Goal: Task Accomplishment & Management: Manage account settings

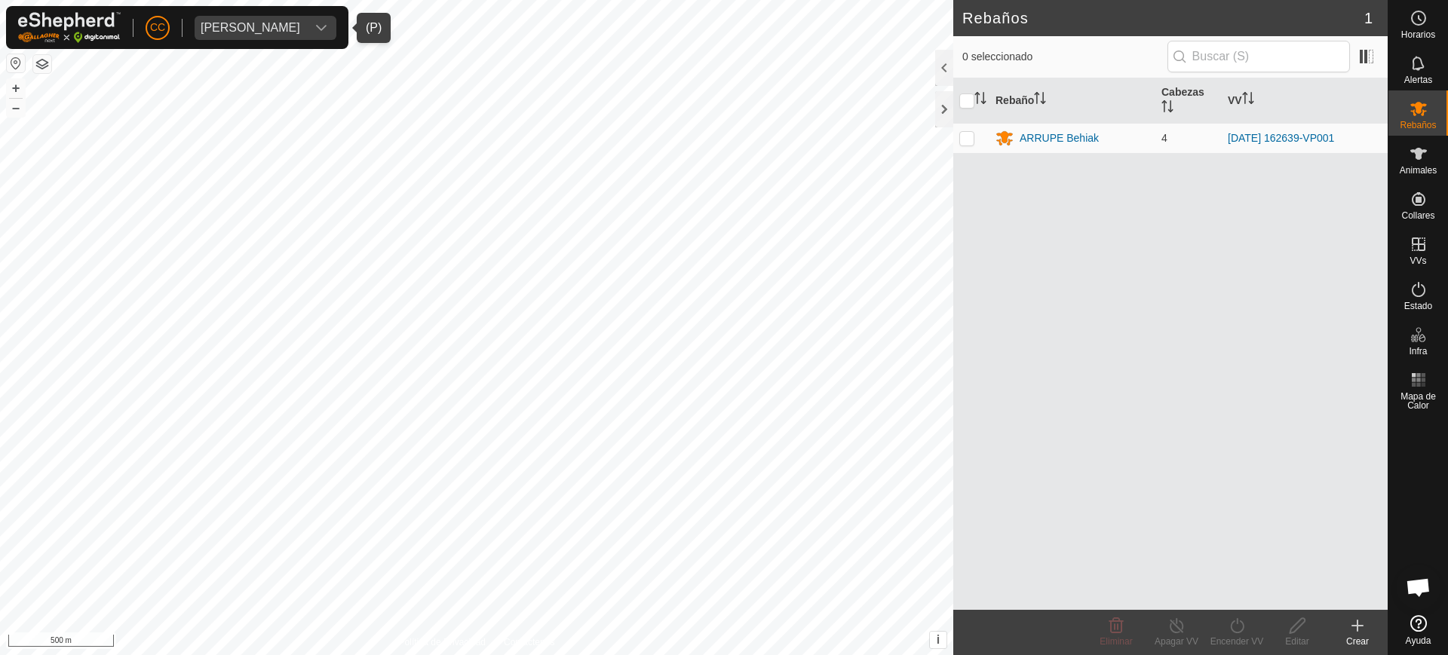
click at [241, 16] on span "[PERSON_NAME]" at bounding box center [251, 28] width 112 height 24
click at [247, 26] on div "[PERSON_NAME]" at bounding box center [251, 28] width 100 height 12
click at [247, 26] on div "Pilar Villegas Susaeta" at bounding box center [251, 28] width 100 height 12
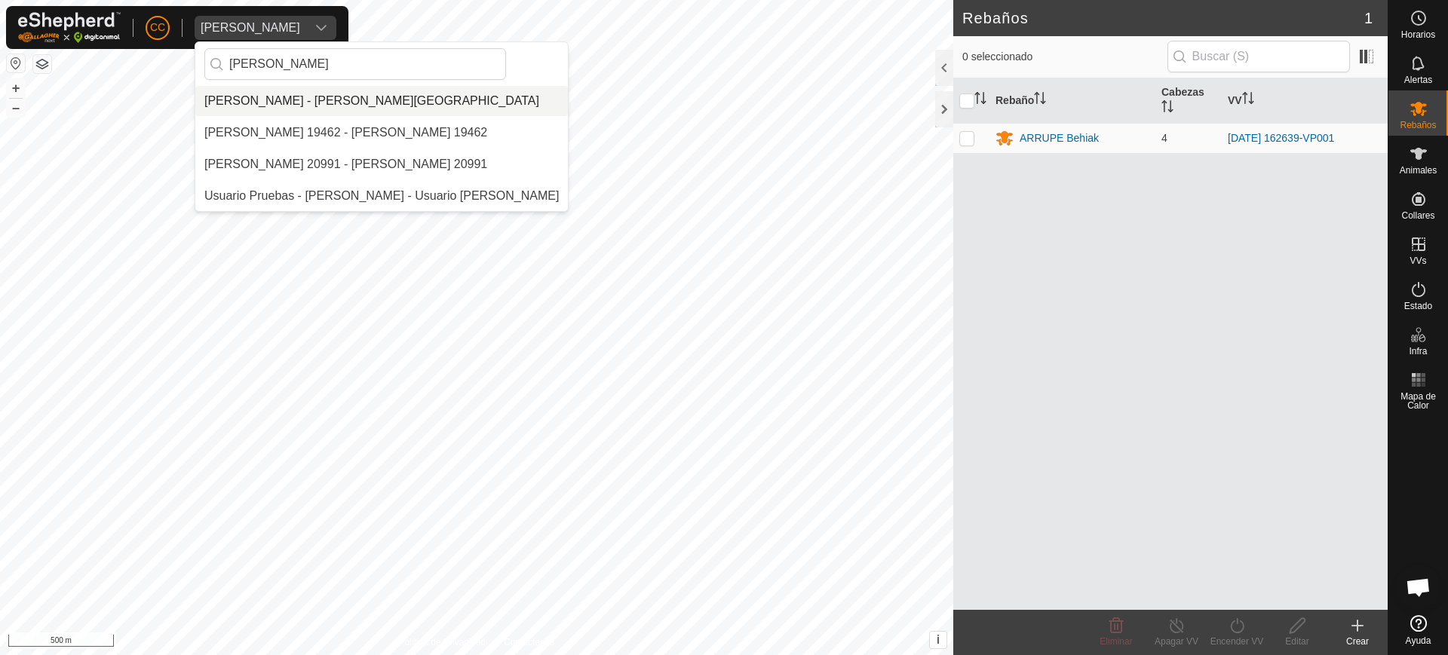
type input "greg"
click at [259, 89] on li "[PERSON_NAME] - [PERSON_NAME][GEOGRAPHIC_DATA]" at bounding box center [381, 101] width 373 height 30
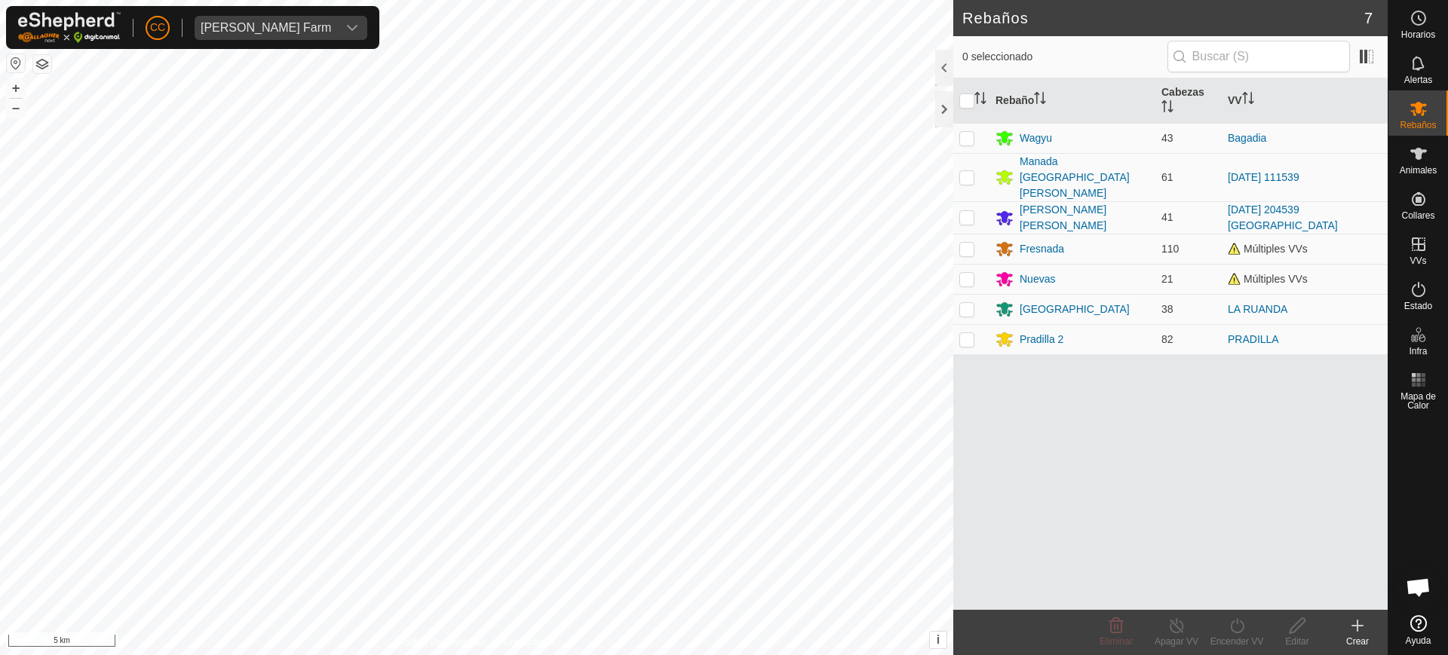
scroll to position [1174, 0]
click at [17, 57] on button "button" at bounding box center [16, 63] width 18 height 18
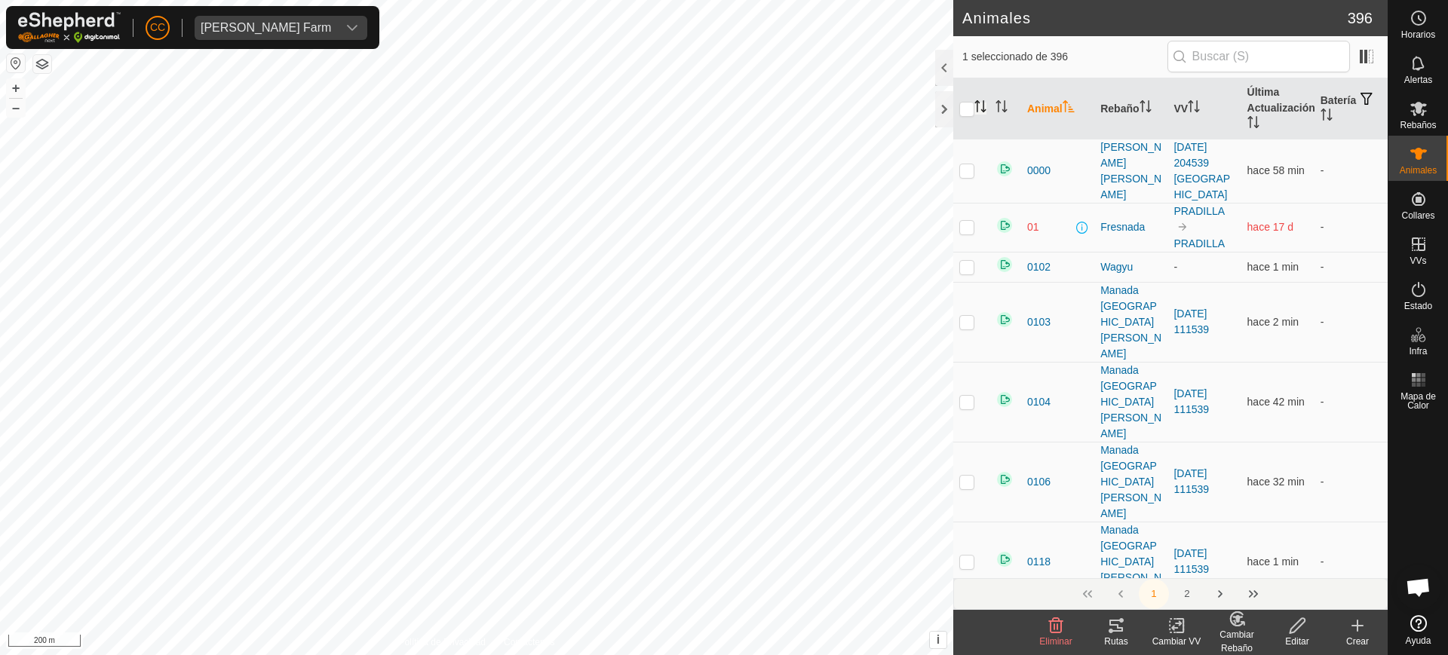
click at [981, 104] on icon "Activar para ordenar" at bounding box center [980, 106] width 12 height 12
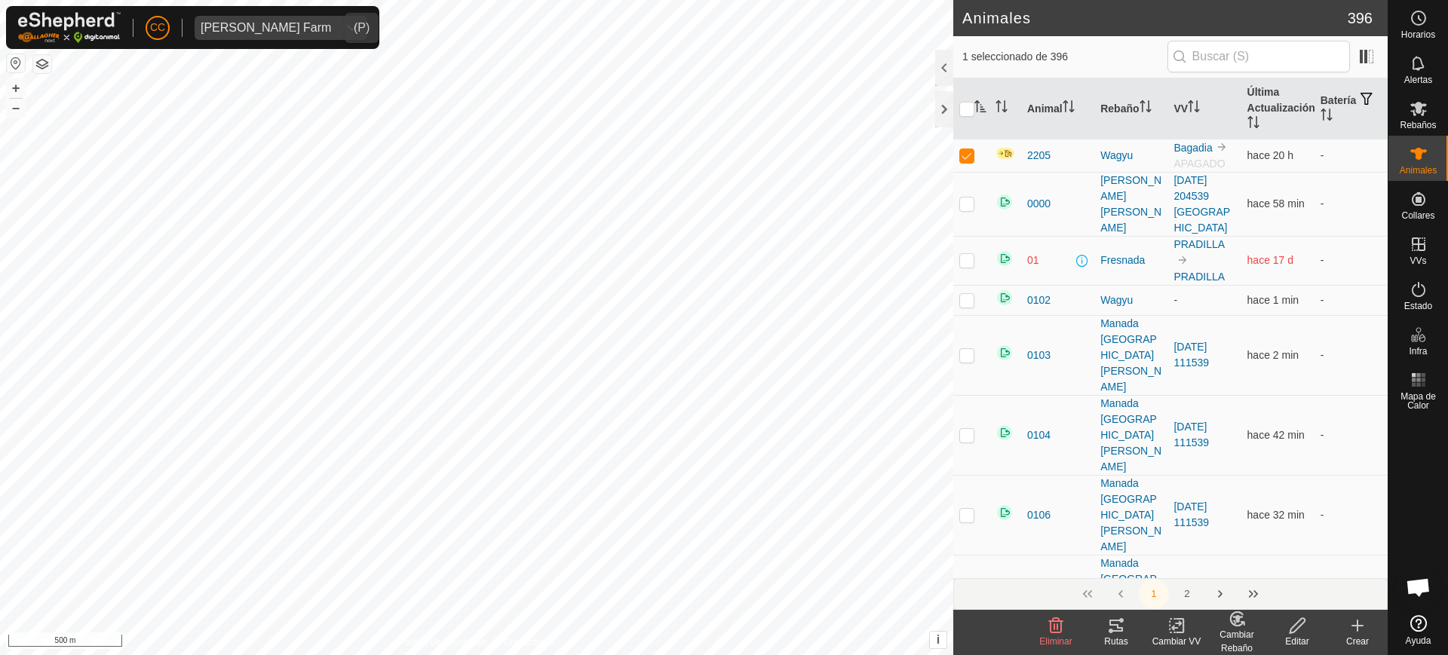
click at [337, 36] on div "dropdown trigger" at bounding box center [352, 28] width 30 height 24
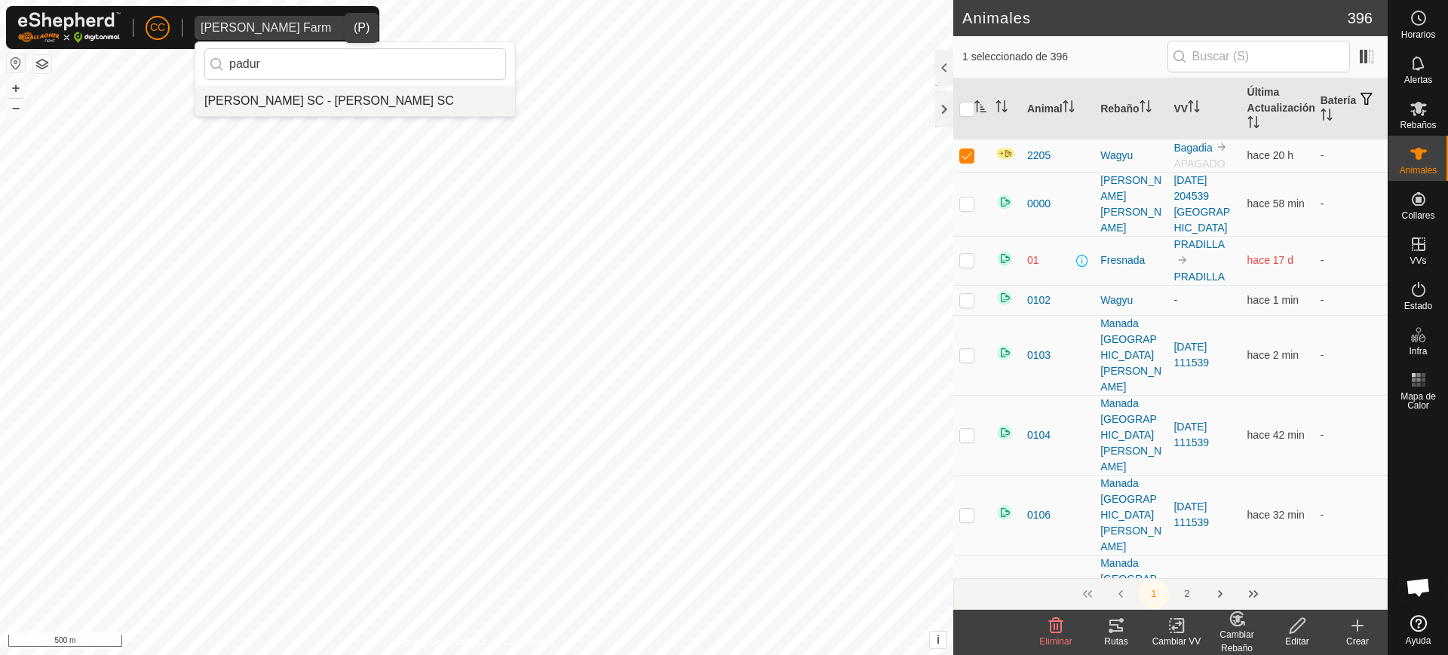
type input "padur"
click at [346, 87] on li "Padura Esnarriaga SC - Padura Esnarriaga SC" at bounding box center [355, 101] width 320 height 30
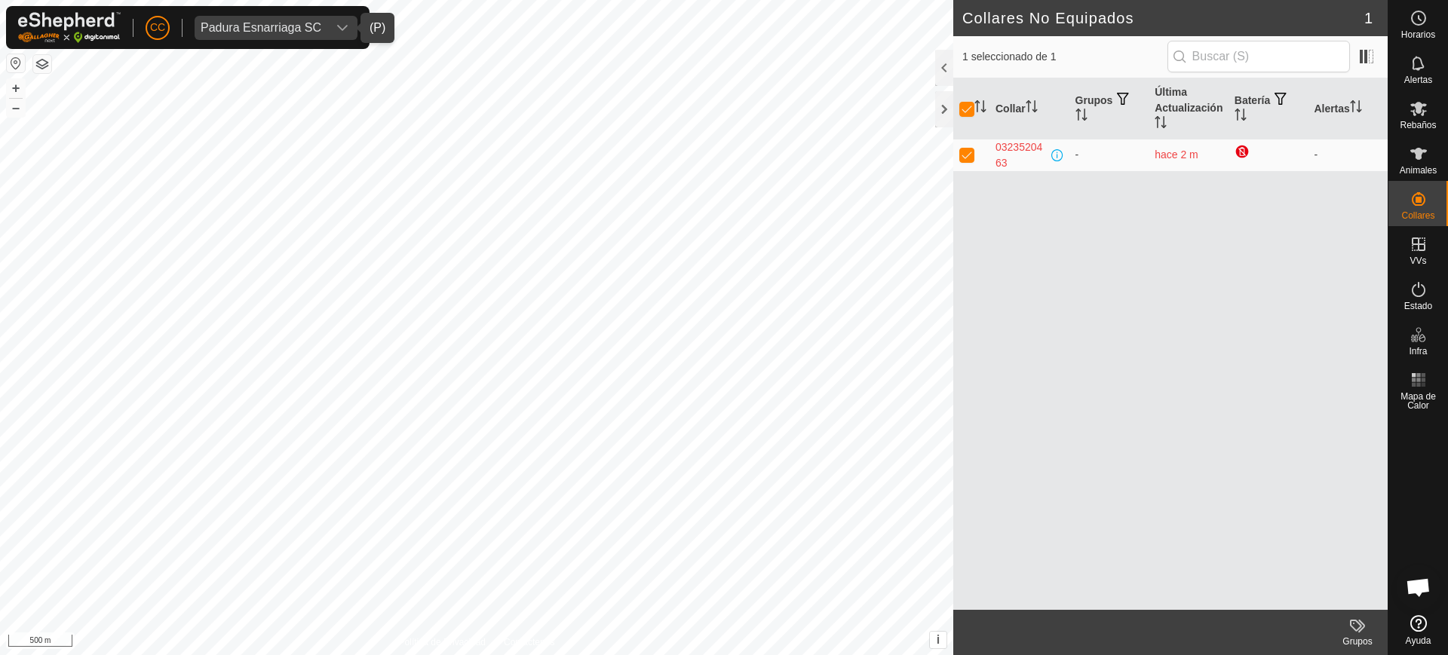
click at [291, 17] on span "Padura Esnarriaga SC" at bounding box center [261, 28] width 133 height 24
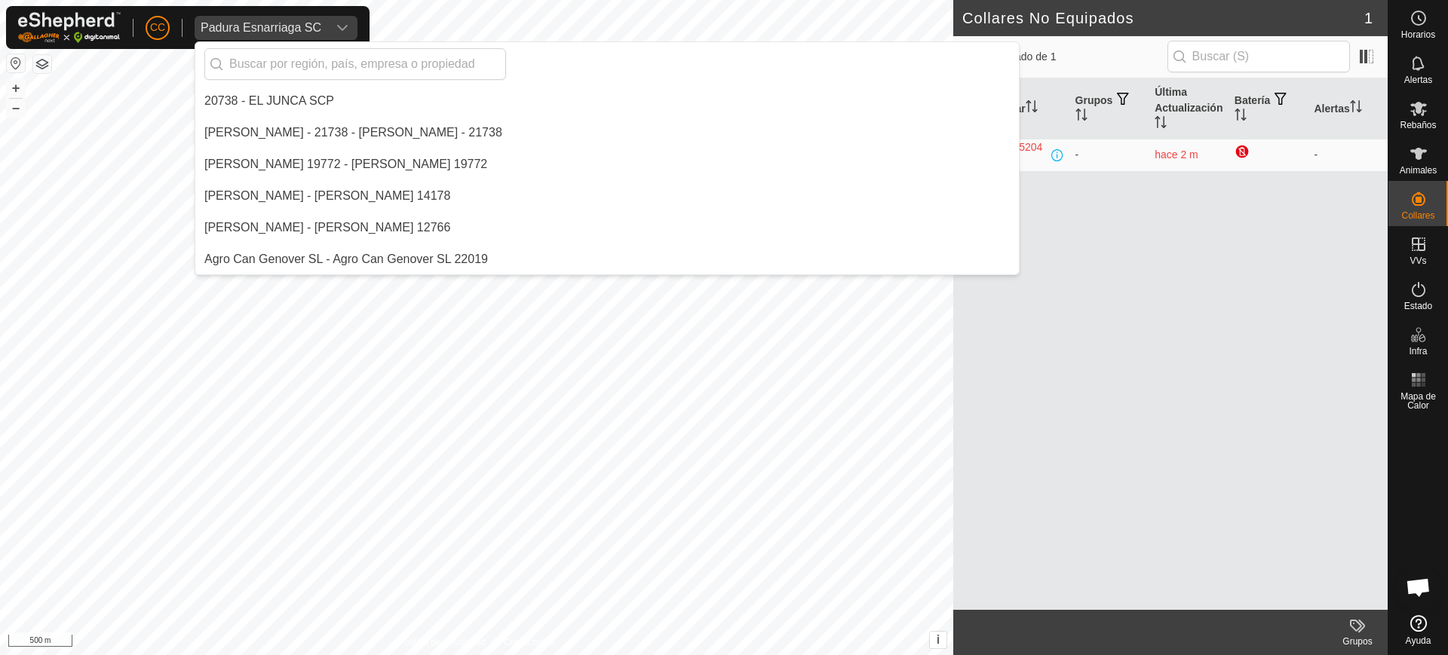
scroll to position [9250, 0]
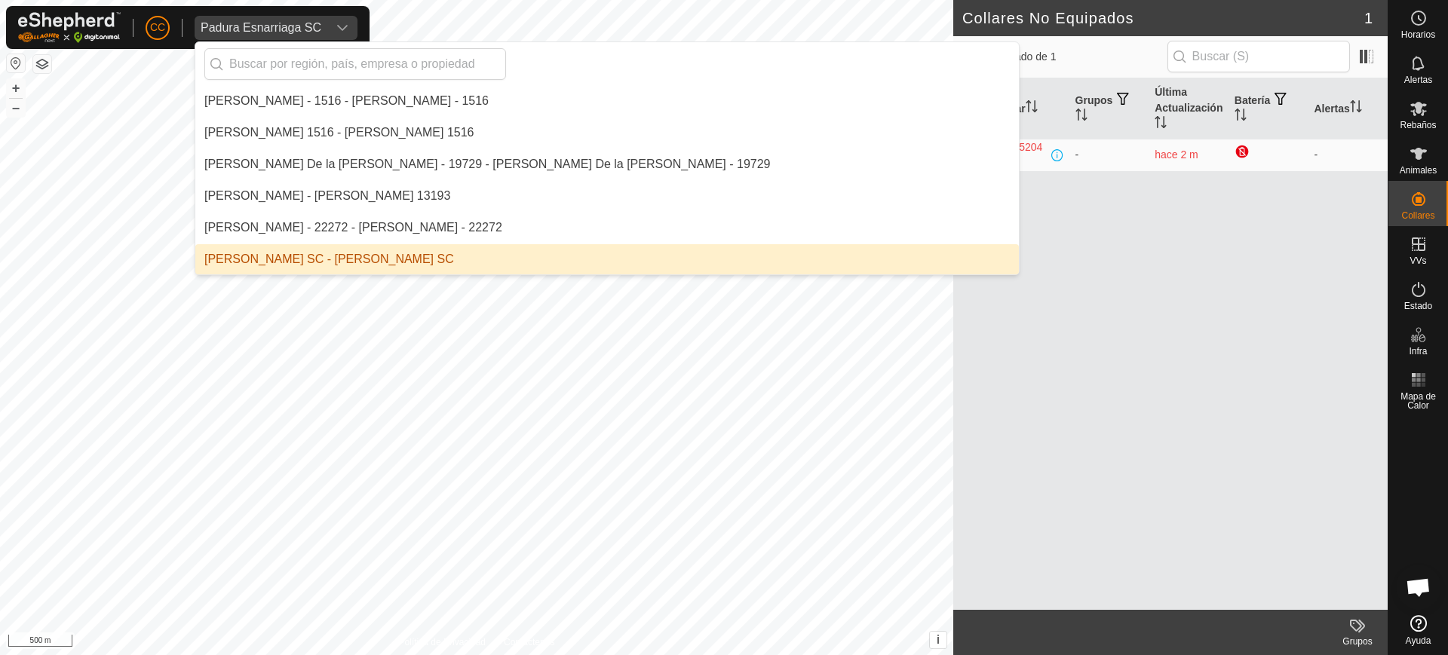
click at [290, 20] on span "Padura Esnarriaga SC" at bounding box center [261, 28] width 133 height 24
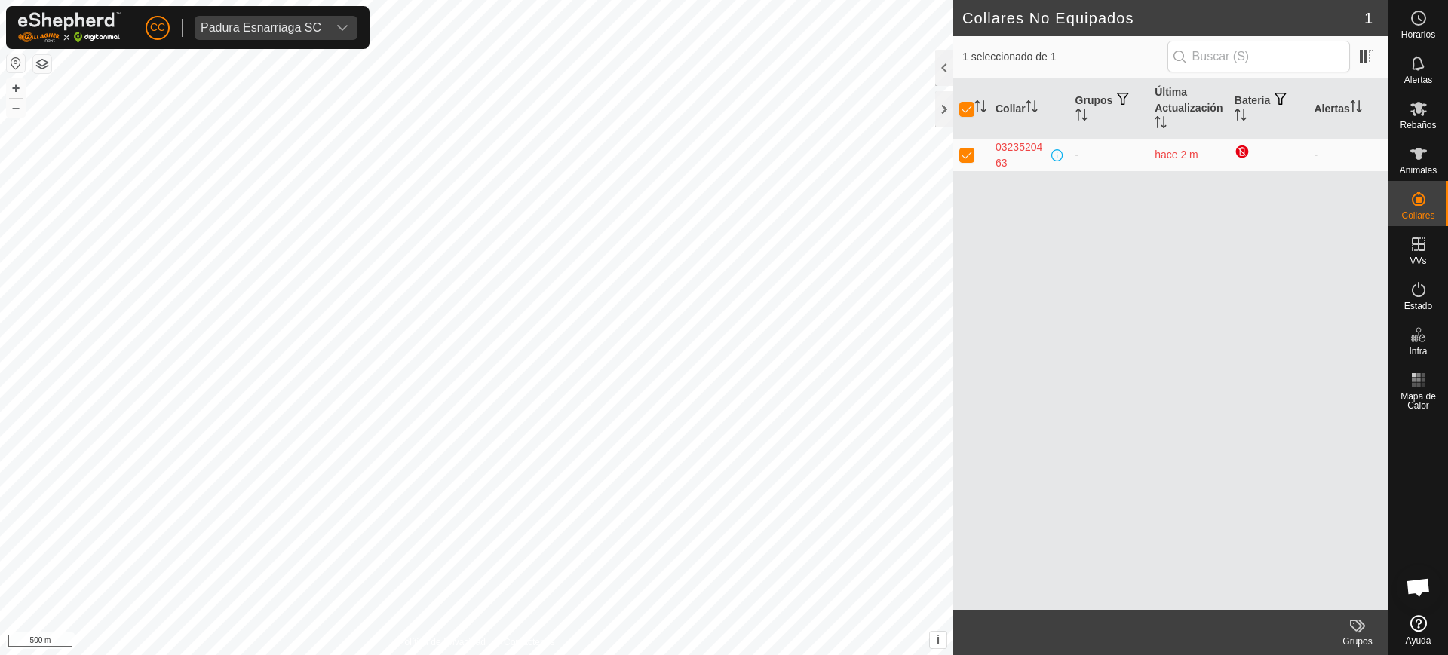
click at [286, 22] on div "Padura Esnarriaga SC" at bounding box center [261, 28] width 121 height 12
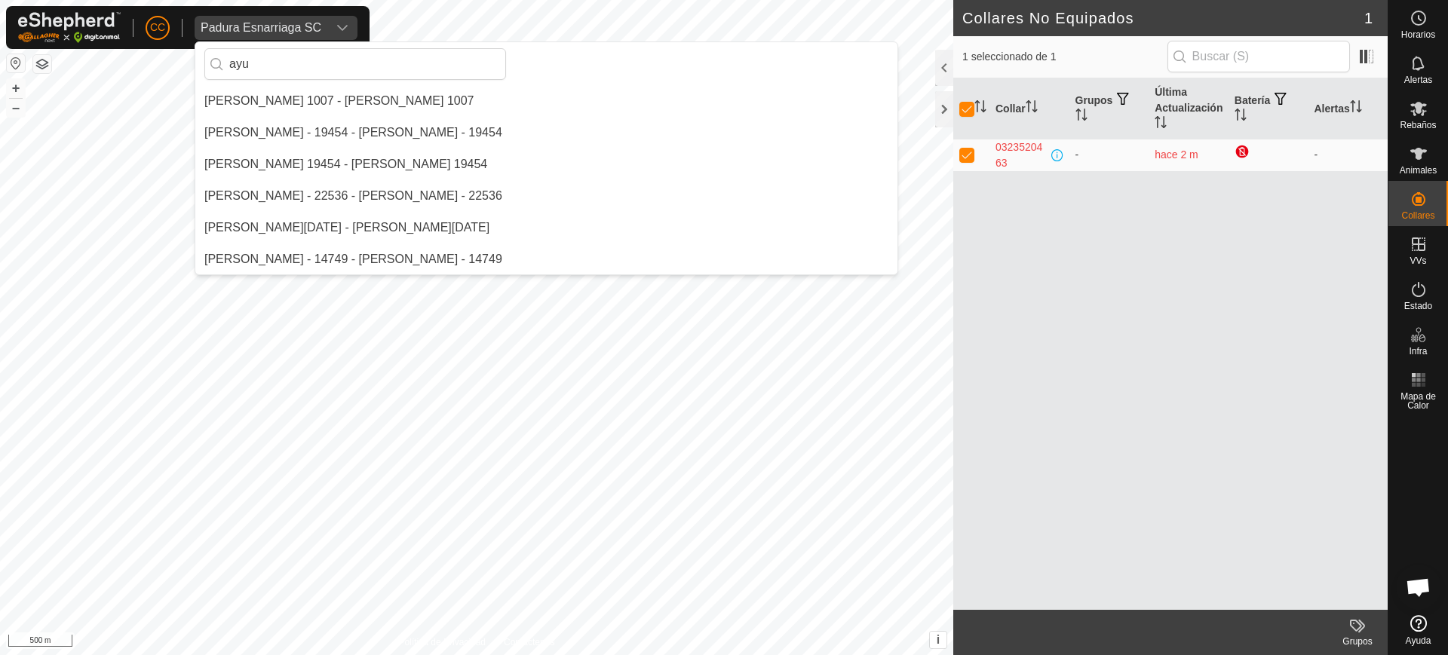
scroll to position [0, 0]
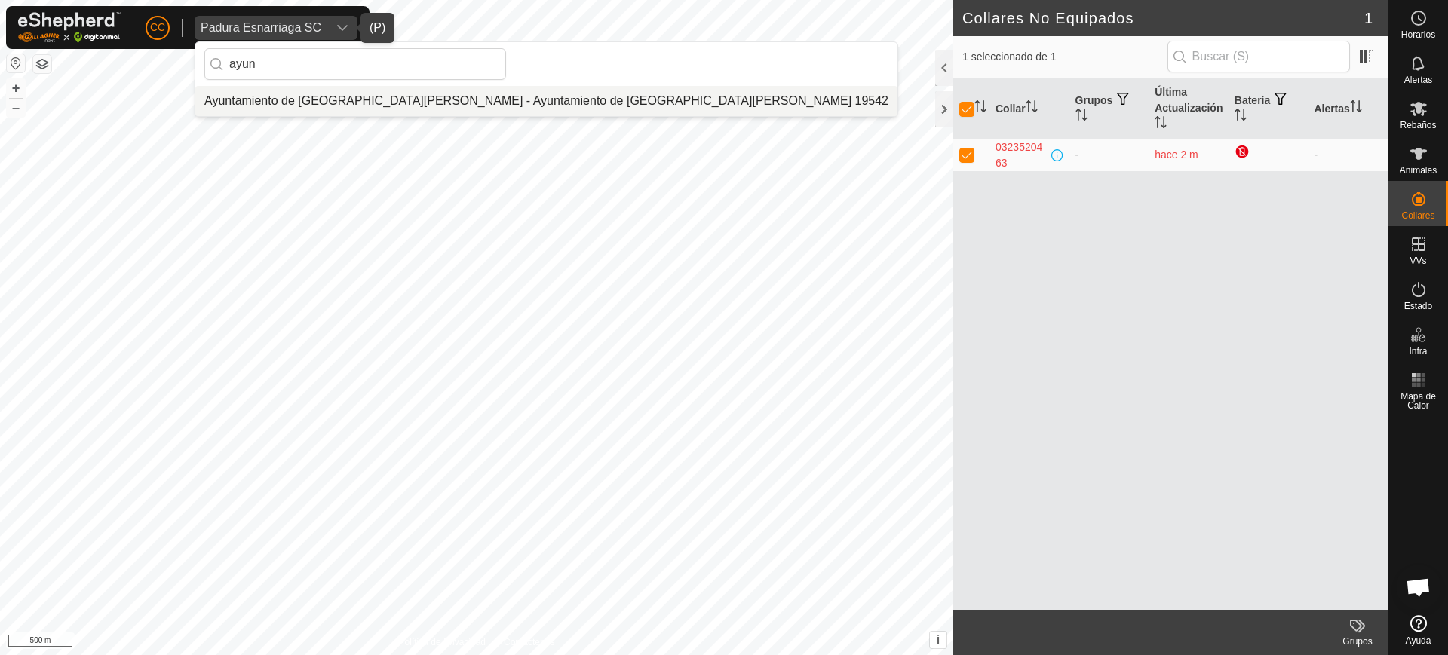
type input "ayun"
click at [308, 99] on li "Ayuntamiento de Almaraz de Duero - Ayuntamiento de Almaraz de Duero 19542" at bounding box center [546, 101] width 702 height 30
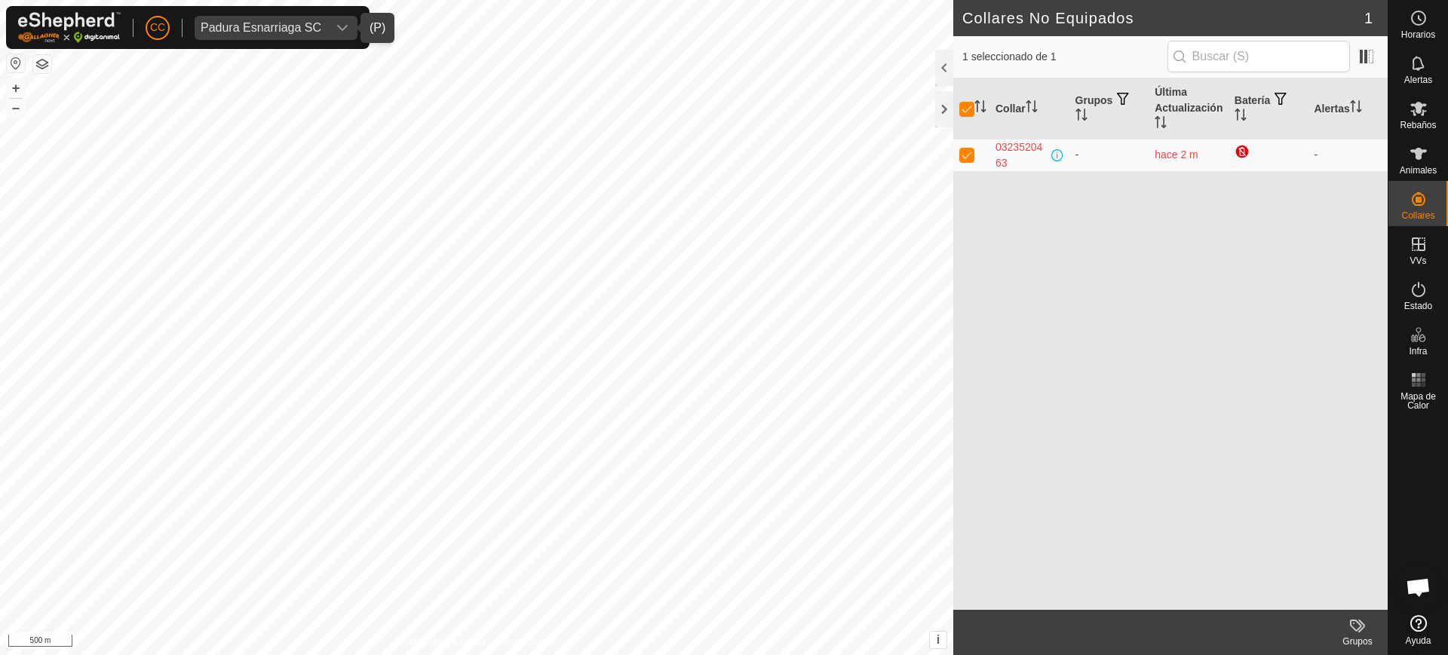
checkbox input "false"
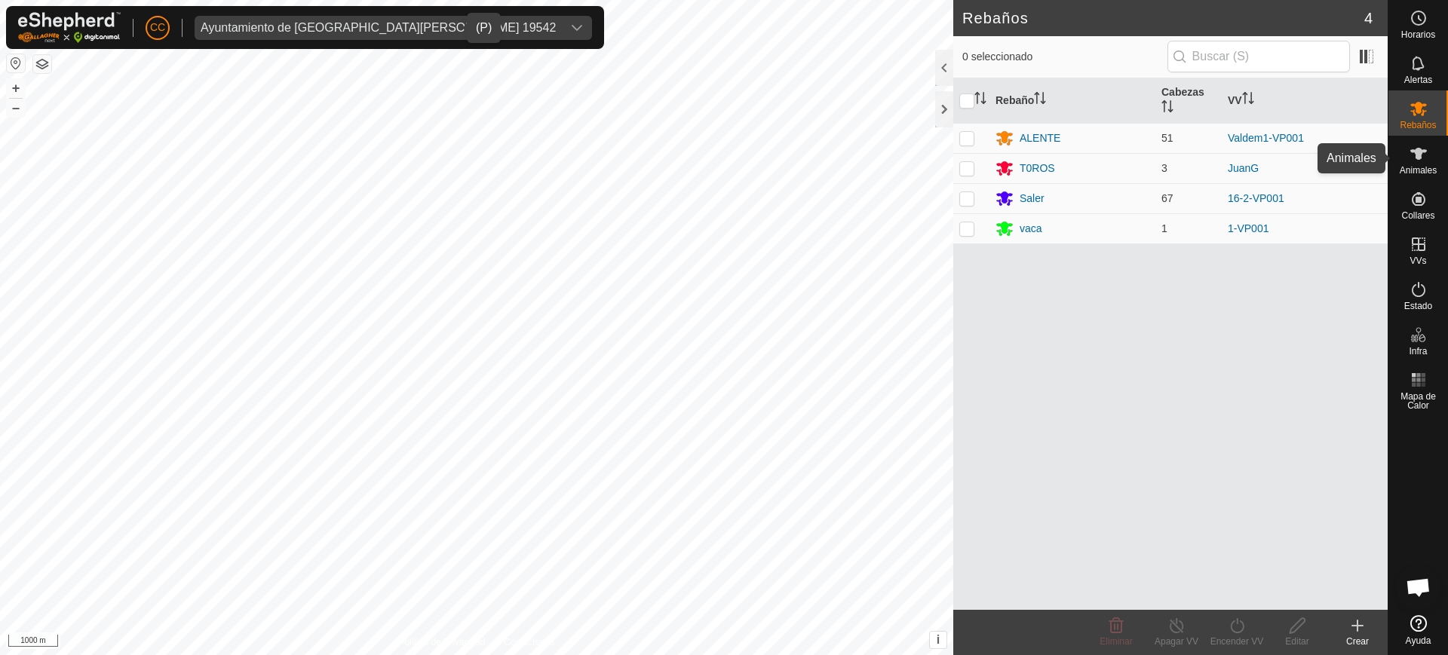
click at [1428, 161] on es-animals-svg-icon at bounding box center [1418, 154] width 27 height 24
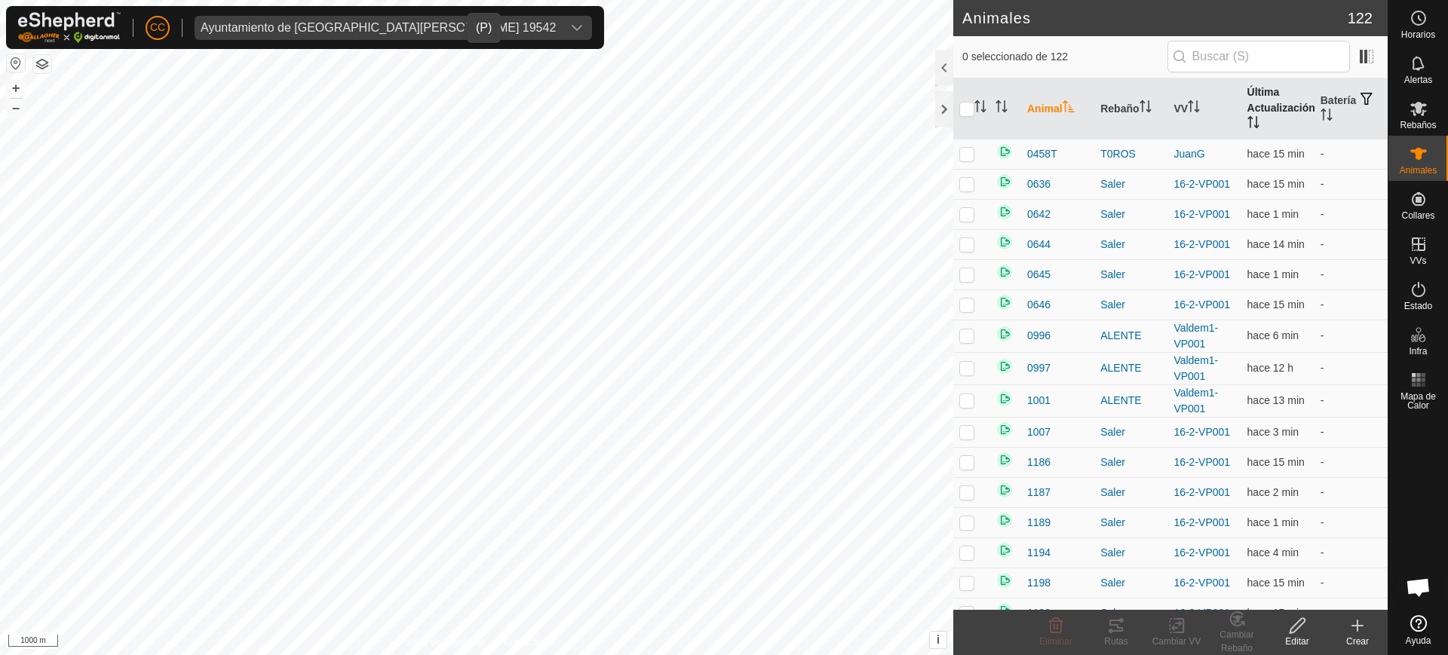
click at [1260, 85] on th "Última Actualización" at bounding box center [1277, 108] width 73 height 61
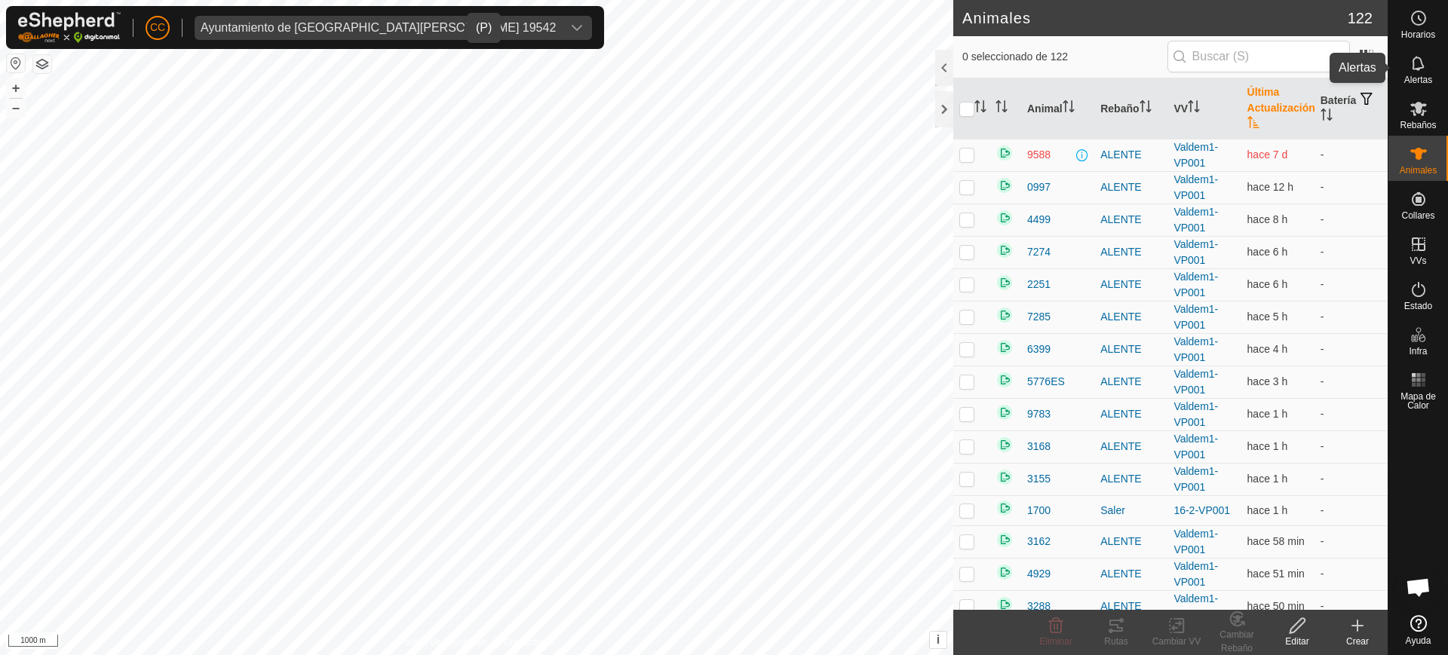
click at [1425, 75] on span "Alertas" at bounding box center [1418, 79] width 28 height 9
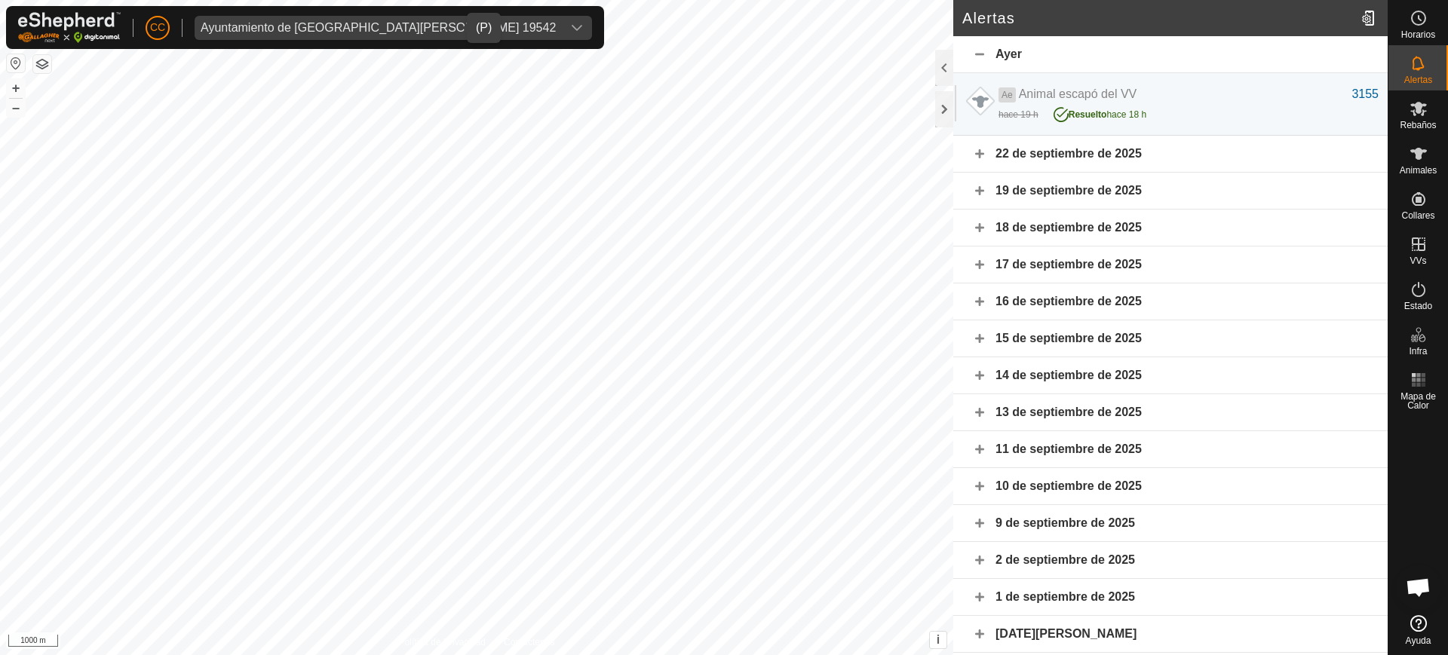
click at [261, 26] on div "Ayuntamiento de Almaraz de Duero 19542" at bounding box center [378, 28] width 355 height 12
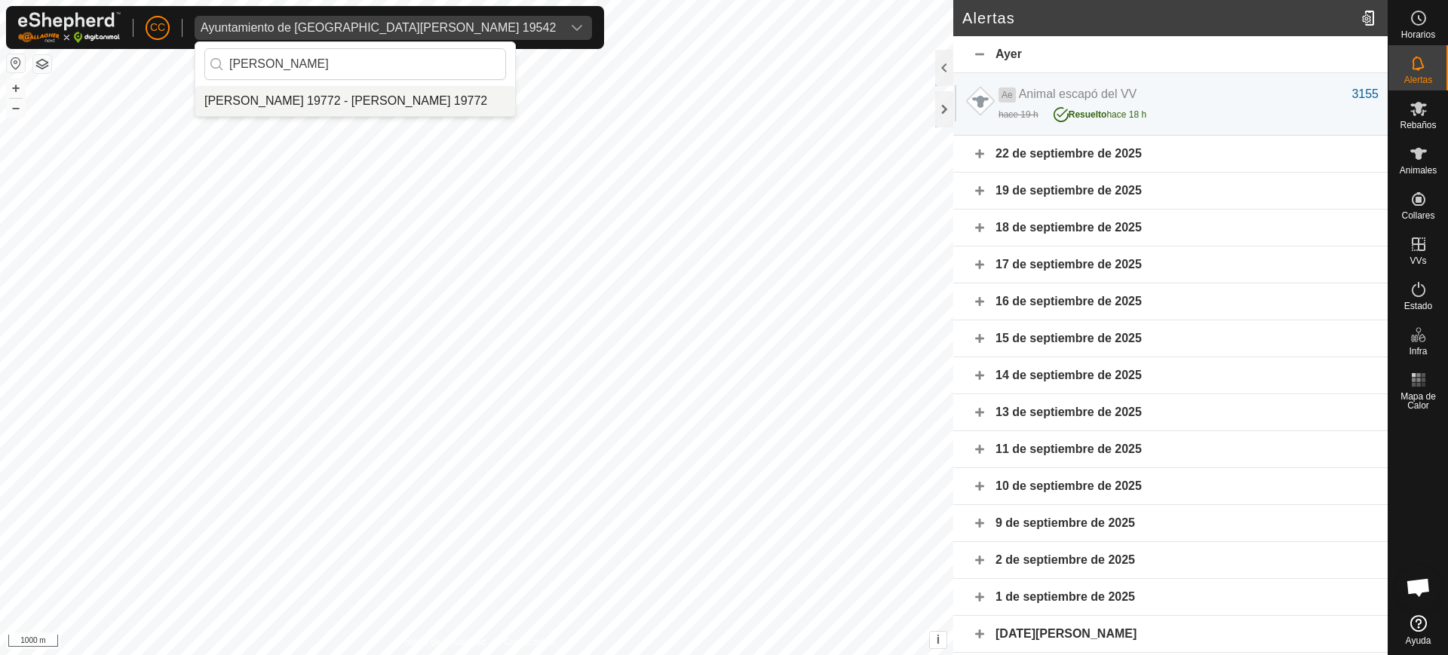
type input "abel lop"
click at [323, 115] on li "[PERSON_NAME] 19772 - [PERSON_NAME] 19772" at bounding box center [355, 101] width 320 height 30
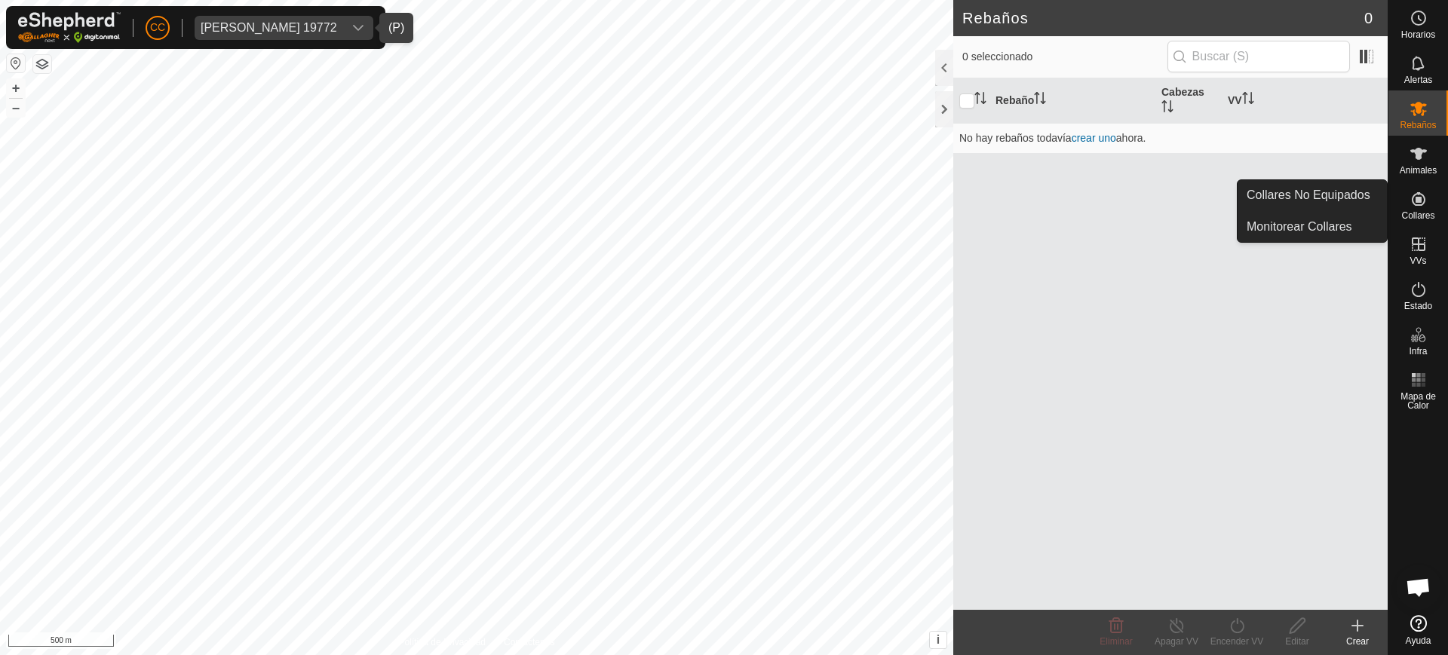
click at [1419, 199] on icon at bounding box center [1419, 199] width 14 height 14
click at [1374, 196] on link "Collares No Equipados" at bounding box center [1312, 195] width 149 height 30
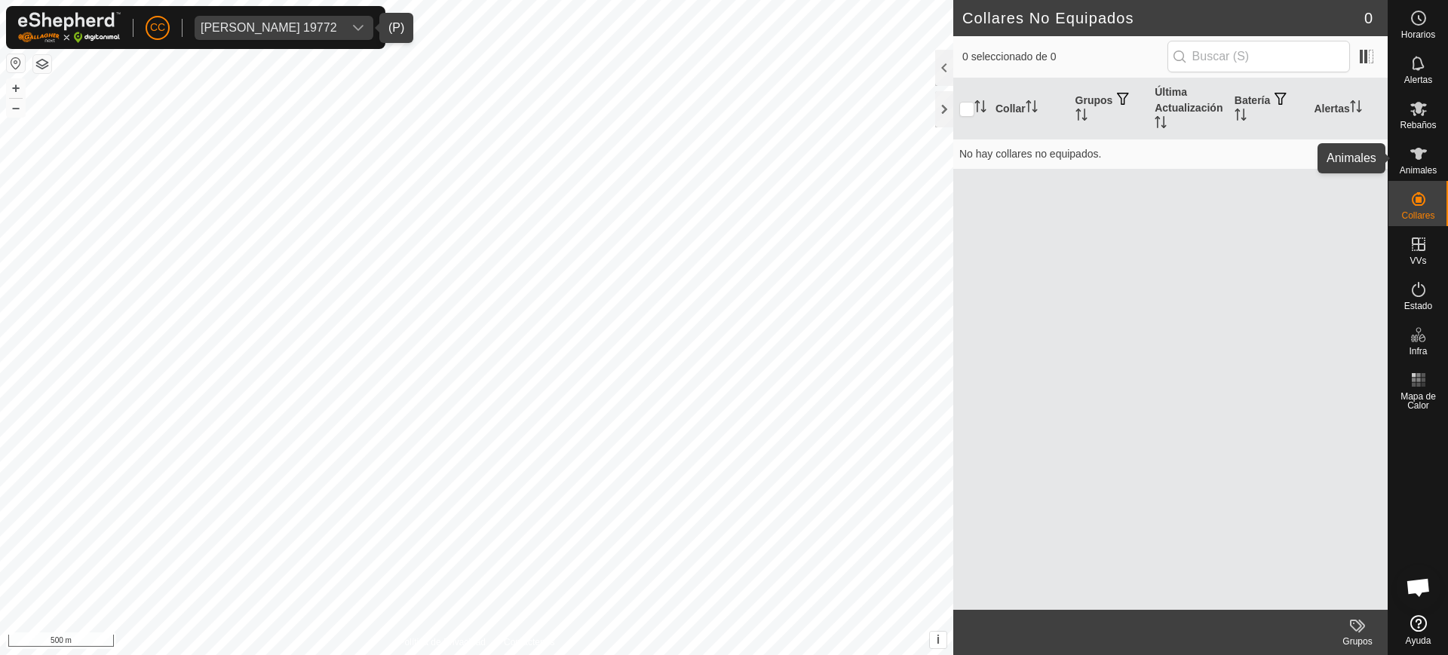
click at [1418, 160] on icon at bounding box center [1419, 154] width 18 height 18
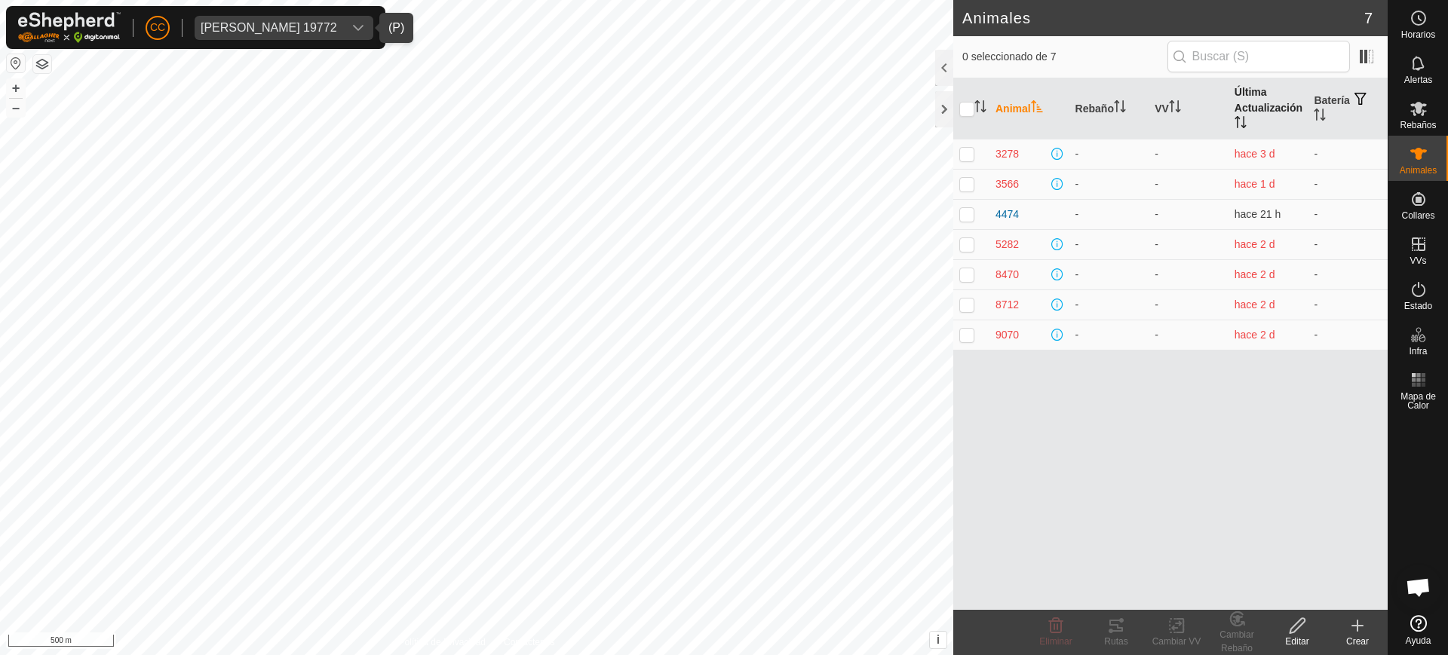
click at [1254, 135] on th "Última Actualización" at bounding box center [1269, 108] width 80 height 61
click at [22, 60] on button "button" at bounding box center [16, 63] width 18 height 18
click at [14, 60] on button "button" at bounding box center [16, 63] width 18 height 18
click at [256, 32] on div "Abel Lopez Crespo 19772" at bounding box center [269, 28] width 137 height 12
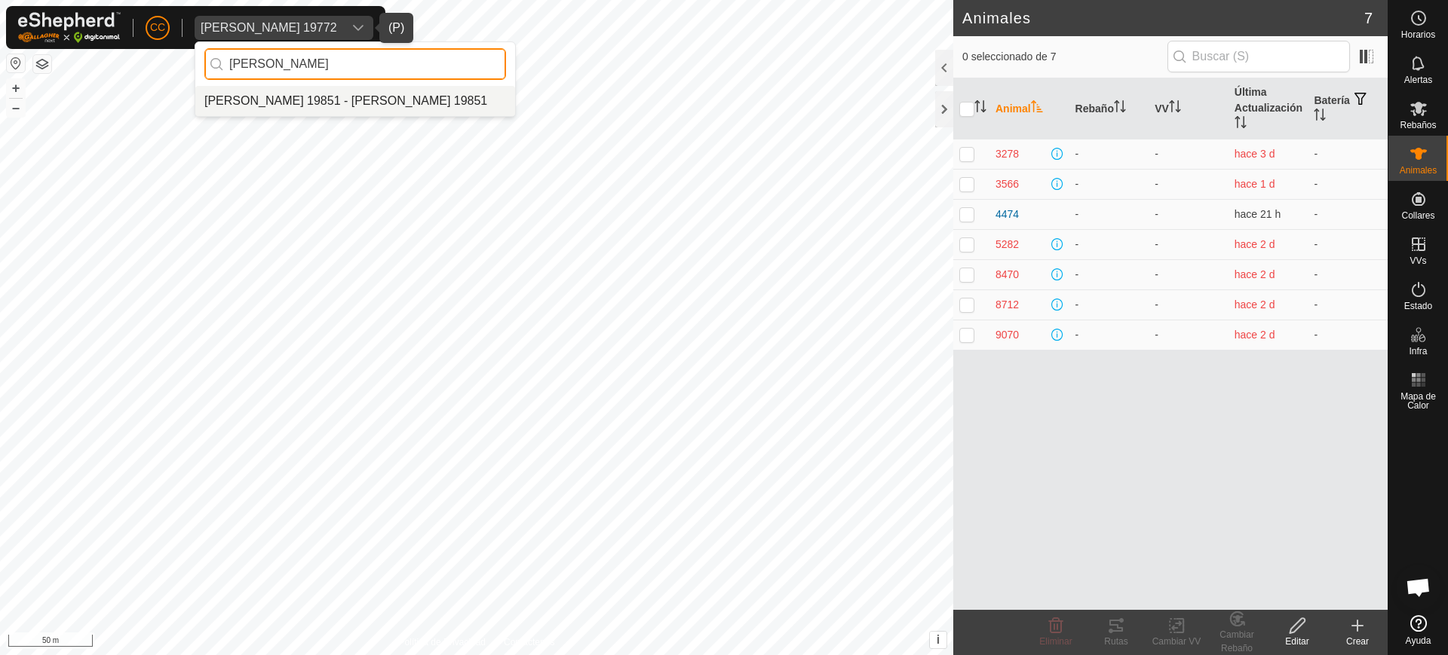
type input "luis ign"
click at [354, 106] on li "Luis Ignacio Lopez Garzon 19851 - Luis Ignacio Lopez Garzon 19851" at bounding box center [355, 101] width 320 height 30
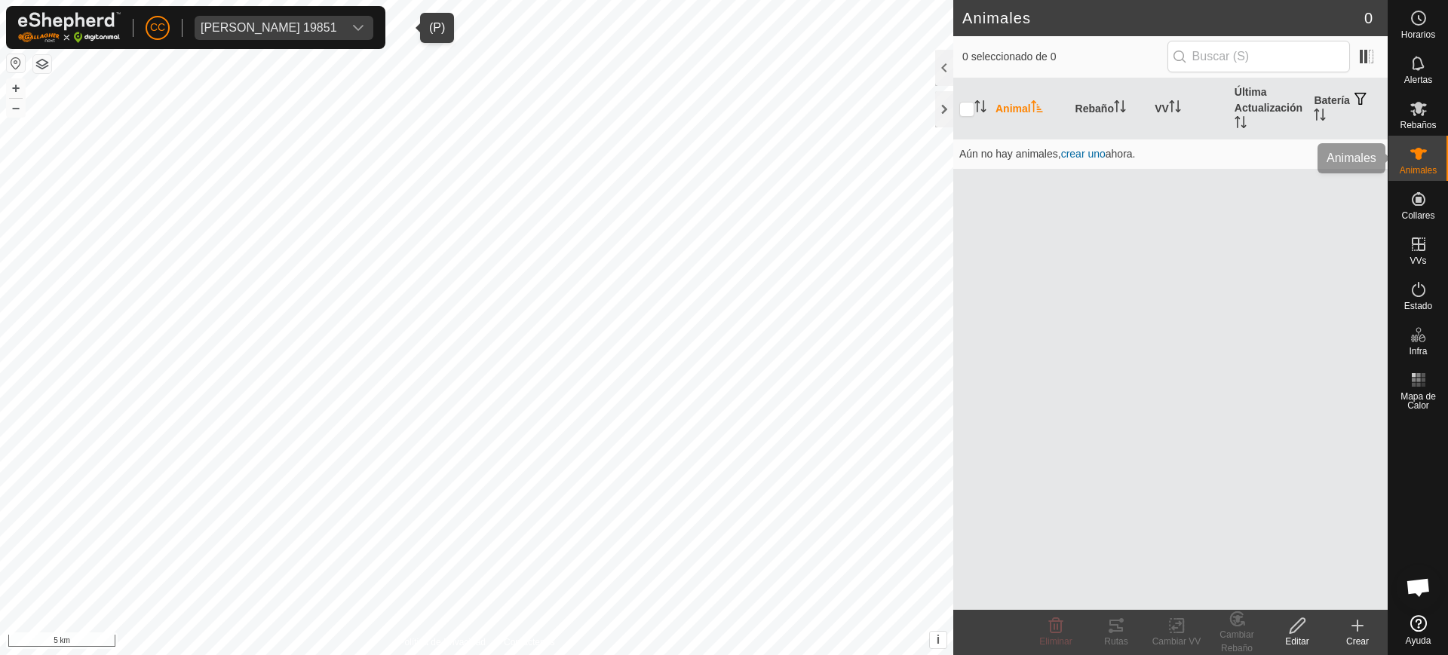
click at [1419, 157] on icon at bounding box center [1418, 154] width 17 height 12
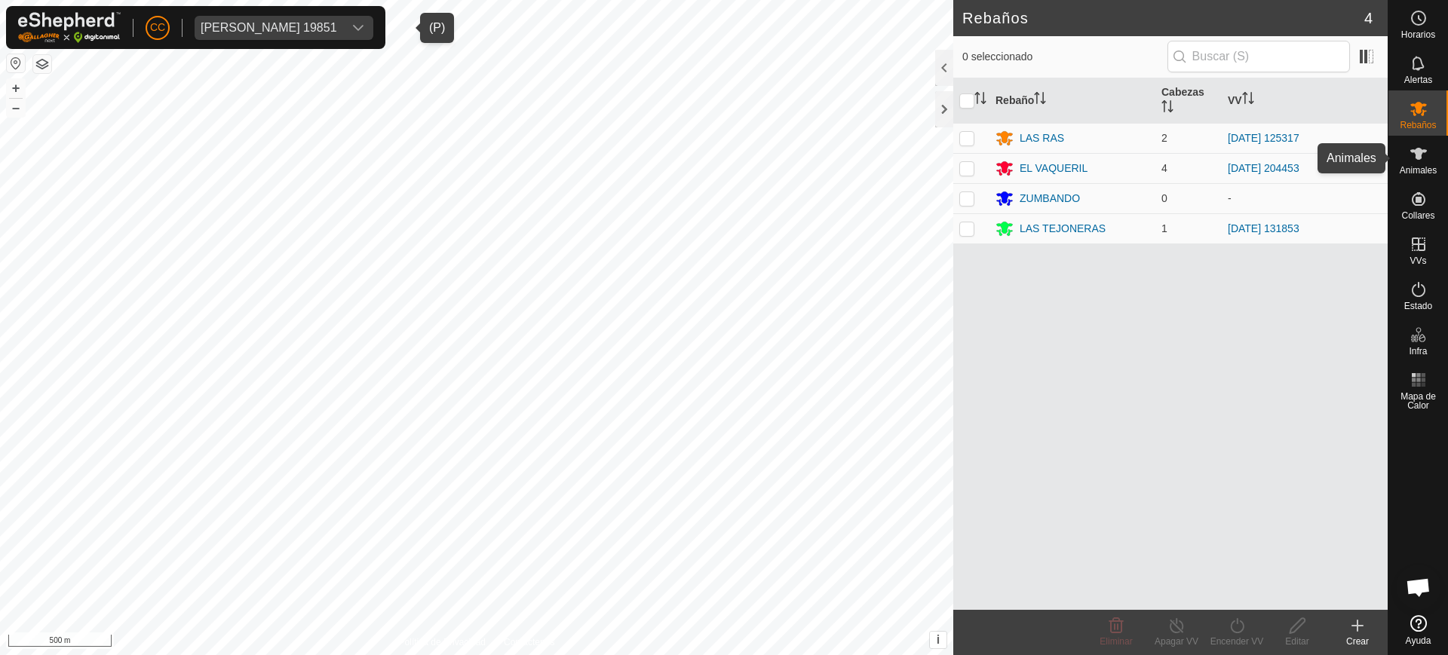
click at [1412, 161] on icon at bounding box center [1419, 154] width 18 height 18
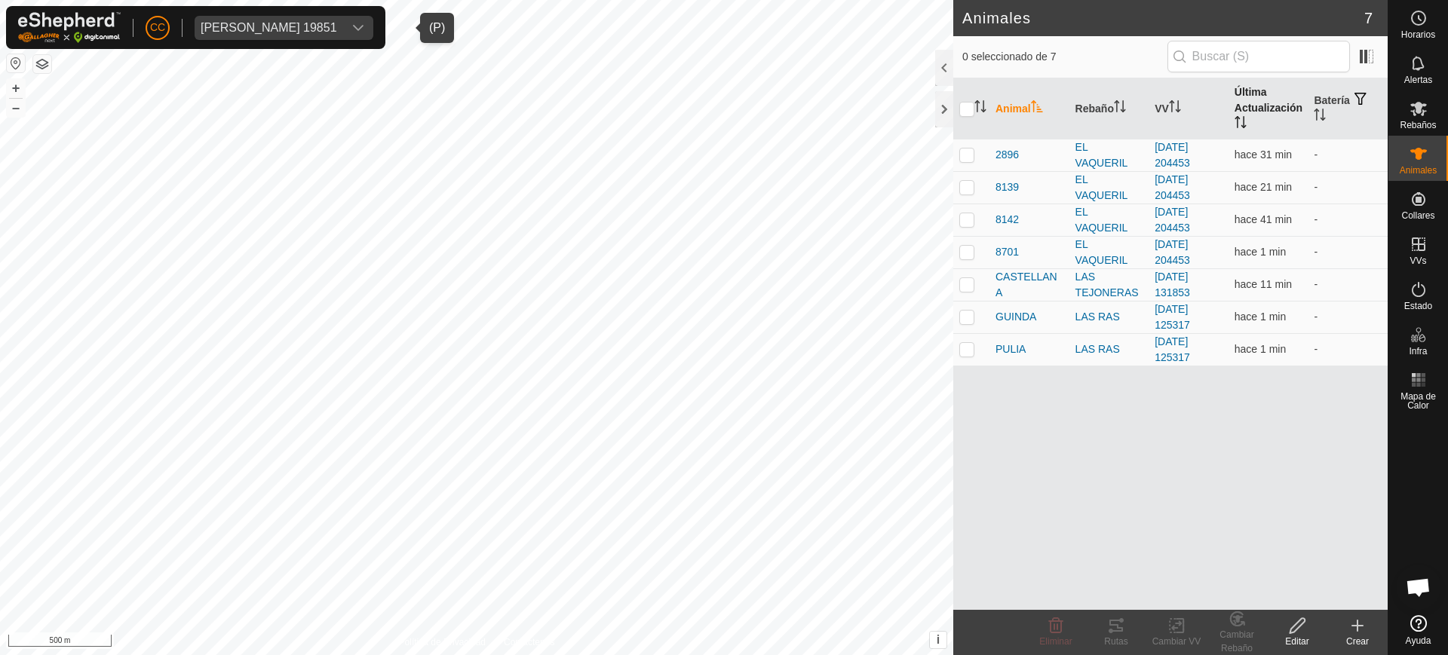
click at [1256, 116] on th "Última Actualización" at bounding box center [1269, 108] width 80 height 61
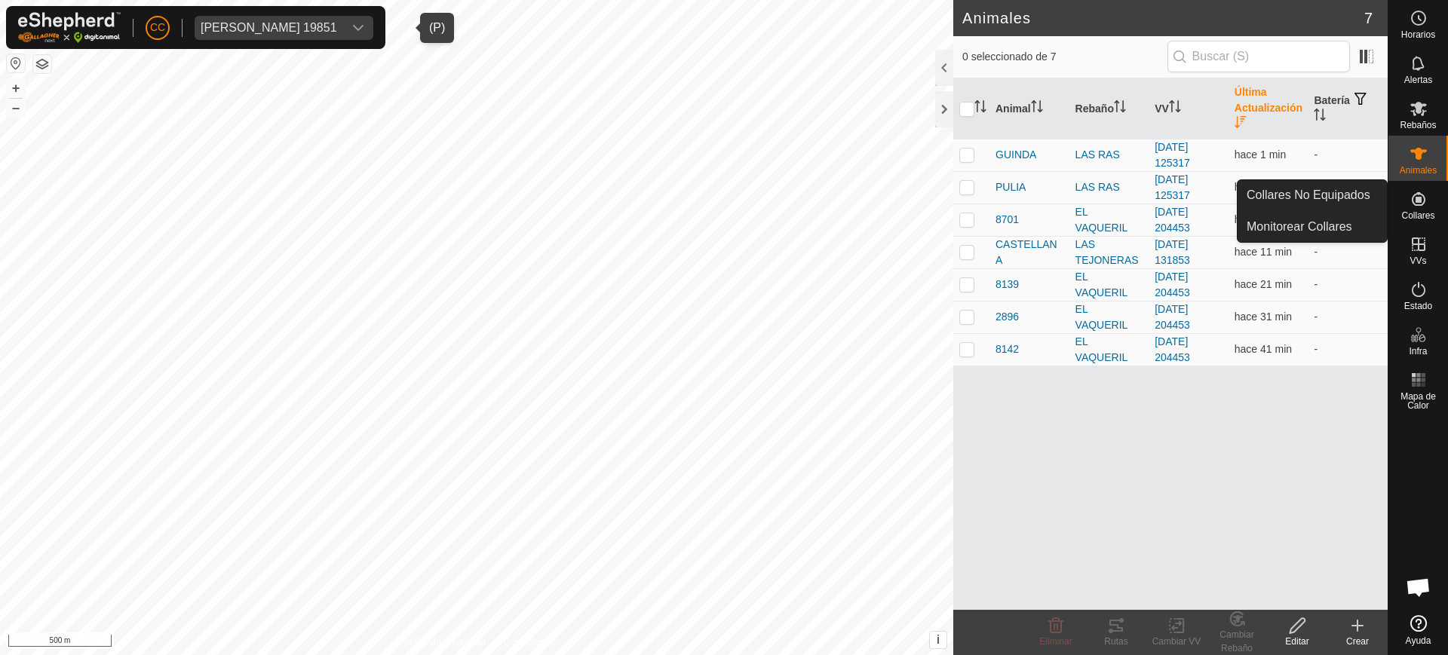
drag, startPoint x: 1425, startPoint y: 206, endPoint x: 1403, endPoint y: 197, distance: 24.4
click at [1426, 206] on icon at bounding box center [1419, 199] width 18 height 18
click at [1327, 180] on link "Collares No Equipados" at bounding box center [1312, 195] width 149 height 30
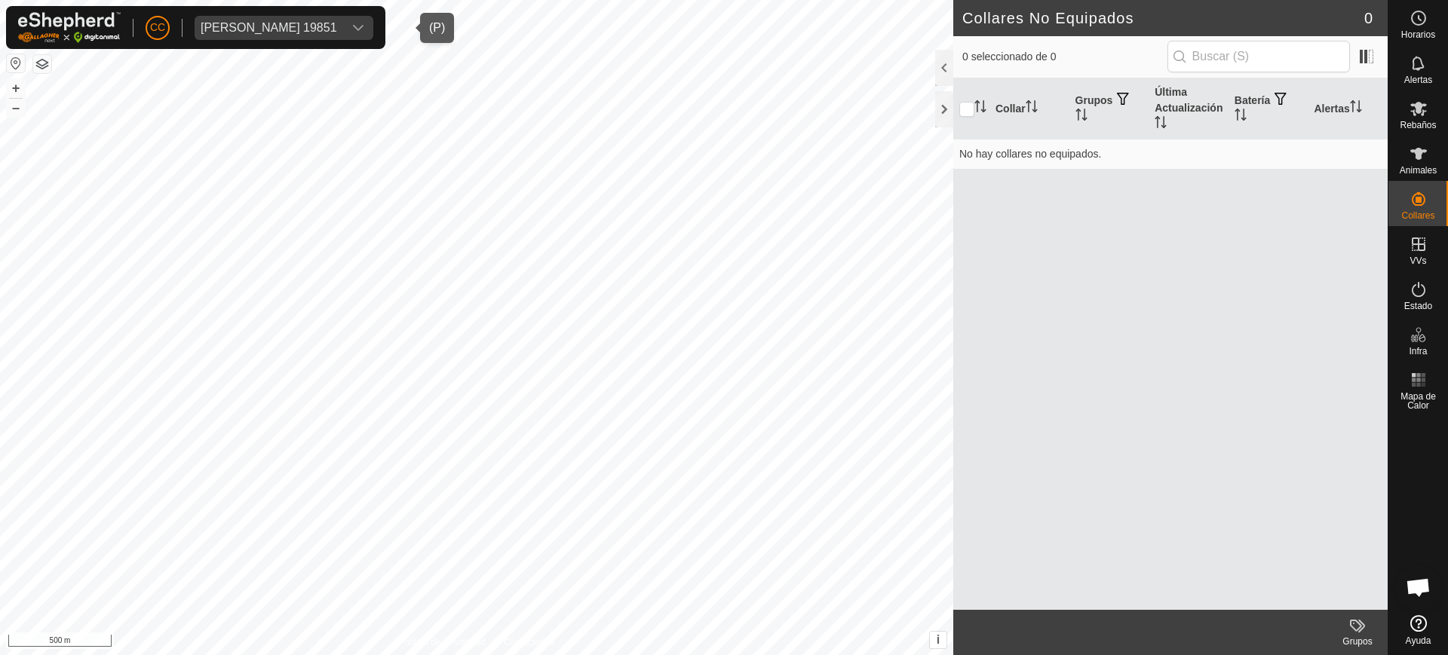
click at [267, 29] on div "Luis Ignacio Lopez Garzon 19851" at bounding box center [269, 28] width 137 height 12
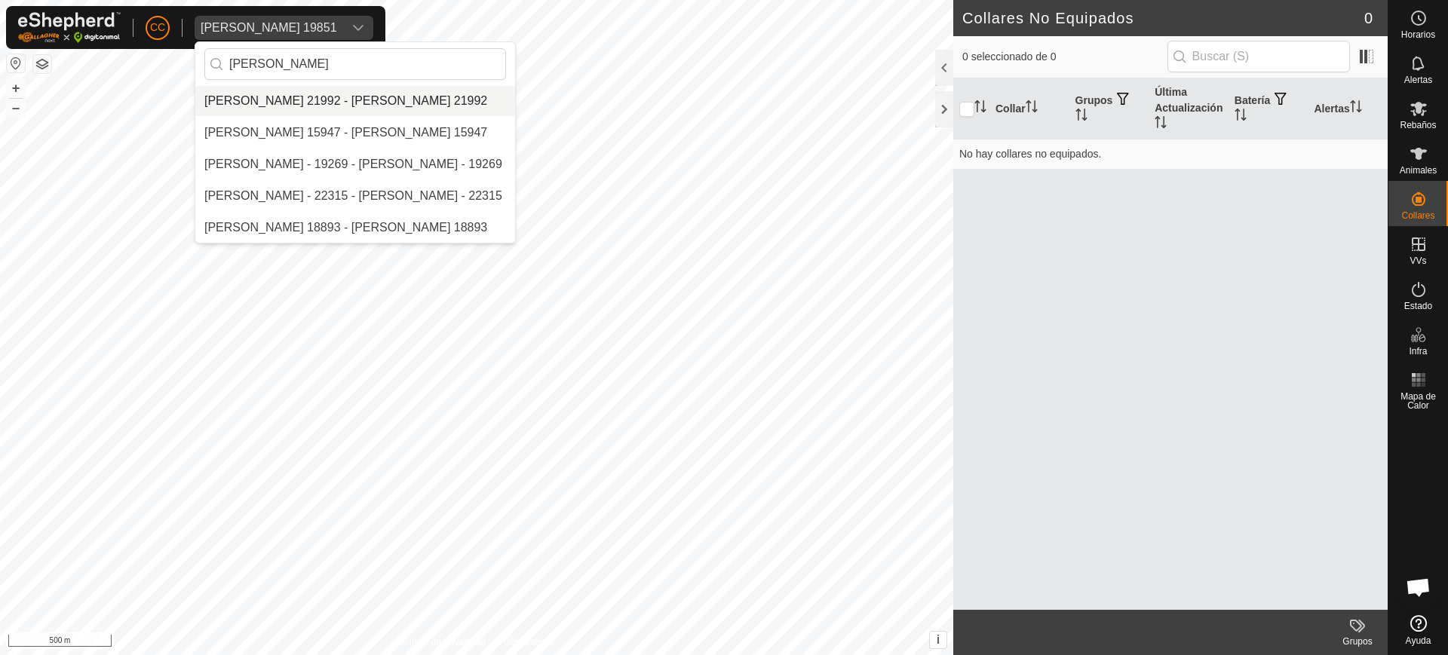
type input "Sergio"
click at [300, 108] on li "[PERSON_NAME] 21992 - [PERSON_NAME] 21992" at bounding box center [355, 101] width 320 height 30
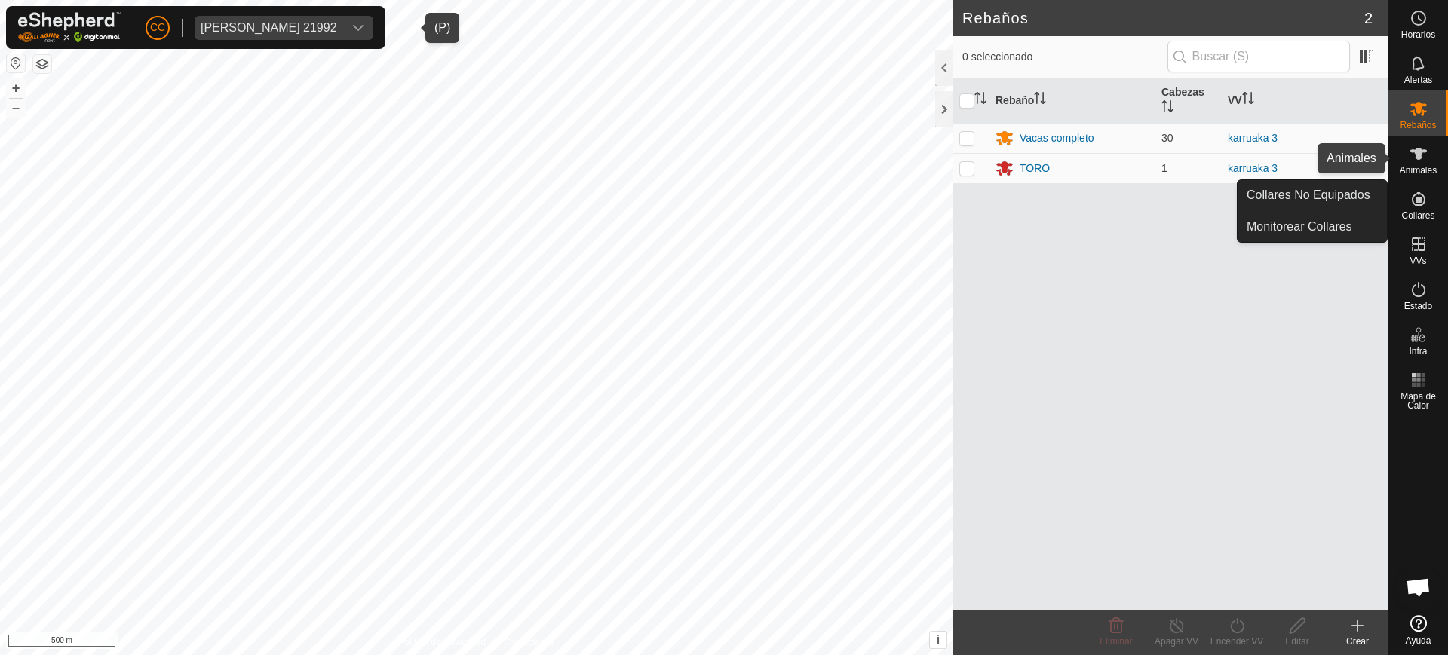
click at [1435, 153] on div "Animales" at bounding box center [1419, 158] width 60 height 45
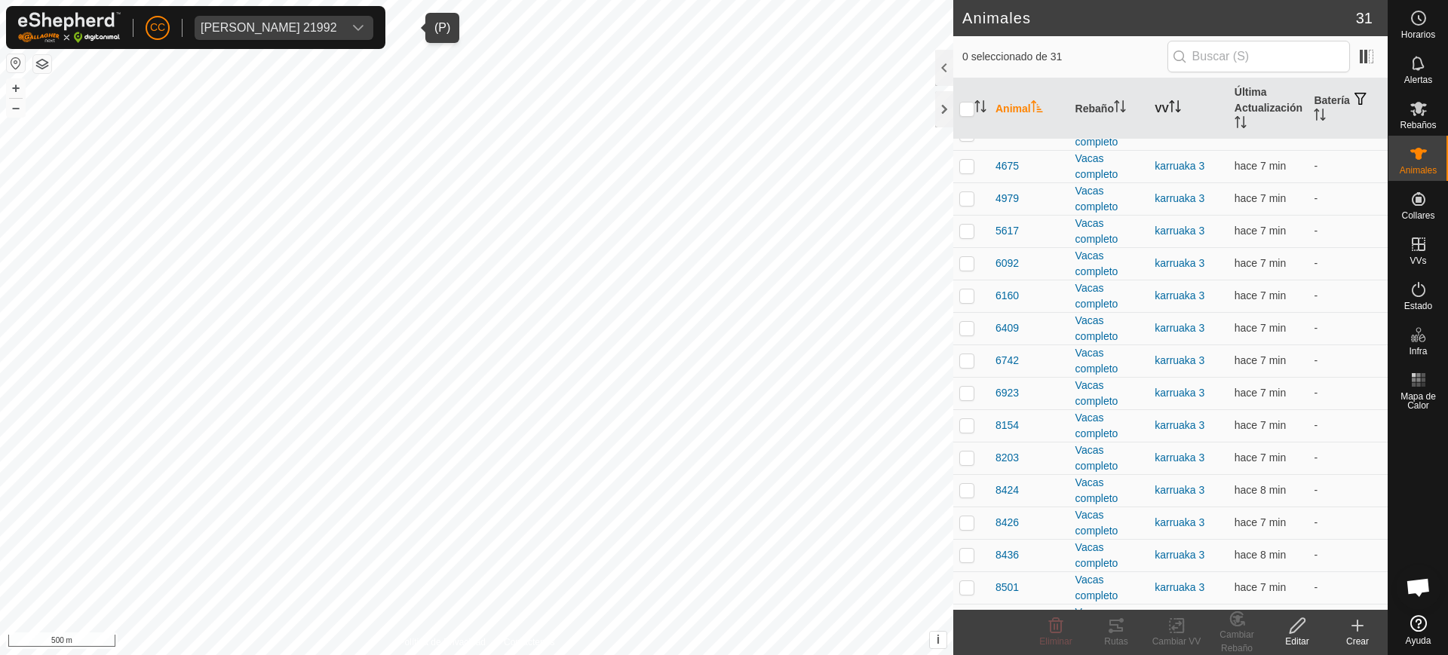
scroll to position [377, 0]
click at [1172, 106] on icon "Activar para ordenar" at bounding box center [1175, 106] width 12 height 12
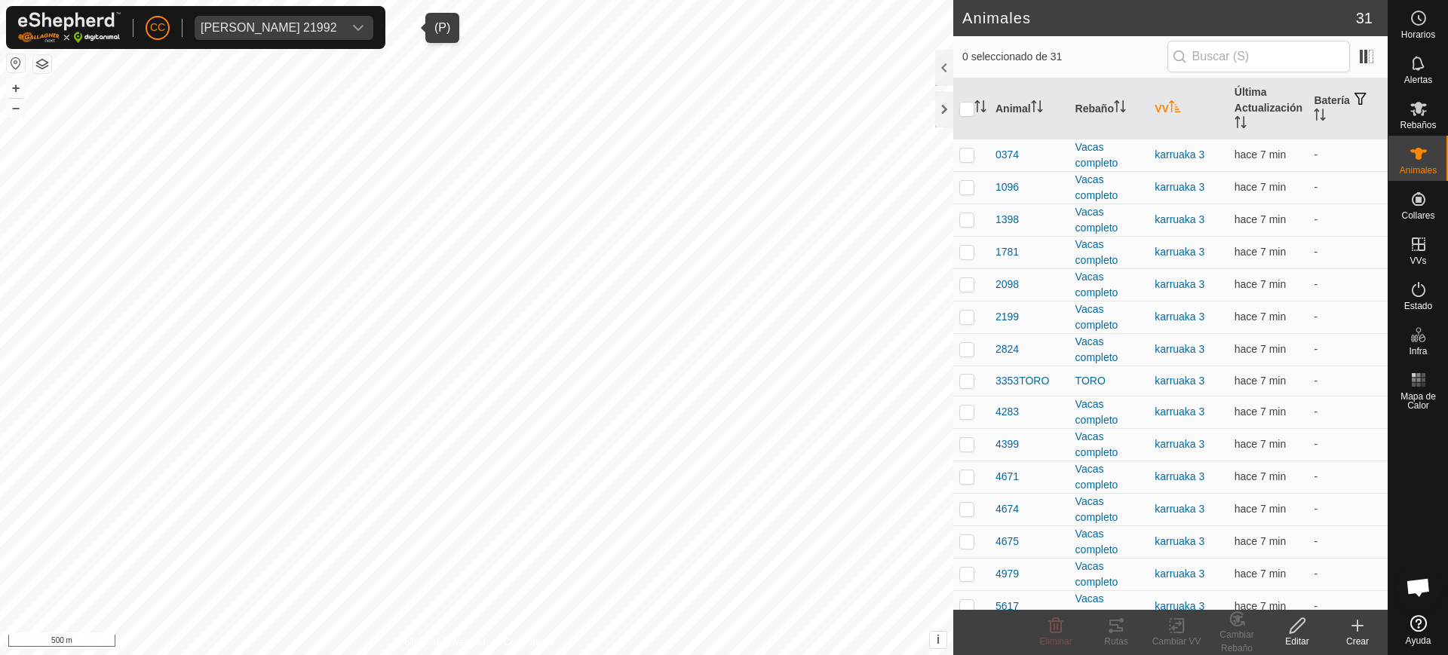
click at [1172, 106] on icon "Activar para ordenar" at bounding box center [1175, 106] width 12 height 12
click at [1420, 152] on icon at bounding box center [1418, 154] width 17 height 12
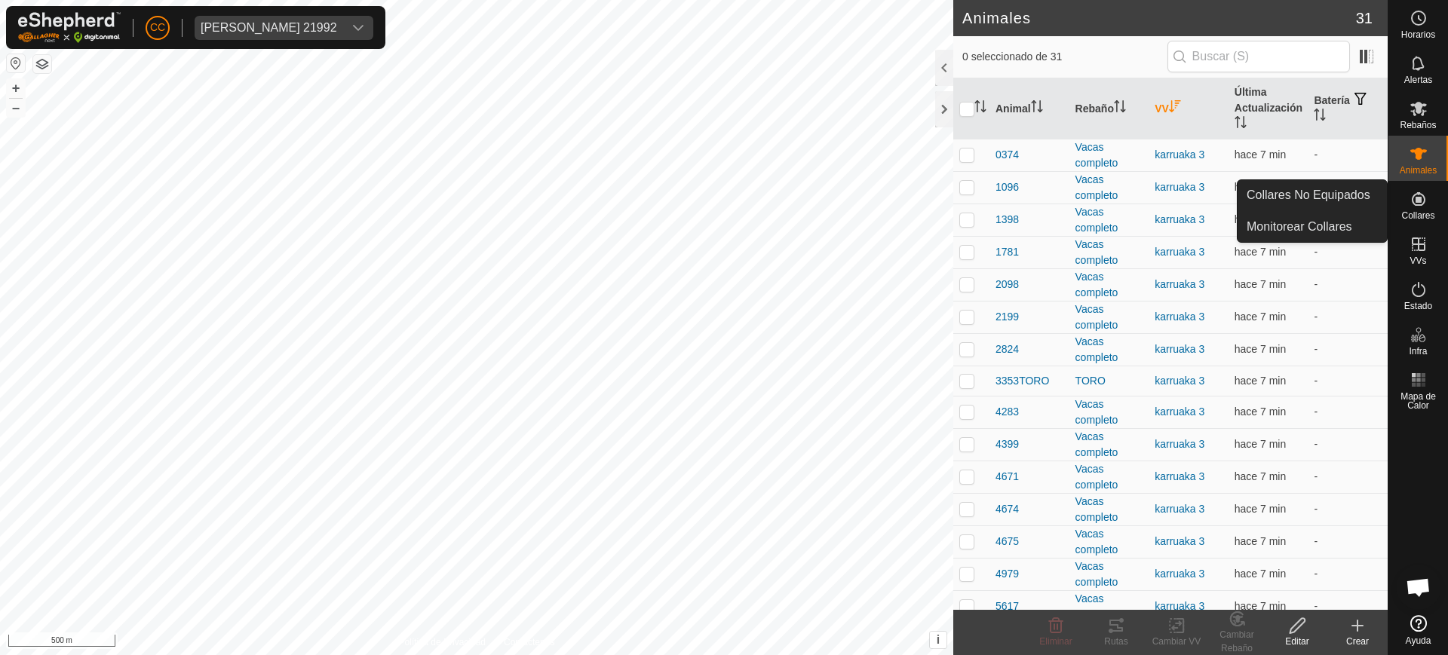
drag, startPoint x: 1420, startPoint y: 182, endPoint x: 1419, endPoint y: 189, distance: 7.6
click at [1421, 190] on icon at bounding box center [1419, 199] width 18 height 18
click at [1338, 189] on link "Collares No Equipados" at bounding box center [1312, 195] width 149 height 30
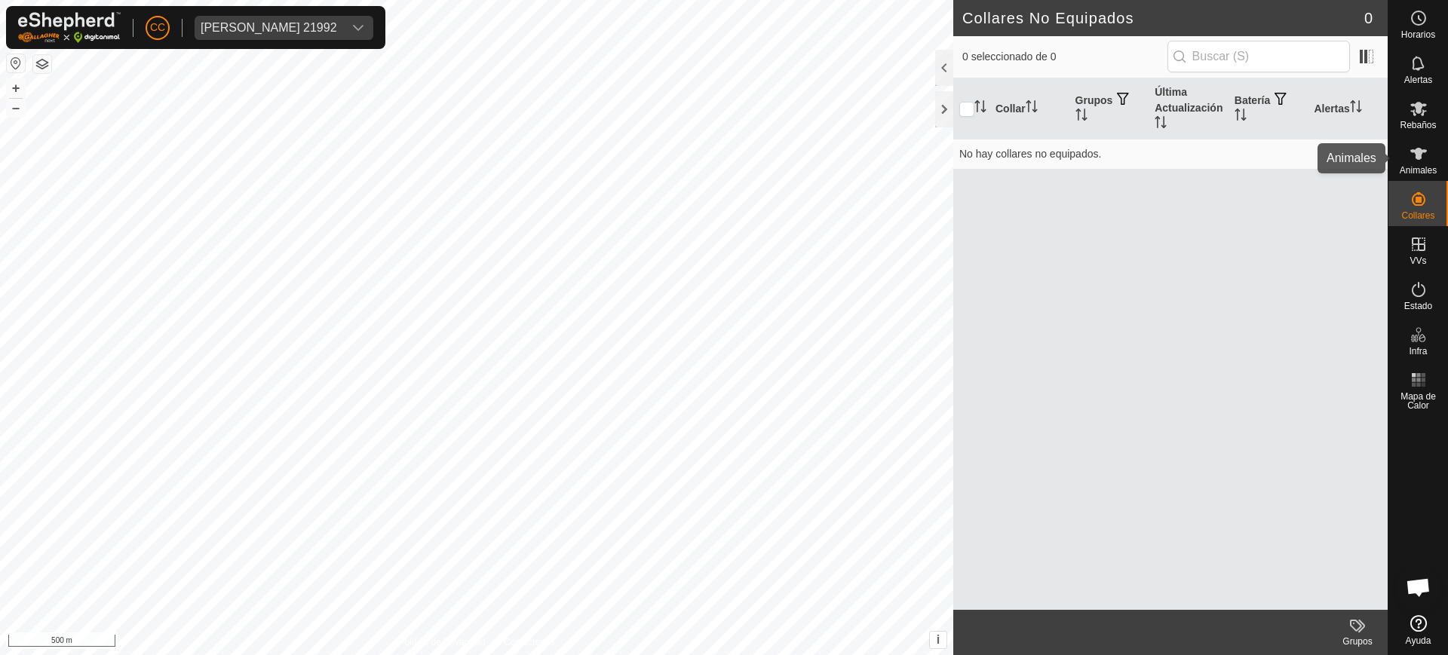
click at [1422, 146] on icon at bounding box center [1419, 154] width 18 height 18
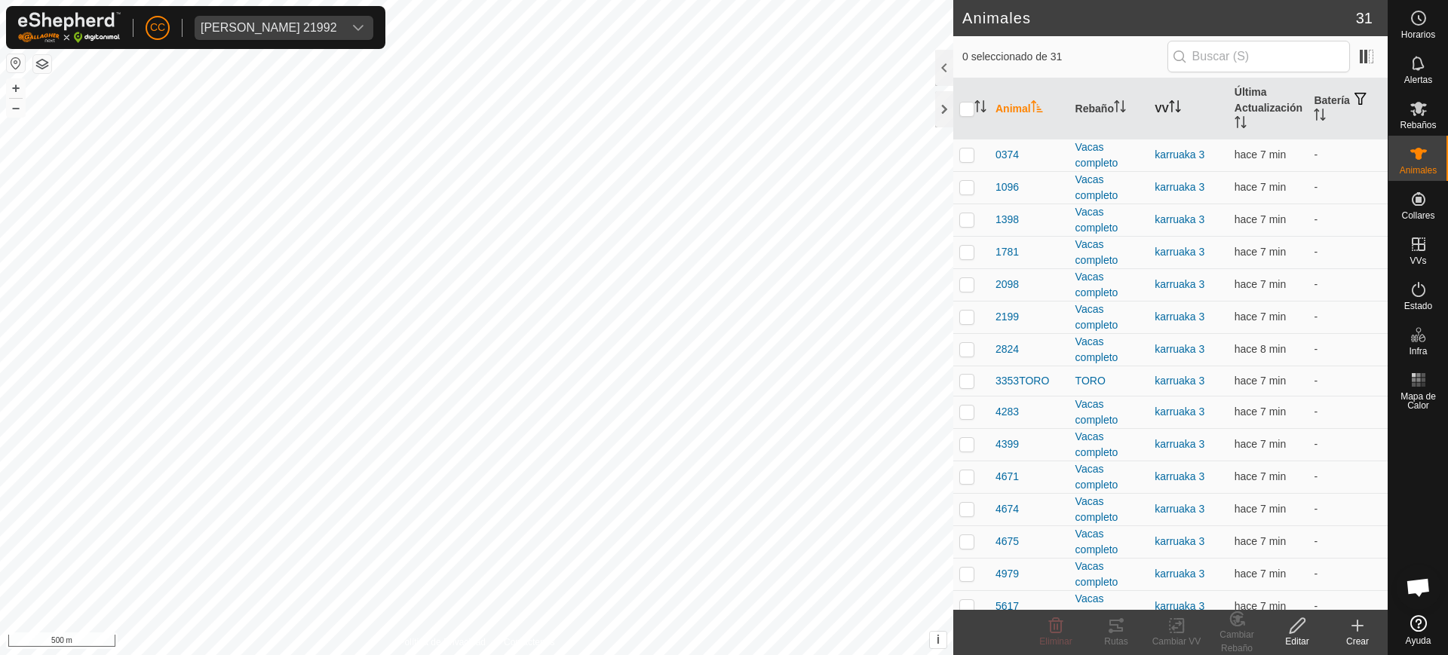
click at [1161, 112] on th "VV" at bounding box center [1189, 108] width 80 height 61
click at [1161, 111] on th "VV" at bounding box center [1189, 108] width 80 height 61
click at [1237, 93] on th "Última Actualización" at bounding box center [1269, 108] width 80 height 61
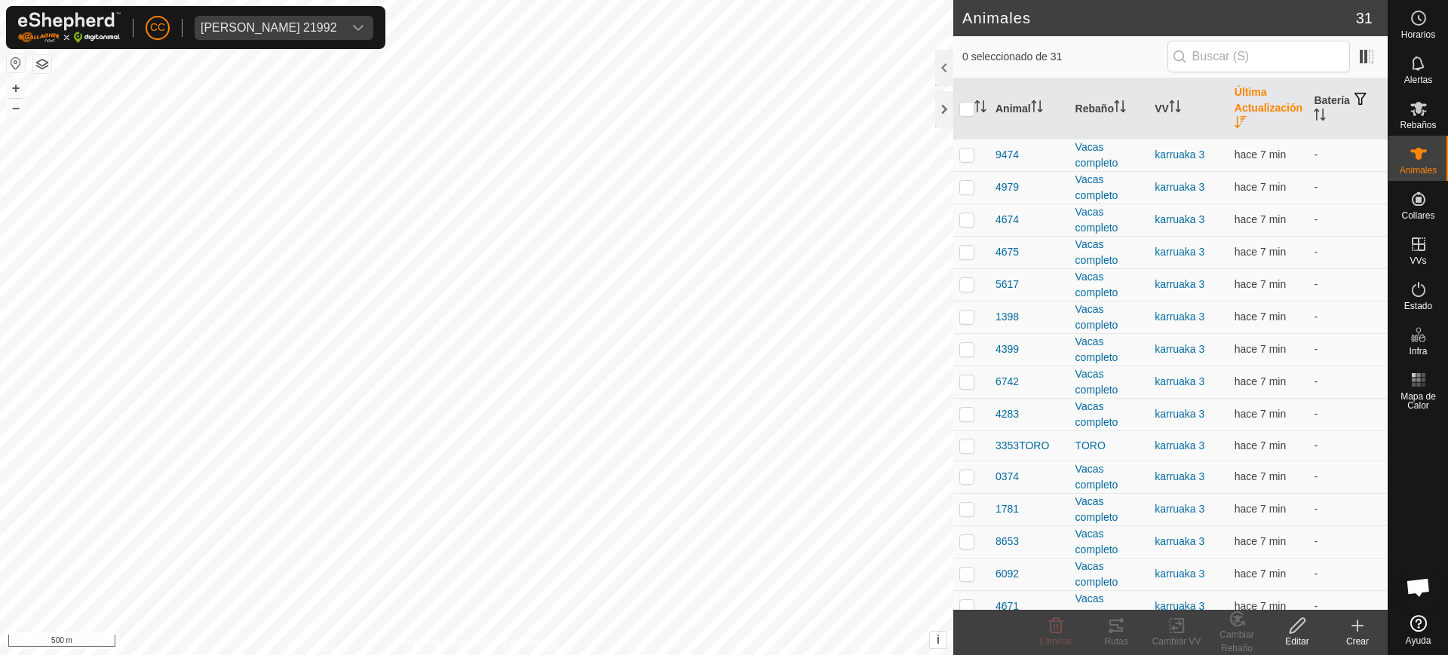
click at [1237, 93] on th "Última Actualización" at bounding box center [1269, 108] width 80 height 61
click at [242, 32] on div "SERGIO ASCASO GRACIA 21992" at bounding box center [269, 28] width 137 height 12
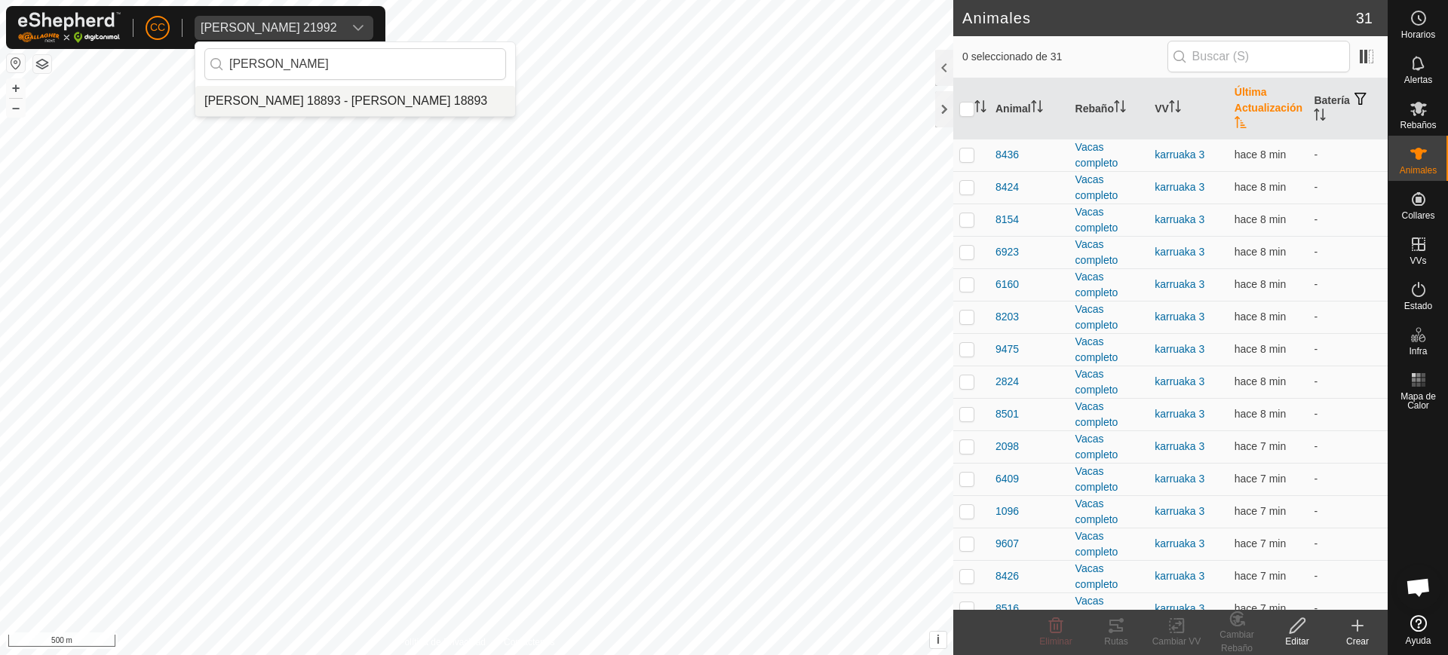
type input "Sergio pa"
click at [340, 92] on li "[PERSON_NAME] 18893 - [PERSON_NAME] 18893" at bounding box center [355, 101] width 320 height 30
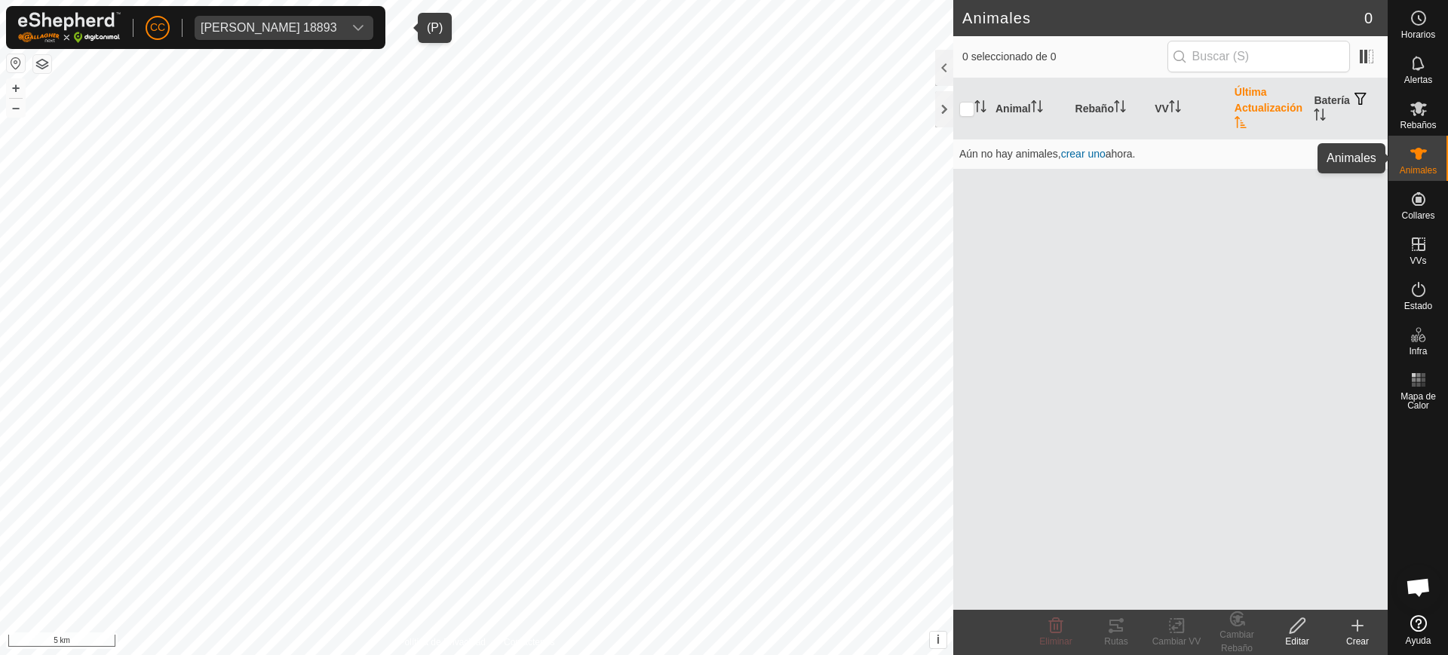
click at [1401, 159] on div "Animales" at bounding box center [1419, 158] width 60 height 45
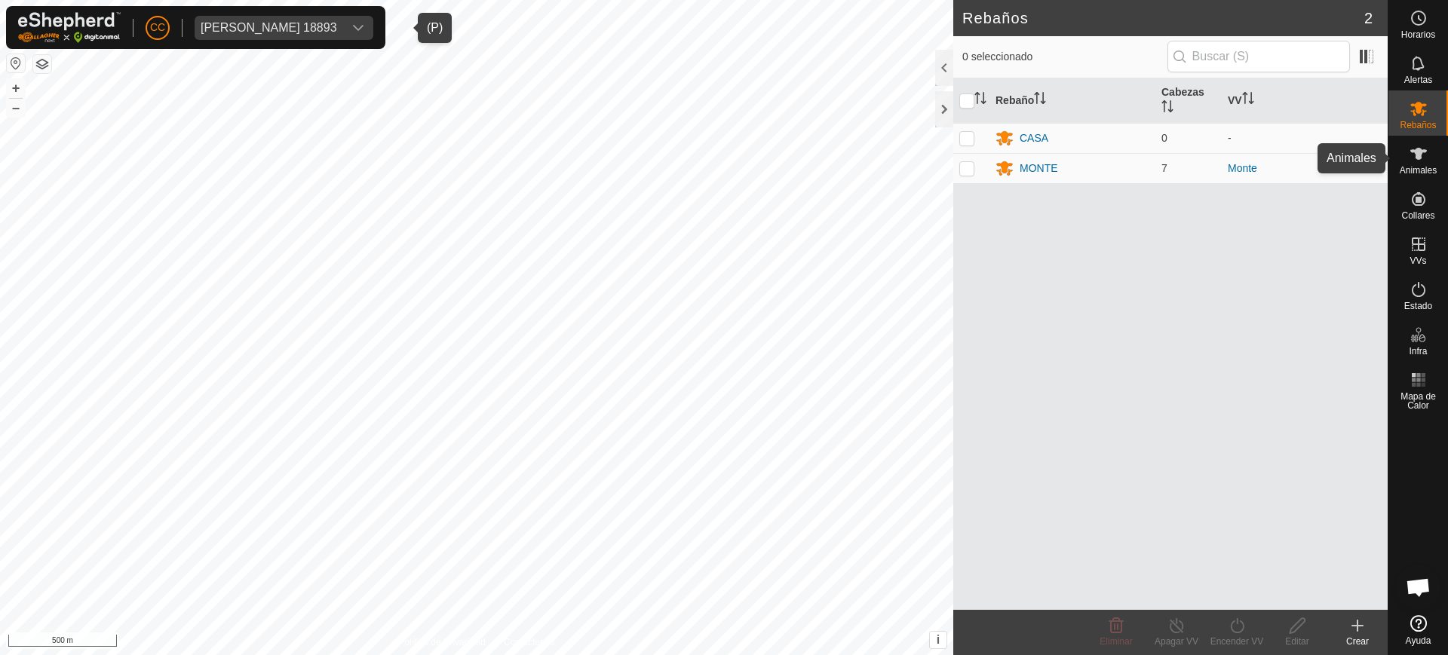
click at [1405, 164] on es-animals-svg-icon at bounding box center [1418, 154] width 27 height 24
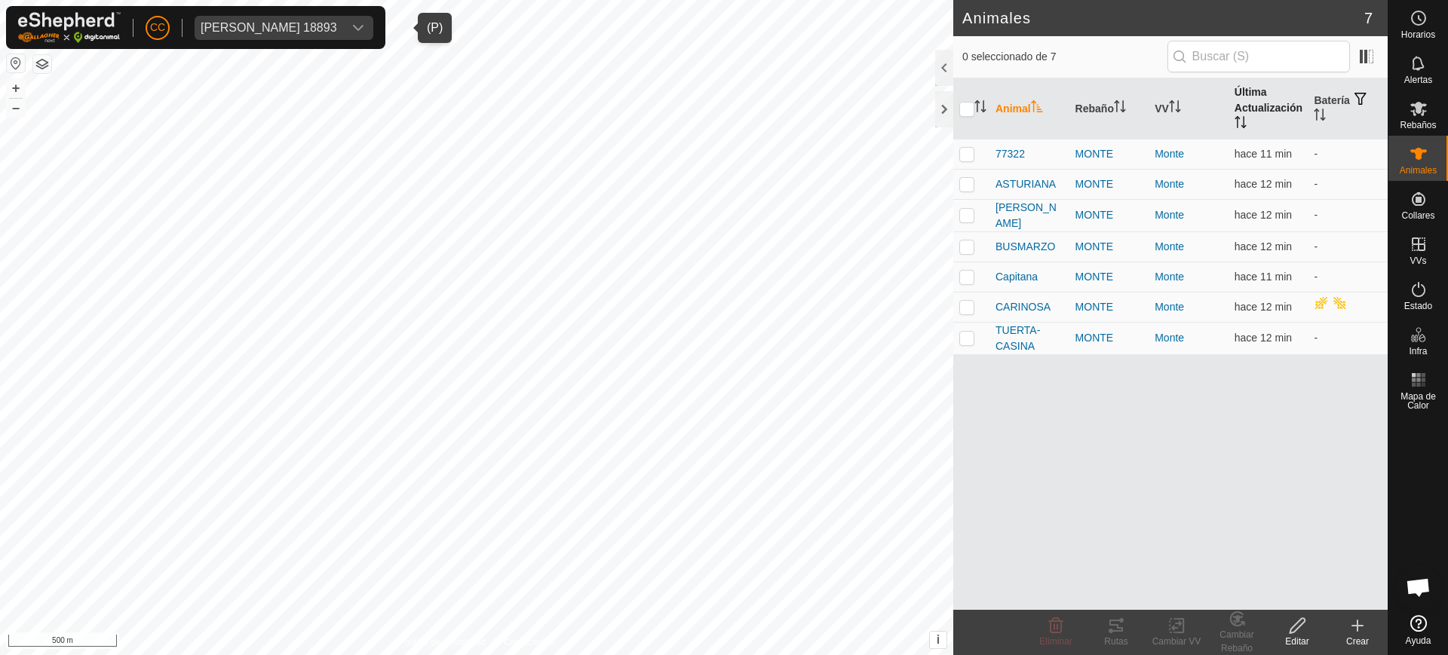
click at [1260, 124] on th "Última Actualización" at bounding box center [1269, 108] width 80 height 61
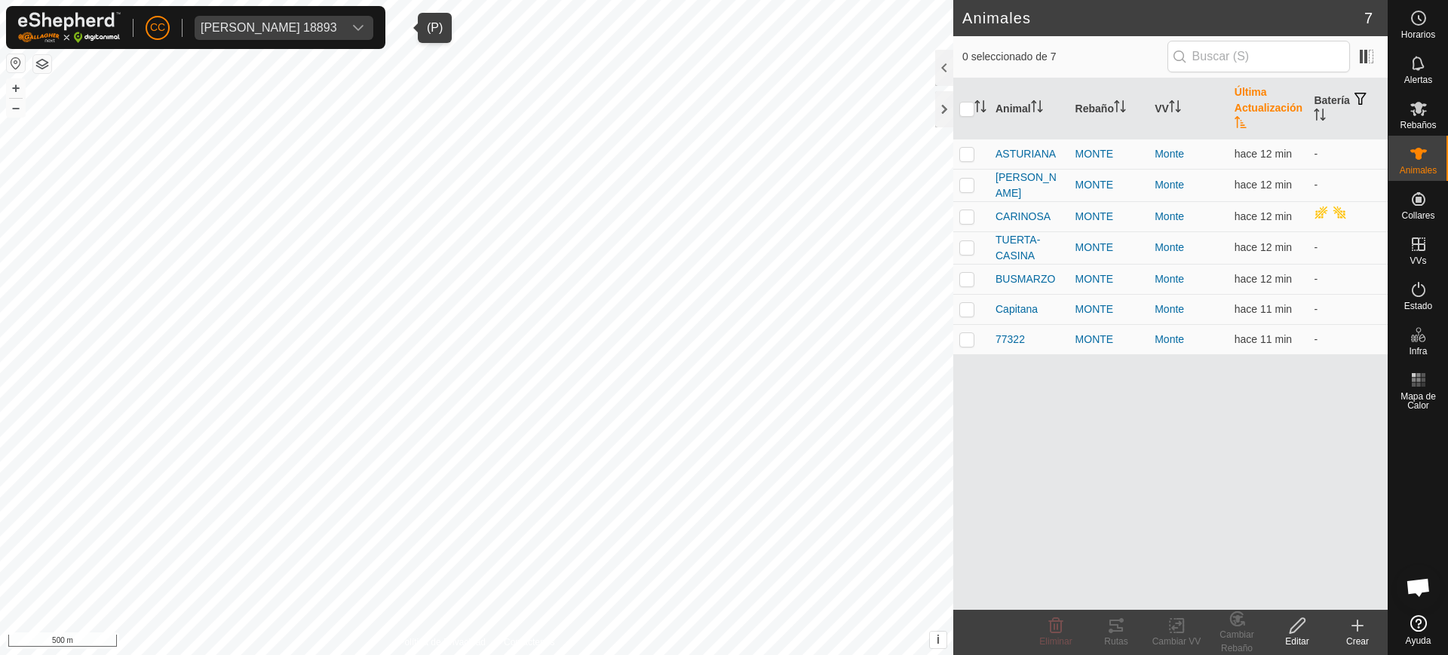
click at [1260, 124] on th "Última Actualización" at bounding box center [1269, 108] width 80 height 61
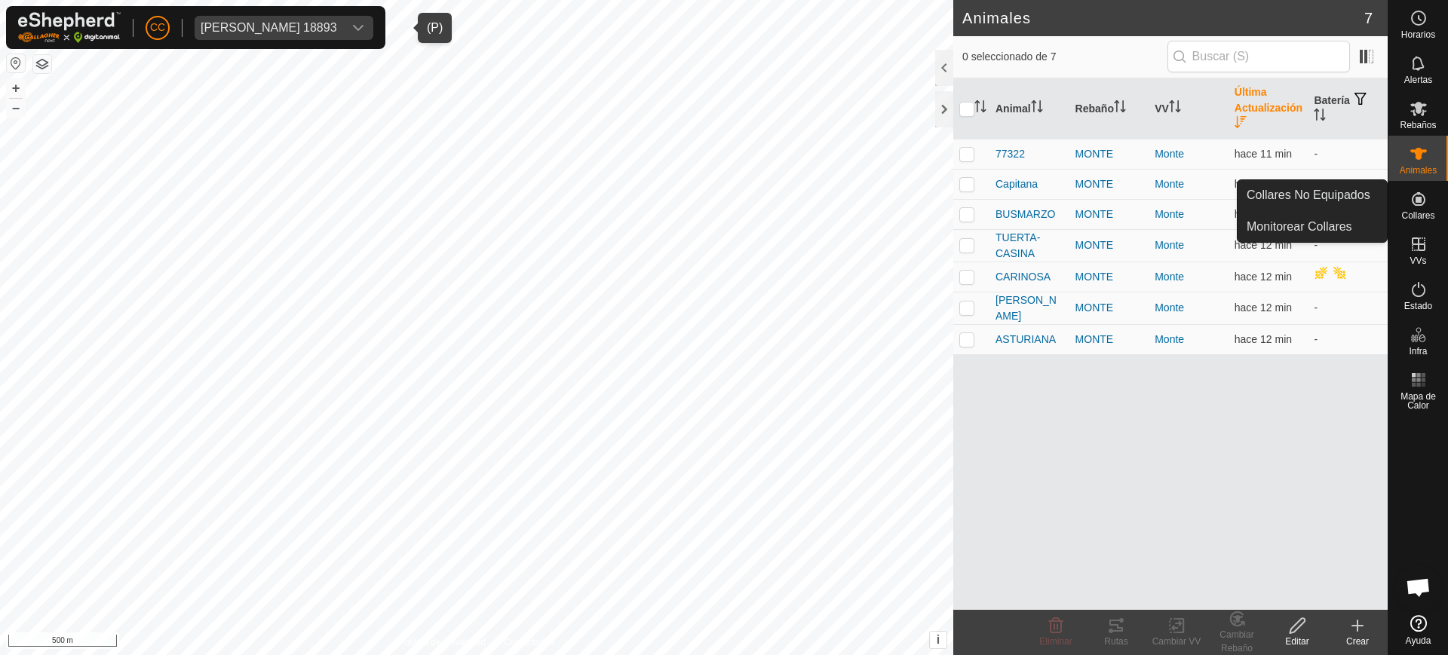
click at [1419, 201] on icon at bounding box center [1419, 199] width 14 height 14
click at [1365, 192] on link "Collares No Equipados" at bounding box center [1312, 195] width 149 height 30
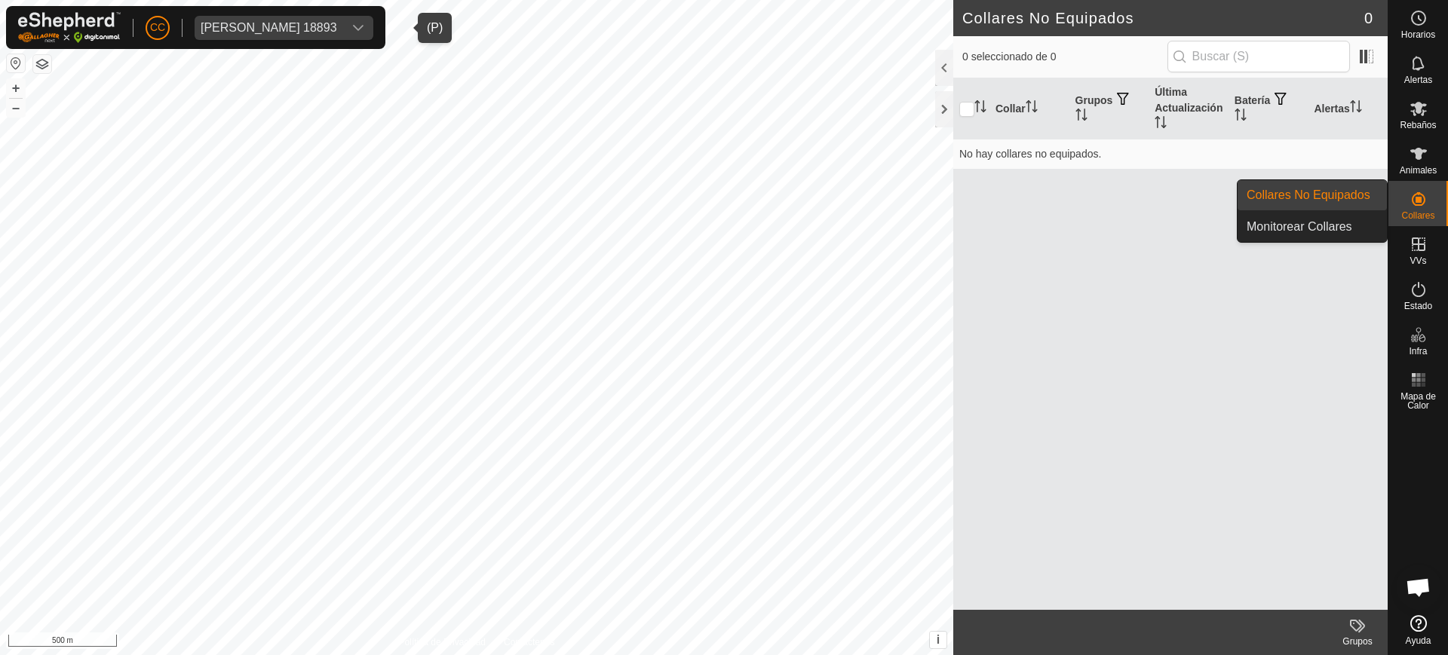
click at [1365, 192] on link "Collares No Equipados" at bounding box center [1312, 195] width 149 height 30
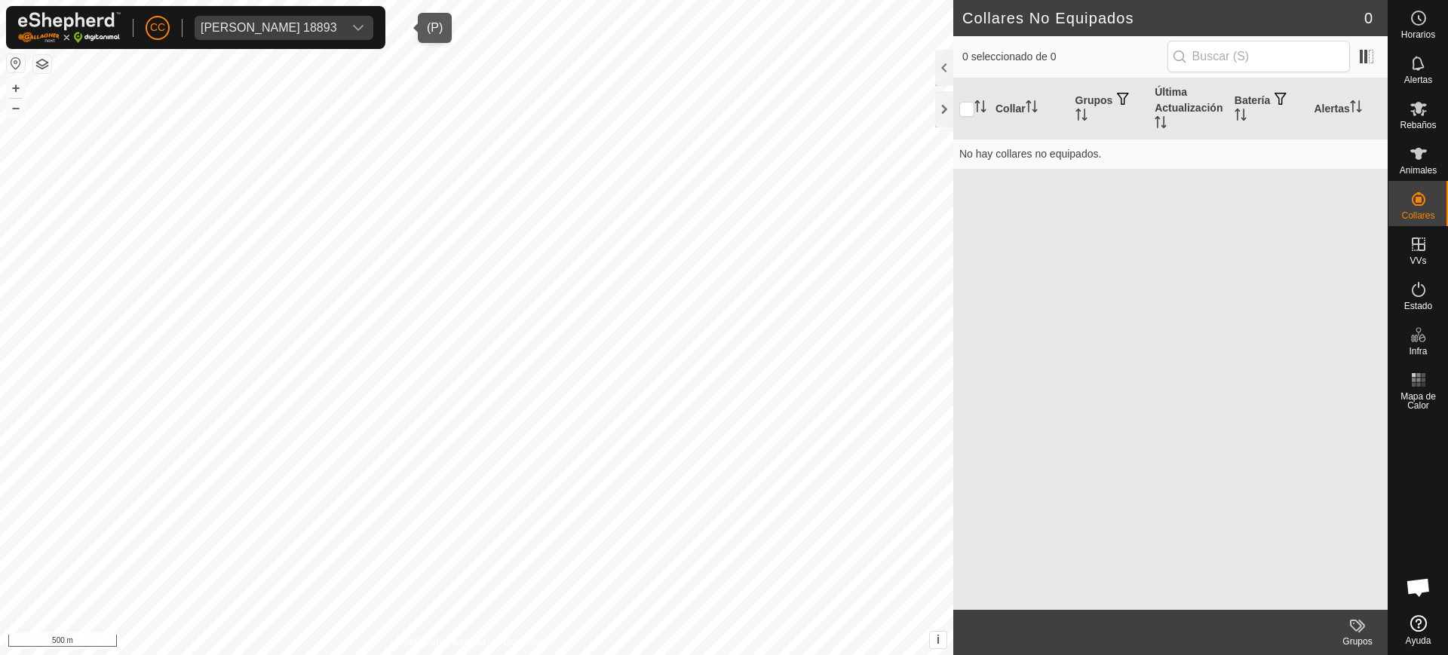
click at [226, 35] on span "Sergio Parrondo Parrondo 18893" at bounding box center [269, 28] width 149 height 24
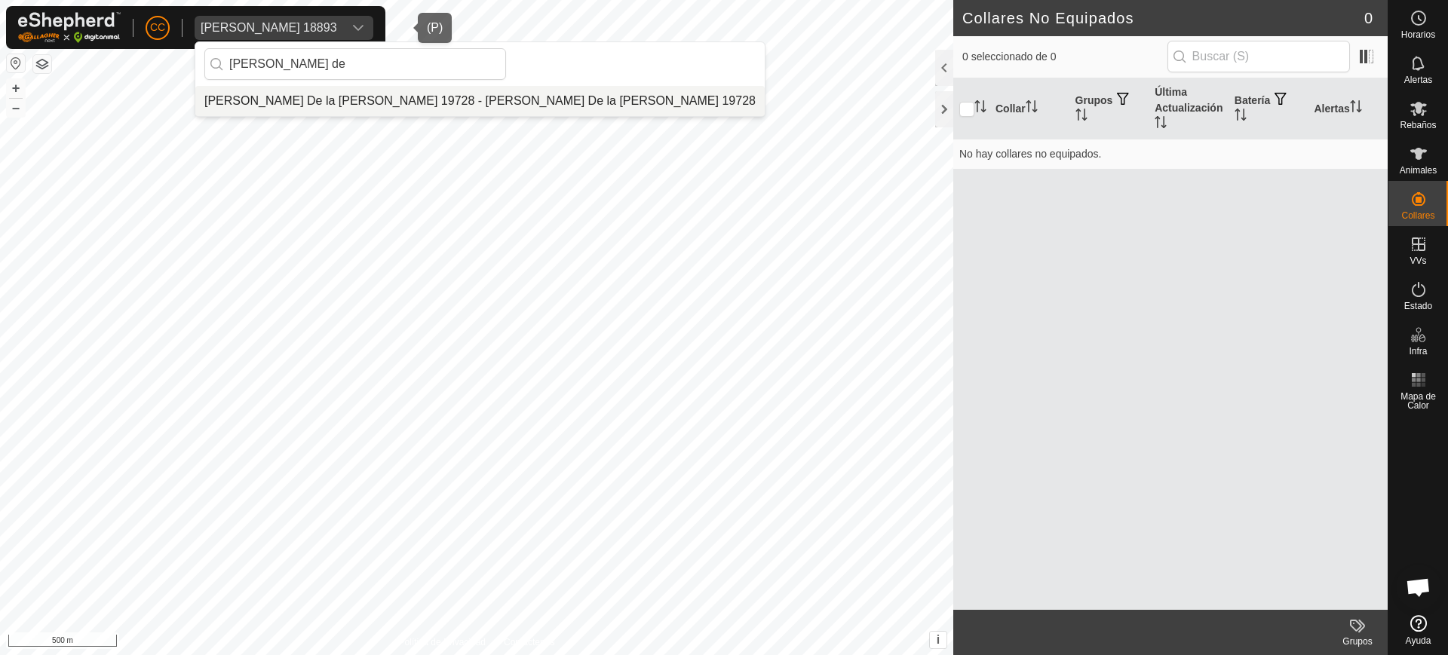
type input "Armando de"
click at [298, 101] on li "[PERSON_NAME] De la [PERSON_NAME] 19728 - [PERSON_NAME] De la [PERSON_NAME] 197…" at bounding box center [479, 101] width 569 height 30
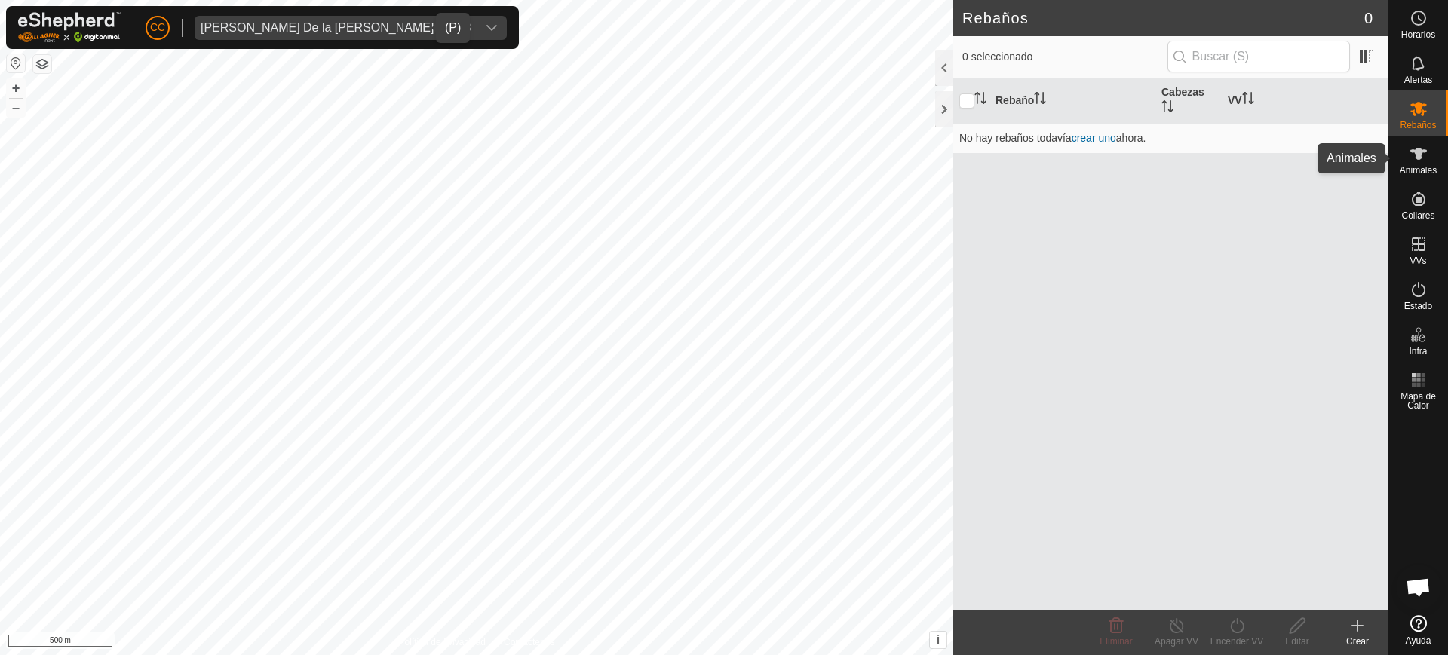
click at [1431, 152] on es-animals-svg-icon at bounding box center [1418, 154] width 27 height 24
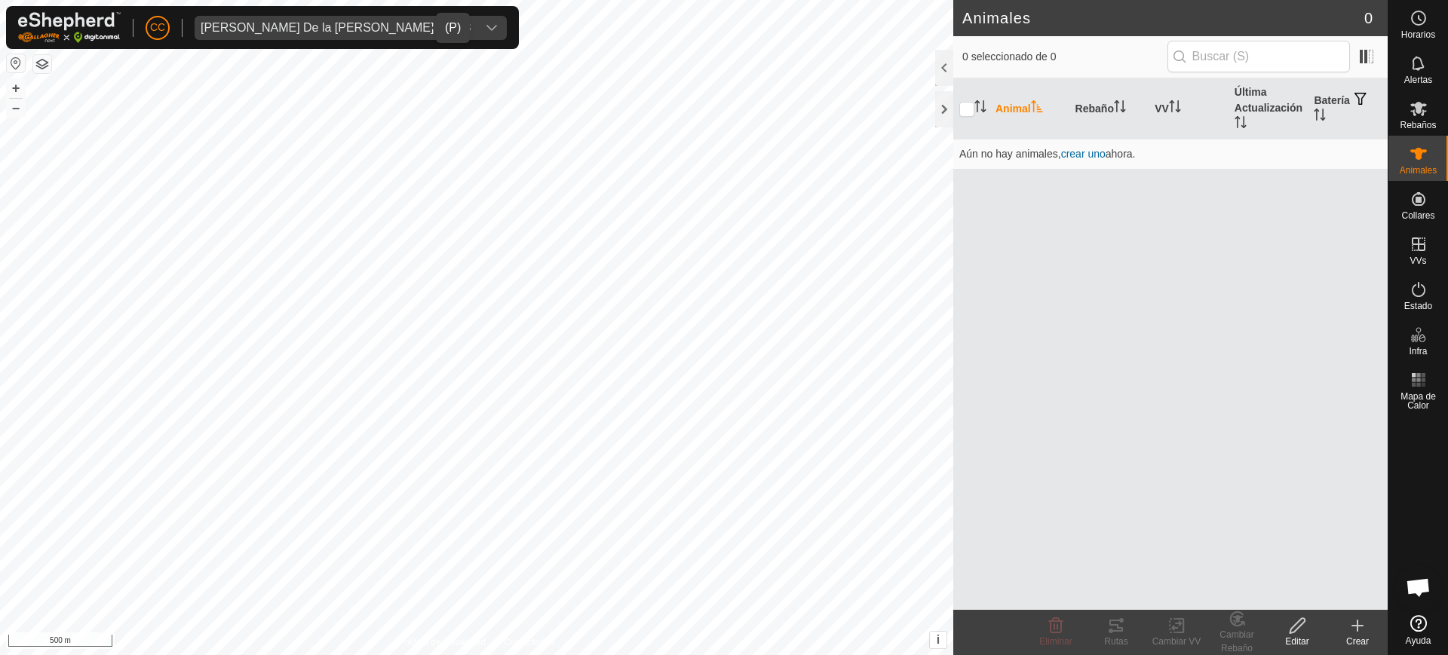
click at [1419, 158] on icon at bounding box center [1418, 154] width 17 height 12
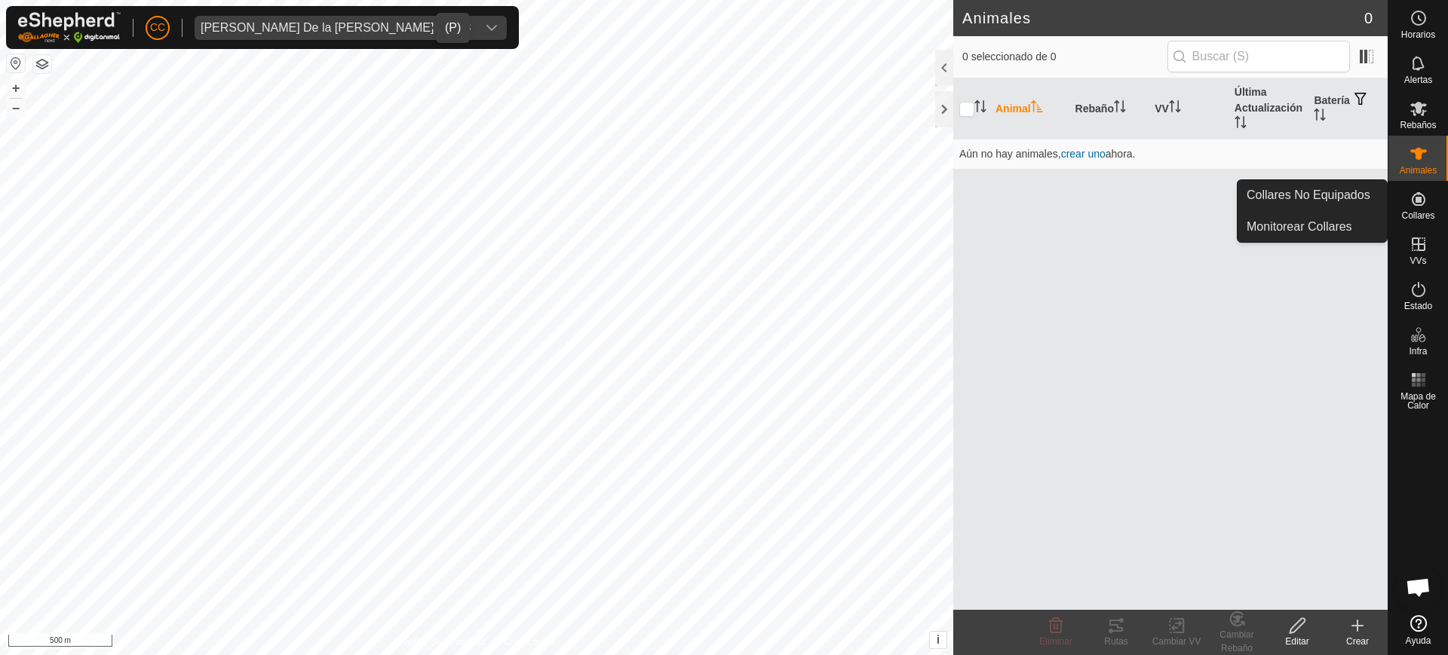
drag, startPoint x: 1413, startPoint y: 207, endPoint x: 1404, endPoint y: 204, distance: 9.1
click at [1413, 207] on icon at bounding box center [1419, 199] width 18 height 18
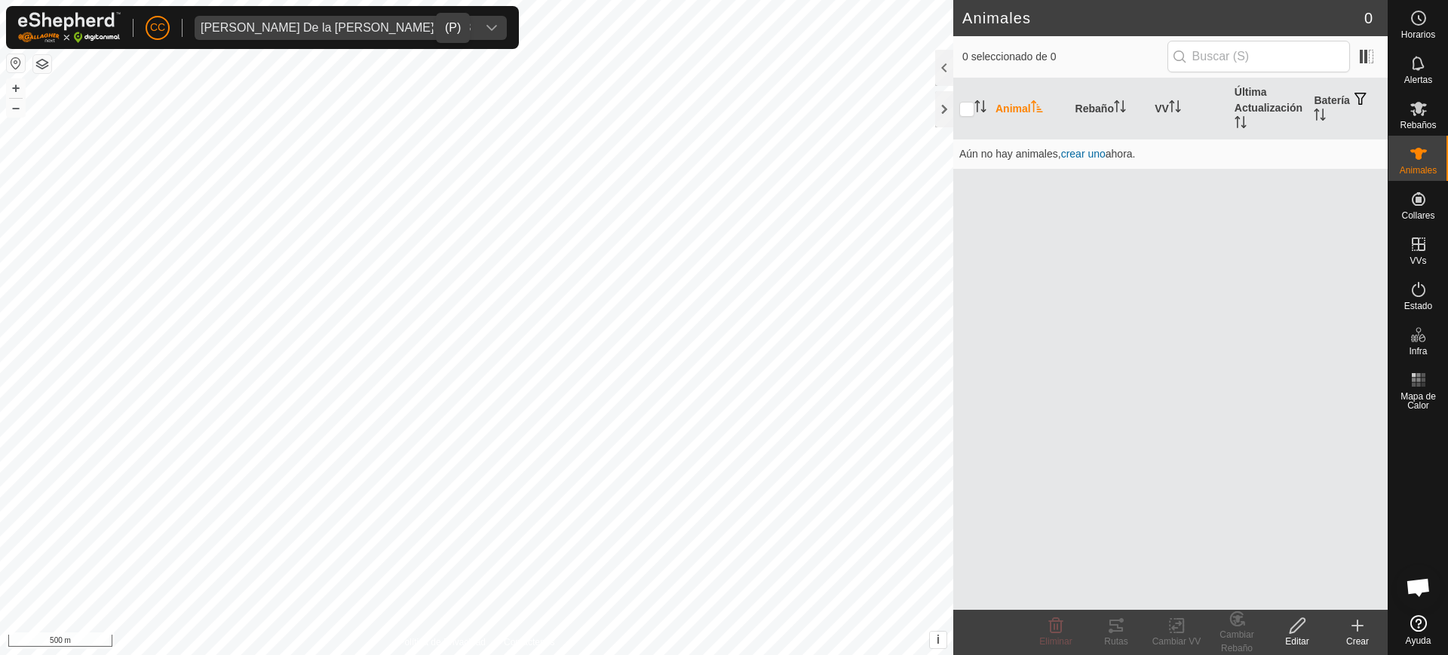
click at [1315, 176] on div "Animal Rebaño VV Última Actualización Batería Aún no hay animales, crear uno ah…" at bounding box center [1170, 344] width 434 height 532
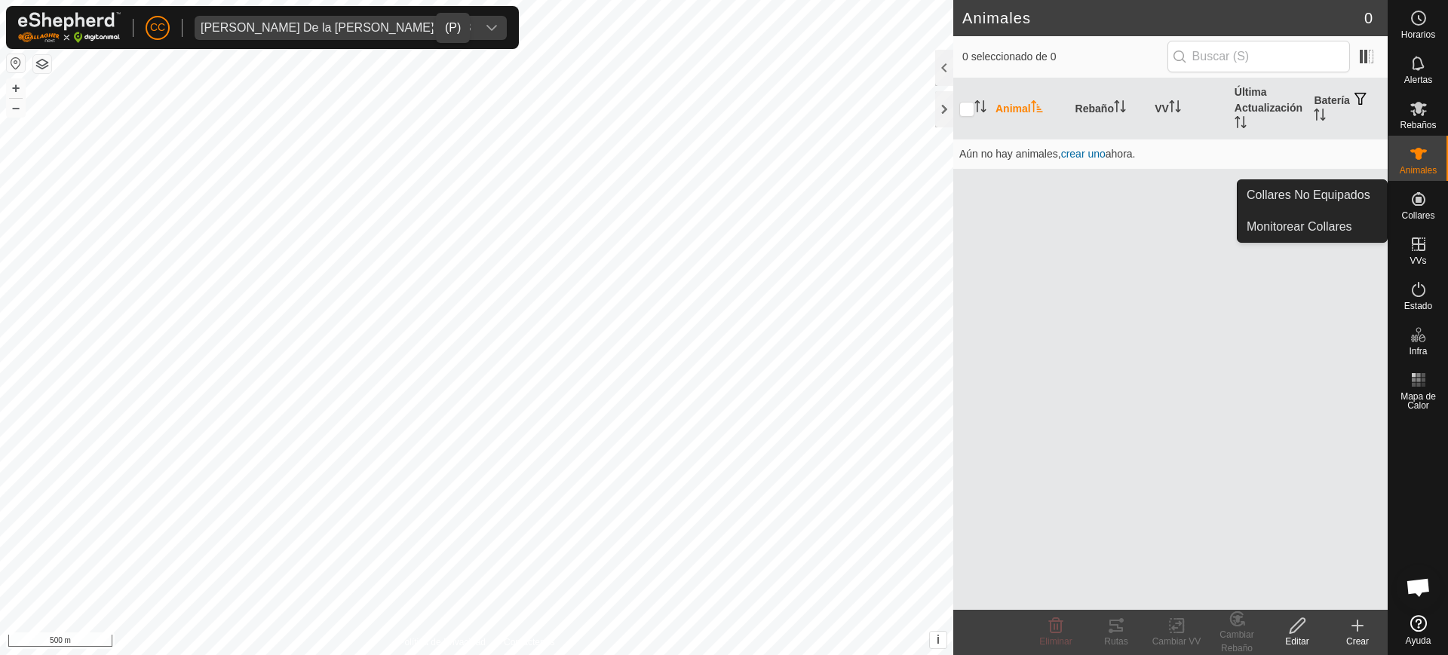
drag, startPoint x: 1392, startPoint y: 191, endPoint x: 1404, endPoint y: 194, distance: 13.2
click at [1406, 194] on es-neckbands-svg-icon at bounding box center [1418, 199] width 27 height 24
click at [1371, 194] on link "Collares No Equipados" at bounding box center [1312, 195] width 149 height 30
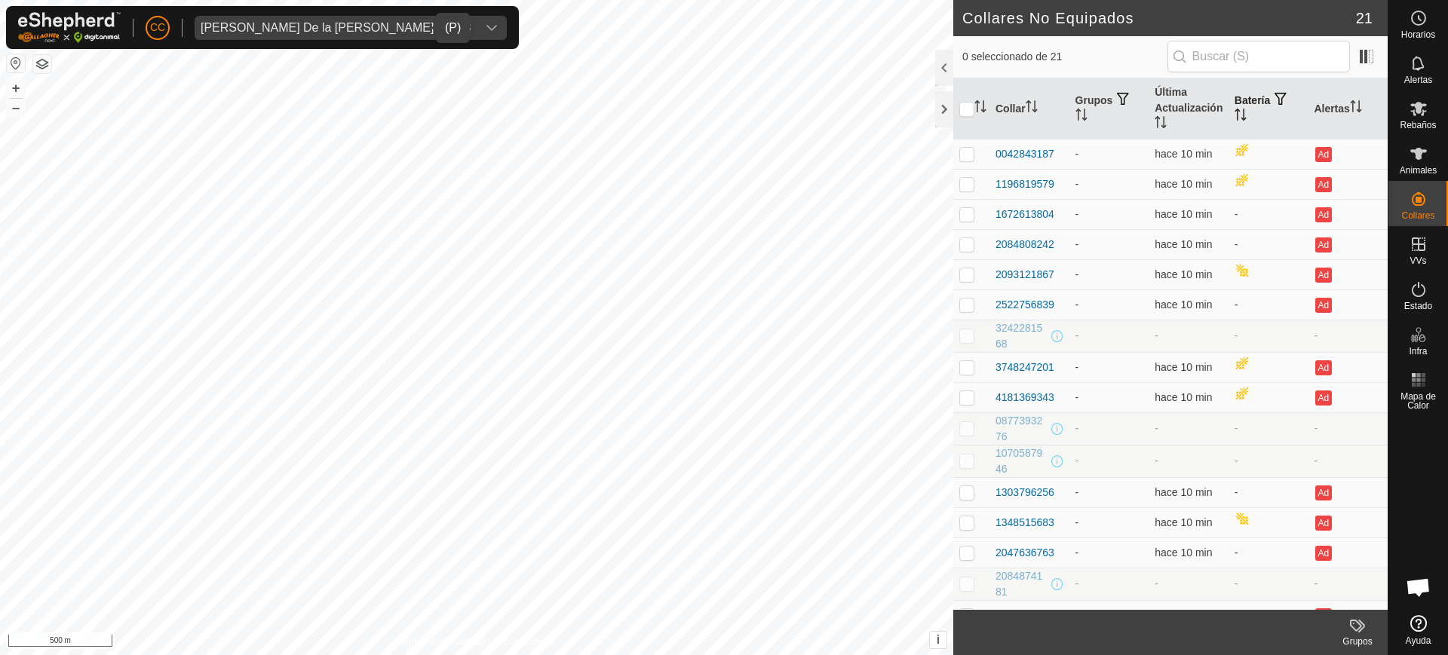
click at [1235, 111] on icon "Activar para ordenar" at bounding box center [1241, 115] width 12 height 12
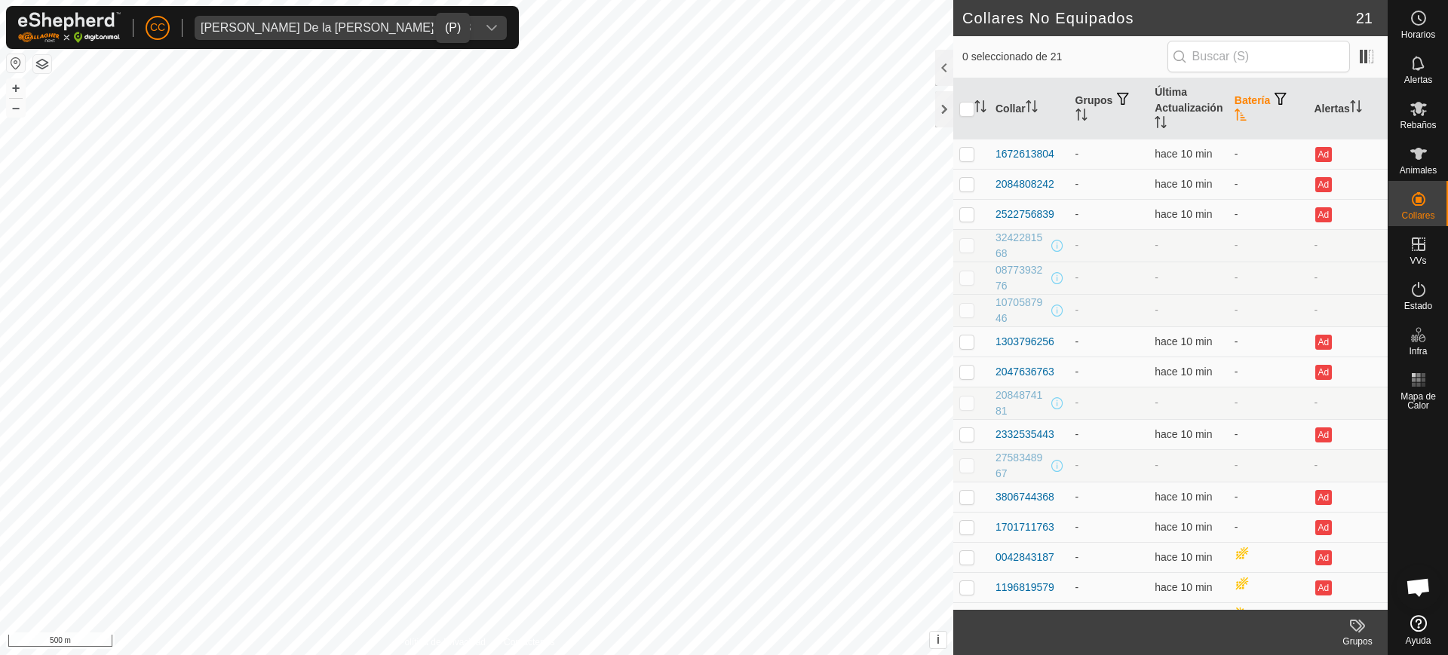
click at [1235, 111] on icon "Activar para ordenar" at bounding box center [1241, 115] width 12 height 12
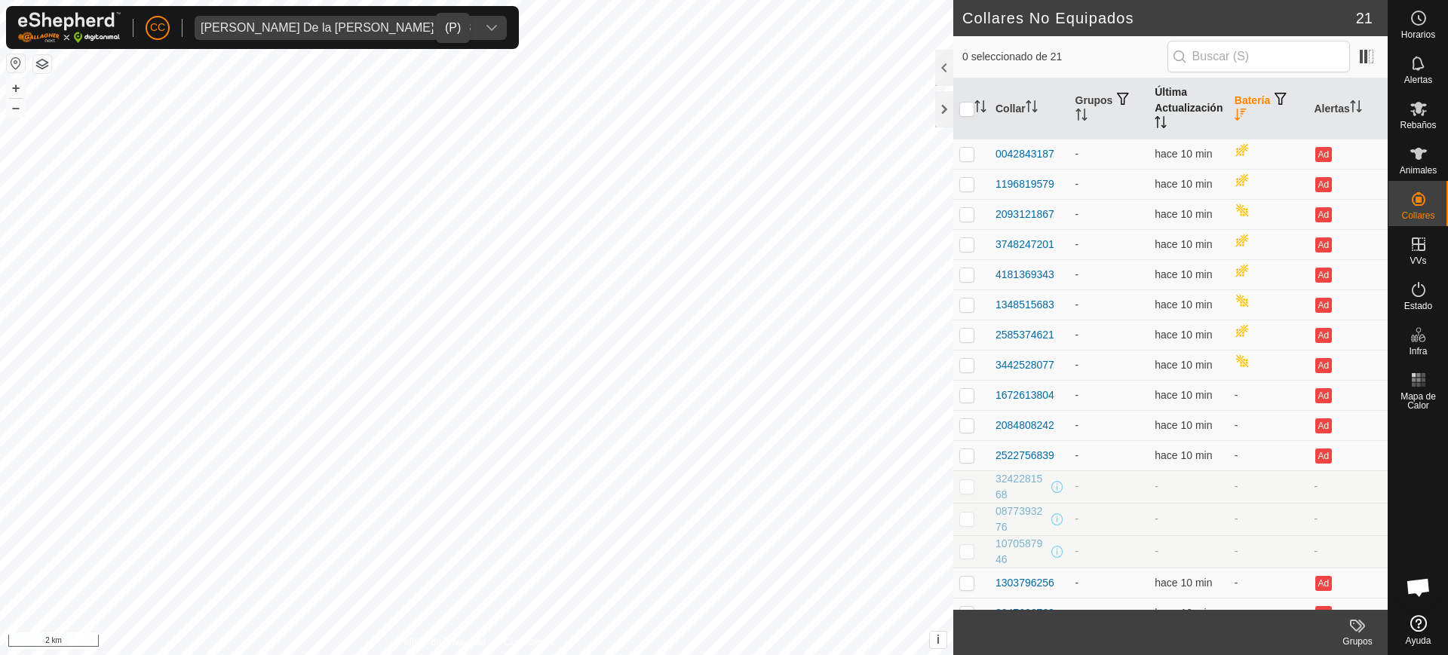
click at [1159, 116] on icon "Activar para ordenar" at bounding box center [1161, 122] width 12 height 12
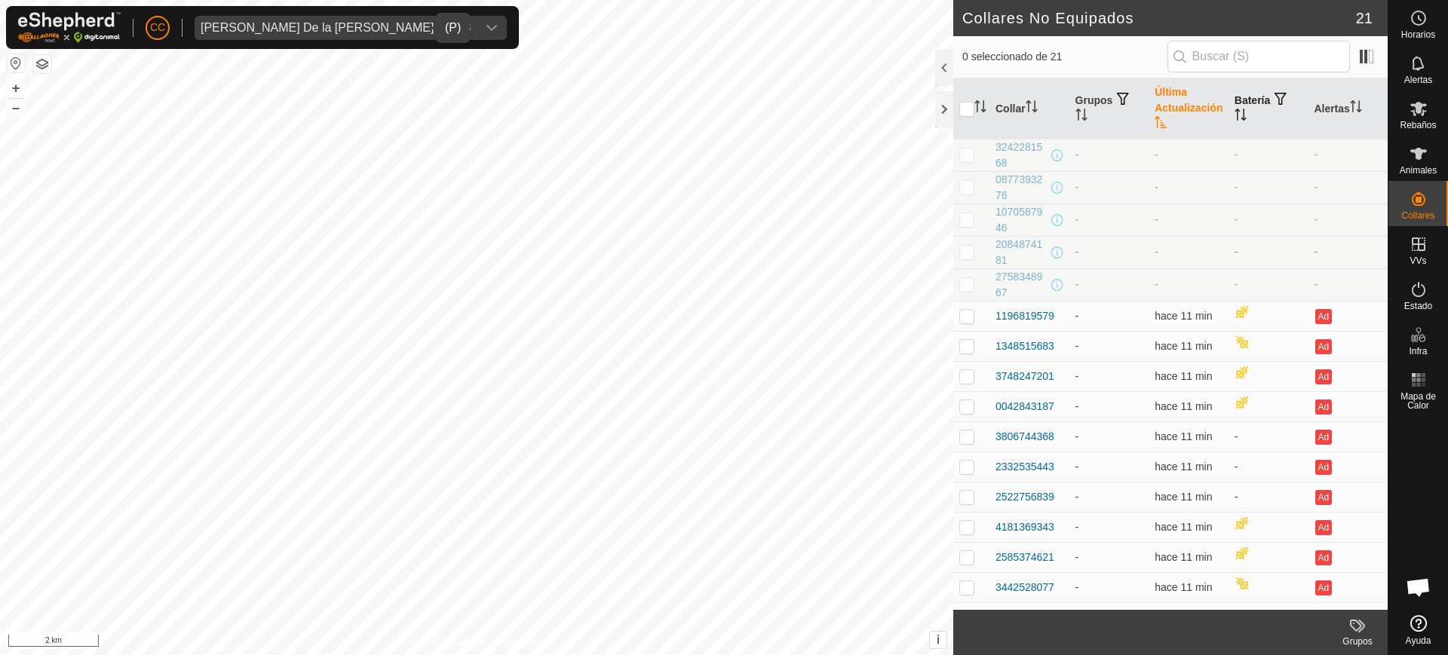
drag, startPoint x: 968, startPoint y: 290, endPoint x: 968, endPoint y: 263, distance: 26.4
click at [967, 284] on p-checkbox at bounding box center [966, 284] width 15 height 12
checkbox input "true"
drag, startPoint x: 968, startPoint y: 252, endPoint x: 967, endPoint y: 235, distance: 16.7
click at [968, 250] on p-checkbox at bounding box center [966, 252] width 15 height 12
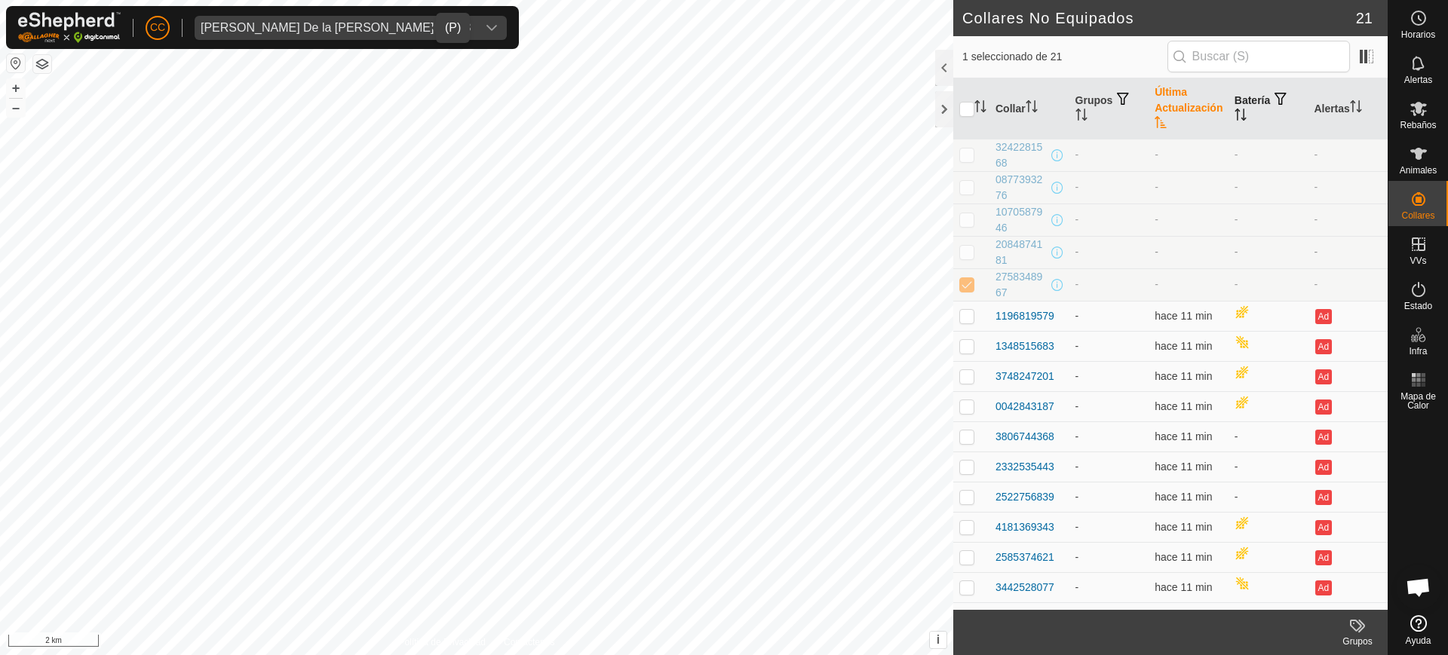
checkbox input "true"
click at [963, 218] on p-checkbox at bounding box center [966, 219] width 15 height 12
checkbox input "true"
click at [968, 185] on p-checkbox at bounding box center [966, 187] width 15 height 12
checkbox input "true"
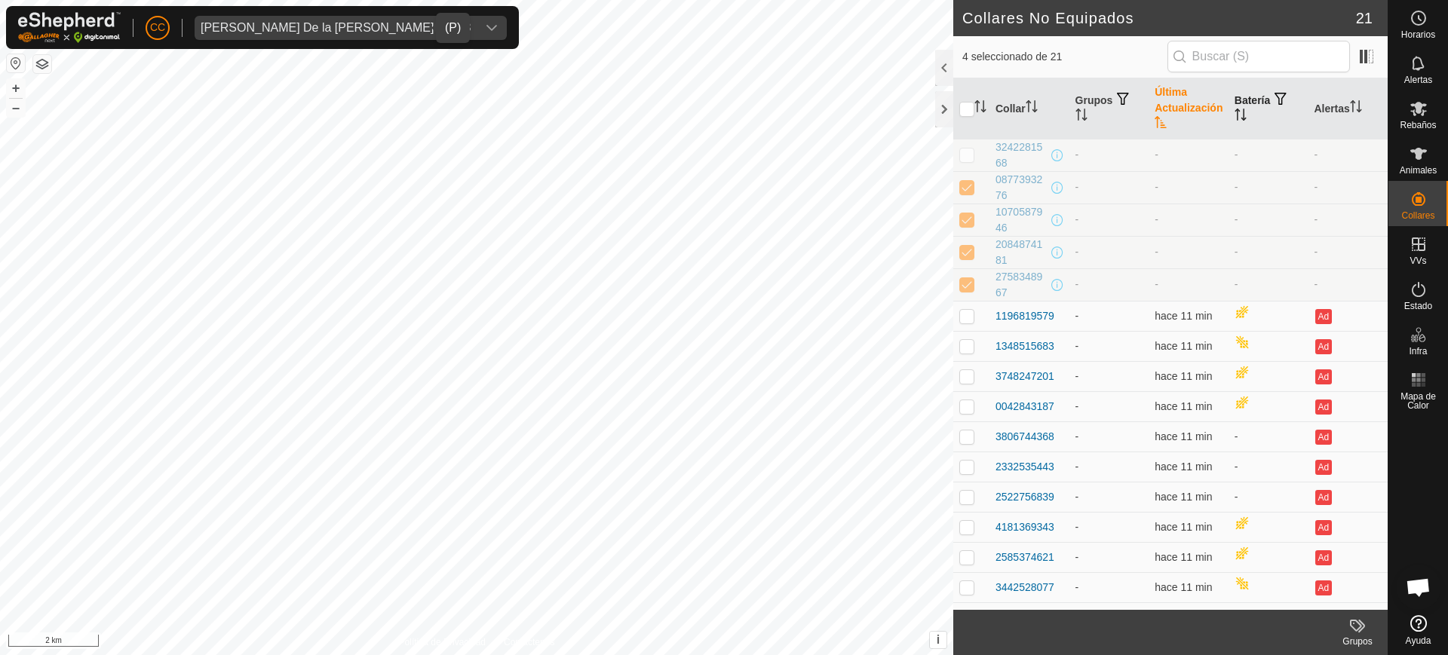
click at [960, 132] on th at bounding box center [971, 108] width 36 height 61
click at [965, 152] on p-checkbox at bounding box center [966, 155] width 15 height 12
checkbox input "true"
click at [279, 20] on span "Armando De la Torre Jimenez 19728" at bounding box center [336, 28] width 282 height 24
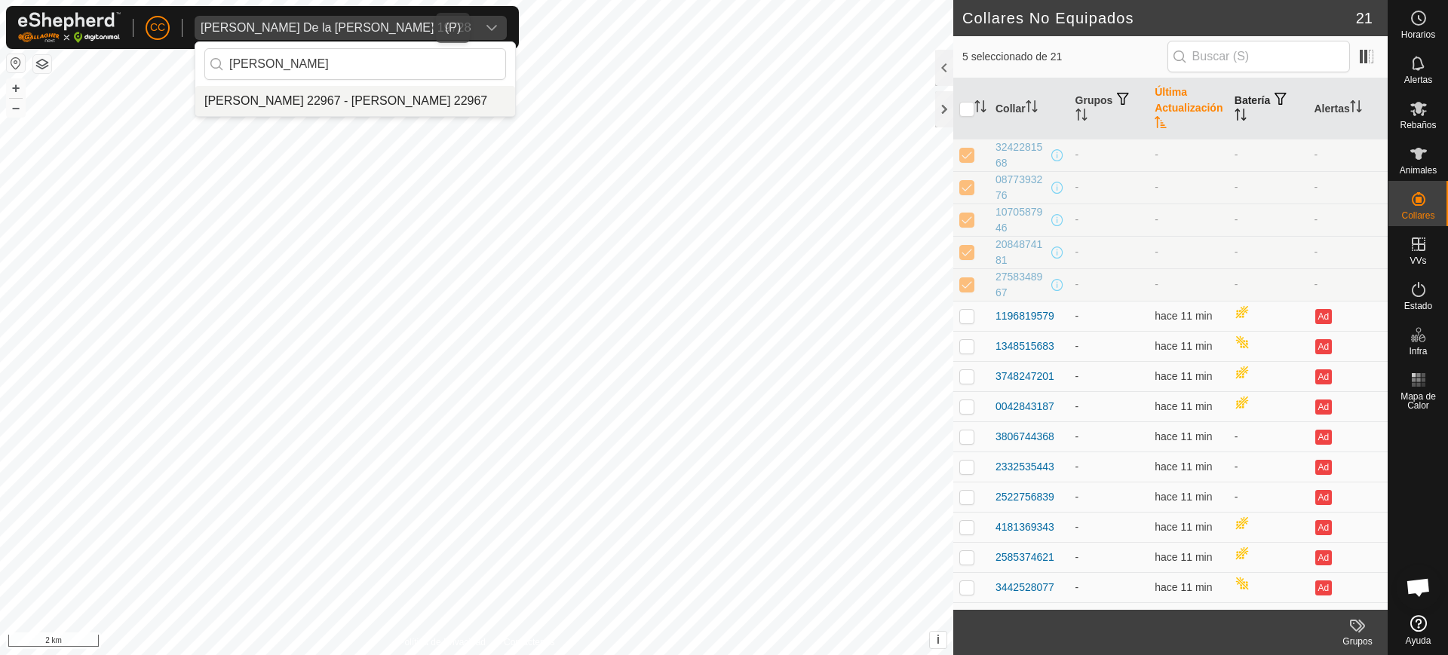
type input "Carlos b"
click at [284, 109] on li "[PERSON_NAME] 22967 - [PERSON_NAME] 22967" at bounding box center [355, 101] width 320 height 30
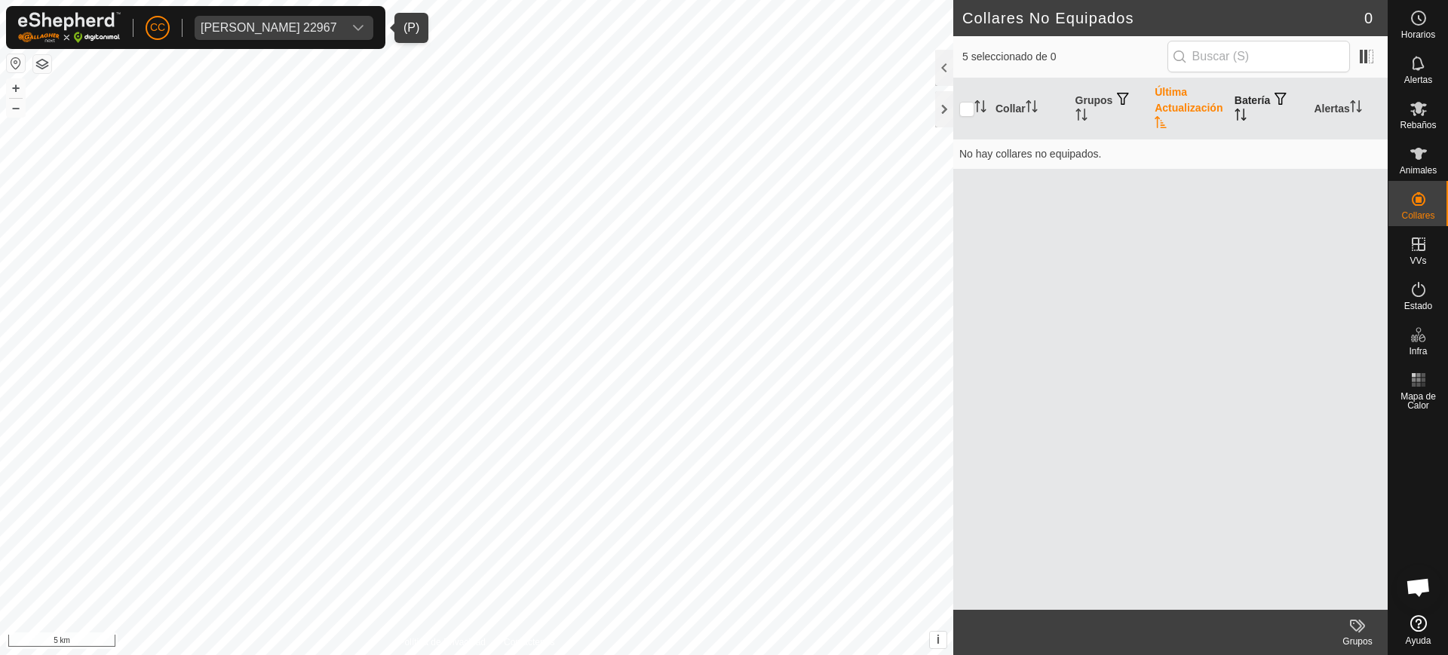
click at [1416, 219] on div "CC Carlos Bodas Velasco 22967 Horarios Alertas Rebaños Animales Collares VVs Es…" at bounding box center [724, 327] width 1448 height 655
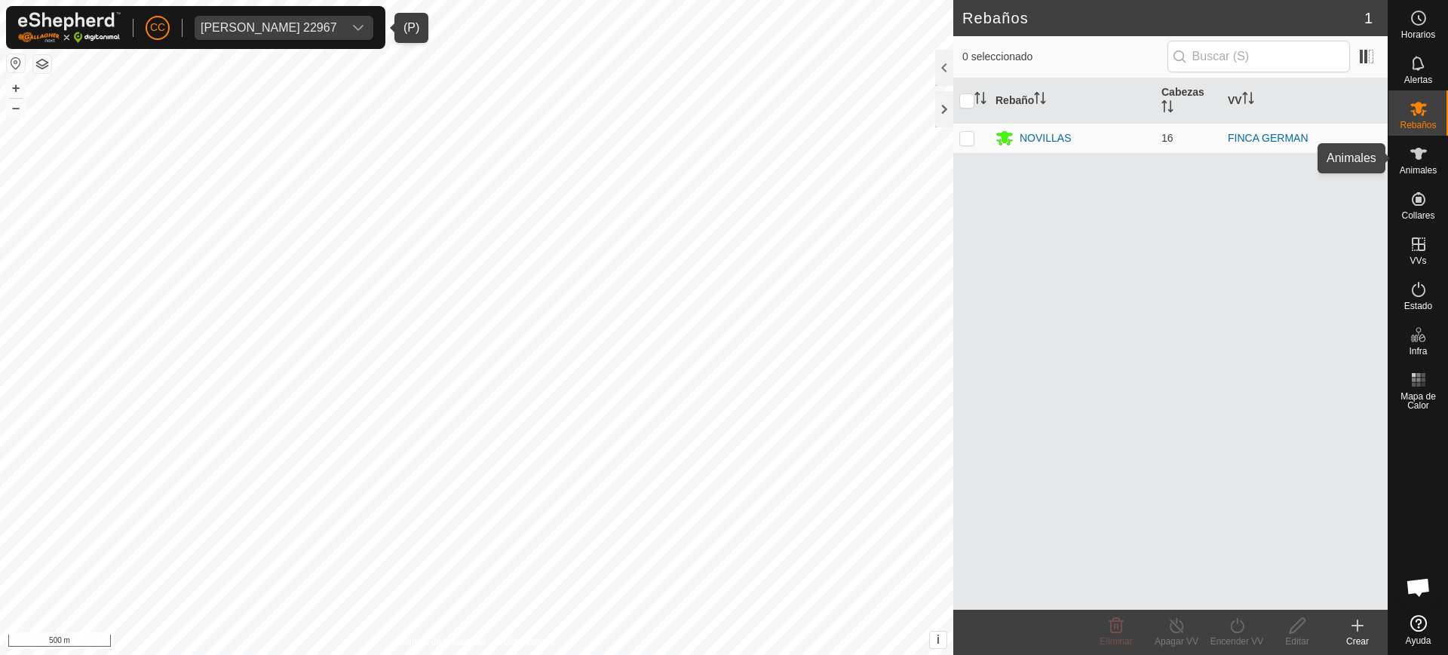
click at [1421, 172] on span "Animales" at bounding box center [1418, 170] width 37 height 9
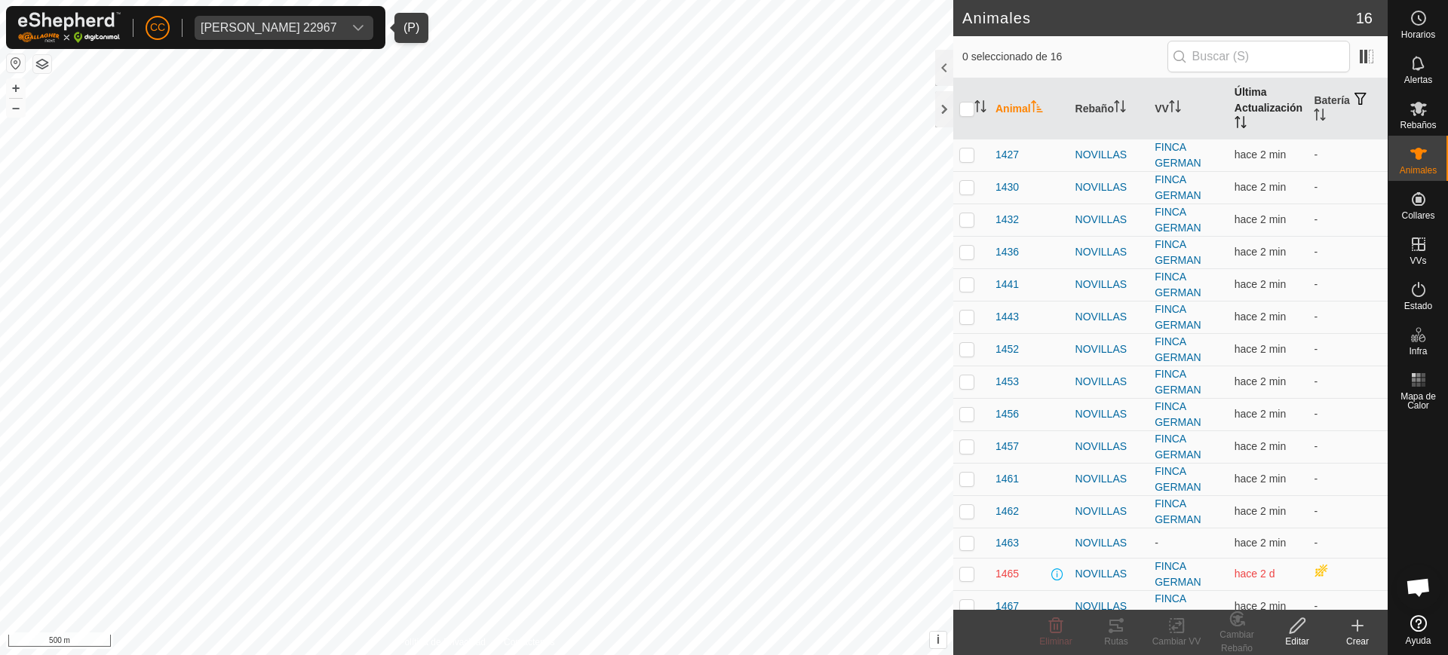
click at [1244, 115] on th "Última Actualización" at bounding box center [1269, 108] width 80 height 61
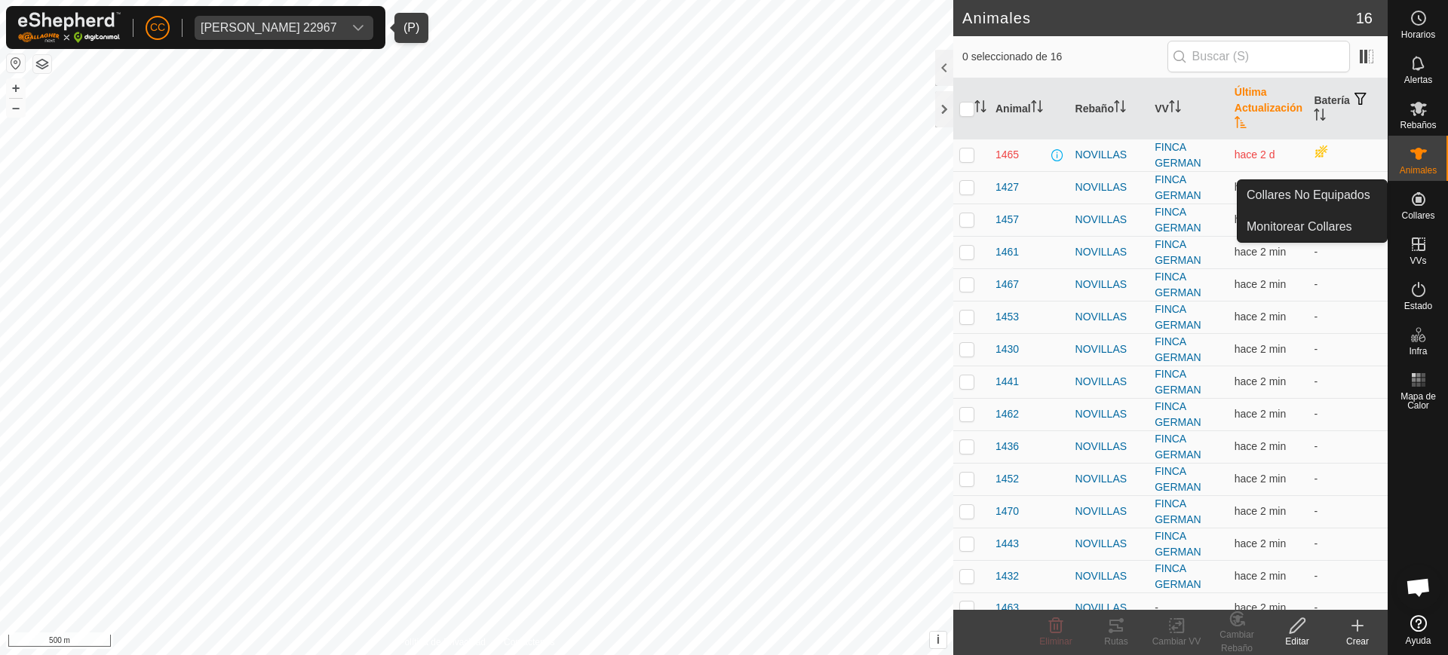
click at [1419, 211] on span "Collares" at bounding box center [1417, 215] width 33 height 9
click at [1368, 199] on link "Collares No Equipados" at bounding box center [1312, 195] width 149 height 30
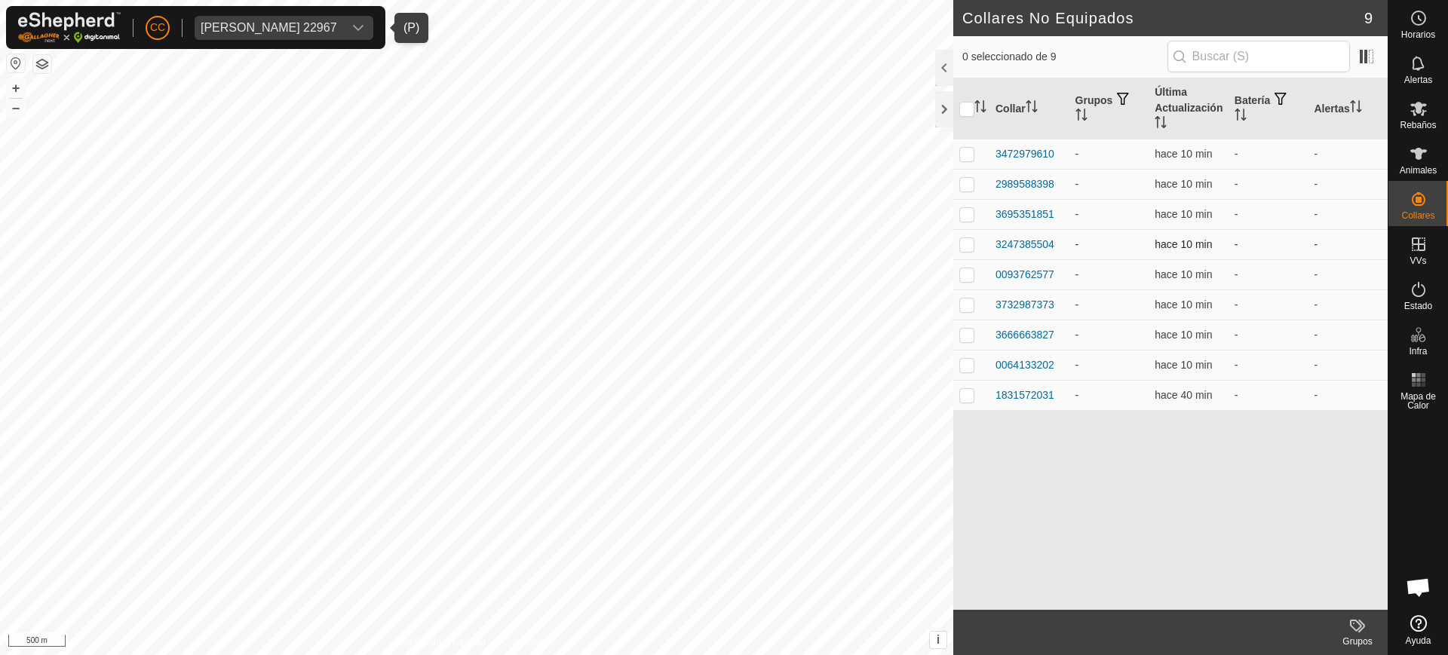
click at [1344, 231] on td "-" at bounding box center [1348, 244] width 80 height 30
click at [1416, 152] on icon at bounding box center [1418, 154] width 17 height 12
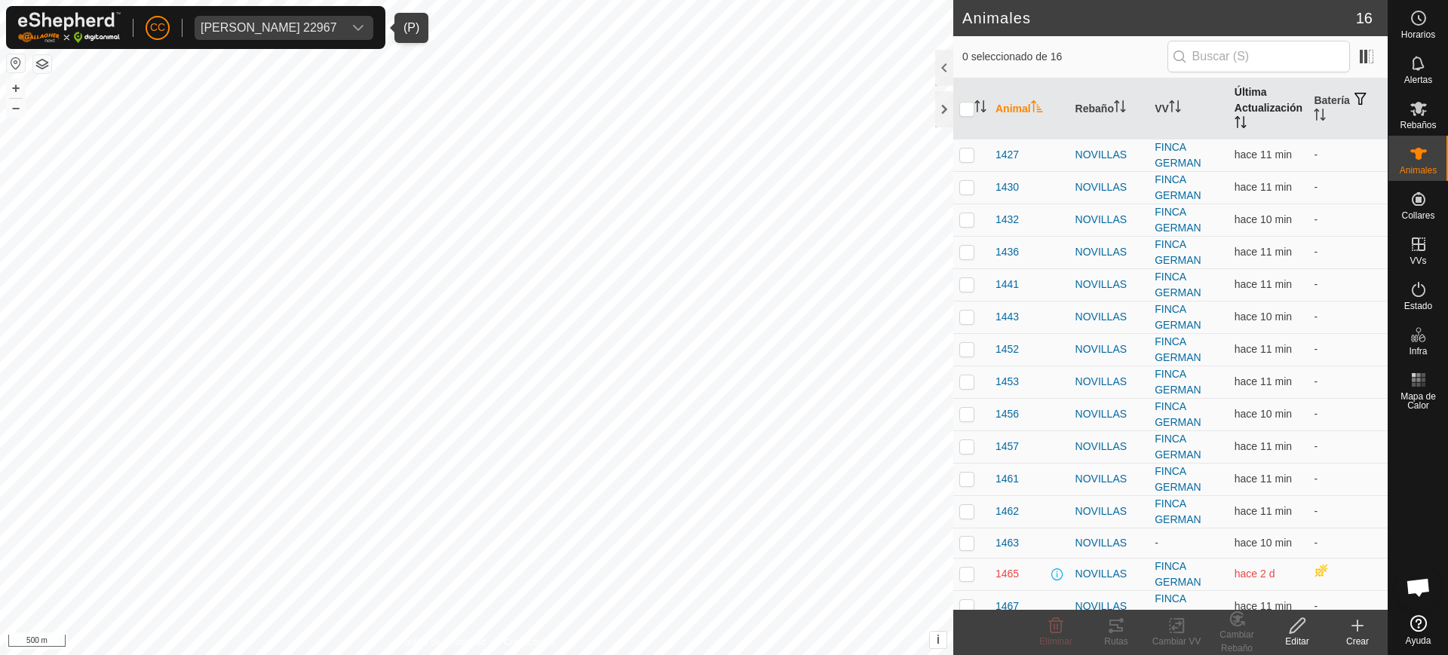
click at [1249, 121] on th "Última Actualización" at bounding box center [1269, 108] width 80 height 61
click at [974, 154] on td at bounding box center [971, 155] width 36 height 32
checkbox input "true"
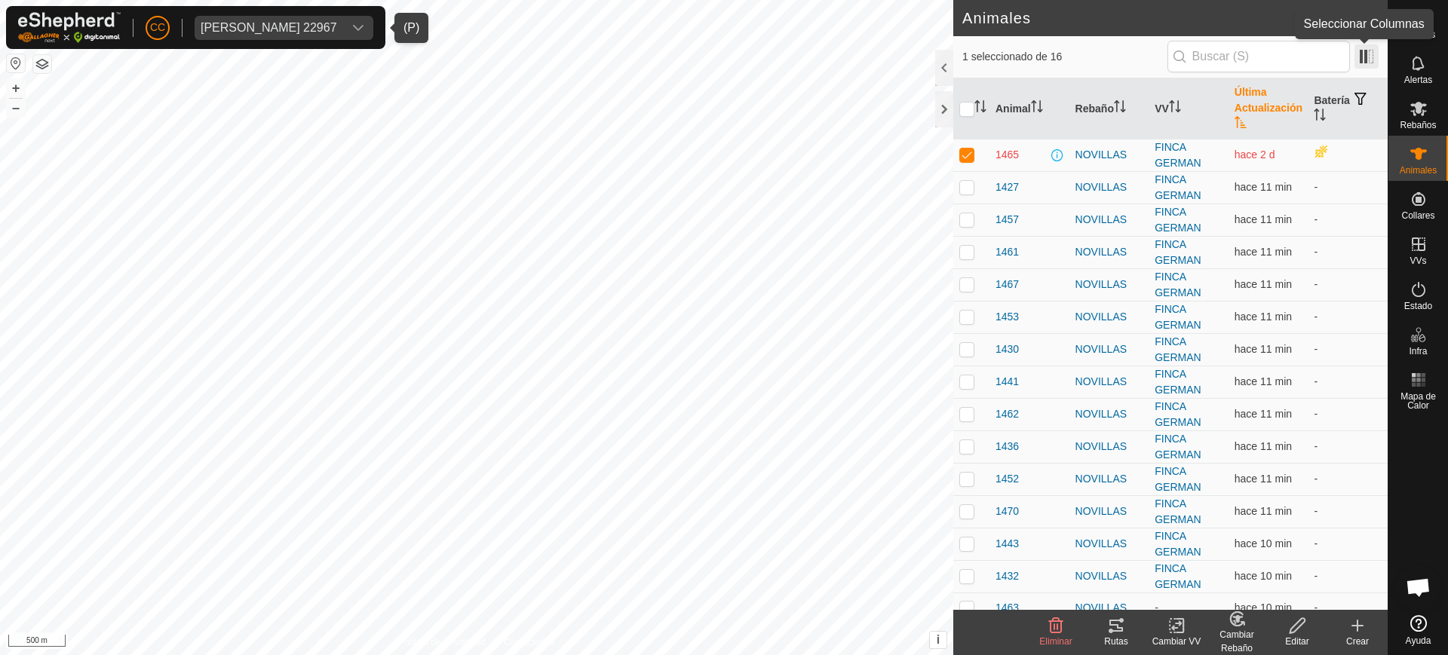
click at [1370, 54] on span at bounding box center [1367, 56] width 24 height 24
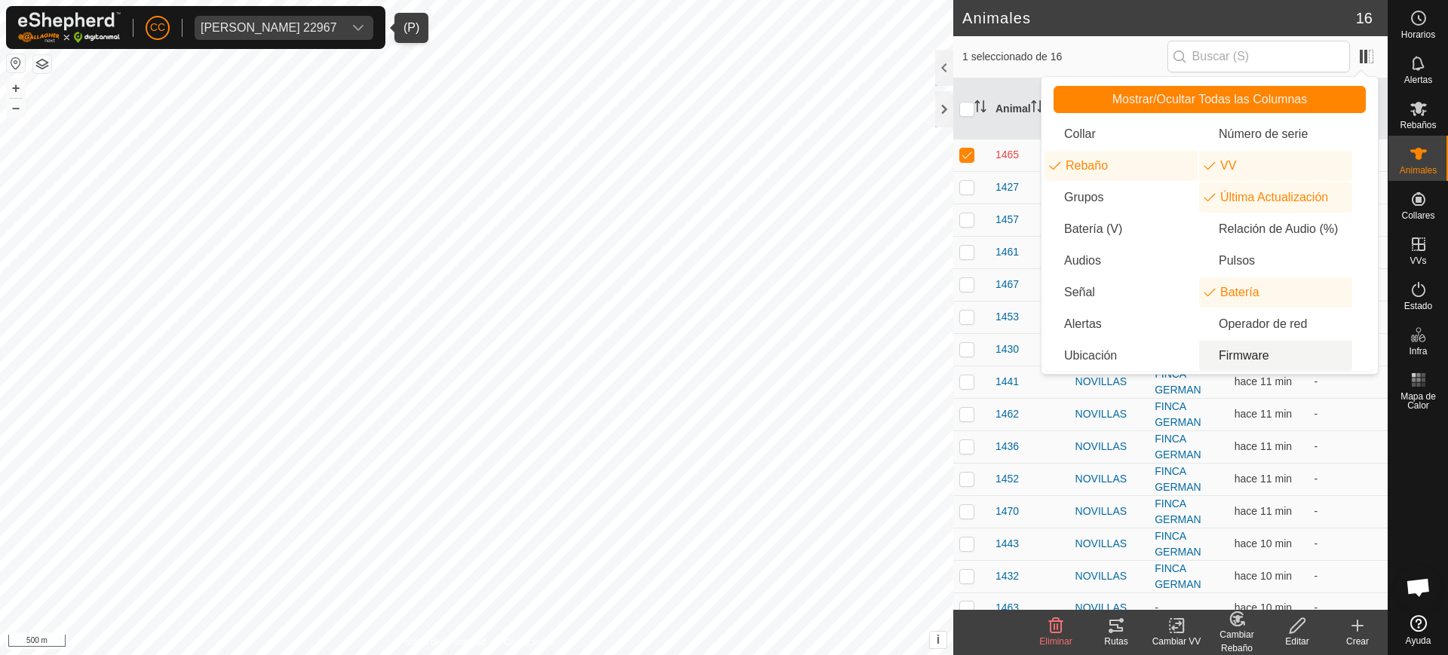
click at [1266, 364] on li "Firmware" at bounding box center [1275, 356] width 153 height 30
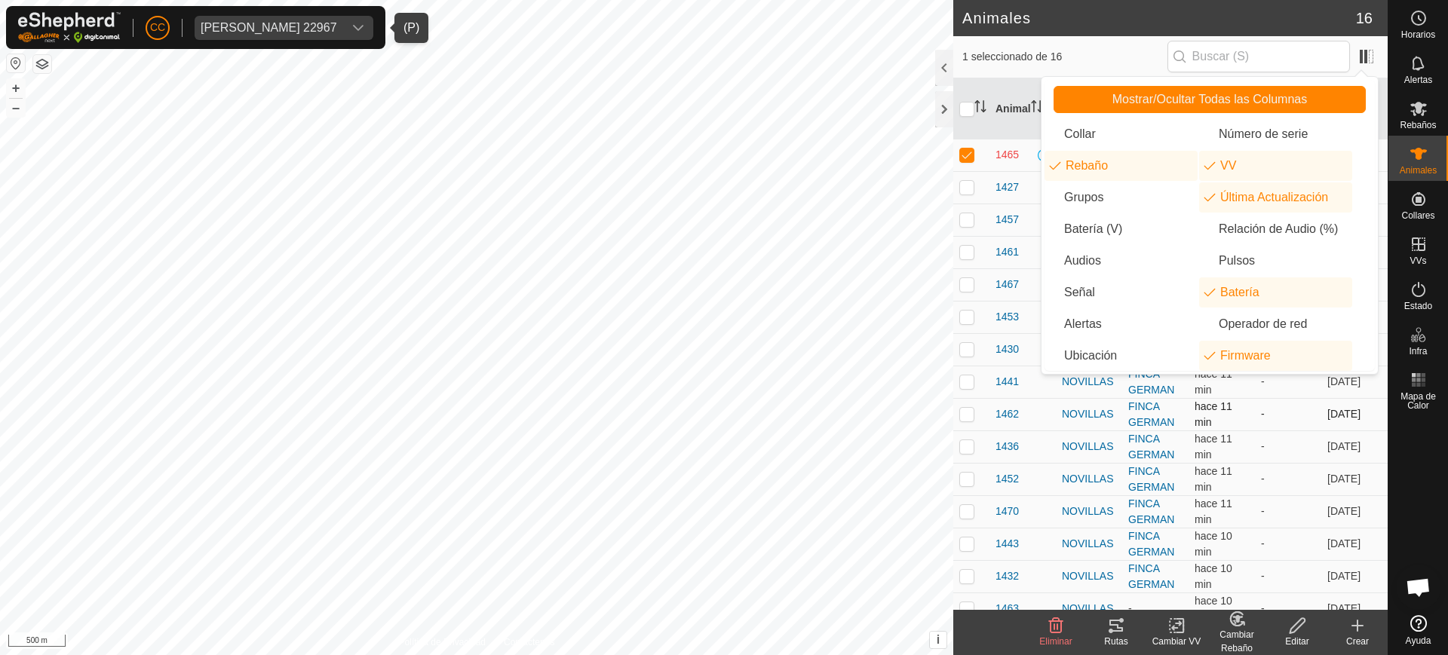
click at [1285, 423] on td "-" at bounding box center [1288, 414] width 66 height 32
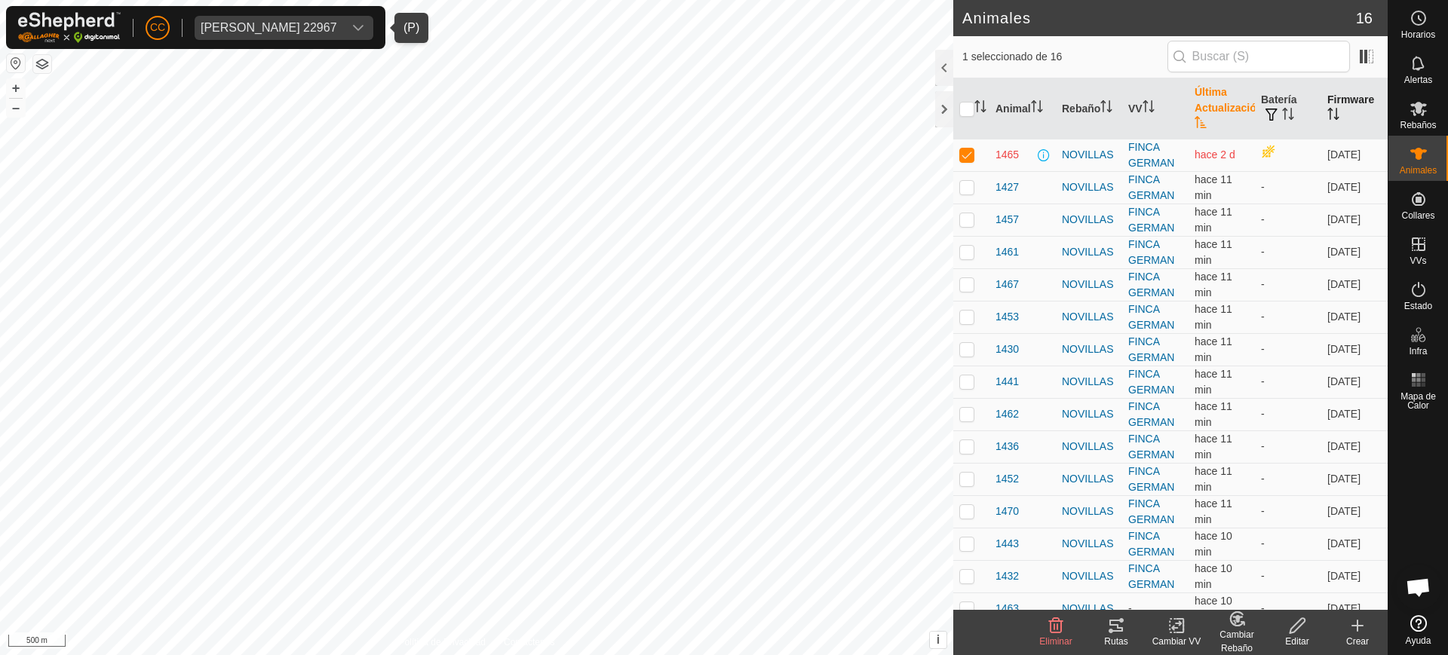
click at [1324, 99] on th "Firmware" at bounding box center [1354, 108] width 66 height 61
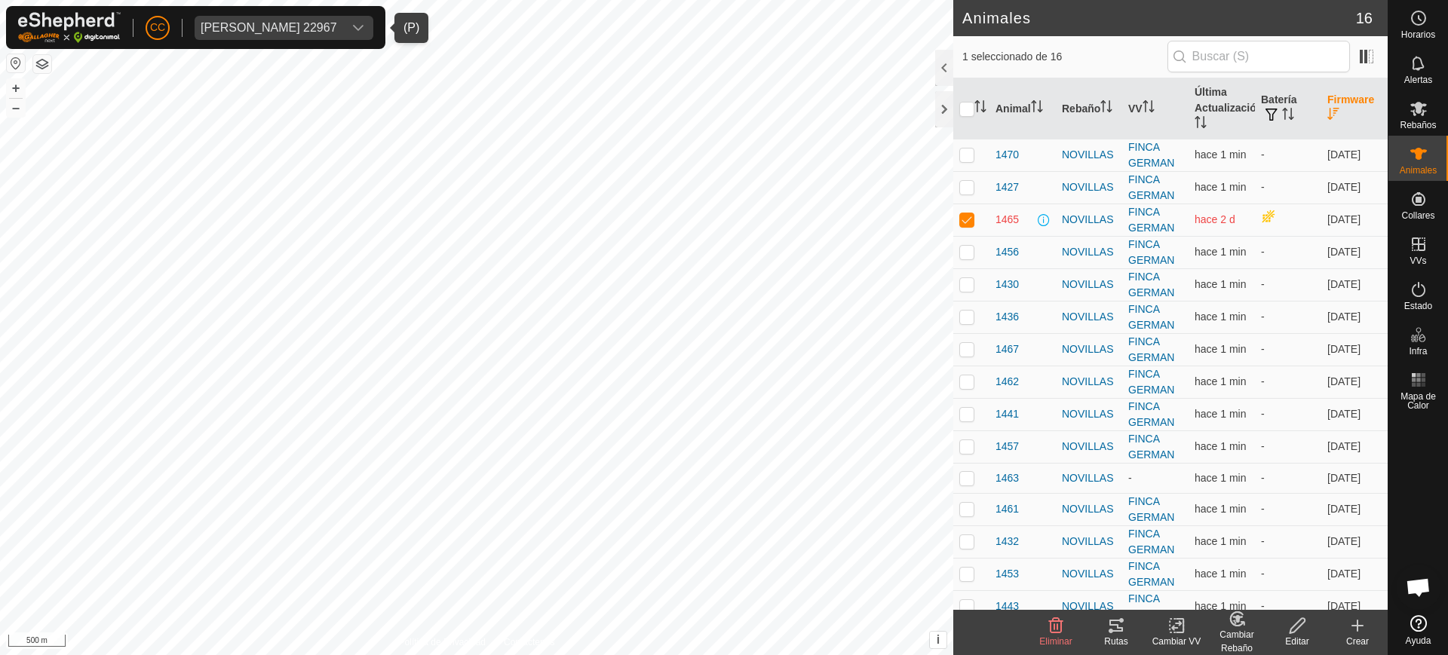
click at [254, 26] on div "Carlos Bodas Velasco 22967" at bounding box center [269, 28] width 137 height 12
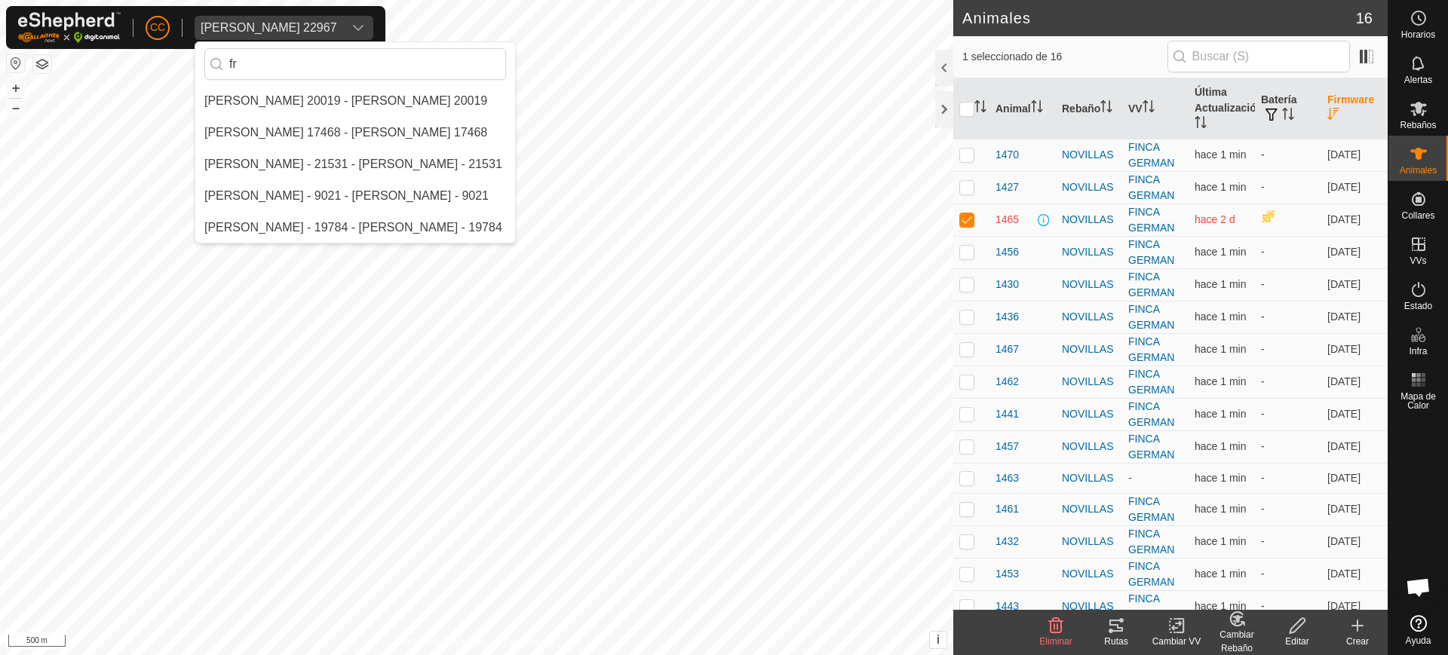
type input "f"
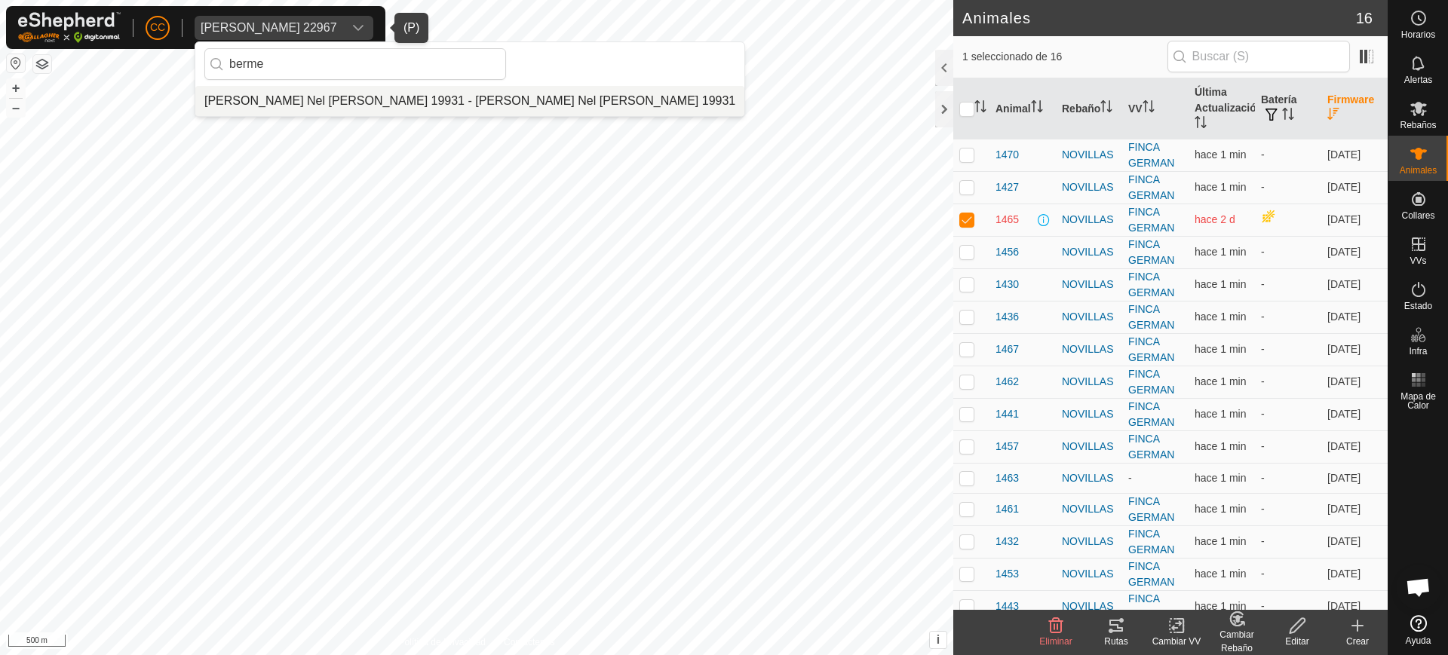
type input "berme"
click at [333, 91] on li "[PERSON_NAME] Nel [PERSON_NAME] 19931 - [PERSON_NAME] Nel [PERSON_NAME] 19931" at bounding box center [469, 101] width 549 height 30
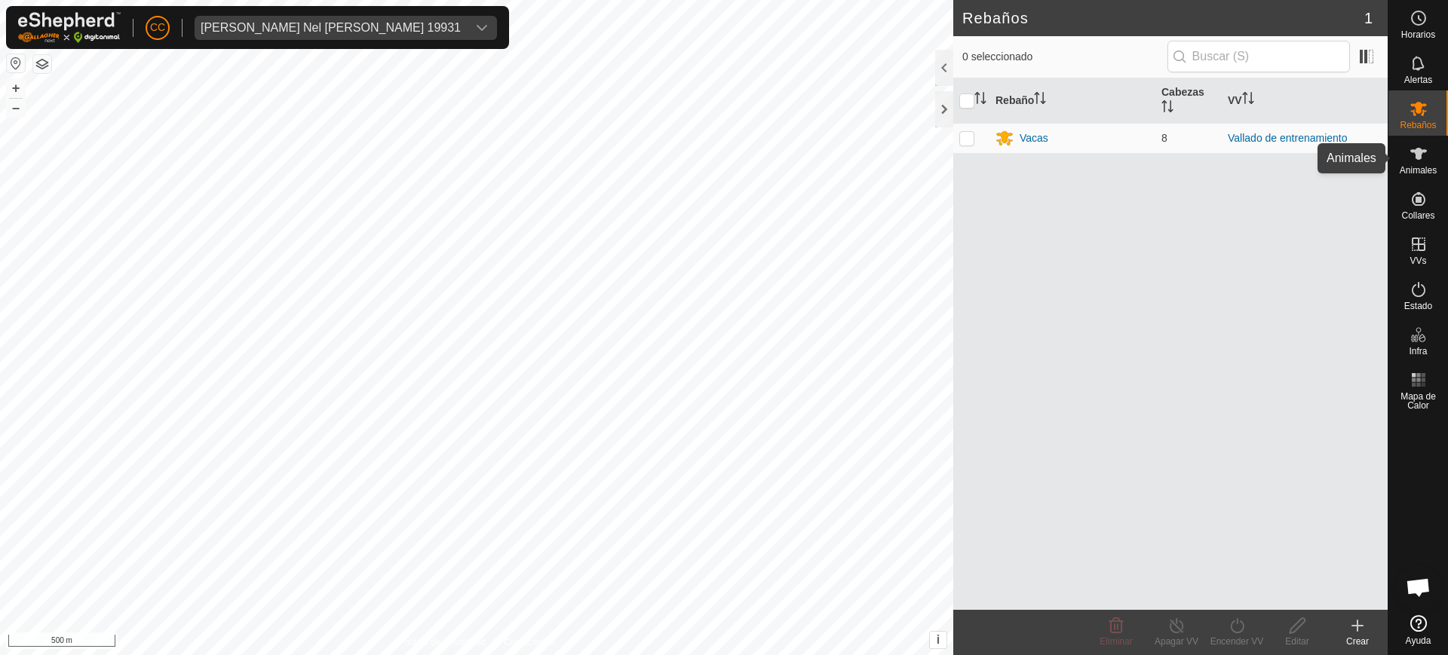
drag, startPoint x: 1422, startPoint y: 152, endPoint x: 1413, endPoint y: 155, distance: 8.6
click at [1421, 155] on icon at bounding box center [1418, 154] width 17 height 12
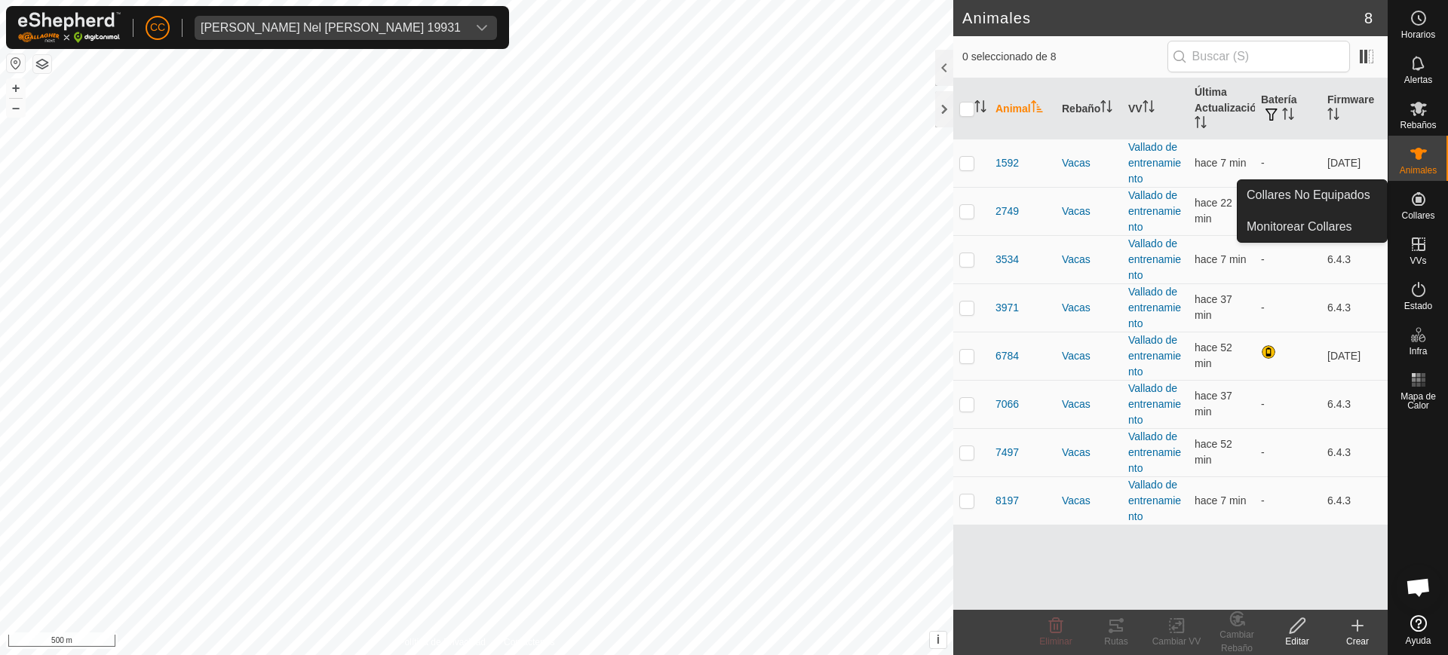
click at [1416, 210] on div "Collares" at bounding box center [1419, 203] width 60 height 45
click at [1334, 201] on link "Collares No Equipados" at bounding box center [1312, 195] width 149 height 30
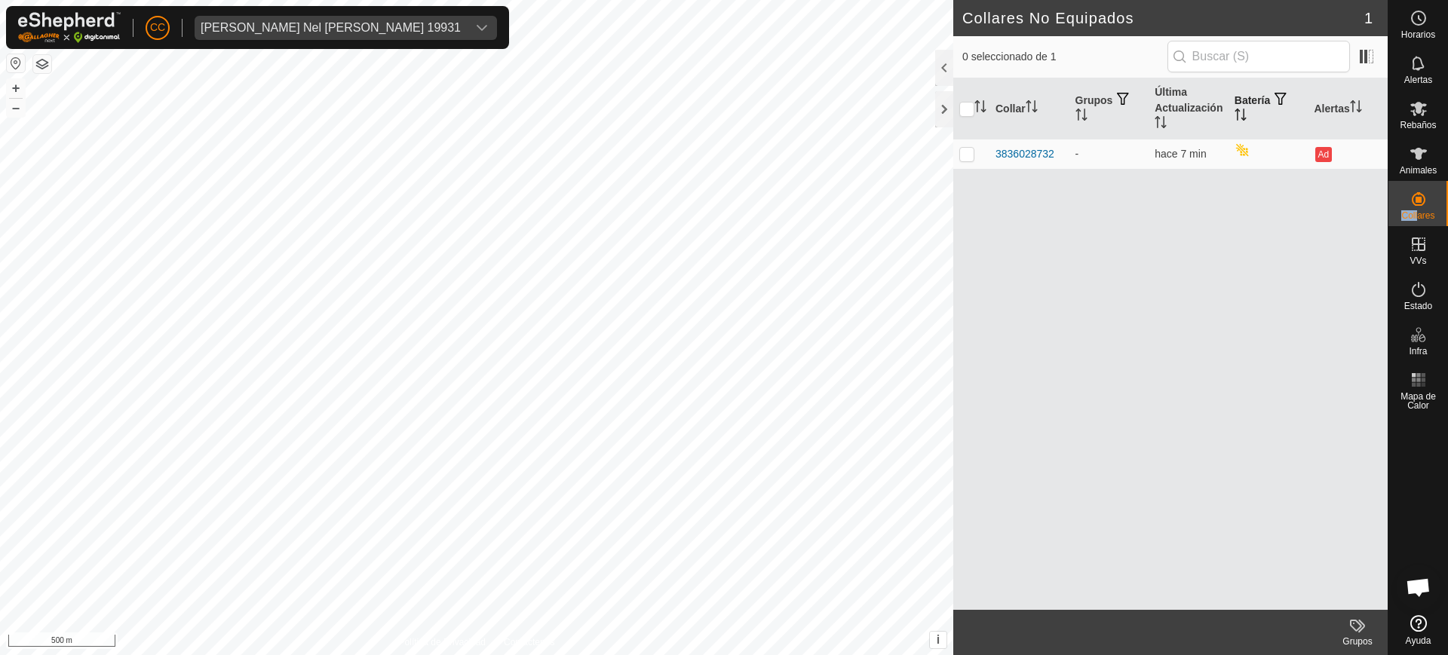
click at [1235, 112] on icon "Activar para ordenar" at bounding box center [1241, 115] width 12 height 12
click at [1439, 155] on div "Animales" at bounding box center [1419, 158] width 60 height 45
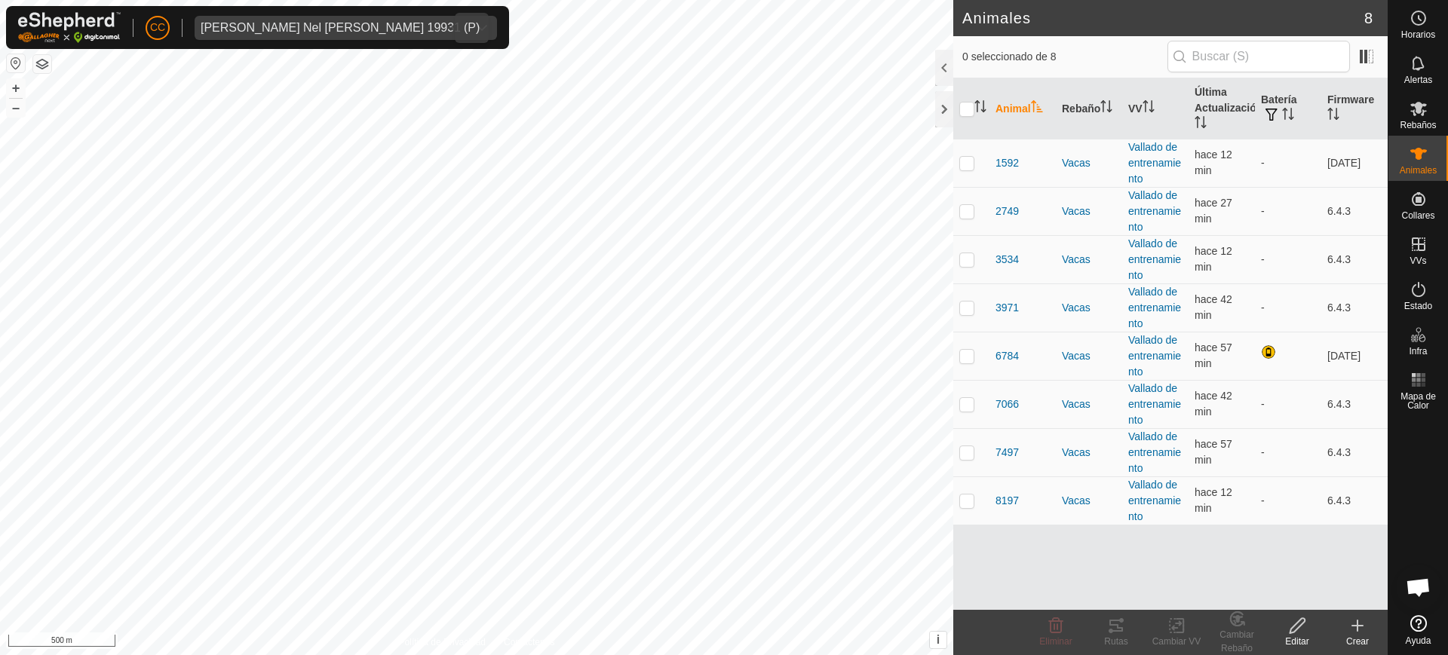
click at [316, 22] on div "Franciso Nel Bermejo Hernandez 19931" at bounding box center [331, 28] width 260 height 12
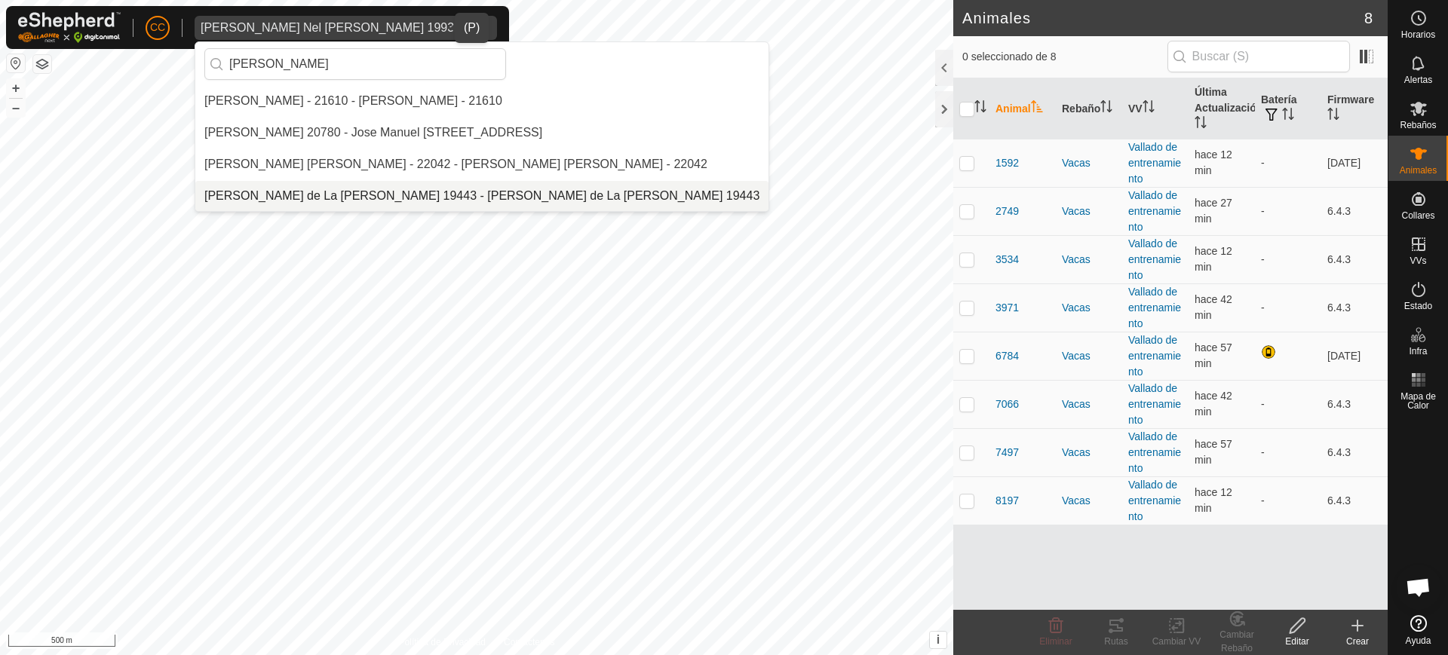
type input "jose manu"
click at [351, 188] on li "[PERSON_NAME] de La [PERSON_NAME] 19443 - [PERSON_NAME] de La [PERSON_NAME] 194…" at bounding box center [481, 196] width 573 height 30
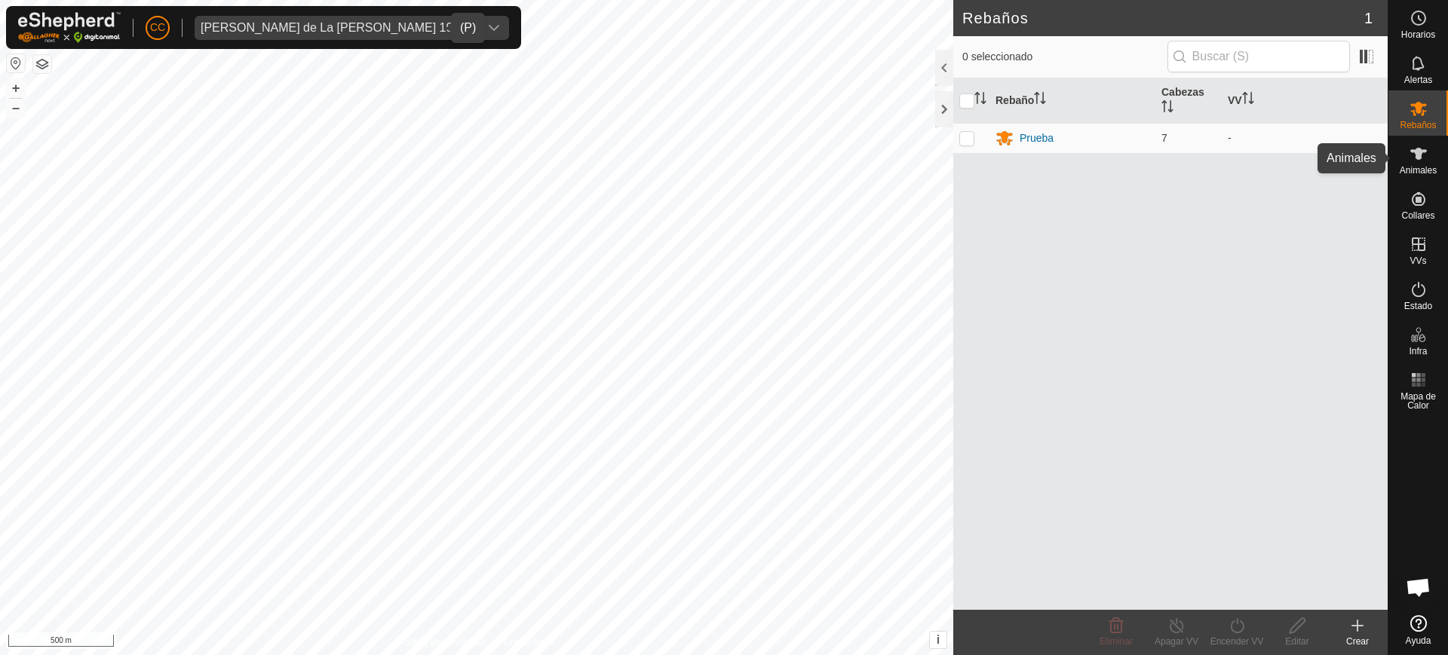
click at [1407, 157] on es-animals-svg-icon at bounding box center [1418, 154] width 27 height 24
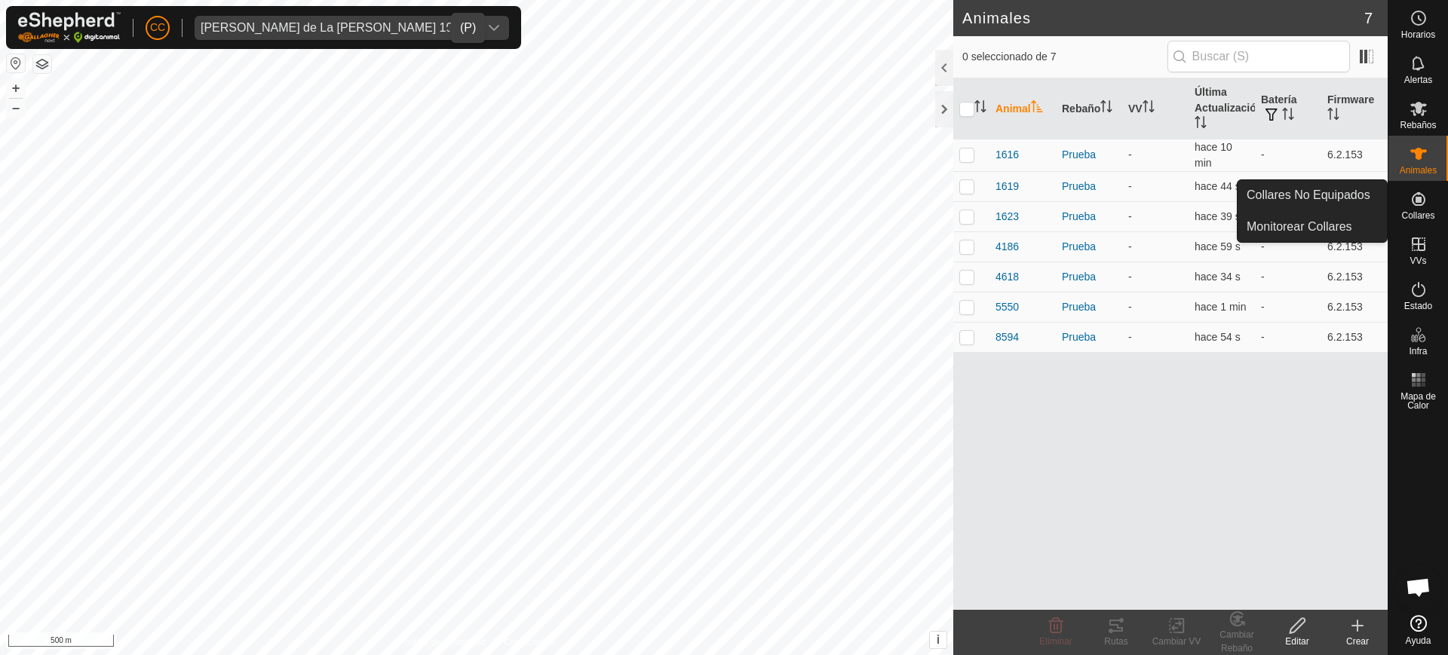
click at [1417, 198] on icon at bounding box center [1419, 199] width 14 height 14
click at [1358, 192] on link "Collares No Equipados" at bounding box center [1312, 195] width 149 height 30
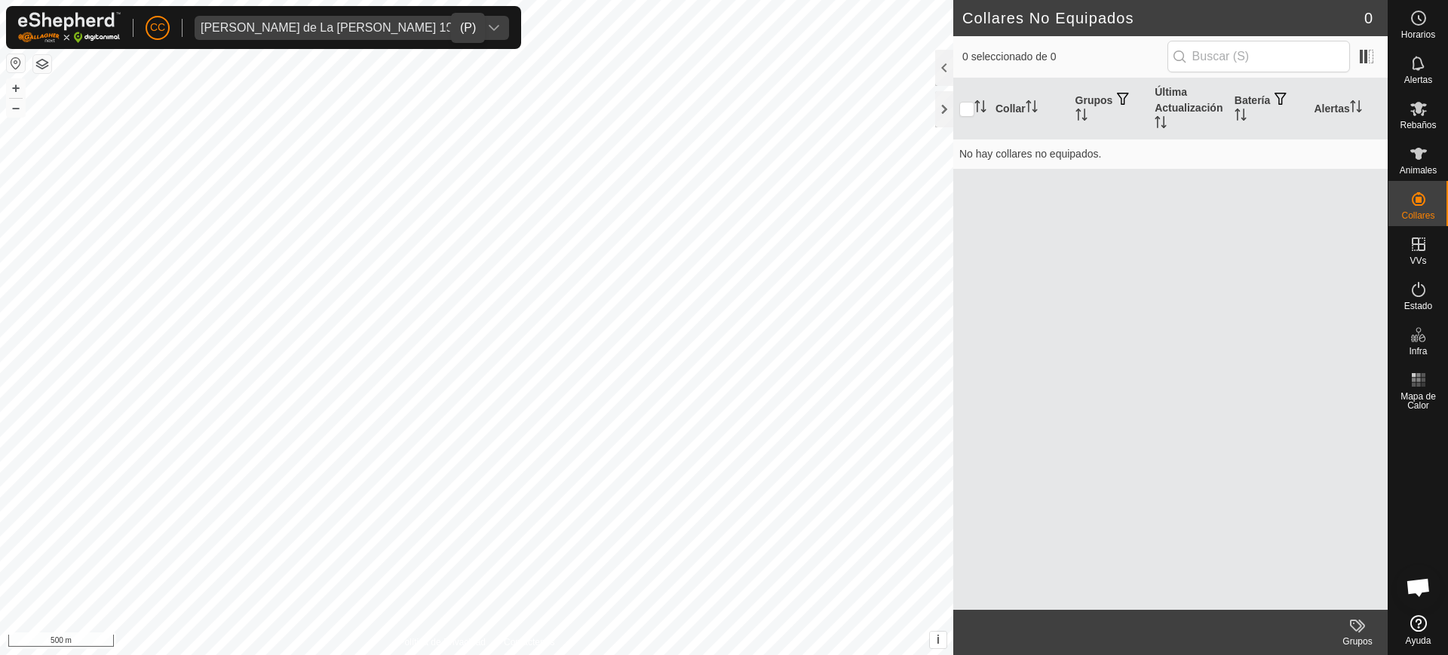
click at [373, 22] on div "Jose Manuel Olivera de La Vega 19443" at bounding box center [337, 28] width 272 height 12
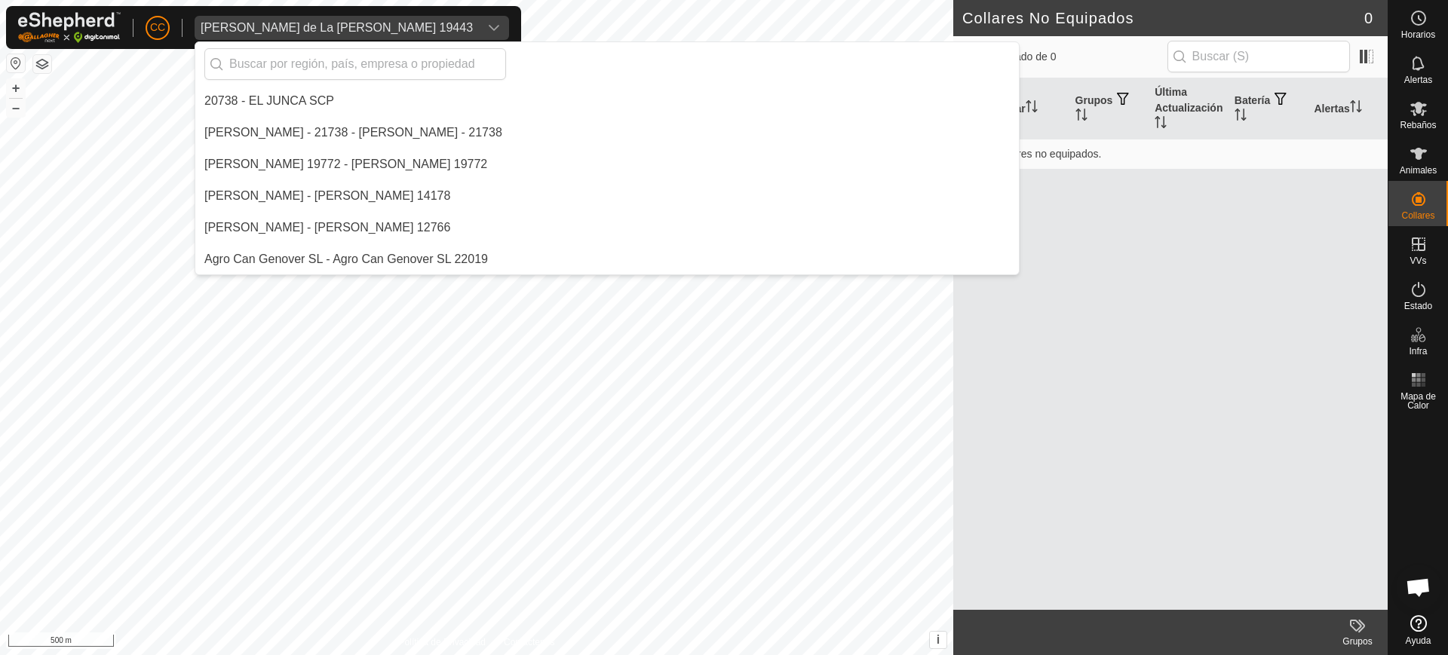
scroll to position [6304, 0]
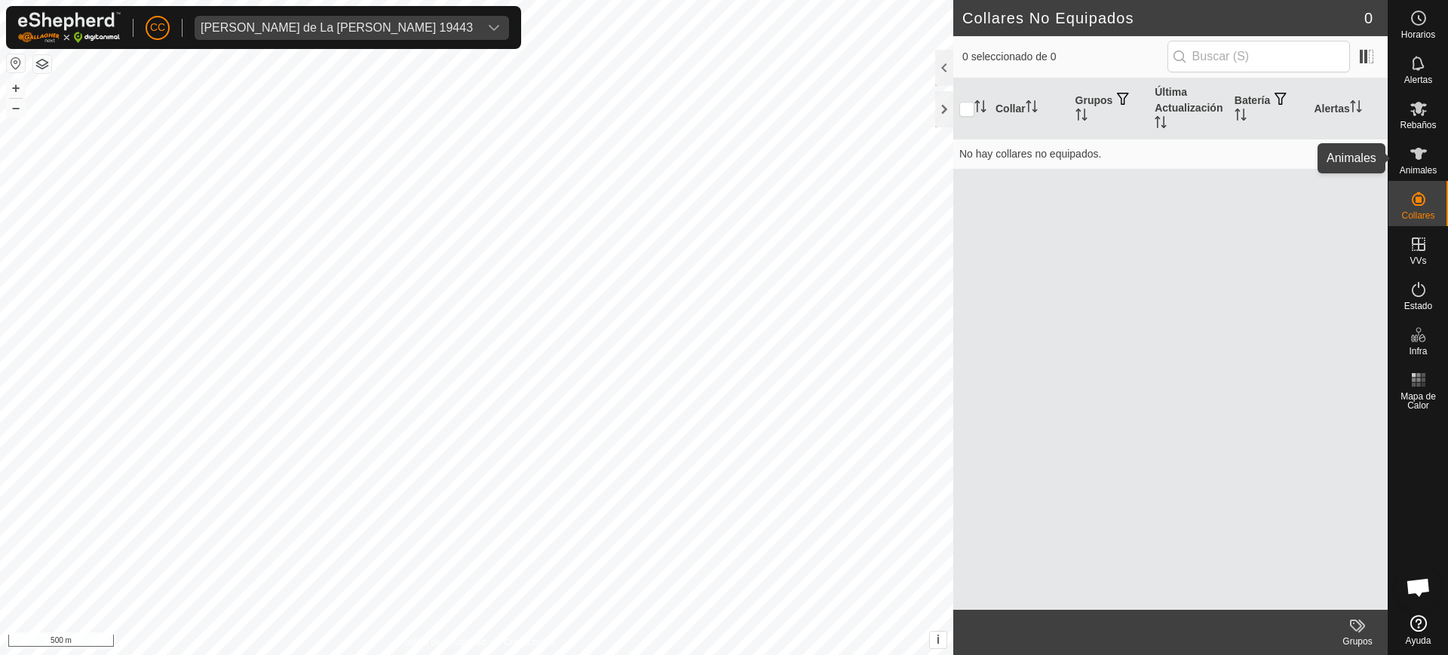
click at [1425, 166] on span "Animales" at bounding box center [1418, 170] width 37 height 9
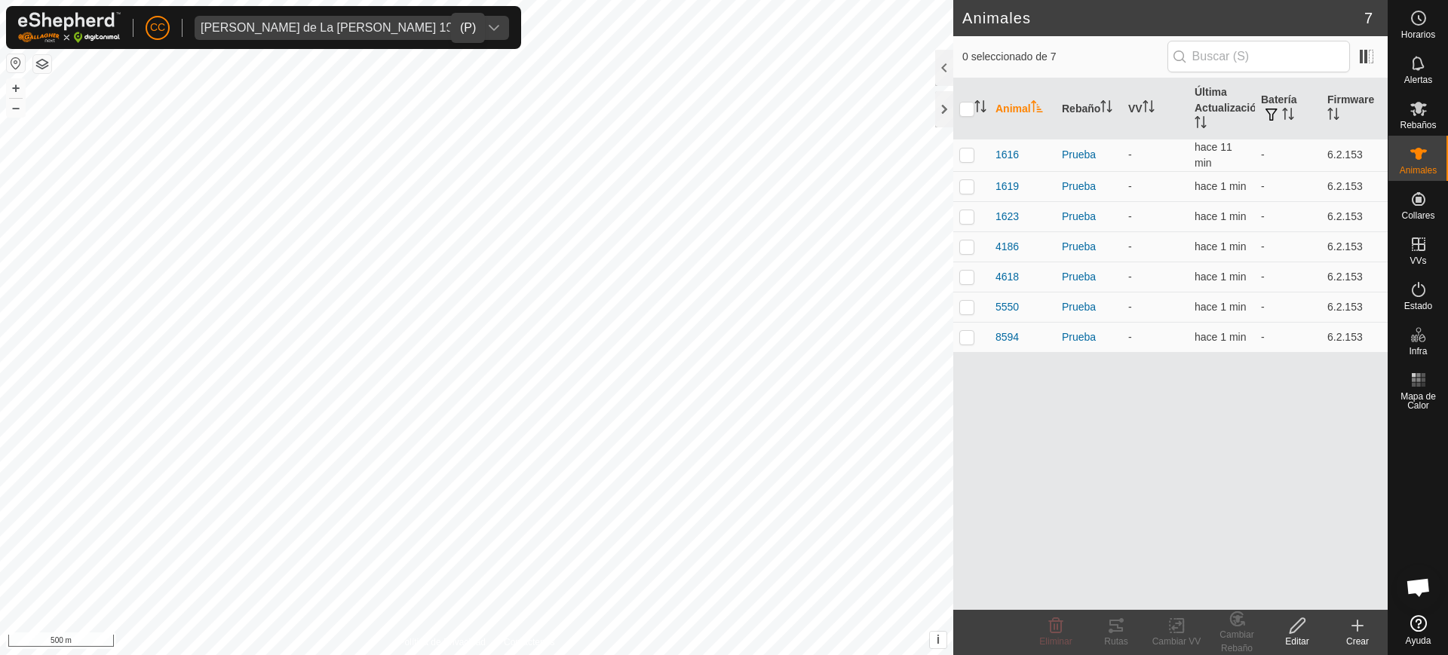
click at [336, 18] on span "Jose Manuel Olivera de La Vega 19443" at bounding box center [337, 28] width 284 height 24
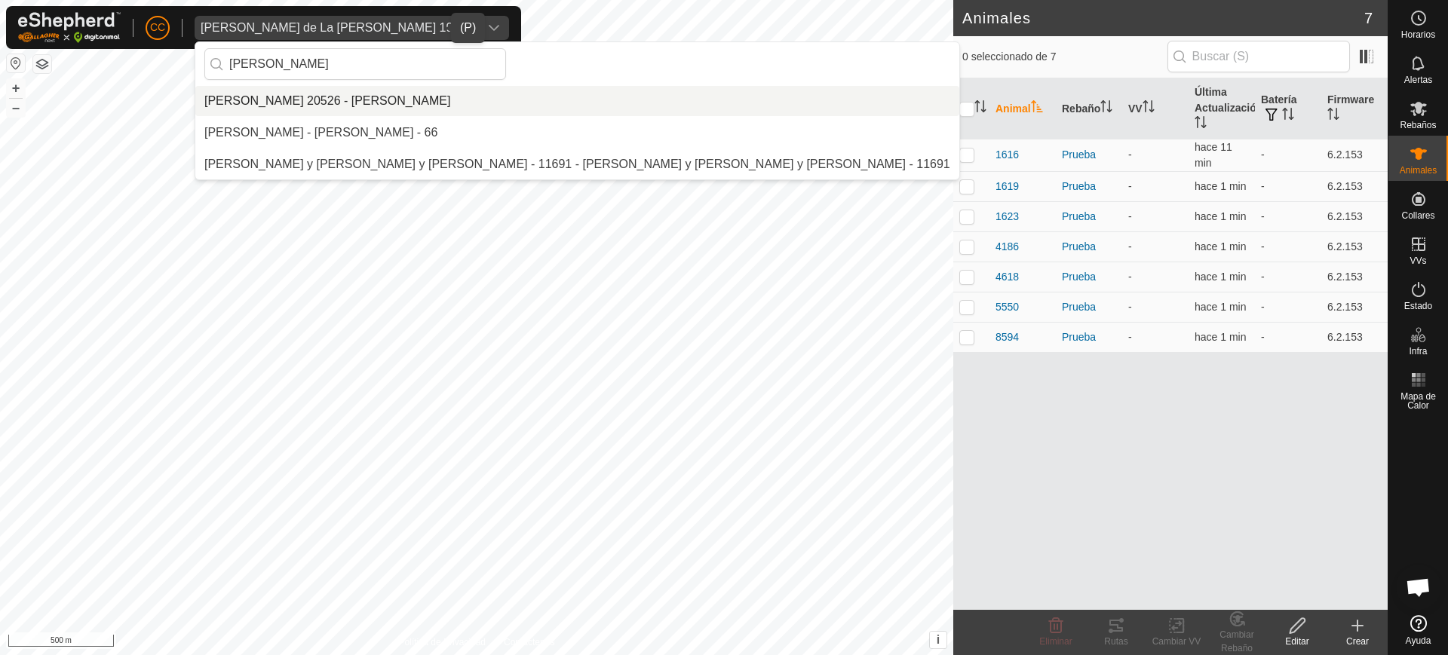
type input "Aitor"
click at [345, 110] on li "[PERSON_NAME] 20526 - [PERSON_NAME]" at bounding box center [577, 101] width 764 height 30
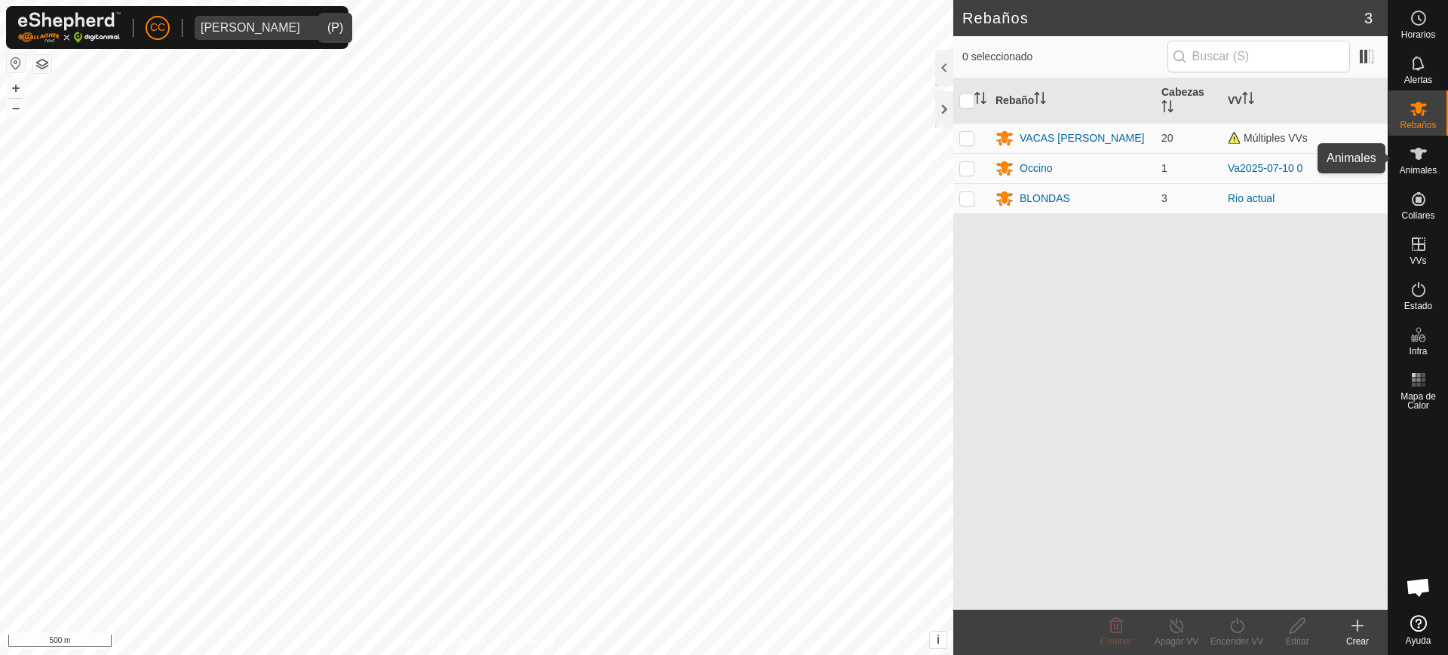
click at [1434, 158] on div "Animales" at bounding box center [1419, 158] width 60 height 45
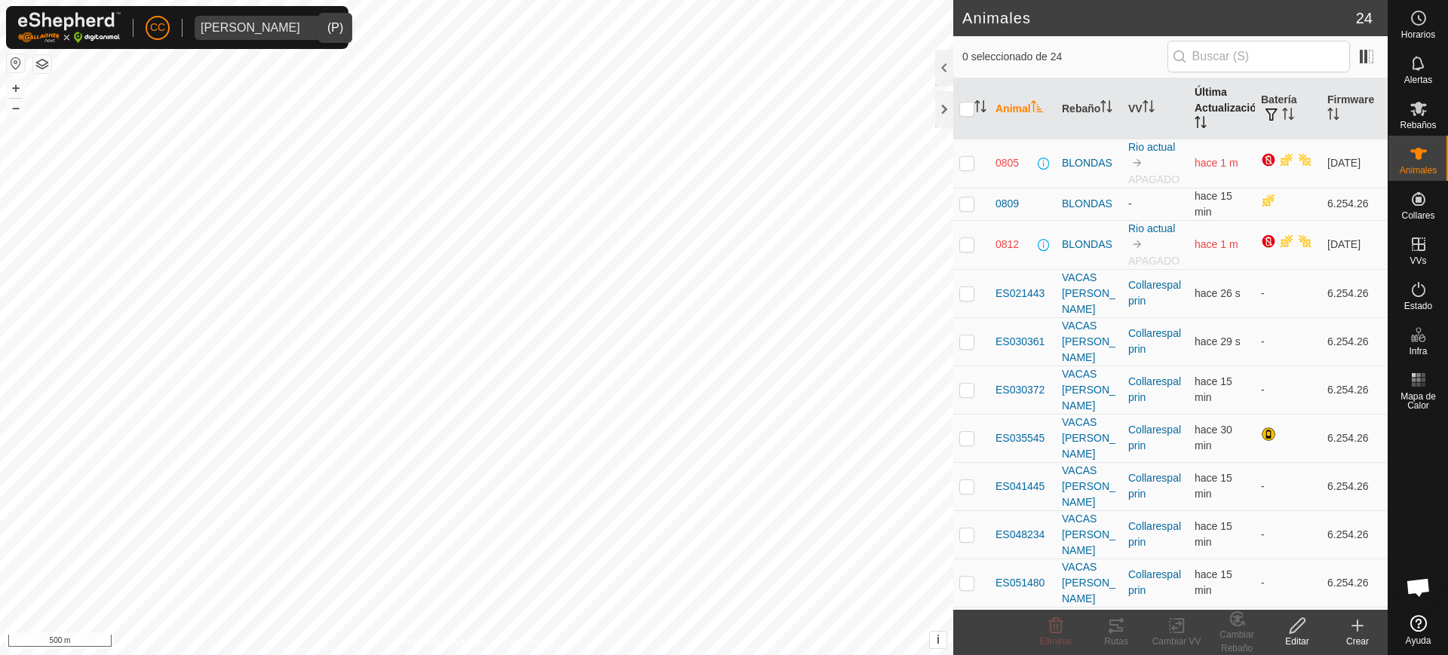
click at [1216, 115] on th "Última Actualización" at bounding box center [1222, 108] width 66 height 61
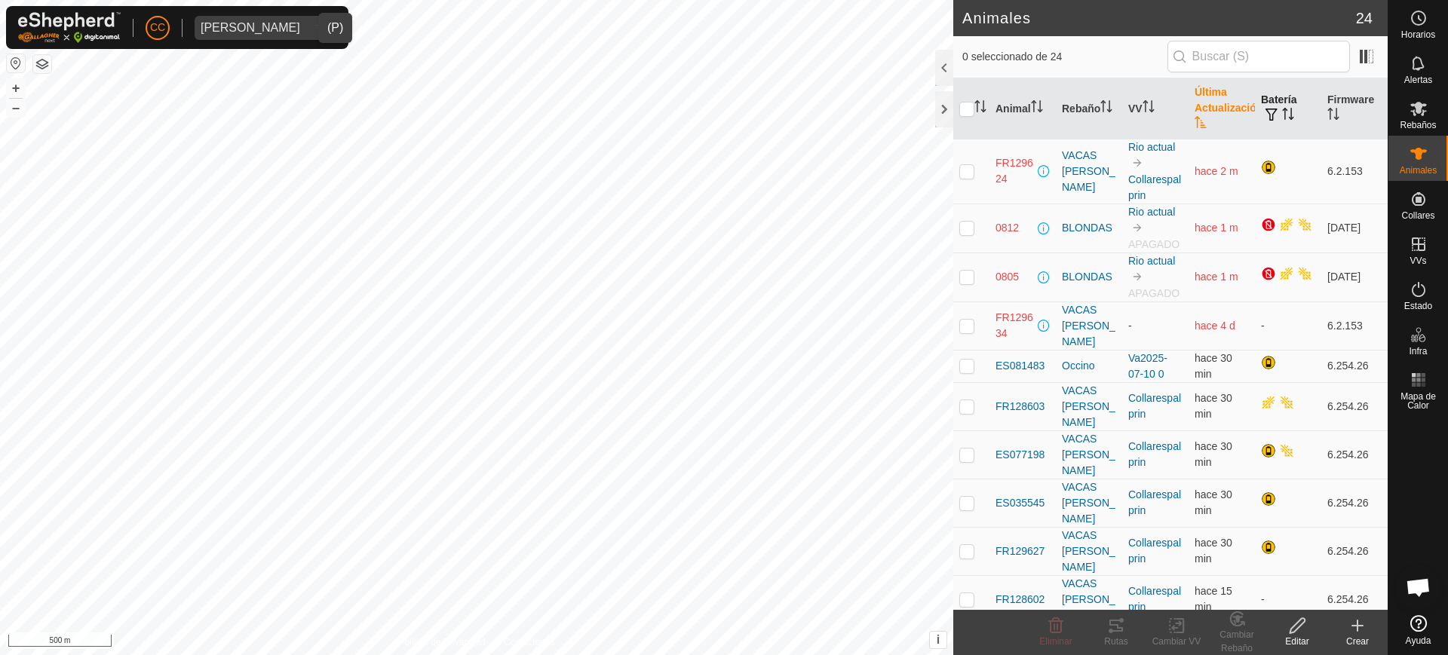
click at [1286, 120] on th "Batería" at bounding box center [1288, 108] width 66 height 61
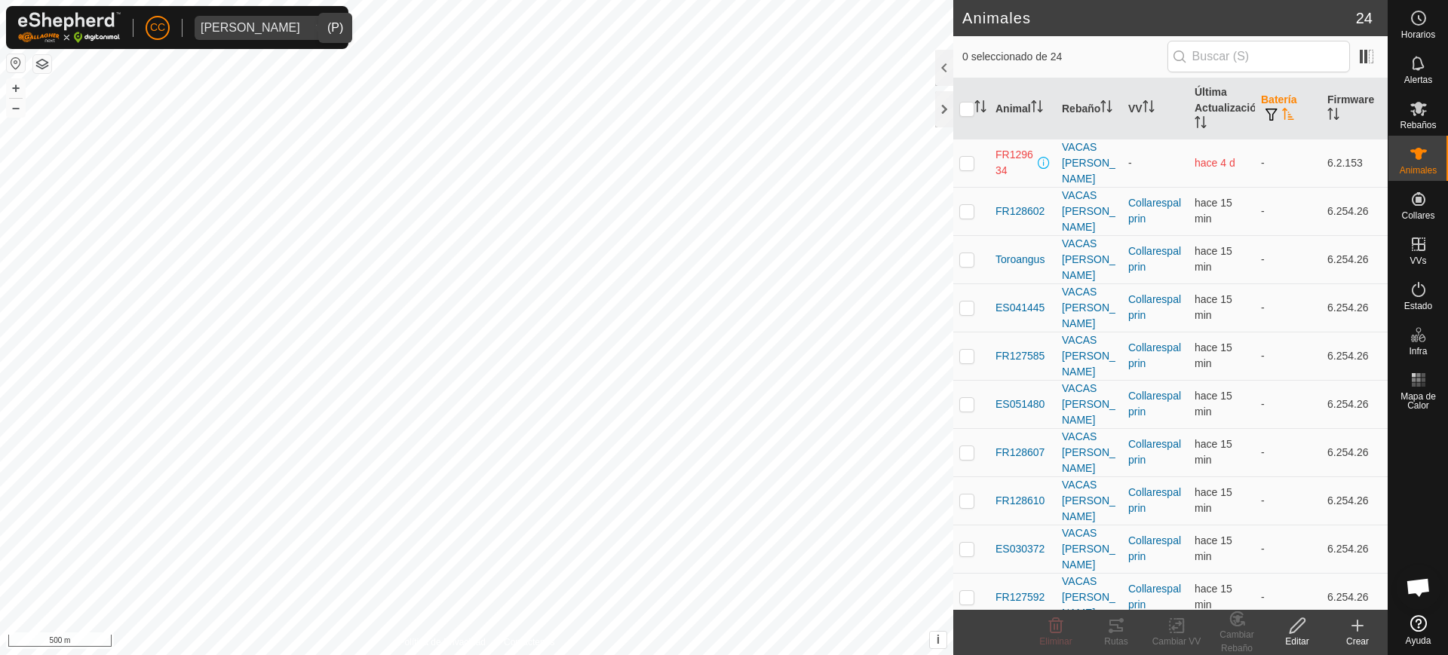
click at [1285, 120] on th "Batería" at bounding box center [1288, 108] width 66 height 61
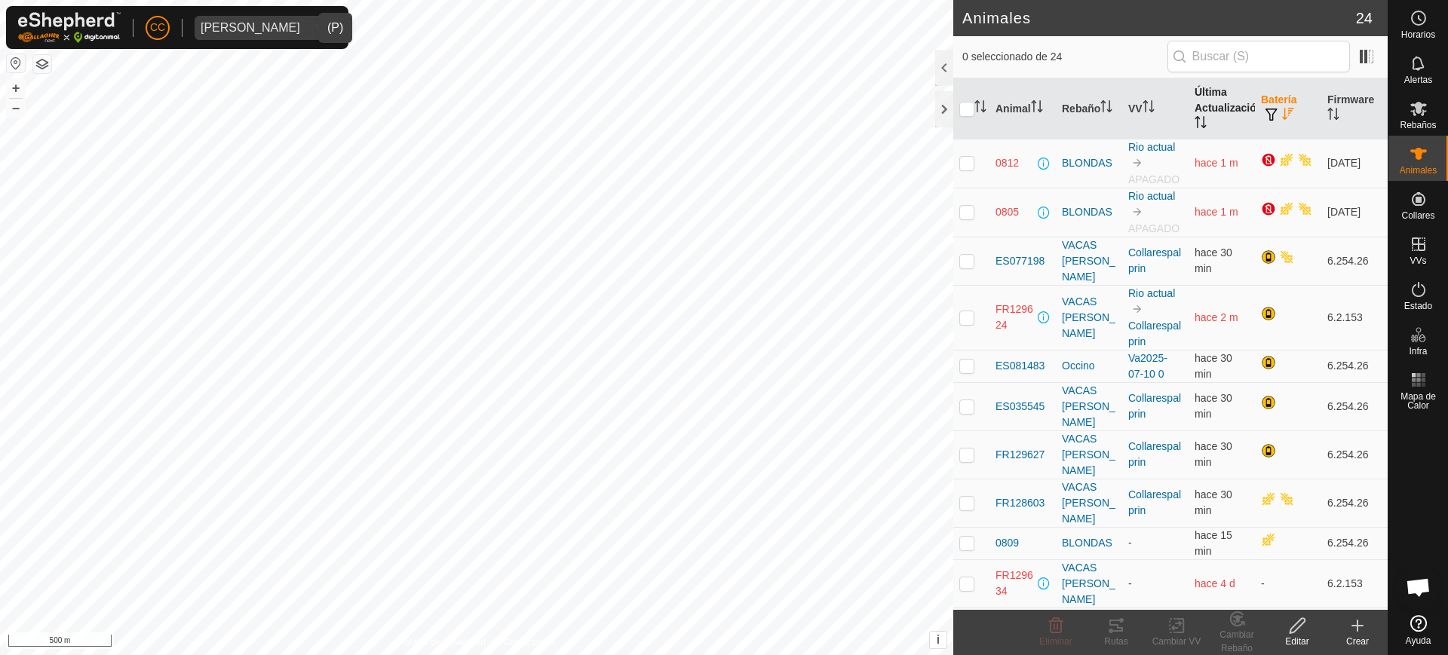
click at [1203, 128] on th "Última Actualización" at bounding box center [1222, 108] width 66 height 61
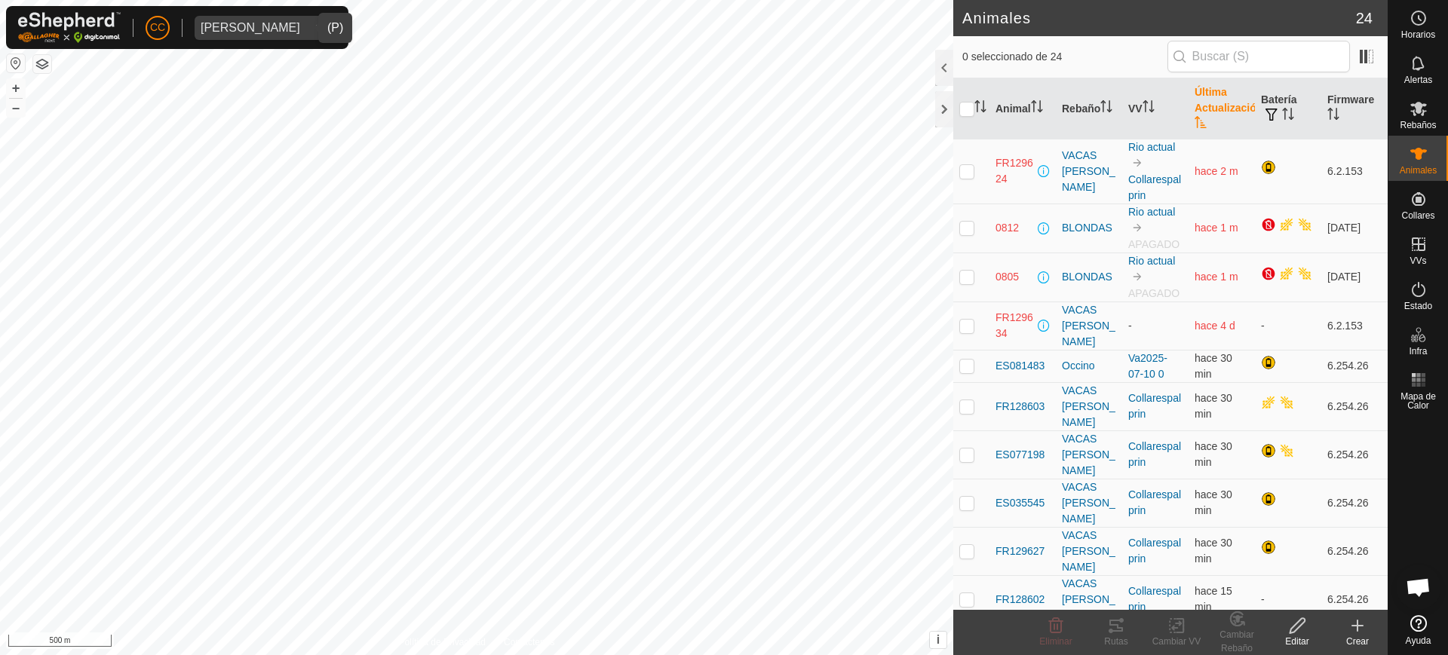
click at [19, 58] on button "button" at bounding box center [16, 63] width 18 height 18
click at [1406, 160] on es-animals-svg-icon at bounding box center [1418, 154] width 27 height 24
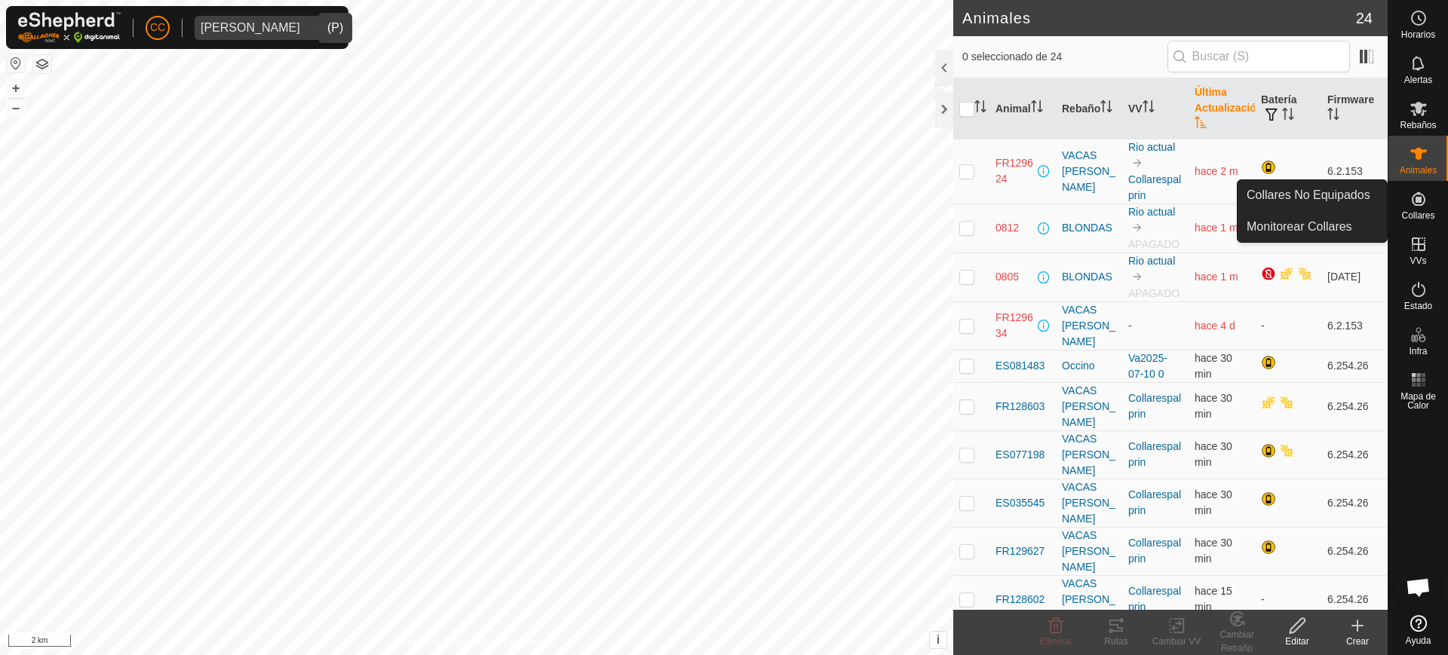
click at [1430, 204] on es-neckbands-svg-icon at bounding box center [1418, 199] width 27 height 24
click at [1376, 197] on link "Collares No Equipados" at bounding box center [1312, 195] width 149 height 30
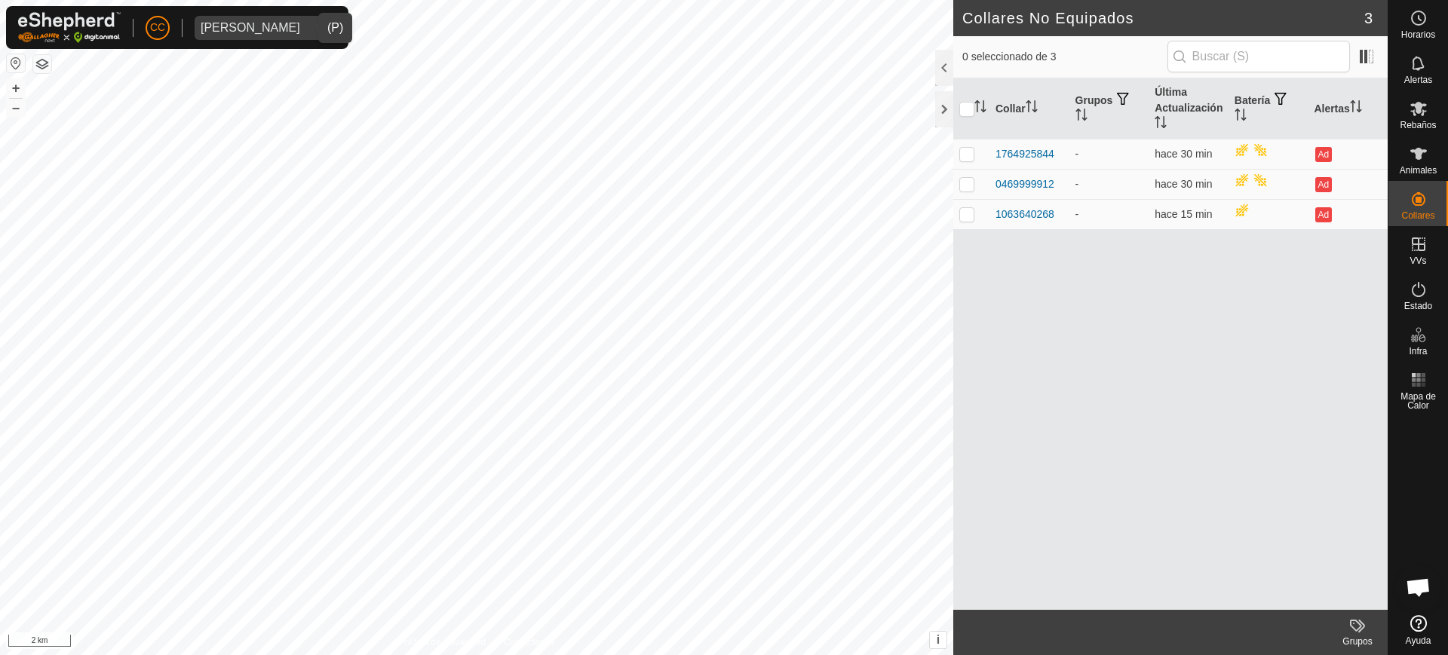
click at [267, 29] on div "Narbon Garcia" at bounding box center [251, 28] width 100 height 12
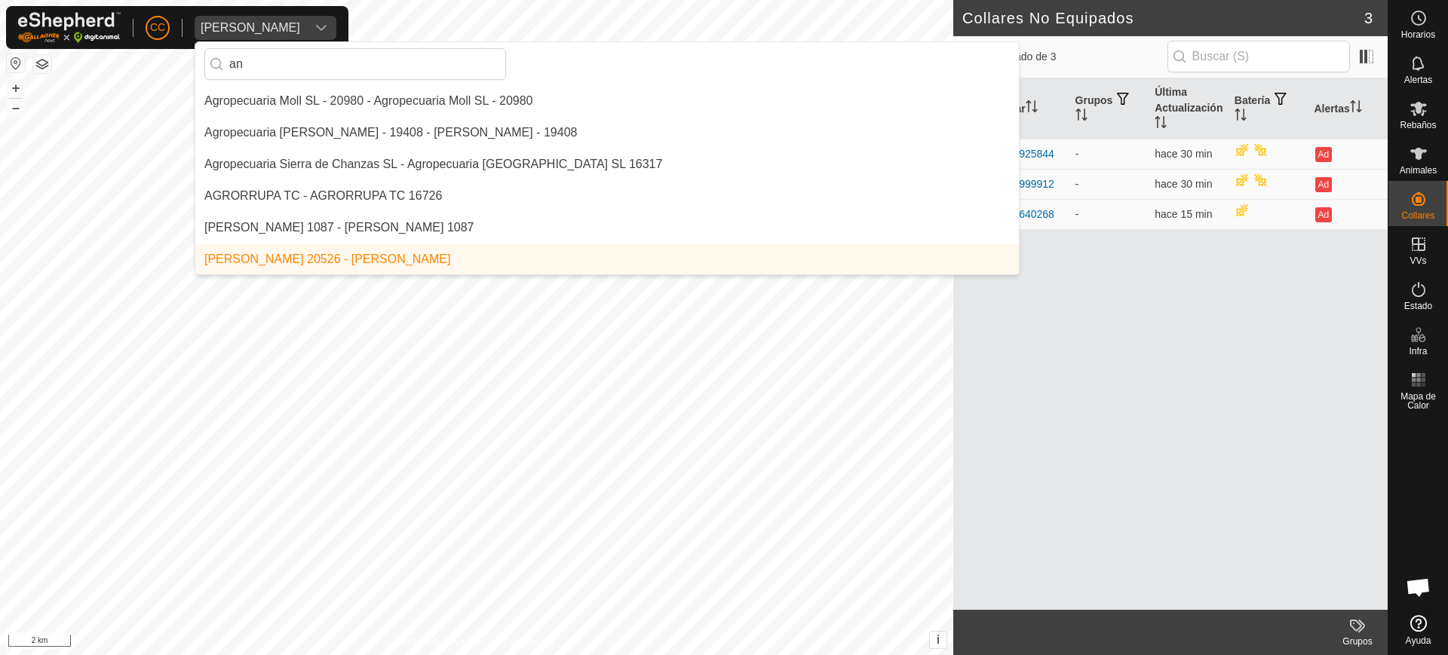
scroll to position [32, 0]
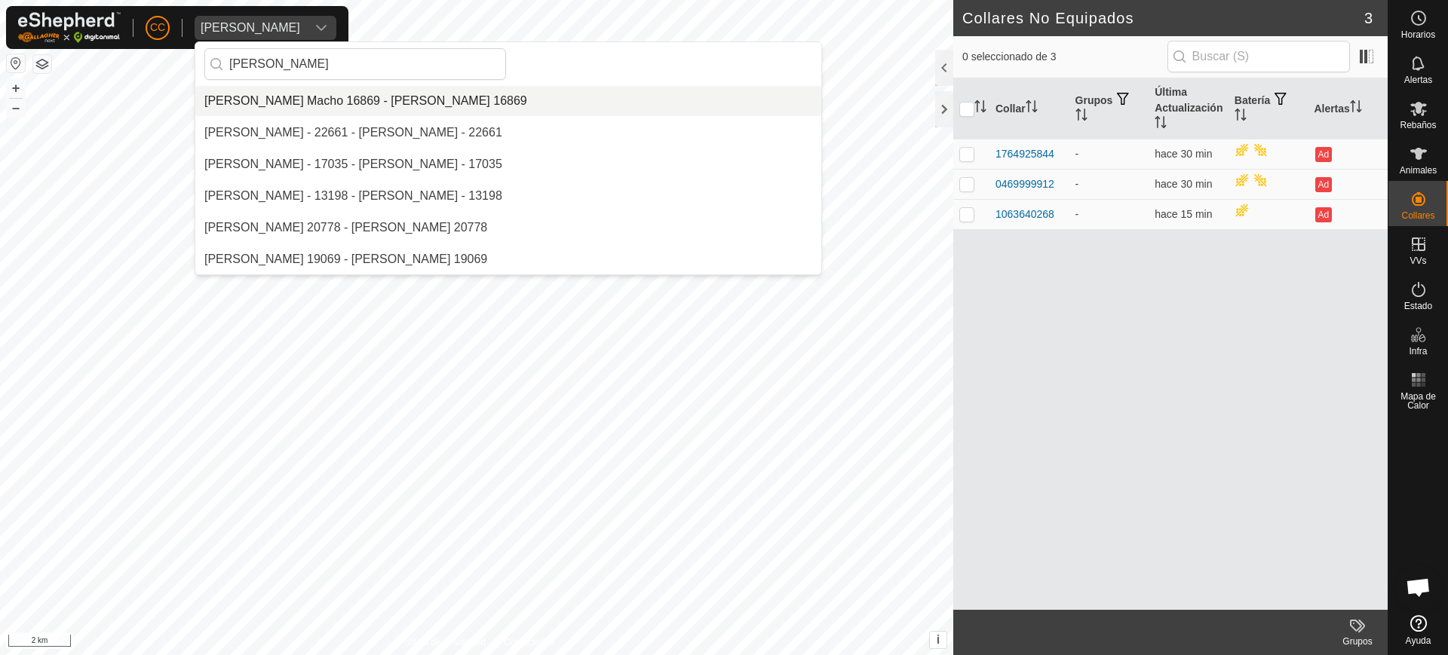
type input "antonio"
click at [332, 103] on li "[PERSON_NAME] Macho 16869 - [PERSON_NAME] 16869" at bounding box center [508, 101] width 626 height 30
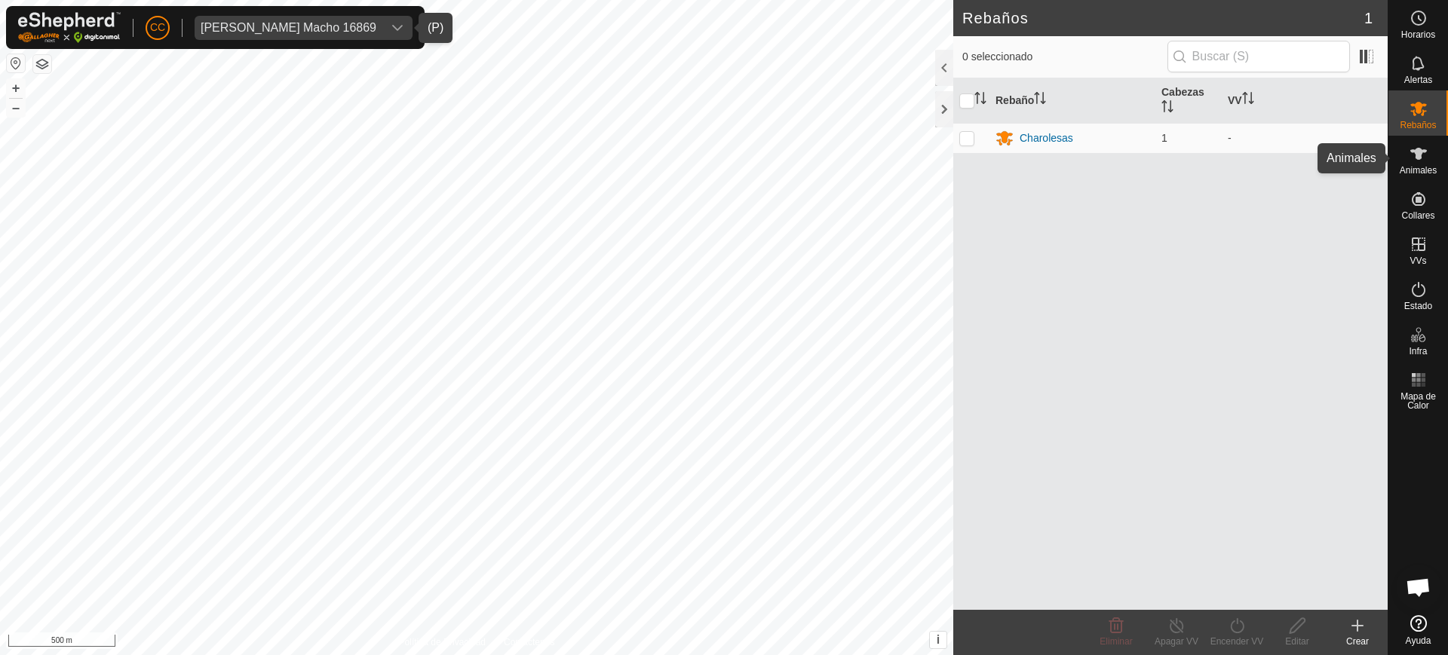
click at [1422, 153] on icon at bounding box center [1419, 154] width 18 height 18
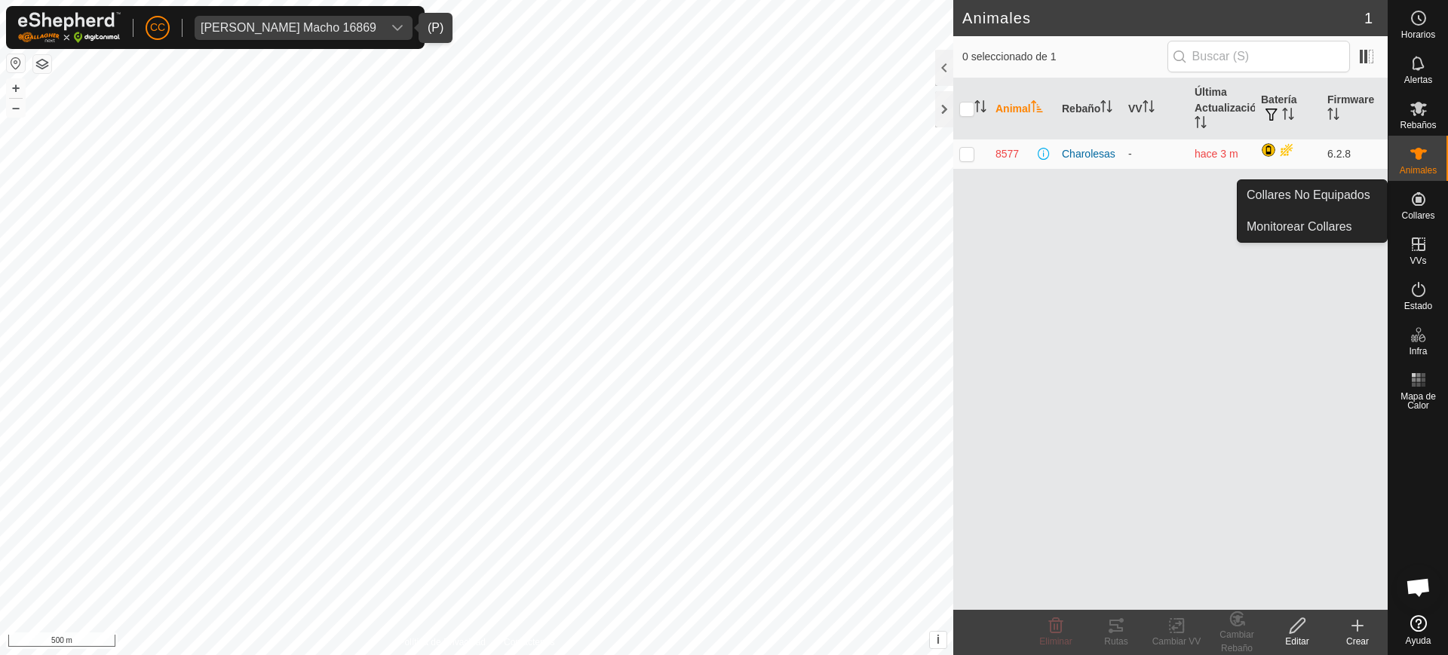
click at [1412, 197] on icon at bounding box center [1419, 199] width 18 height 18
click at [1368, 197] on link "Collares No Equipados" at bounding box center [1312, 195] width 149 height 30
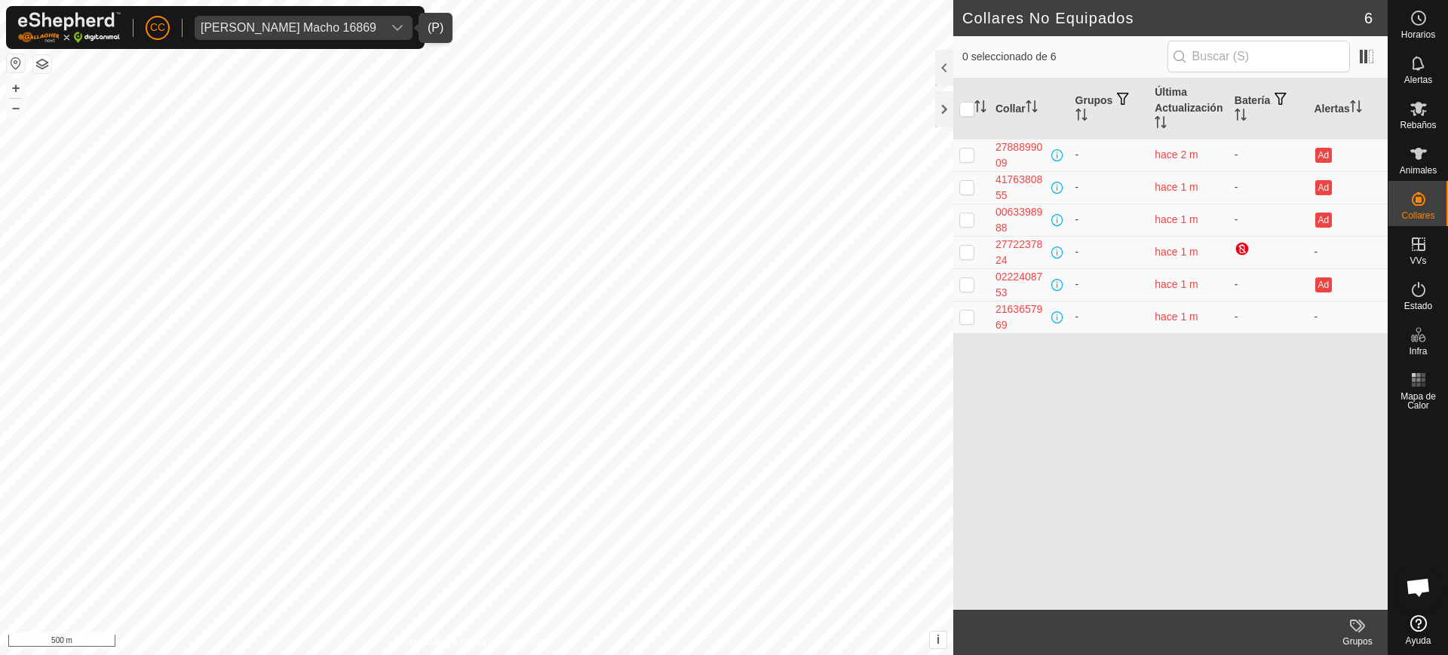
click at [382, 30] on span "Antonio David Diaz Macho 16869" at bounding box center [289, 28] width 188 height 24
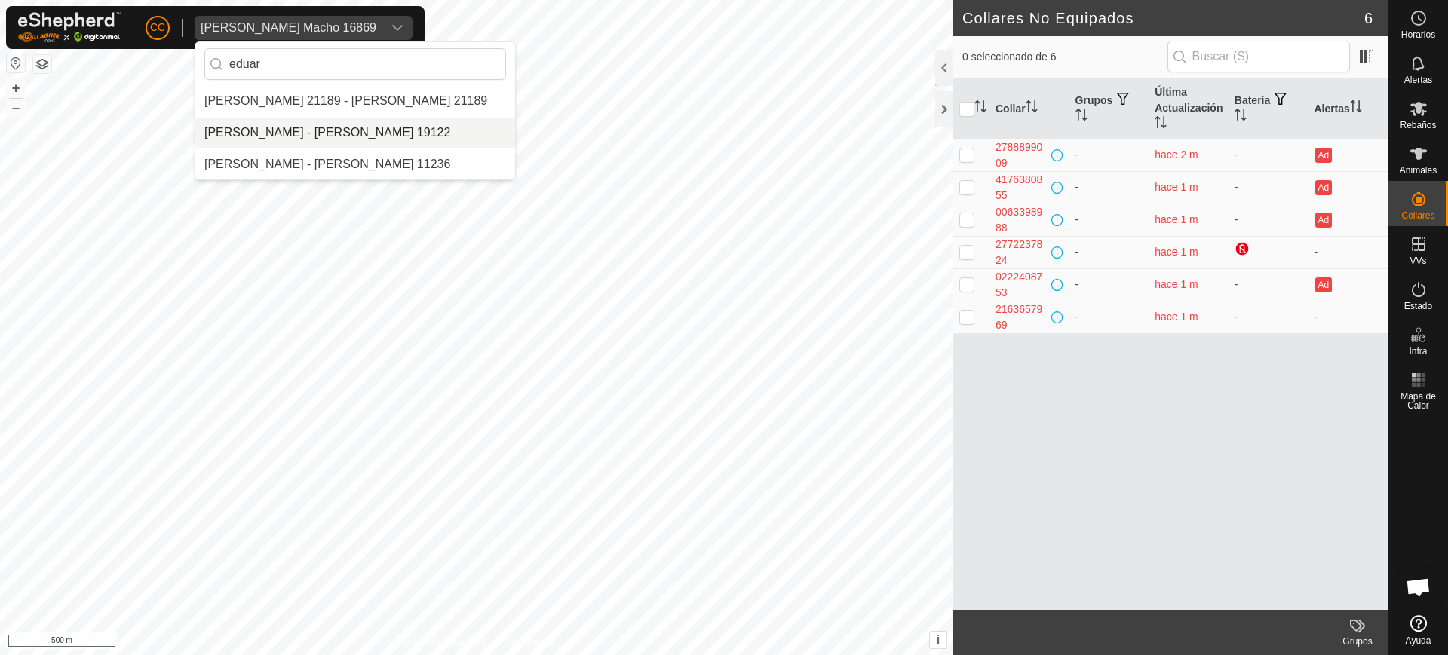
type input "eduar"
click at [348, 130] on li "[PERSON_NAME] - [PERSON_NAME] 19122" at bounding box center [355, 133] width 320 height 30
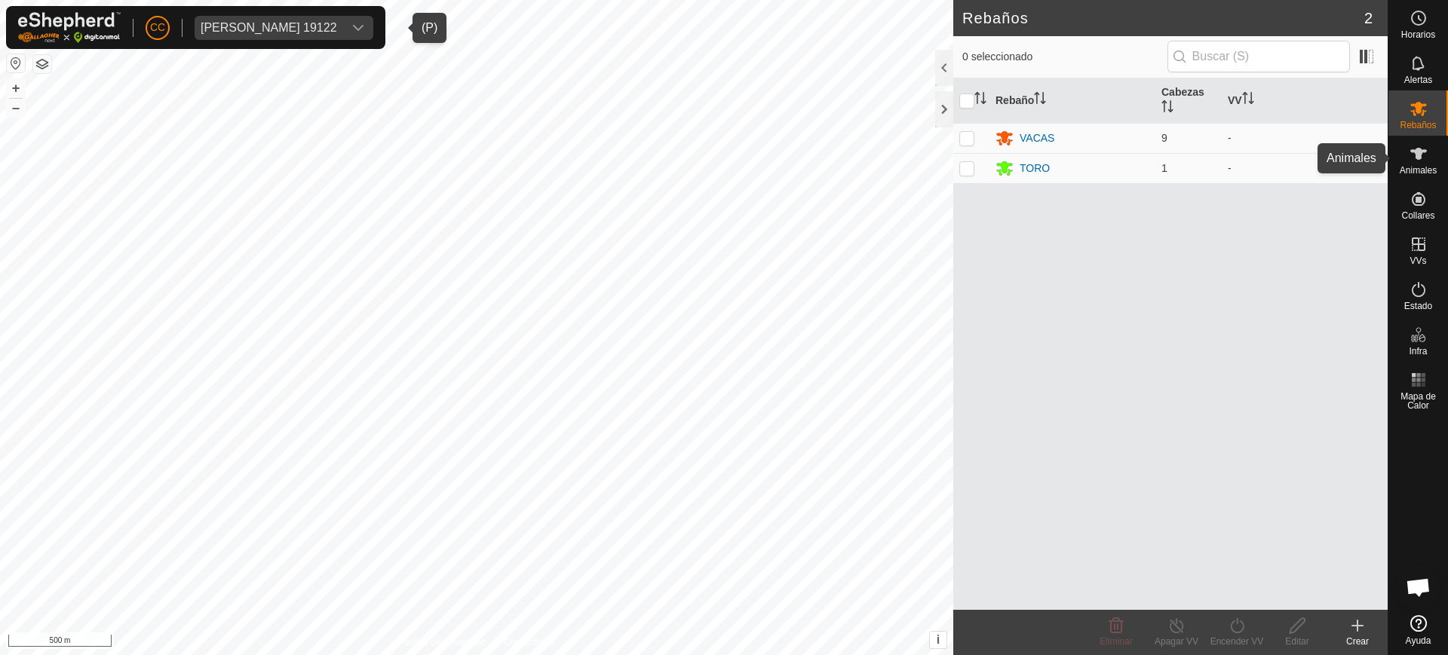
click at [1434, 152] on div "Animales" at bounding box center [1419, 158] width 60 height 45
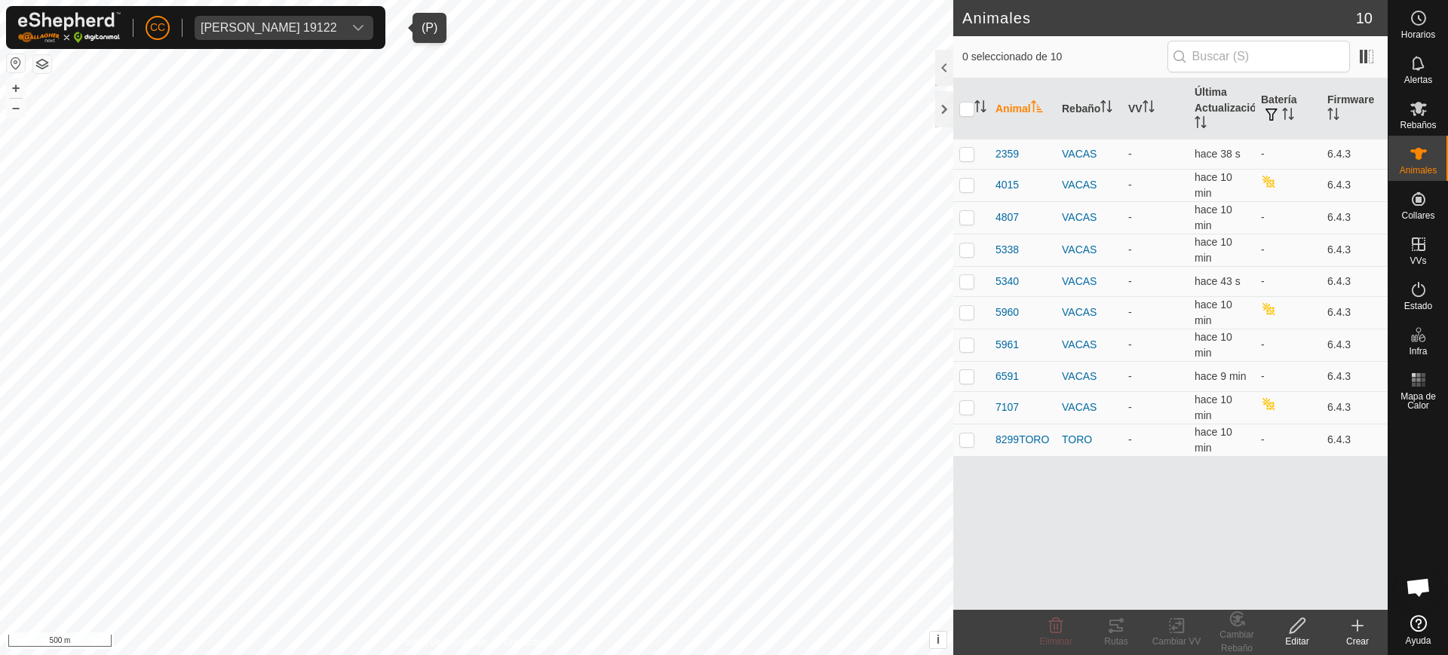
click at [8, 59] on button "button" at bounding box center [16, 63] width 18 height 18
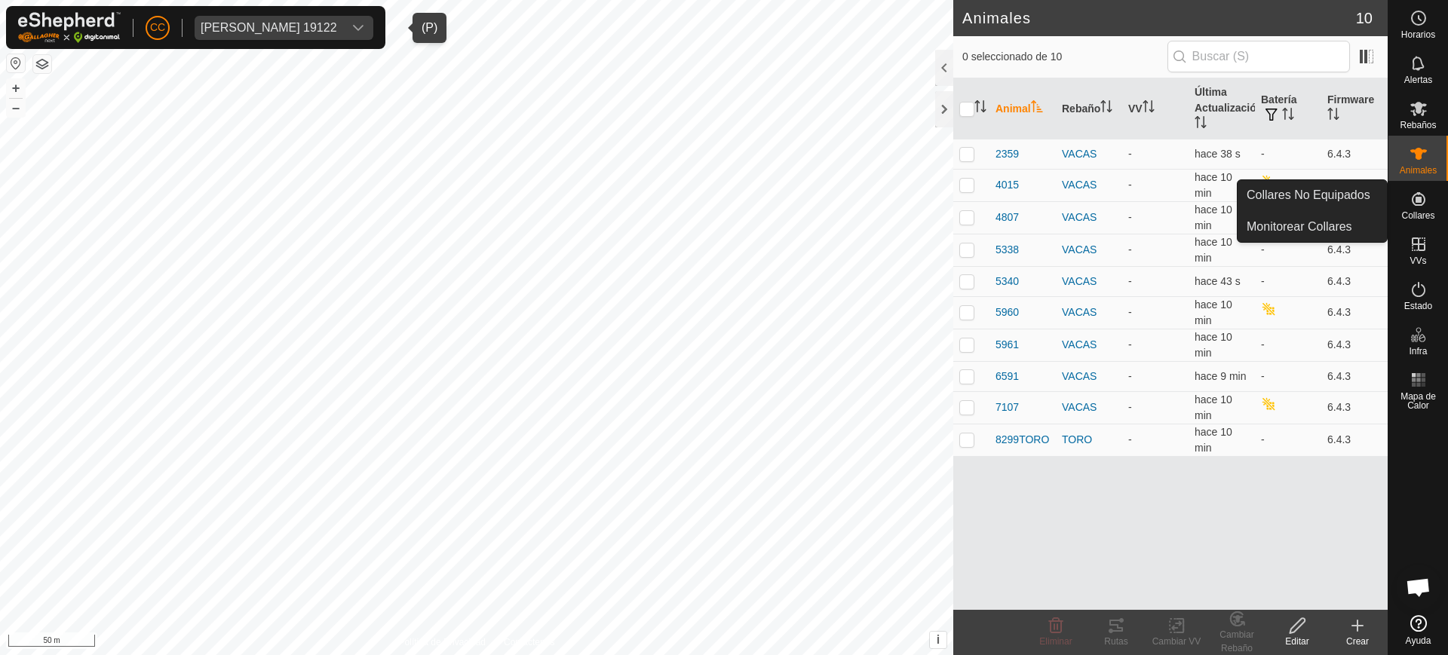
click at [1399, 207] on div "Collares" at bounding box center [1419, 203] width 60 height 45
click at [1352, 198] on link "Collares No Equipados" at bounding box center [1312, 195] width 149 height 30
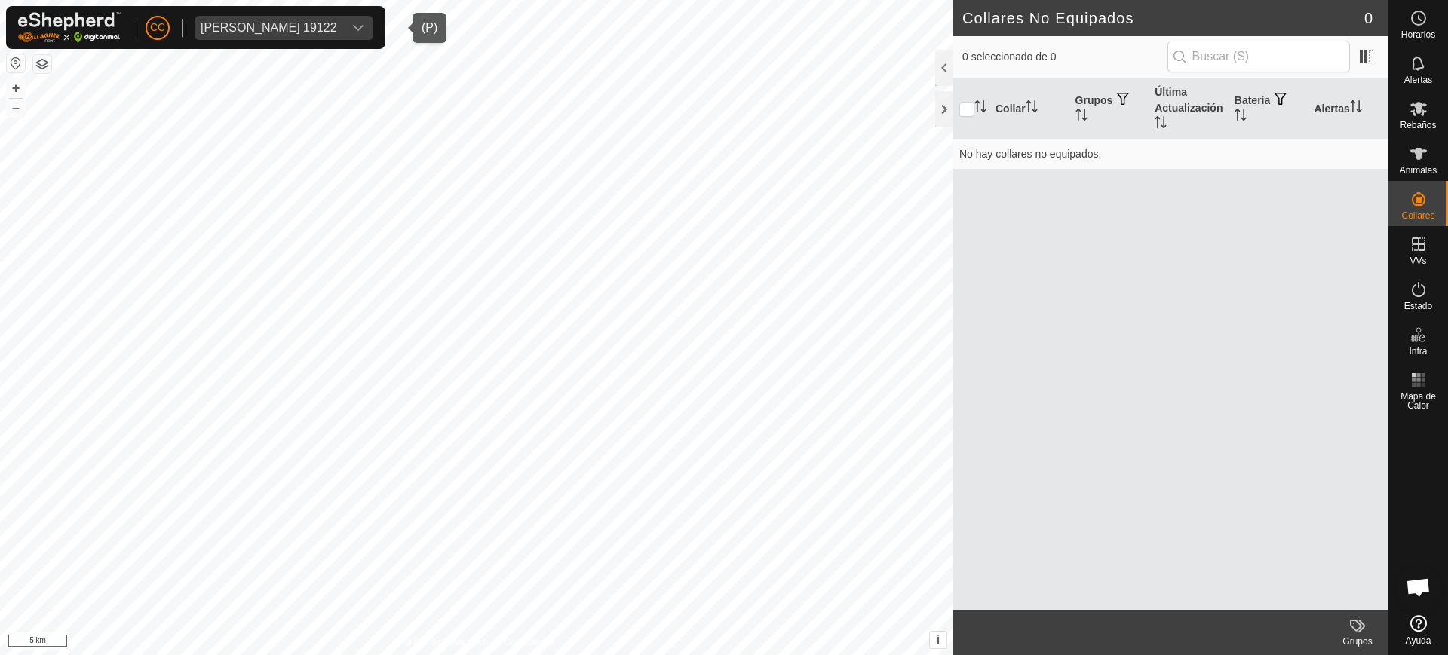
click at [266, 23] on div "Eduardo Batuecas Martin 19122" at bounding box center [269, 28] width 137 height 12
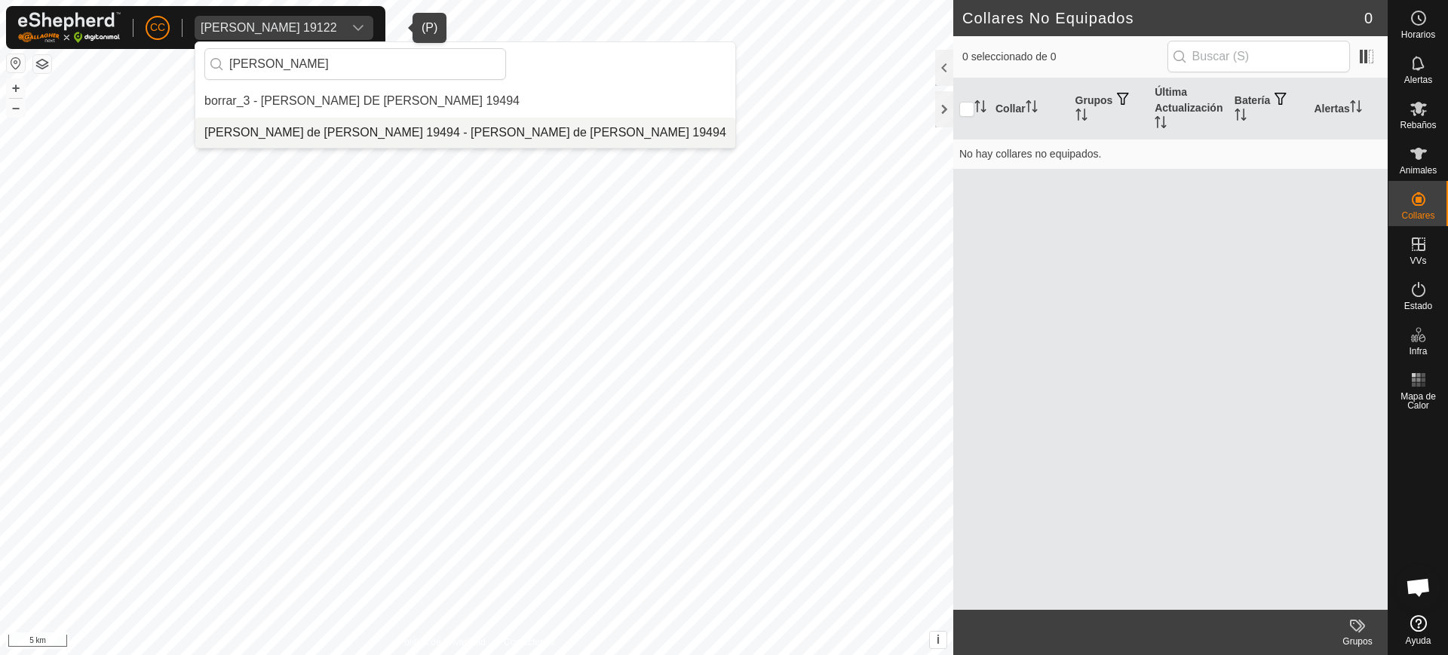
type input "isido"
click at [337, 139] on li "[PERSON_NAME] de [PERSON_NAME] 19494 - [PERSON_NAME] de [PERSON_NAME] 19494" at bounding box center [465, 133] width 540 height 30
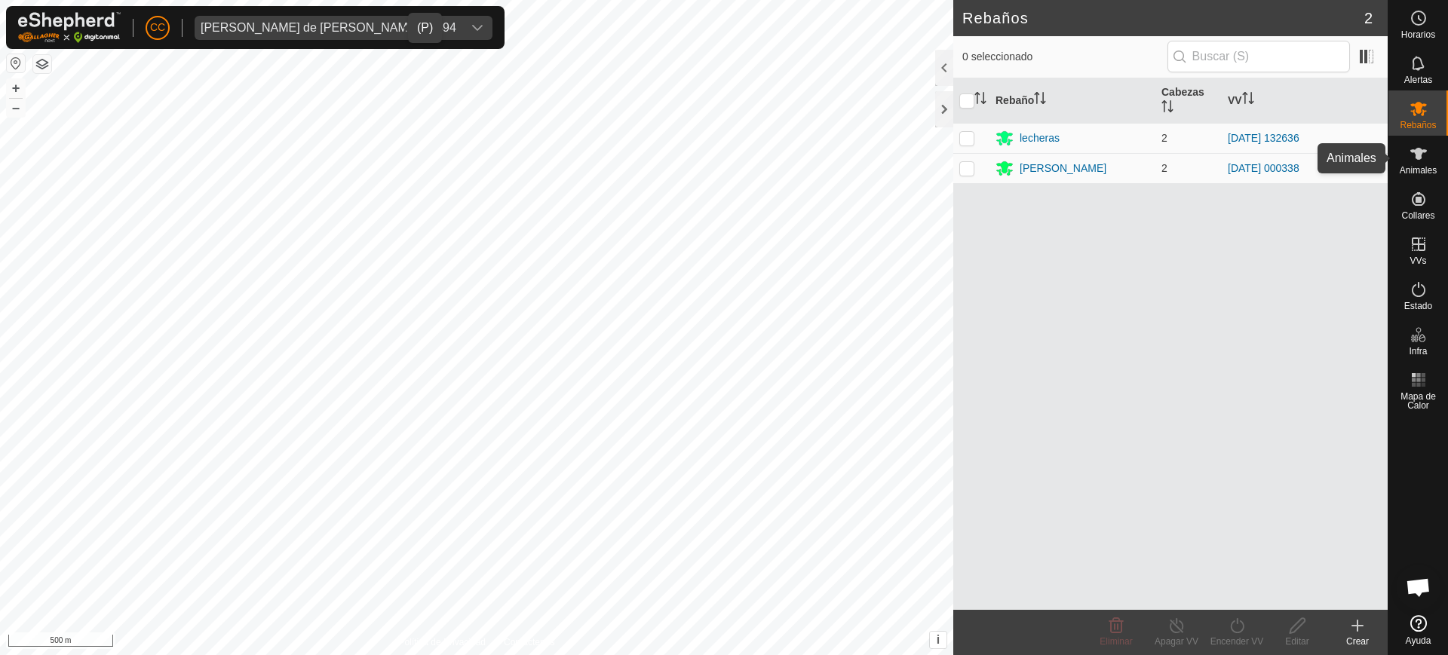
click at [1437, 144] on div "Animales" at bounding box center [1419, 158] width 60 height 45
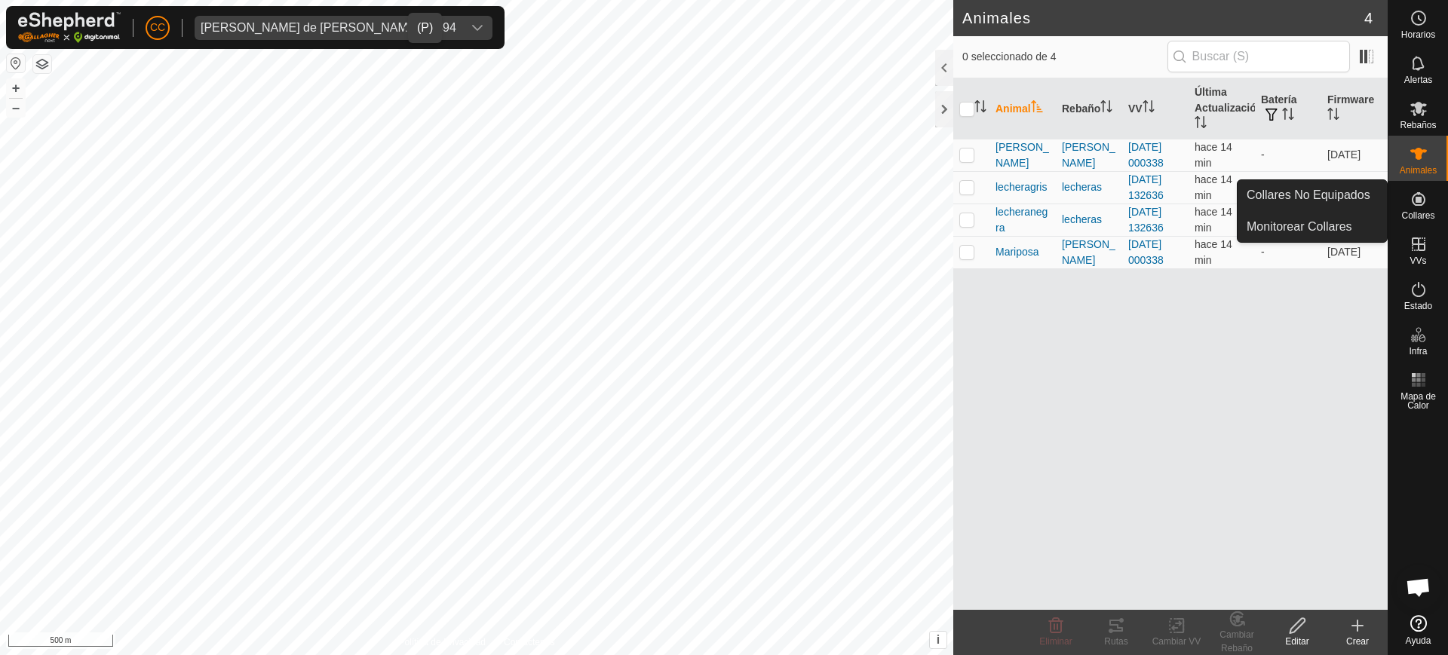
drag, startPoint x: 1431, startPoint y: 209, endPoint x: 1404, endPoint y: 206, distance: 27.3
click at [1431, 208] on es-neckbands-svg-icon at bounding box center [1418, 199] width 27 height 24
click at [1369, 201] on link "Collares No Equipados" at bounding box center [1312, 195] width 149 height 30
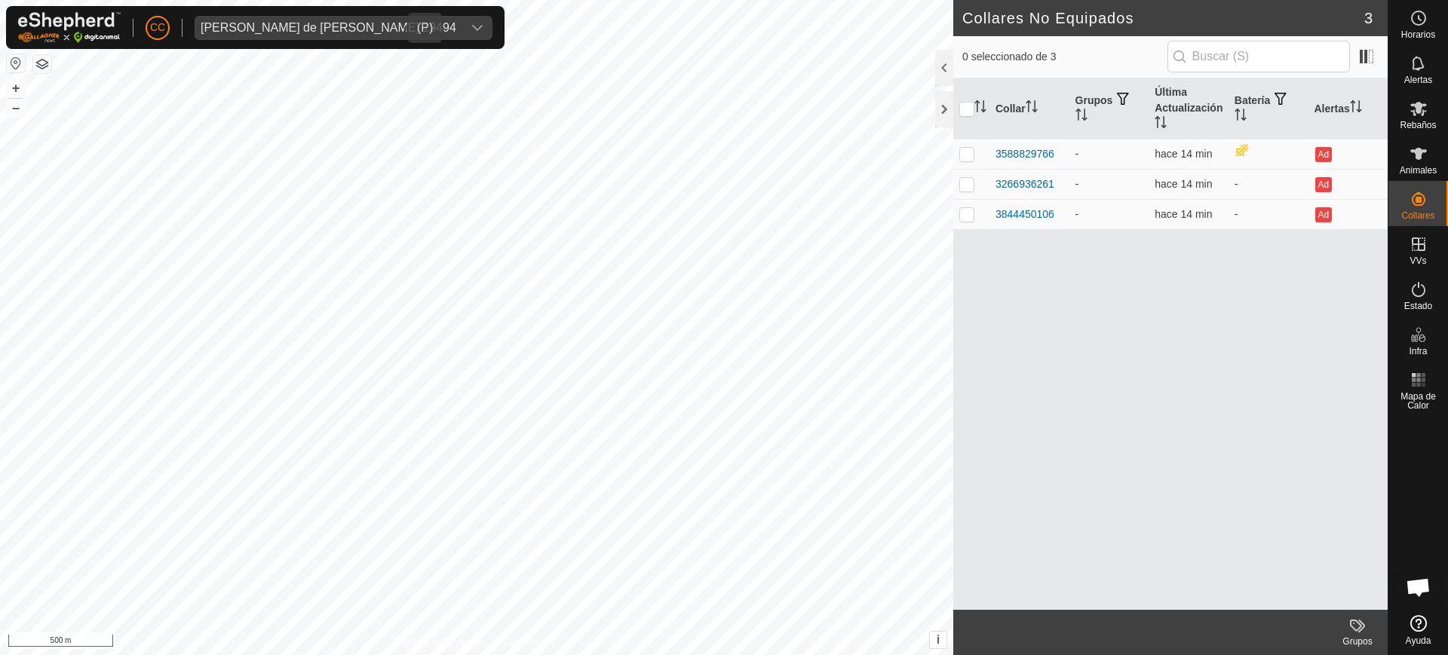
click at [364, 19] on span "Isidora de Jesus Vicente 19494" at bounding box center [329, 28] width 268 height 24
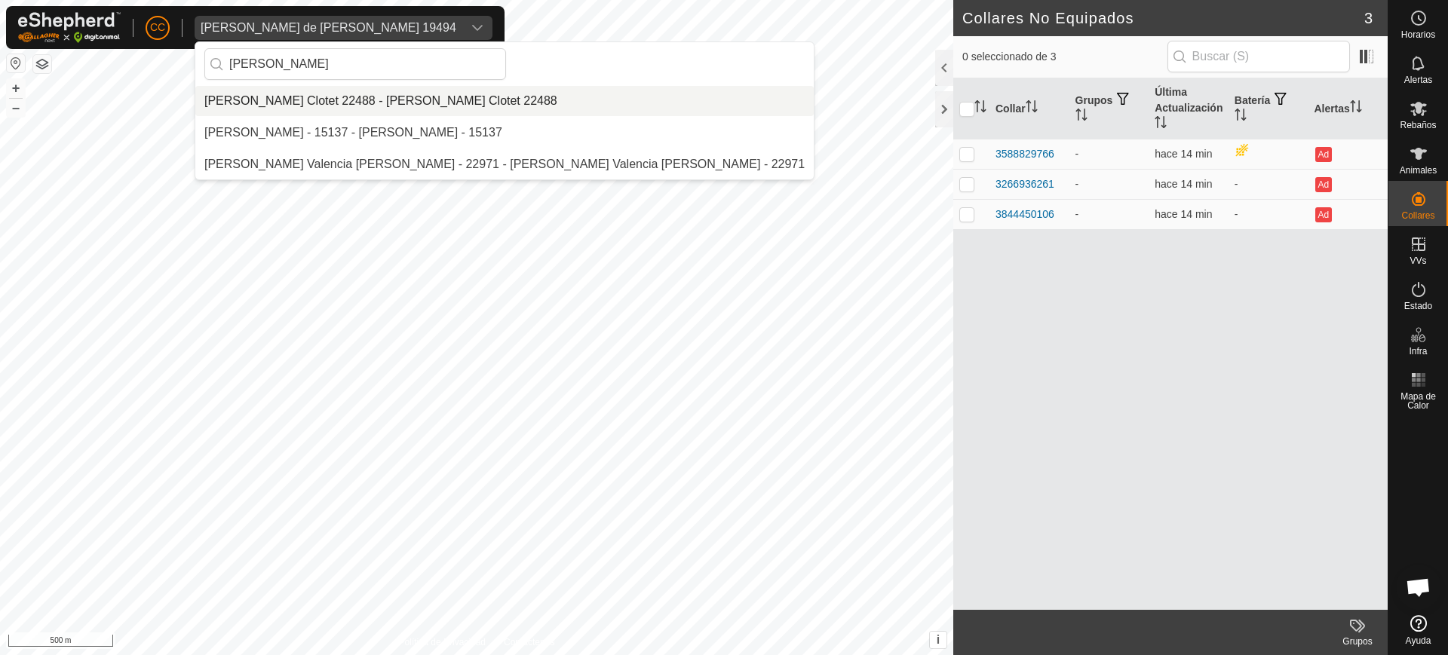
type input "Pedro"
click at [431, 97] on li "[PERSON_NAME] Clotet 22488 - [PERSON_NAME] Clotet 22488" at bounding box center [504, 101] width 618 height 30
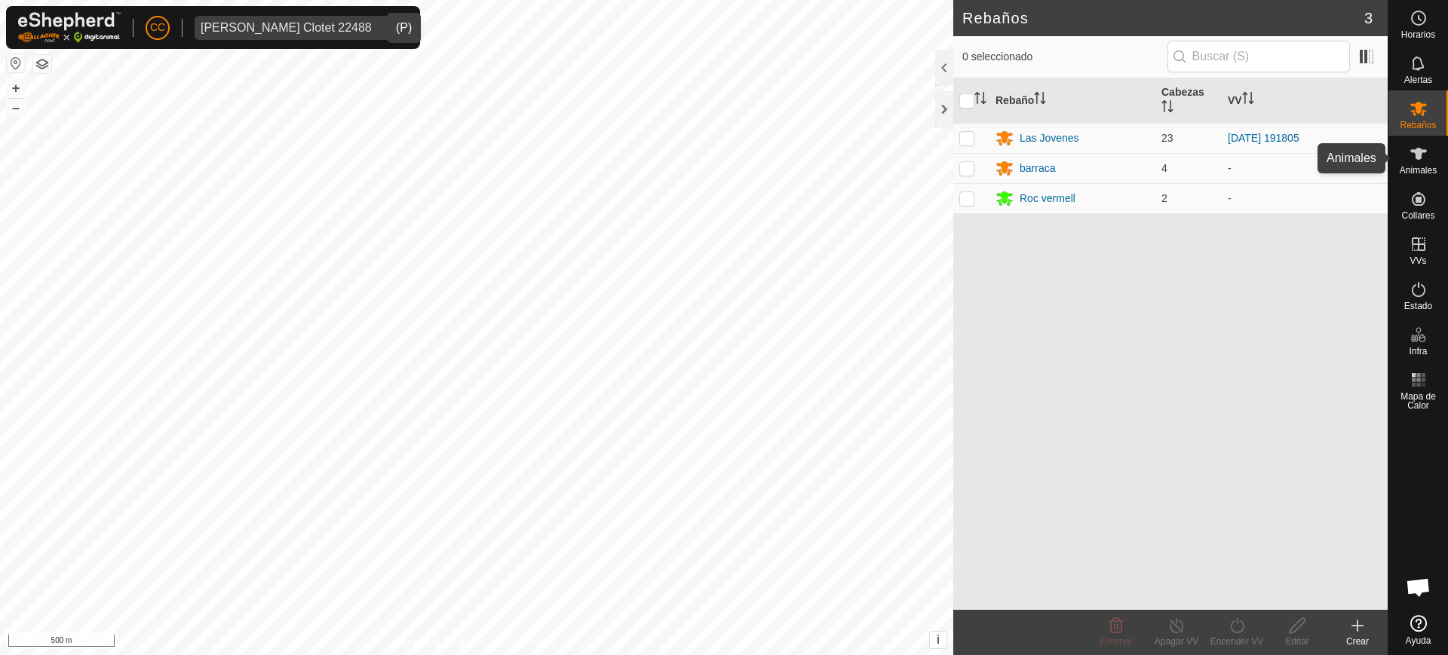
drag, startPoint x: 1441, startPoint y: 153, endPoint x: 1419, endPoint y: 166, distance: 25.4
click at [1441, 153] on div "Animales" at bounding box center [1419, 158] width 60 height 45
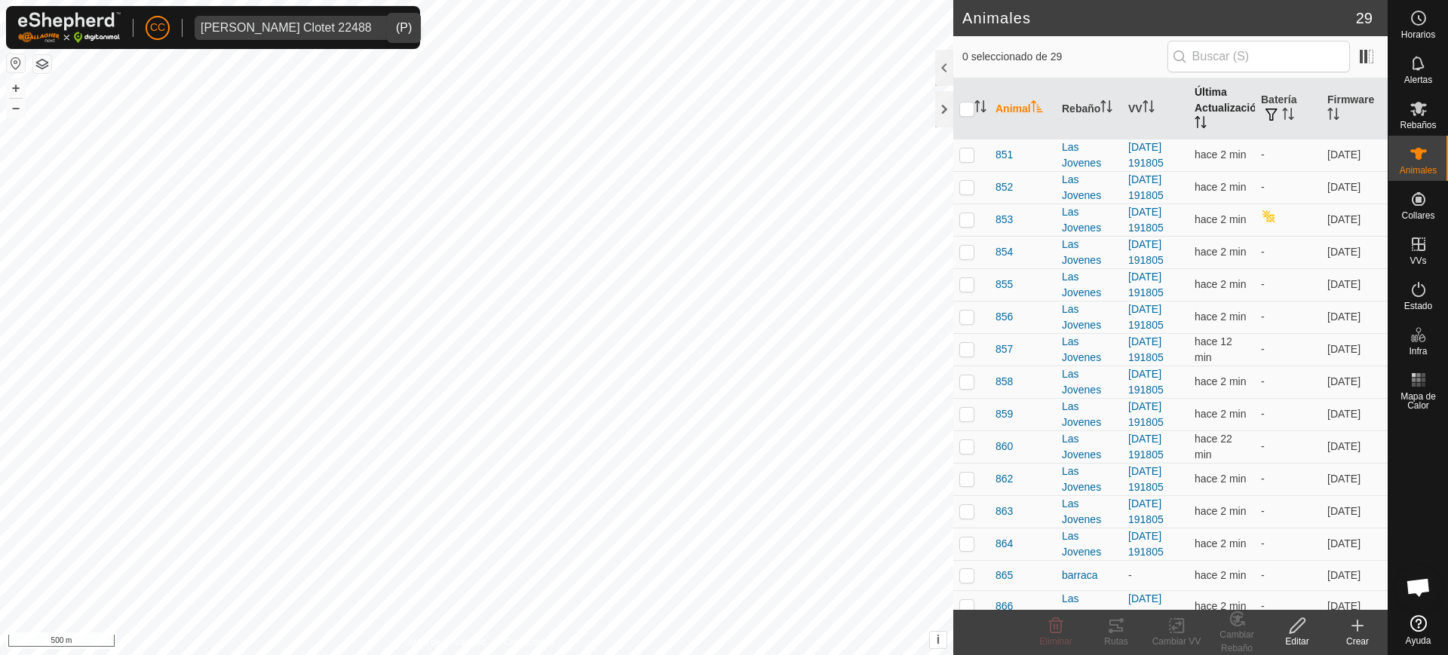
click at [1212, 112] on th "Última Actualización" at bounding box center [1222, 108] width 66 height 61
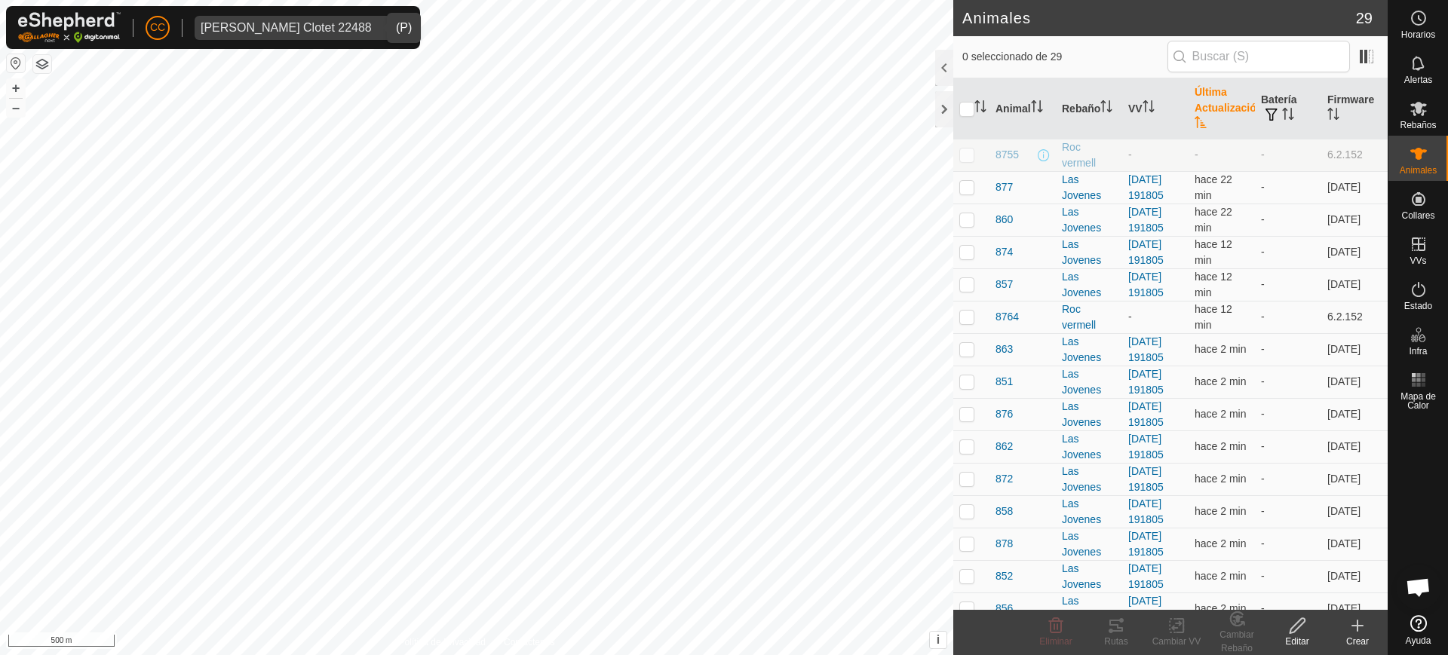
click at [1212, 112] on th "Última Actualización" at bounding box center [1222, 108] width 66 height 61
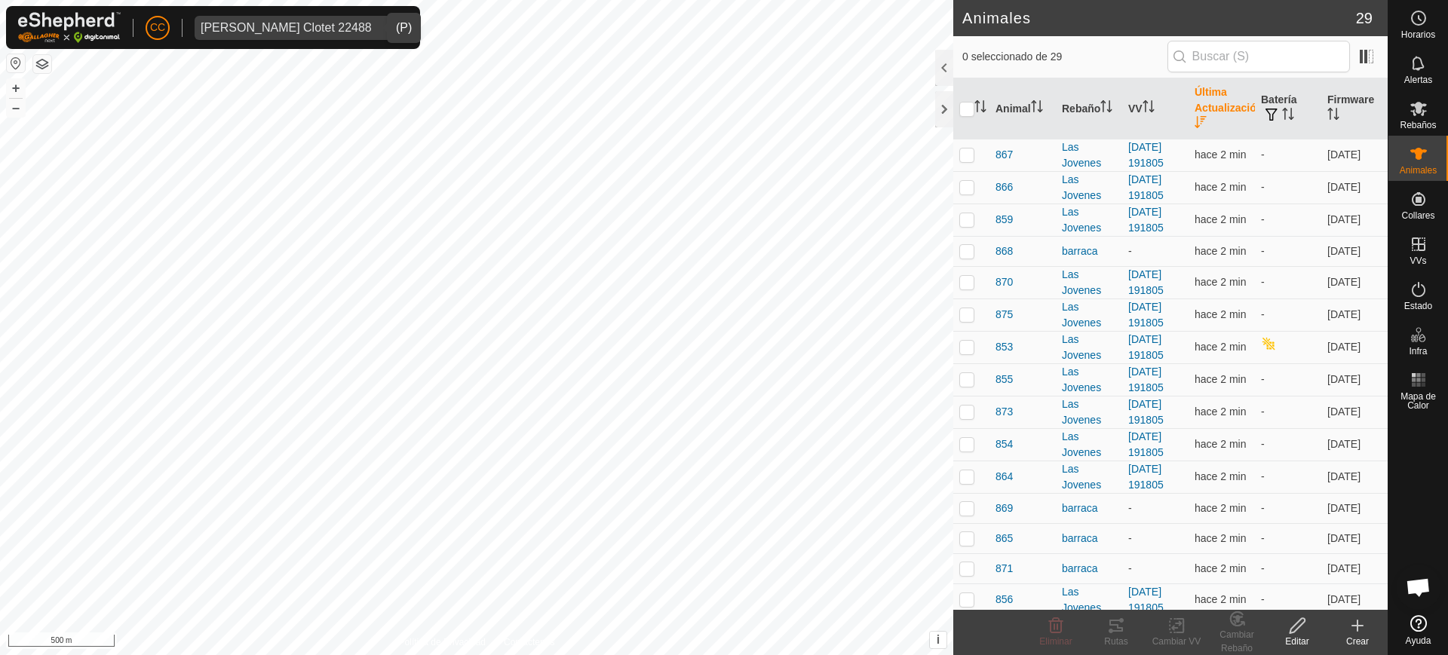
click at [1212, 112] on th "Última Actualización" at bounding box center [1222, 108] width 66 height 61
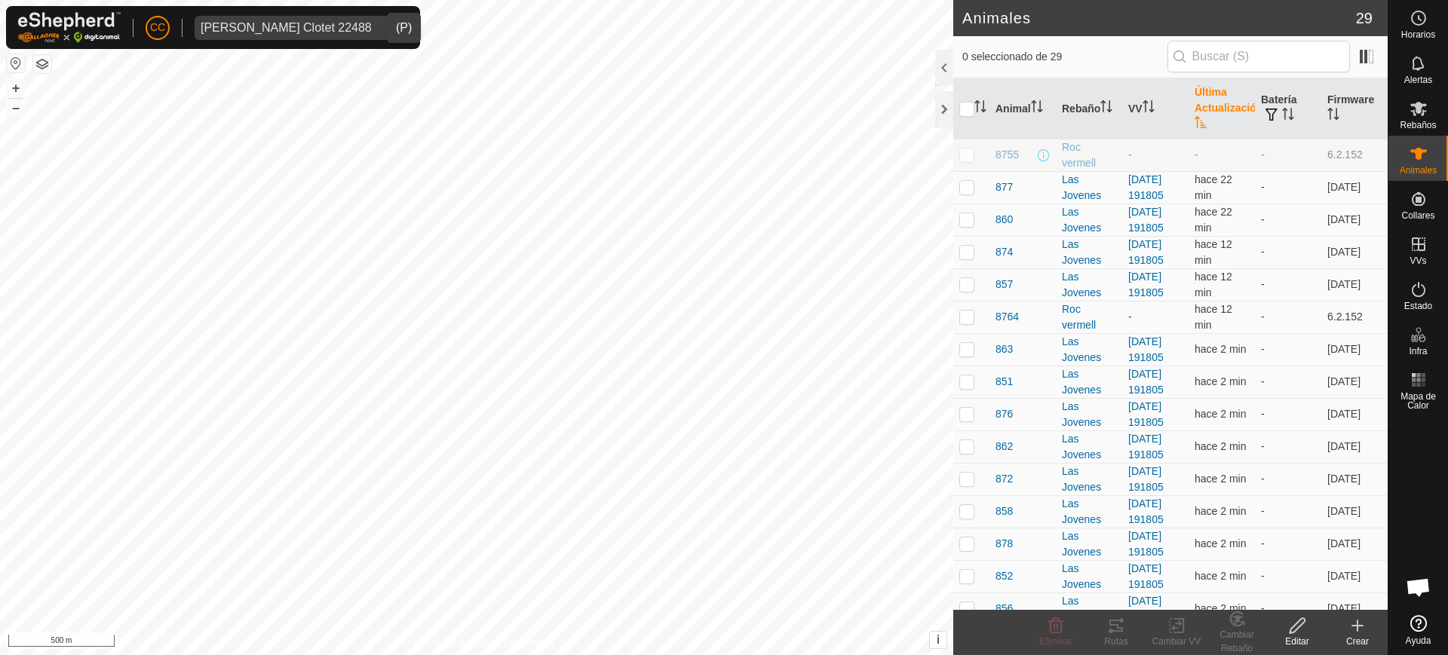
click at [968, 154] on p-checkbox at bounding box center [966, 155] width 15 height 12
checkbox input "true"
click at [1358, 63] on span at bounding box center [1367, 56] width 24 height 24
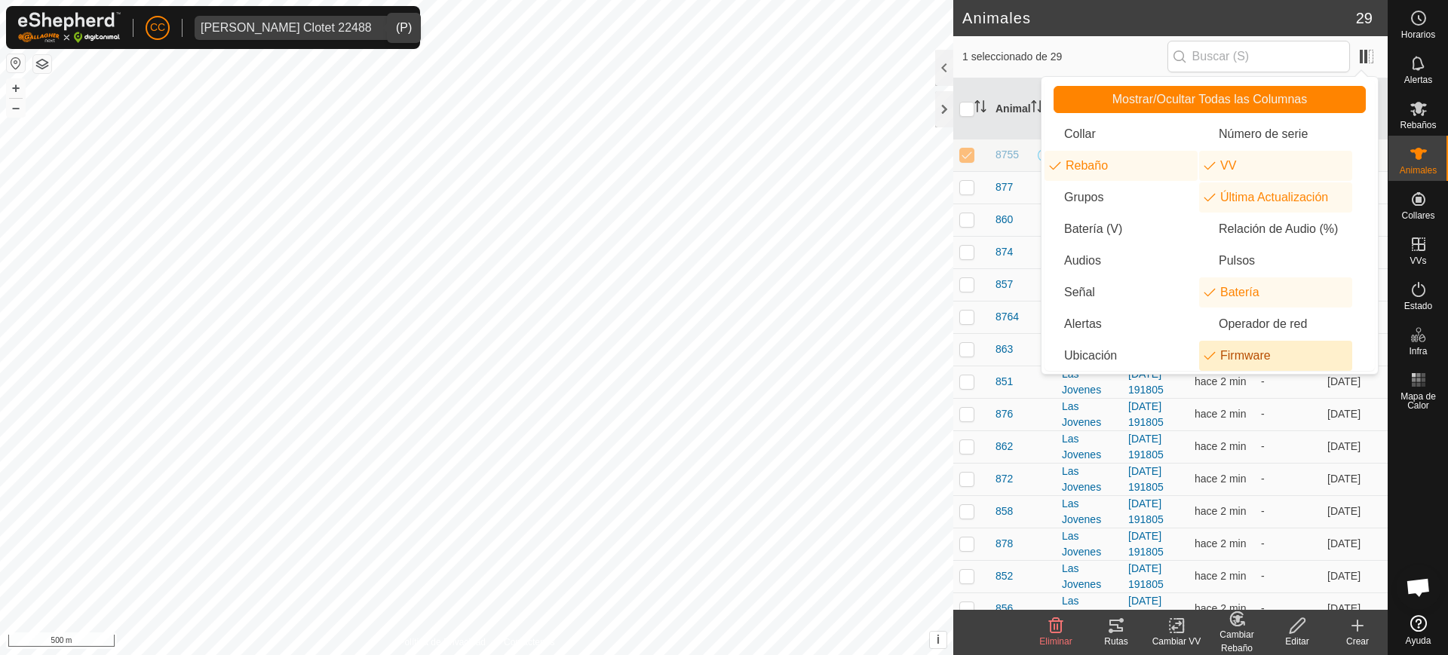
click at [1224, 351] on li "Firmware" at bounding box center [1275, 356] width 153 height 30
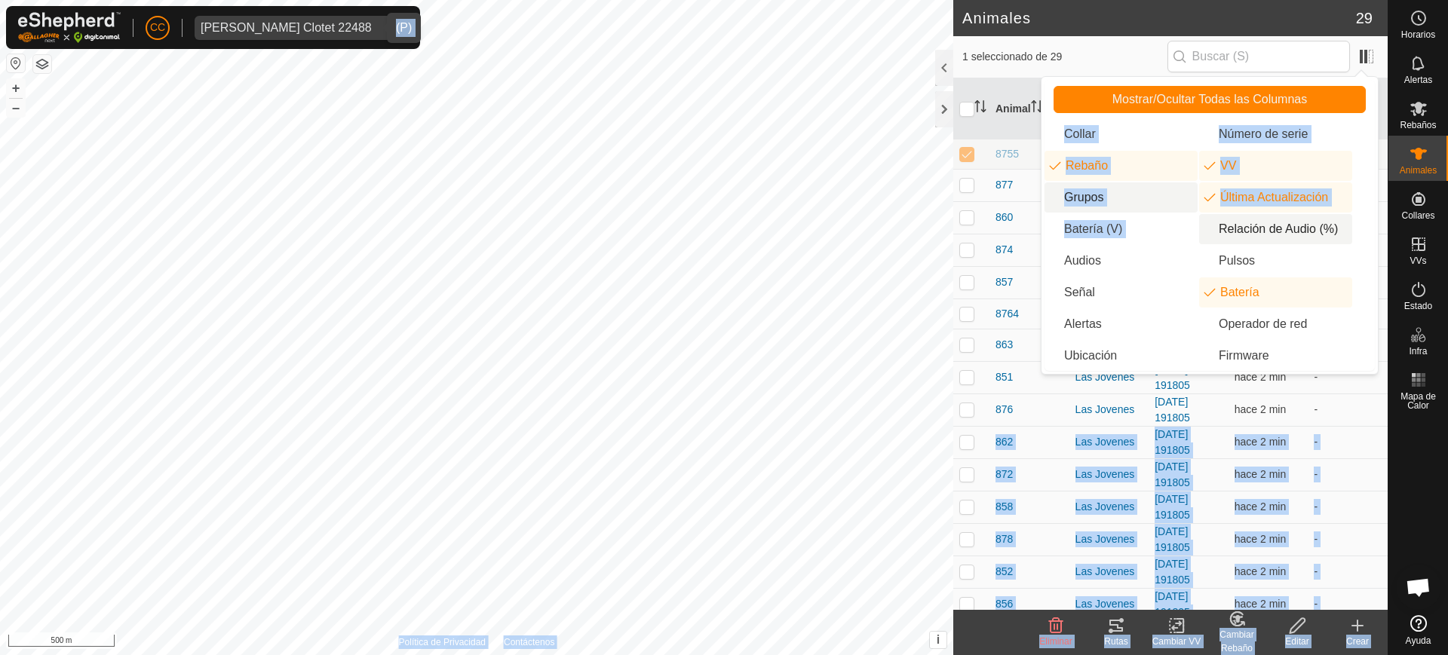
drag, startPoint x: 1327, startPoint y: 410, endPoint x: 1184, endPoint y: 207, distance: 248.0
click at [1204, 217] on body "CC Pedro Orrions Clotet 22488 Horarios Alertas Rebaños Animales Collares VVs Es…" at bounding box center [724, 327] width 1448 height 655
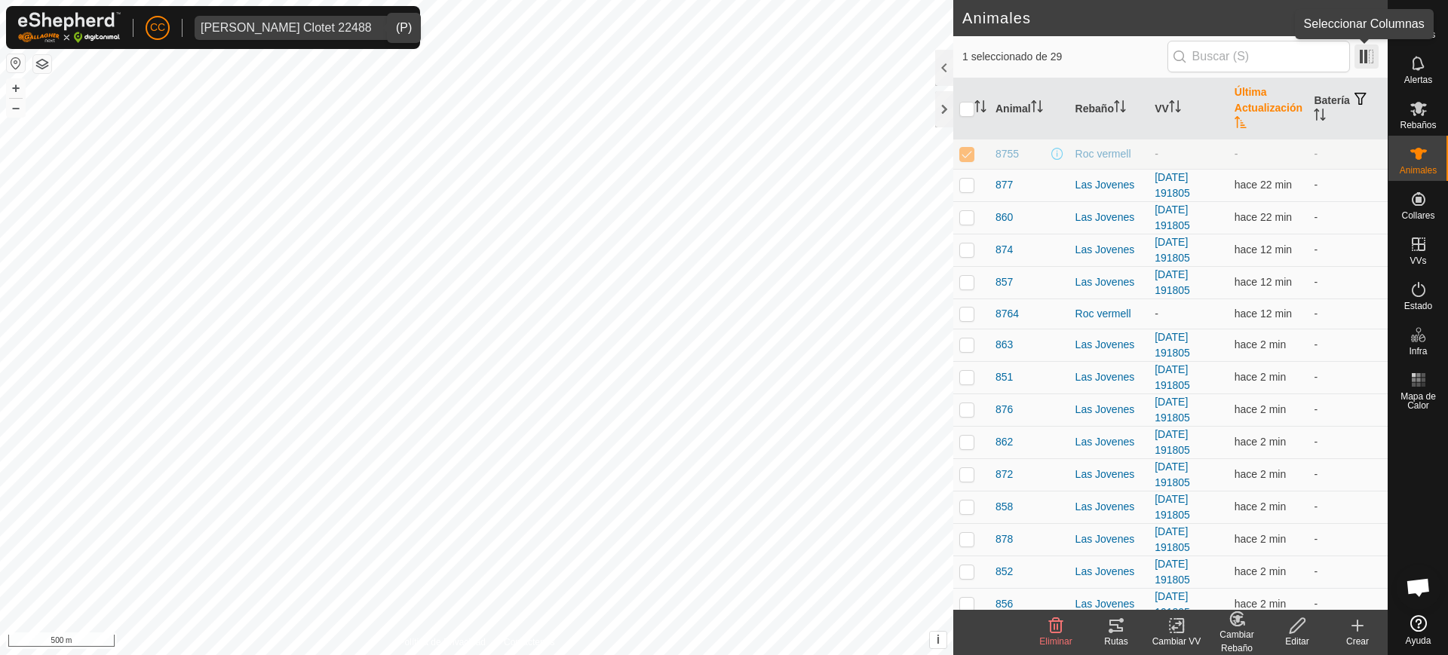
drag, startPoint x: 1373, startPoint y: 56, endPoint x: 1370, endPoint y: 66, distance: 10.3
click at [1373, 58] on span at bounding box center [1367, 56] width 24 height 24
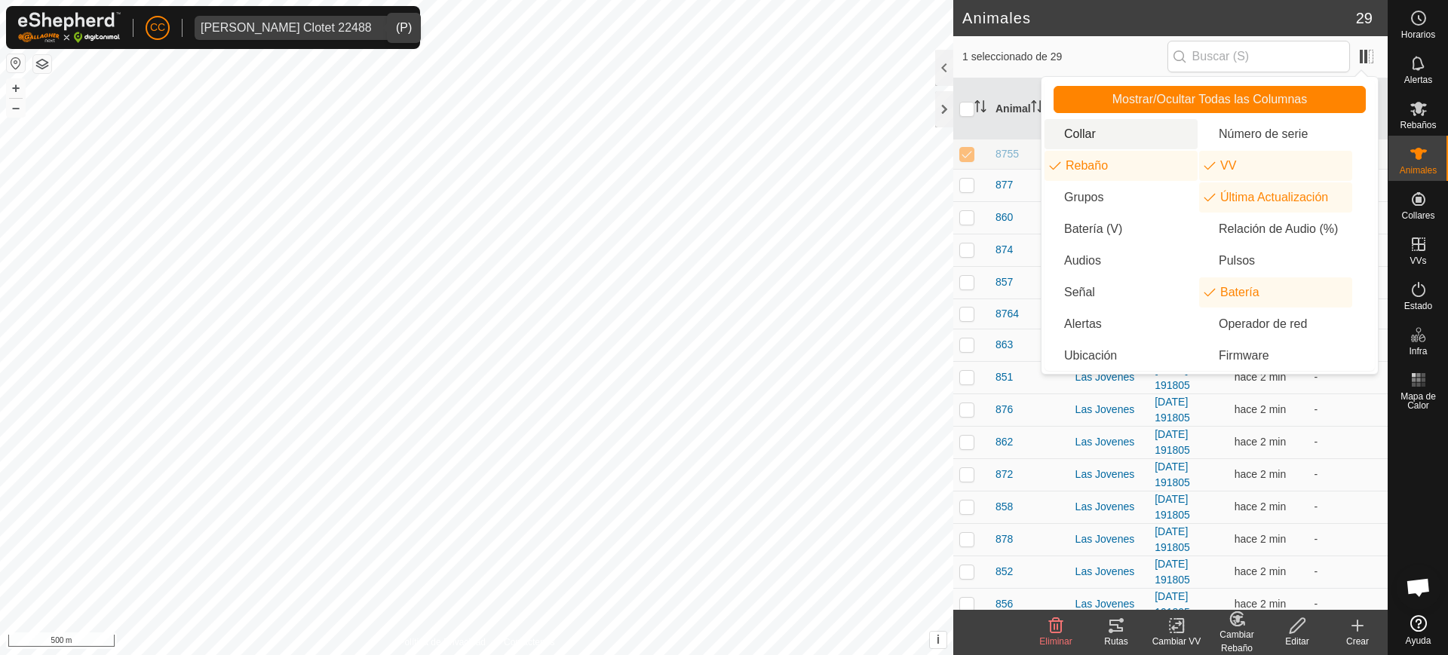
click at [1156, 126] on li "Collar" at bounding box center [1121, 134] width 153 height 30
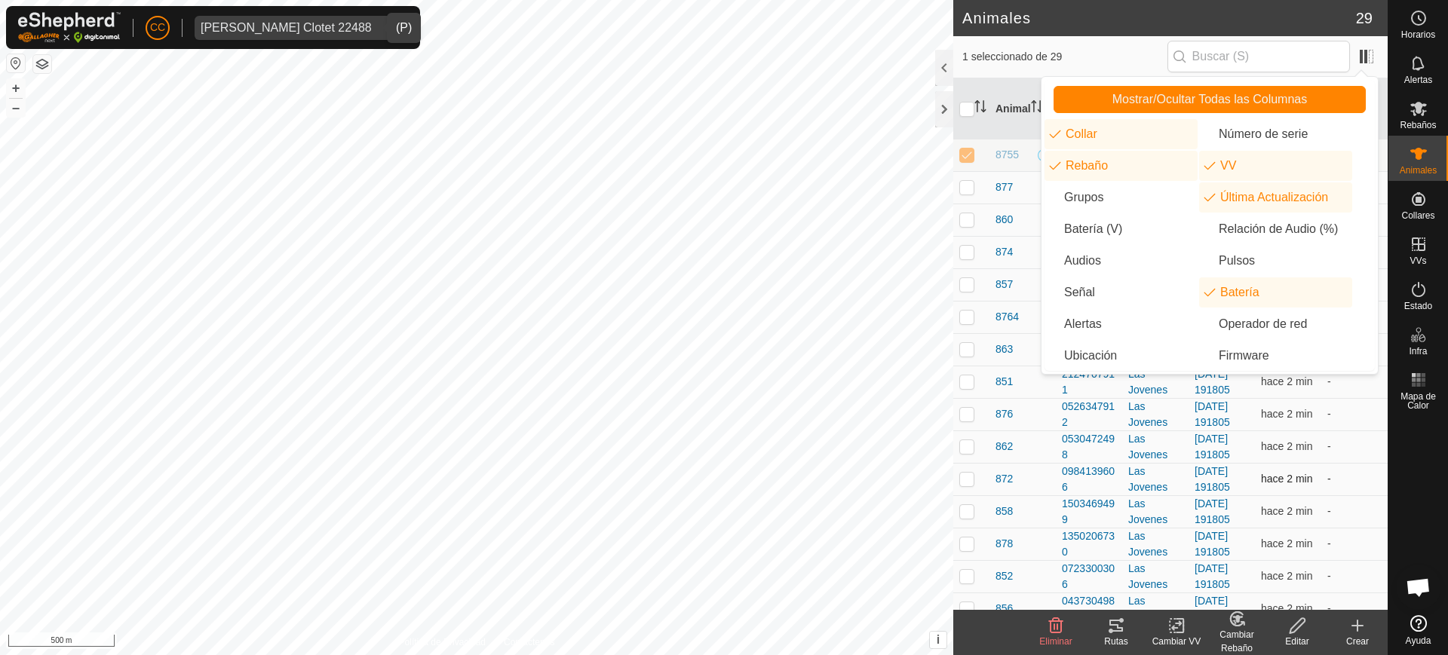
click at [1340, 465] on td "-" at bounding box center [1354, 479] width 66 height 32
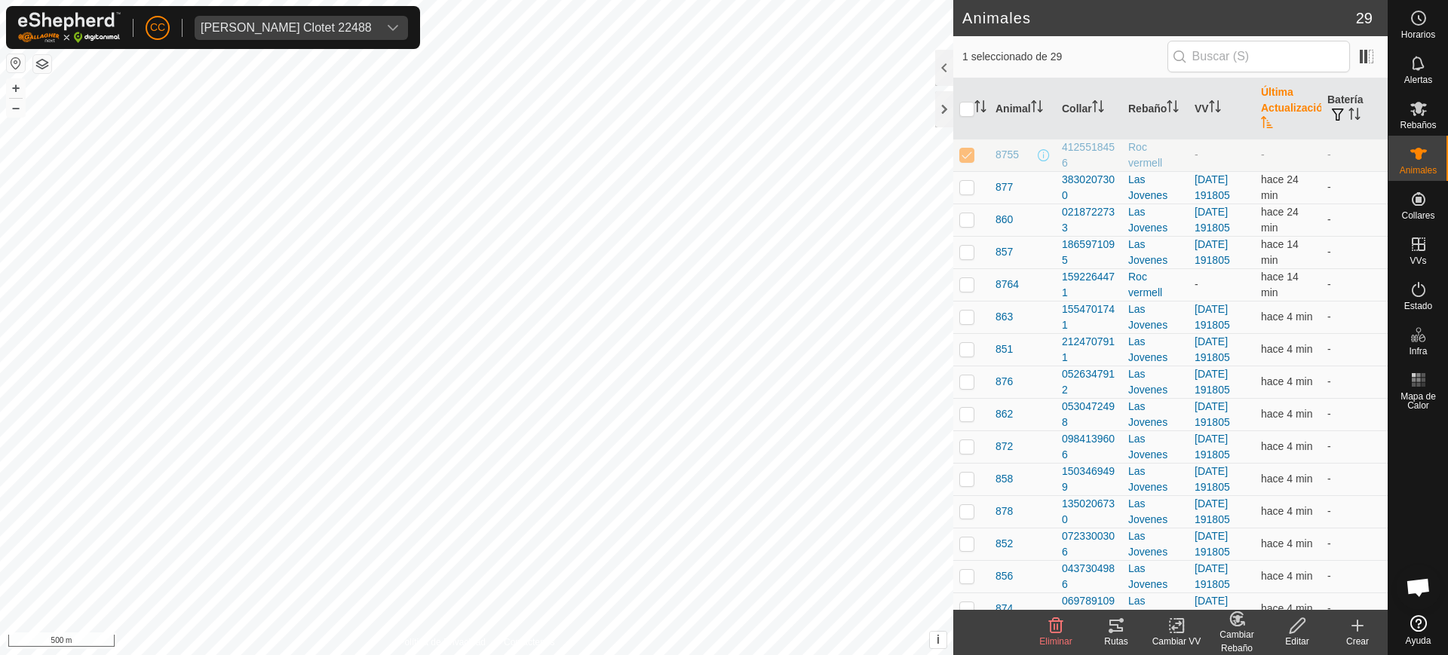
click at [336, 16] on span "Pedro Orrions Clotet 22488" at bounding box center [286, 28] width 183 height 24
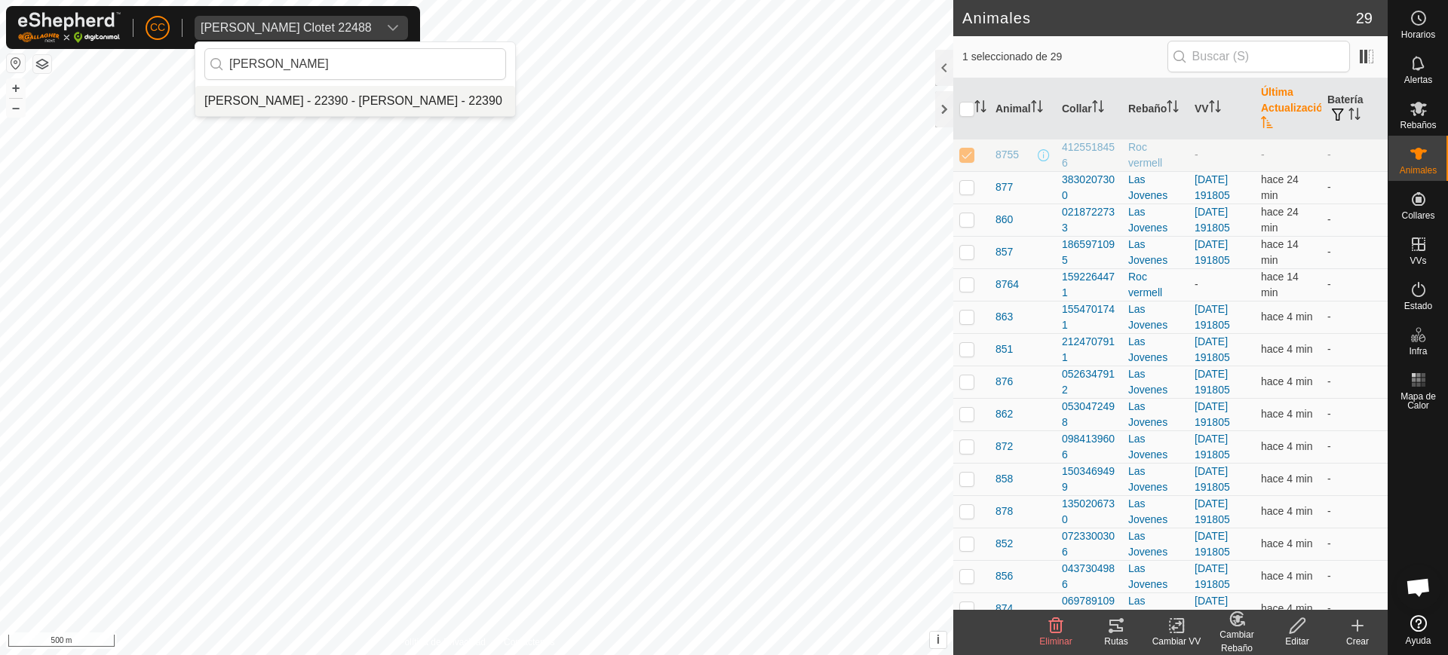
type input "jose ramon"
click at [354, 100] on li "[PERSON_NAME] - 22390 - [PERSON_NAME] - 22390" at bounding box center [355, 101] width 320 height 30
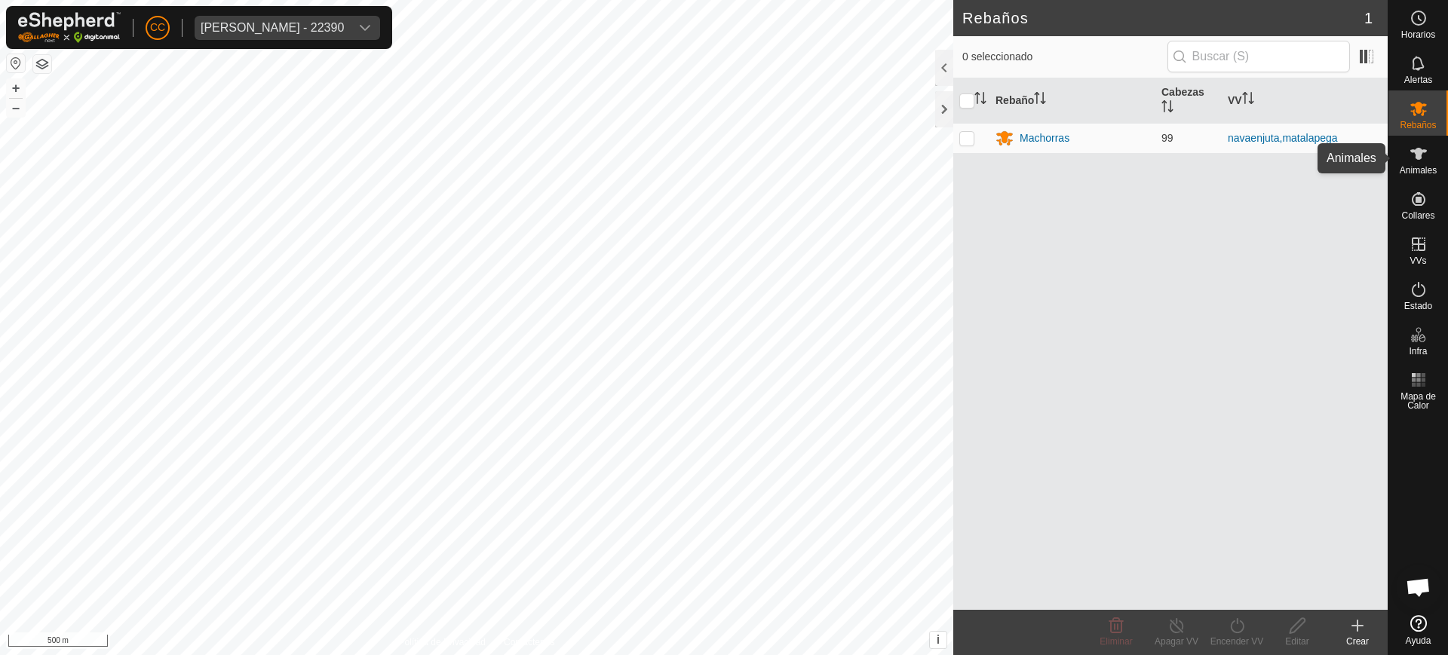
click at [1423, 156] on icon at bounding box center [1419, 154] width 18 height 18
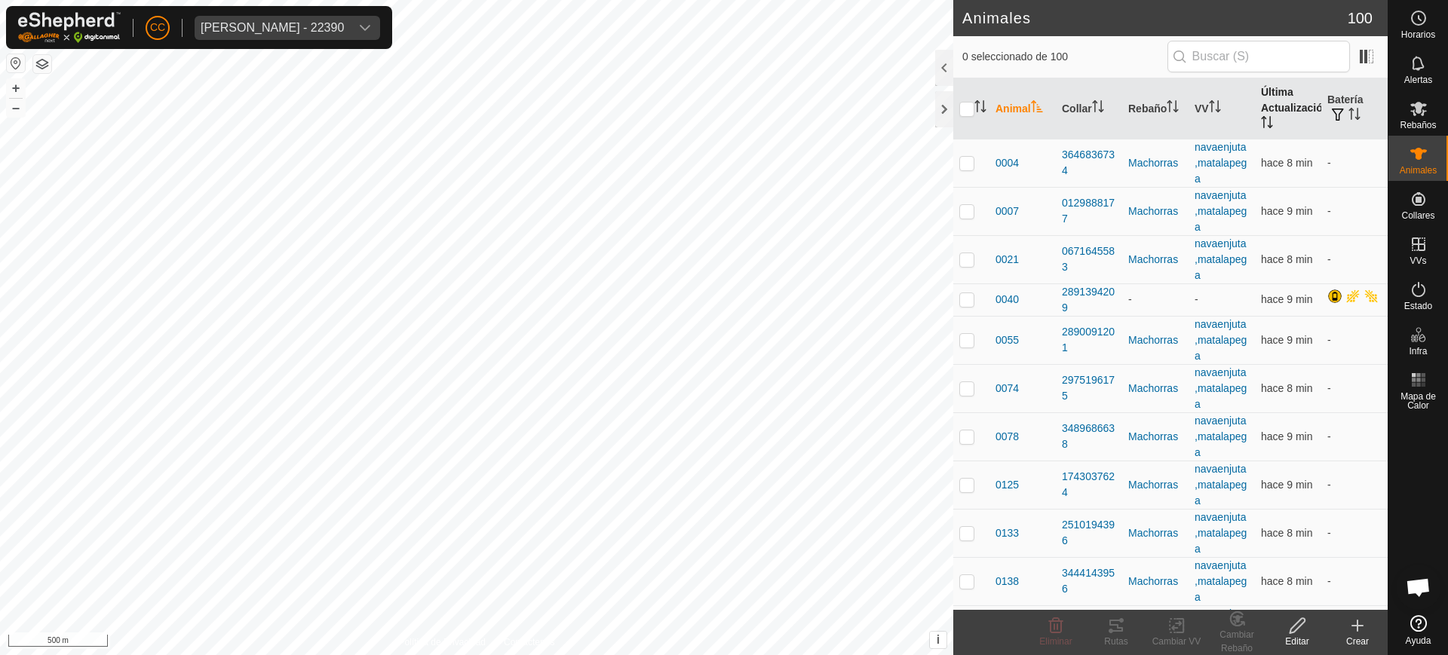
click at [1267, 106] on th "Última Actualización" at bounding box center [1288, 108] width 66 height 61
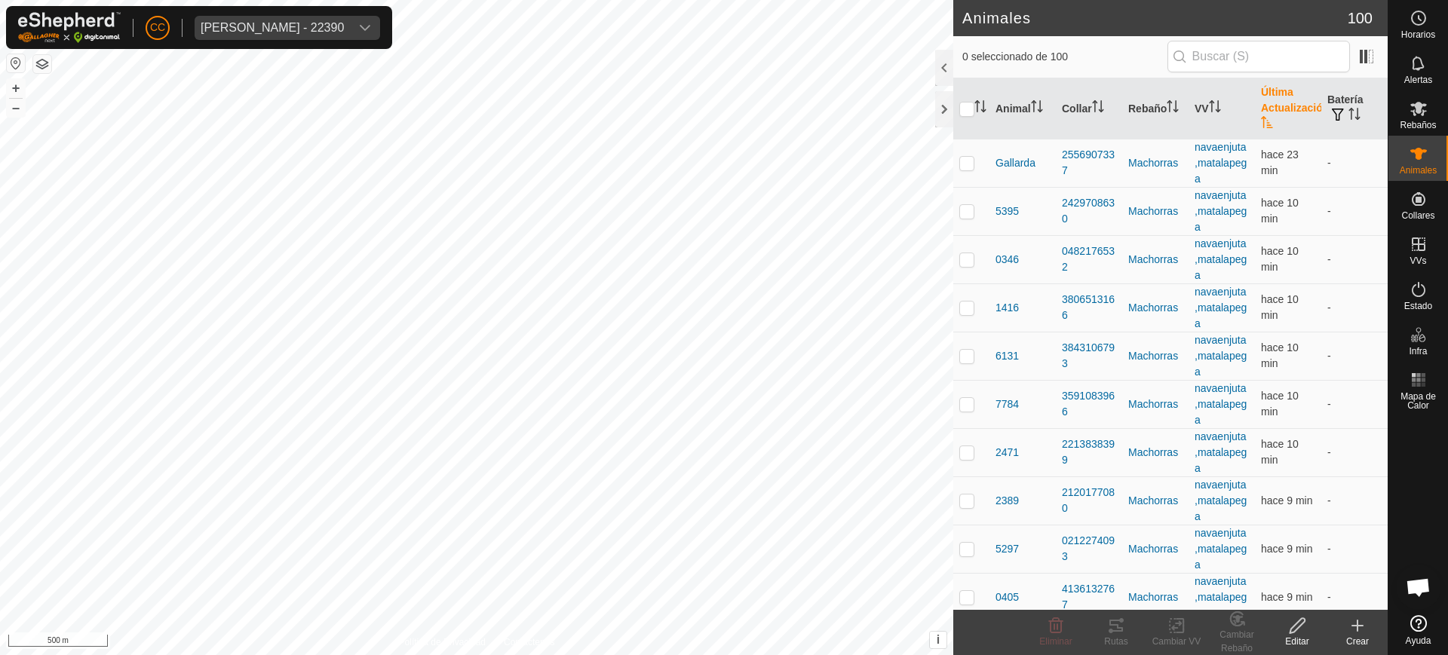
click at [1267, 106] on th "Última Actualización" at bounding box center [1288, 108] width 66 height 61
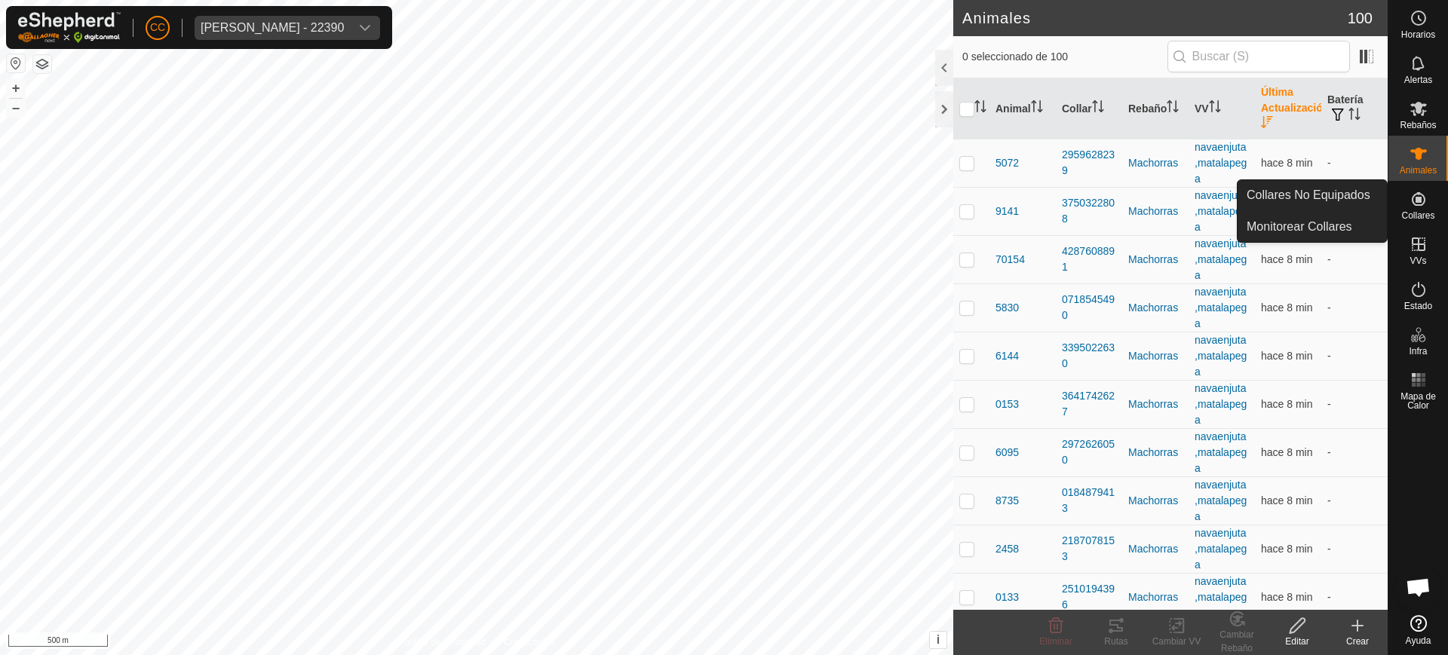
drag, startPoint x: 1415, startPoint y: 203, endPoint x: 1407, endPoint y: 204, distance: 7.6
click at [1412, 203] on icon at bounding box center [1419, 199] width 18 height 18
click at [1353, 201] on link "Collares No Equipados" at bounding box center [1312, 195] width 149 height 30
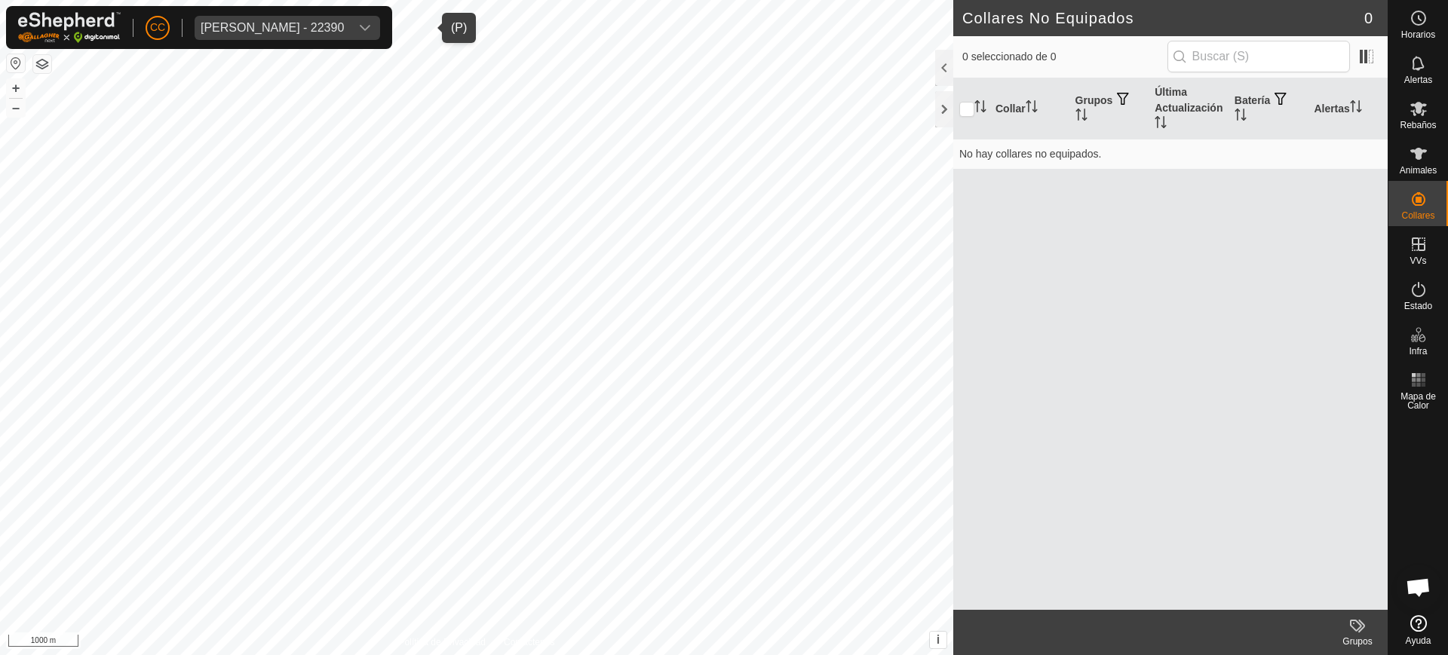
click at [344, 29] on div "Jose Ramon Tejedor Montero - 22390" at bounding box center [272, 28] width 143 height 12
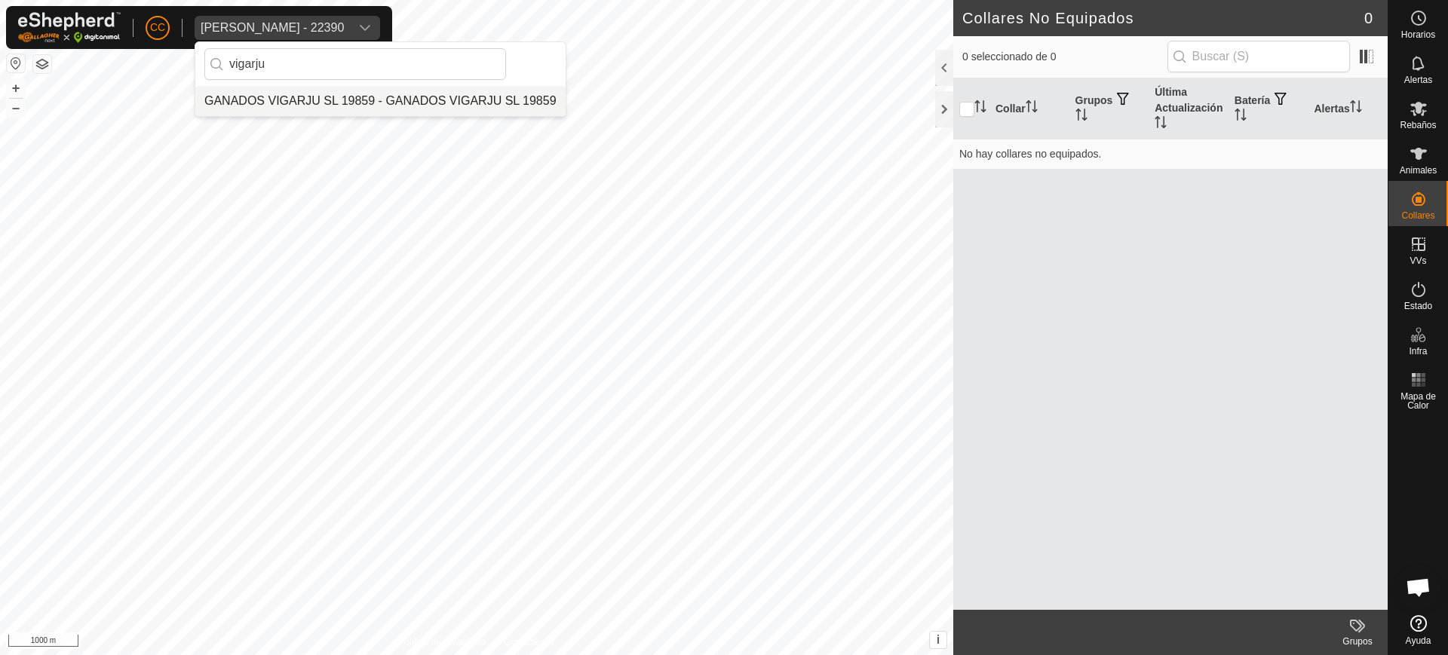
type input "vigarju"
click at [339, 97] on li "GANADOS VIGARJU SL 19859 - GANADOS VIGARJU SL 19859" at bounding box center [380, 101] width 370 height 30
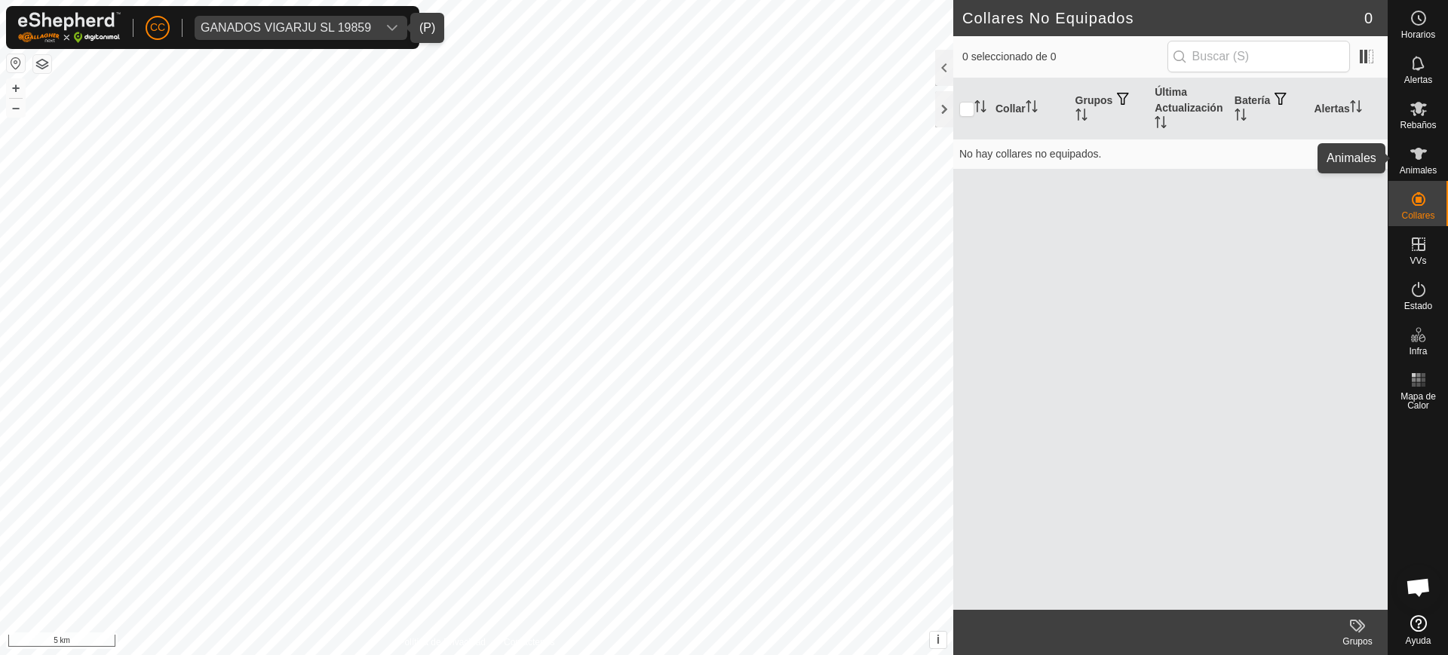
click at [1433, 162] on div "CC GANADOS VIGARJU SL 19859 Horarios Alertas Rebaños Animales Collares VVs Esta…" at bounding box center [724, 327] width 1448 height 655
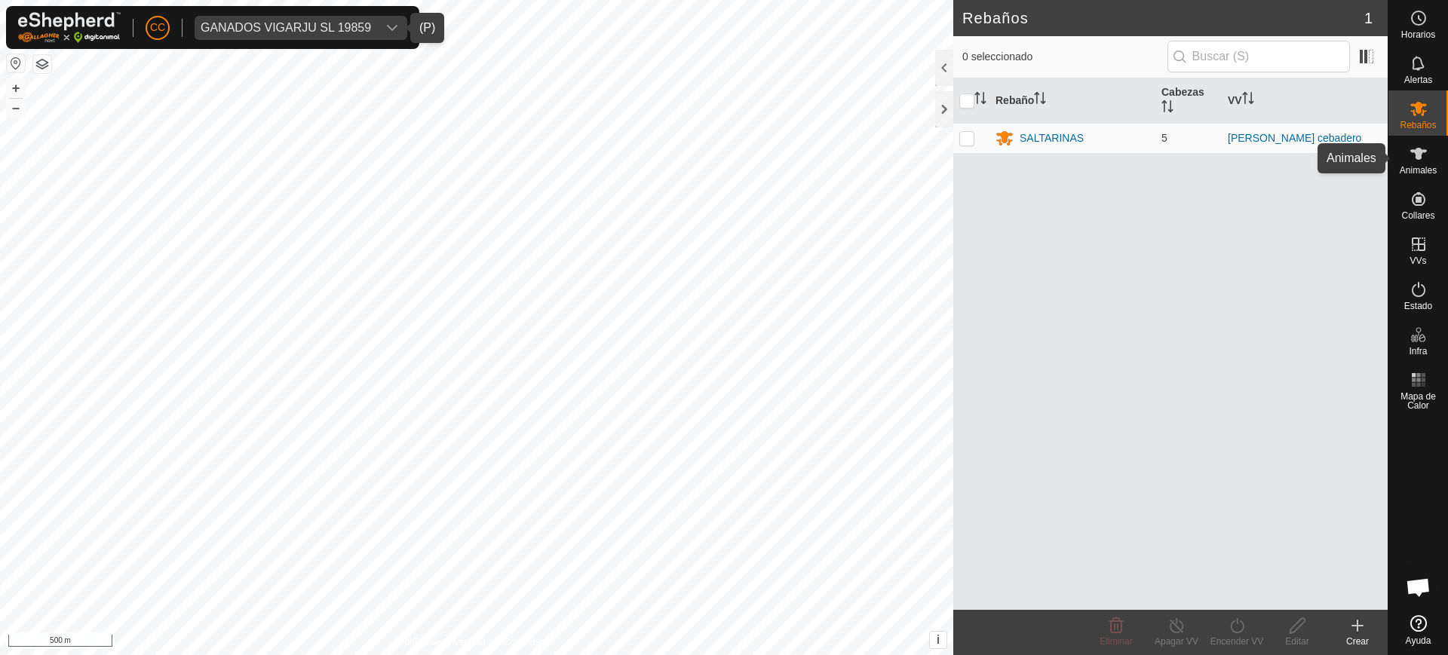
click at [1413, 161] on icon at bounding box center [1419, 154] width 18 height 18
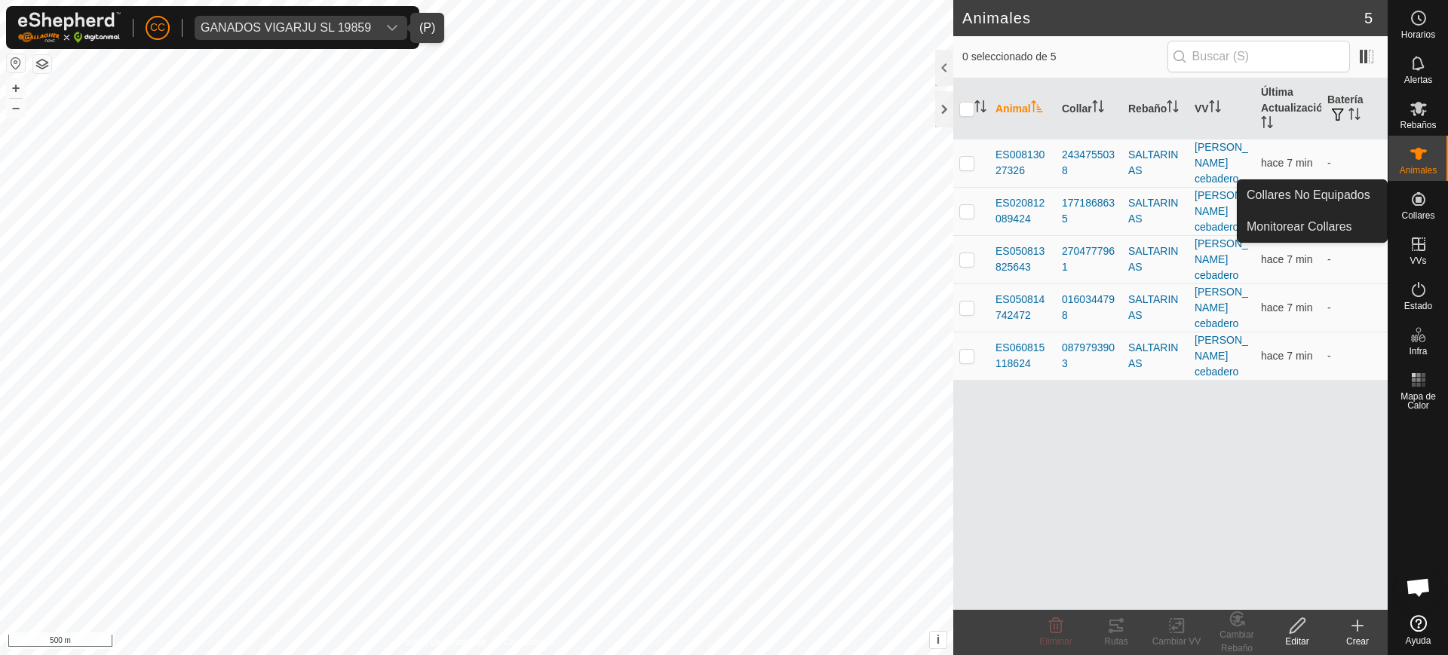
click at [1412, 201] on icon at bounding box center [1419, 199] width 14 height 14
click at [1331, 196] on link "Collares No Equipados" at bounding box center [1312, 195] width 149 height 30
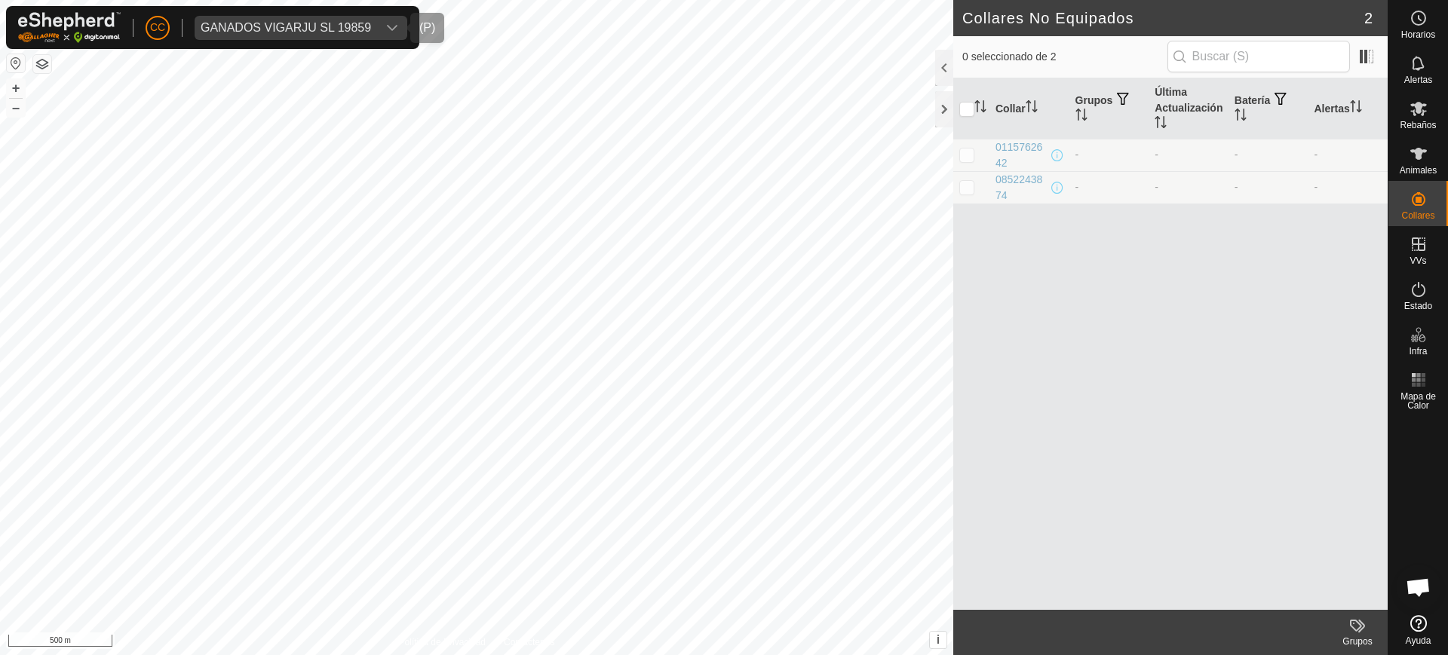
click at [281, 23] on div "GANADOS VIGARJU SL 19859" at bounding box center [286, 28] width 170 height 12
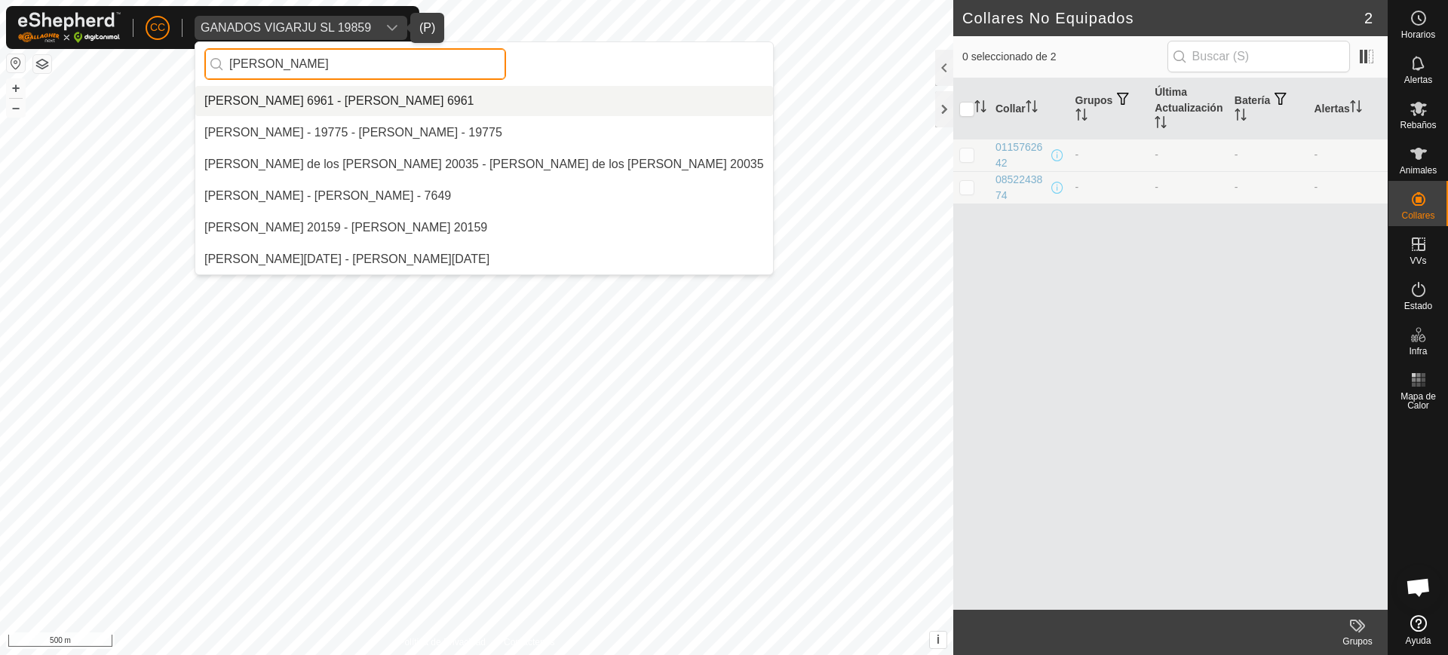
type input "Alvar"
click at [342, 115] on li "[PERSON_NAME] 6961 - [PERSON_NAME] 6961" at bounding box center [484, 101] width 578 height 30
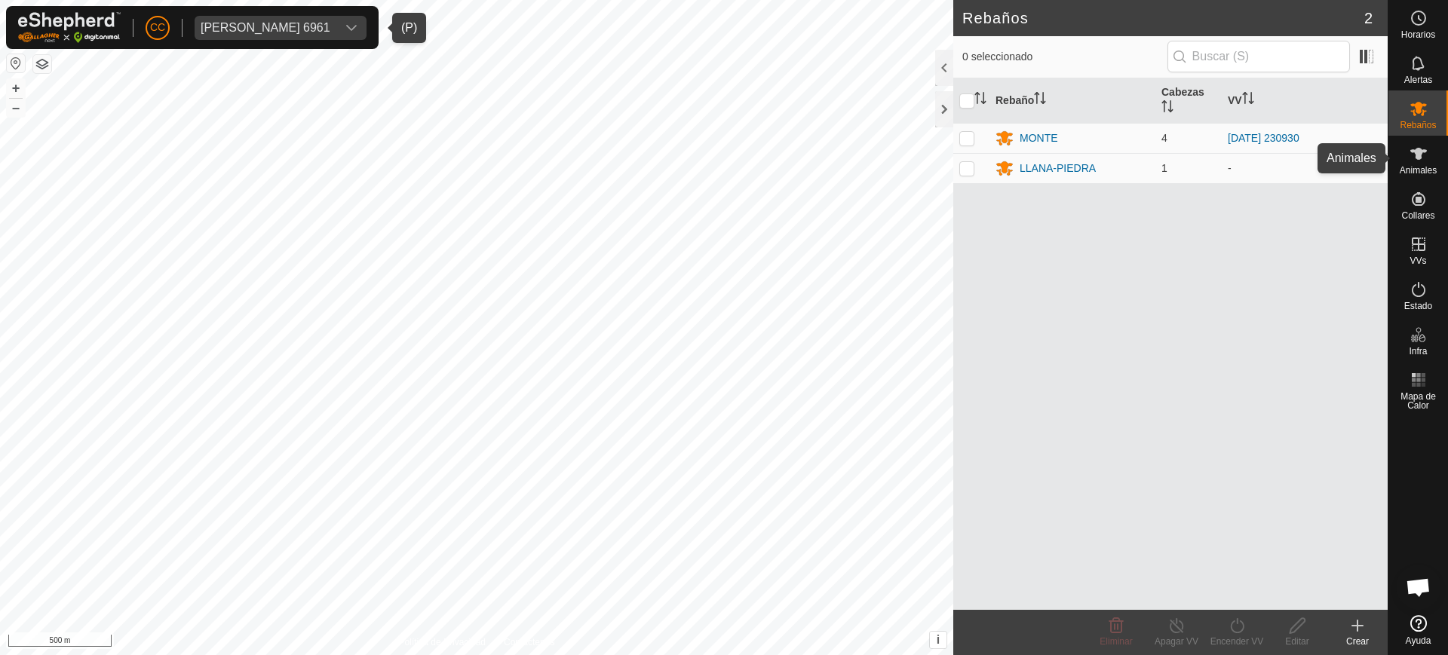
click at [1428, 161] on es-animals-svg-icon at bounding box center [1418, 154] width 27 height 24
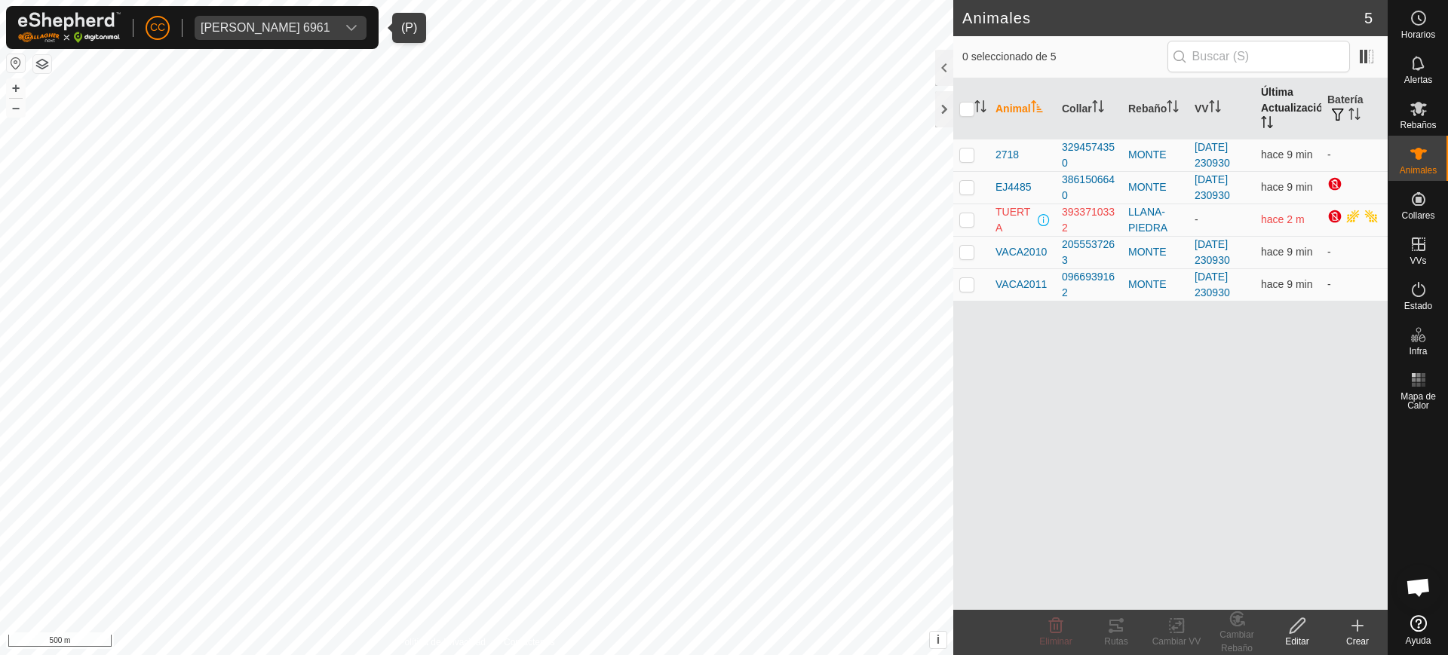
click at [1281, 125] on th "Última Actualización" at bounding box center [1288, 108] width 66 height 61
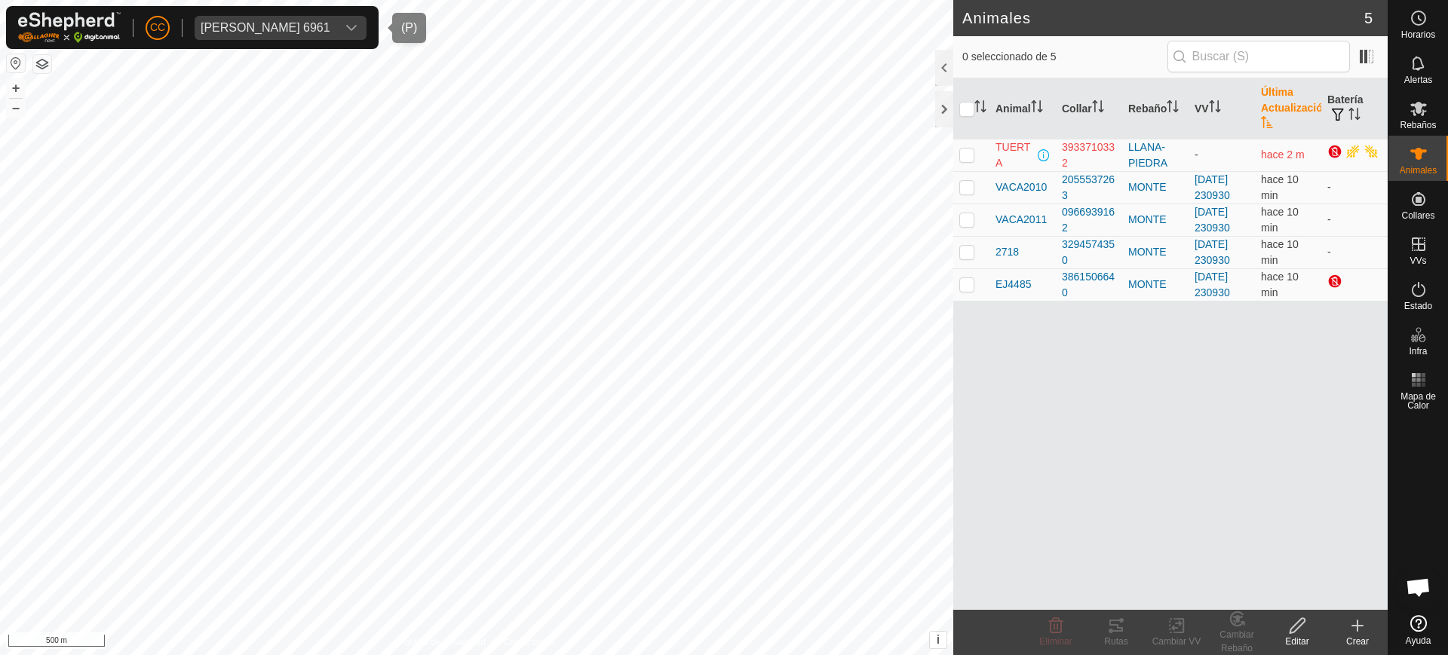
click at [311, 23] on div "Alvaro Chapinal Martin 6961" at bounding box center [266, 28] width 130 height 12
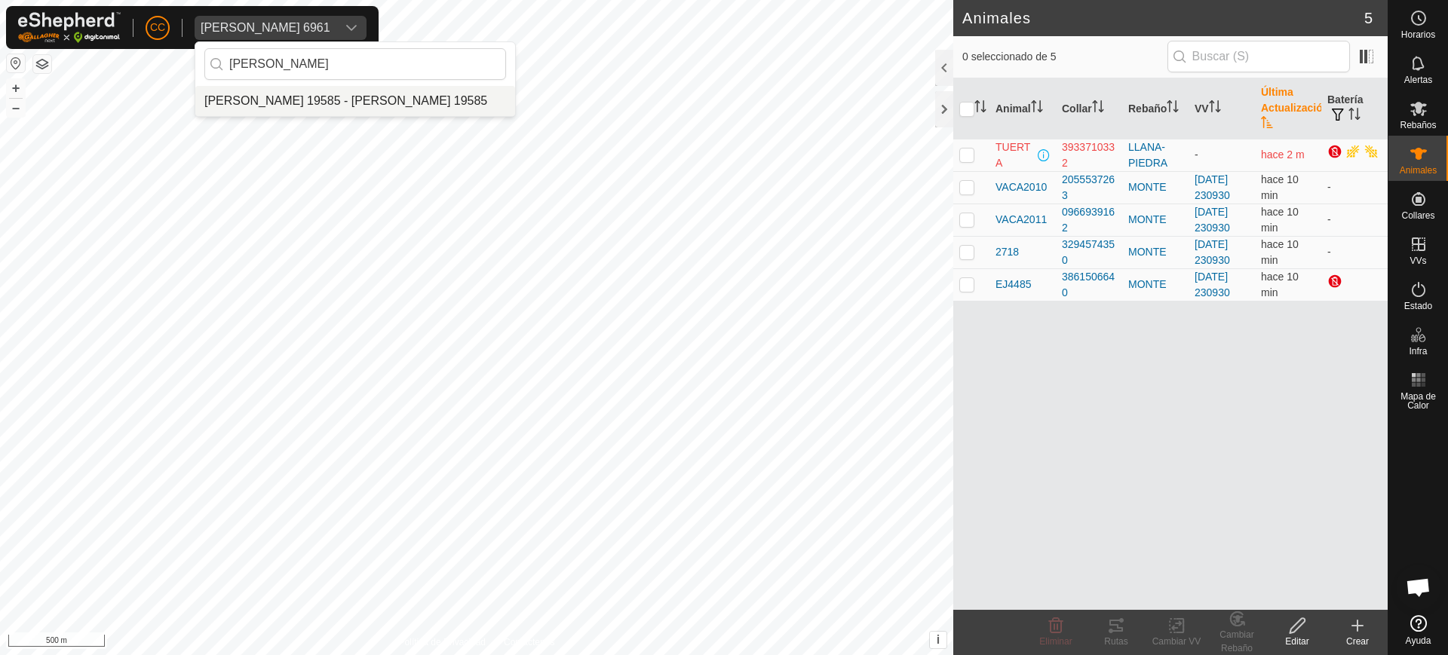
type input "diego apa"
click at [330, 106] on li "[PERSON_NAME] 19585 - [PERSON_NAME] 19585" at bounding box center [355, 101] width 320 height 30
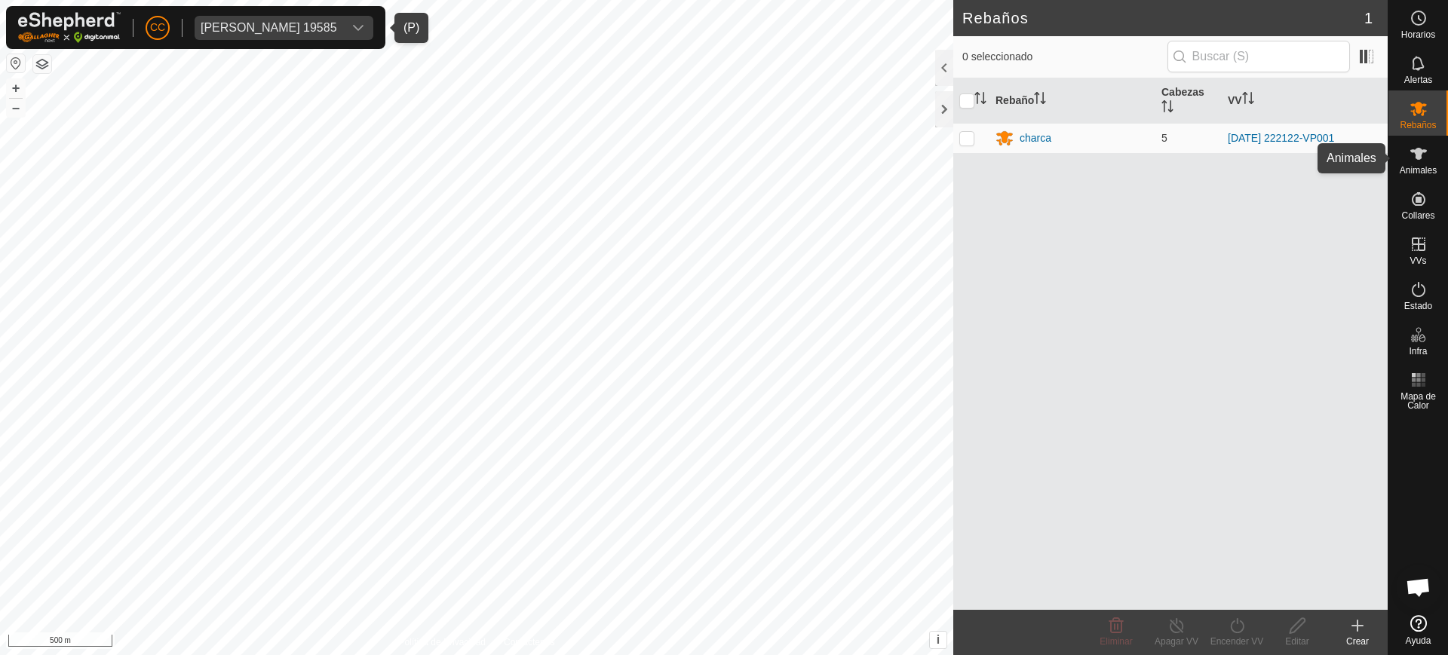
click at [1420, 153] on icon at bounding box center [1418, 154] width 17 height 12
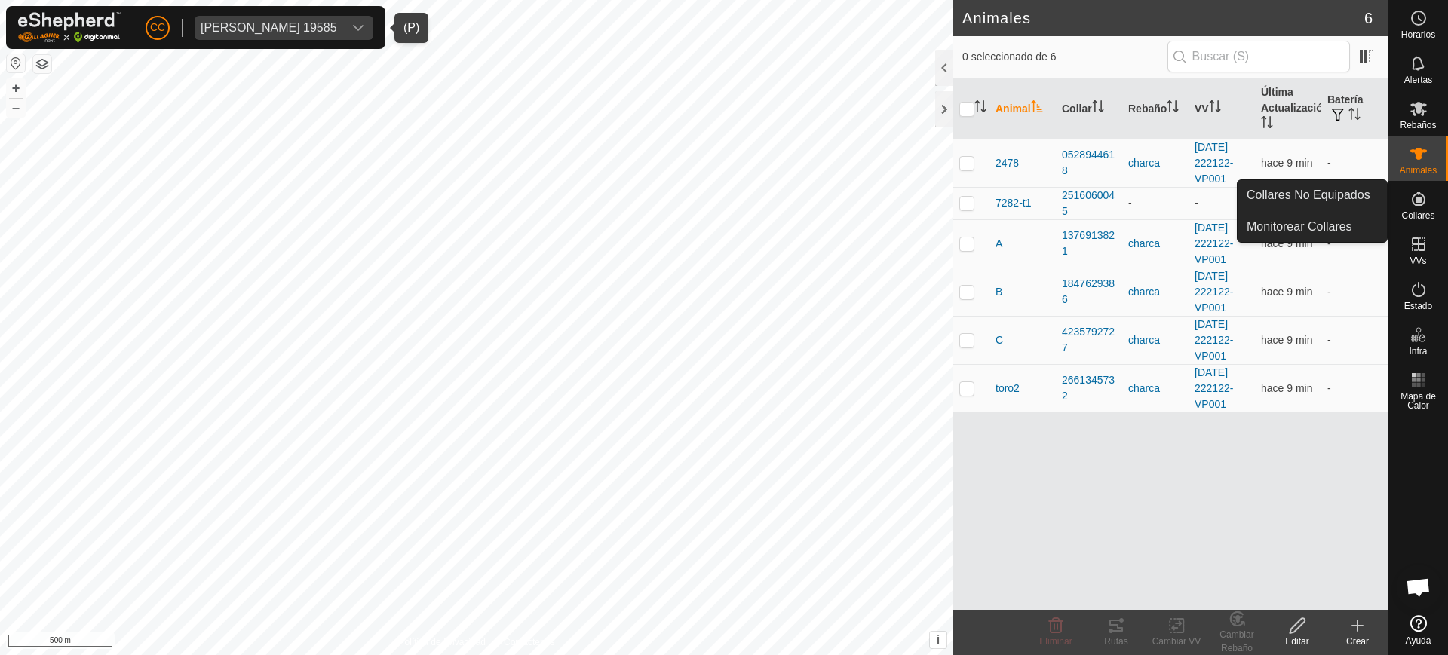
drag, startPoint x: 1416, startPoint y: 210, endPoint x: 1406, endPoint y: 210, distance: 10.6
click at [1416, 211] on span "Collares" at bounding box center [1417, 215] width 33 height 9
click at [1332, 196] on link "Collares No Equipados" at bounding box center [1312, 195] width 149 height 30
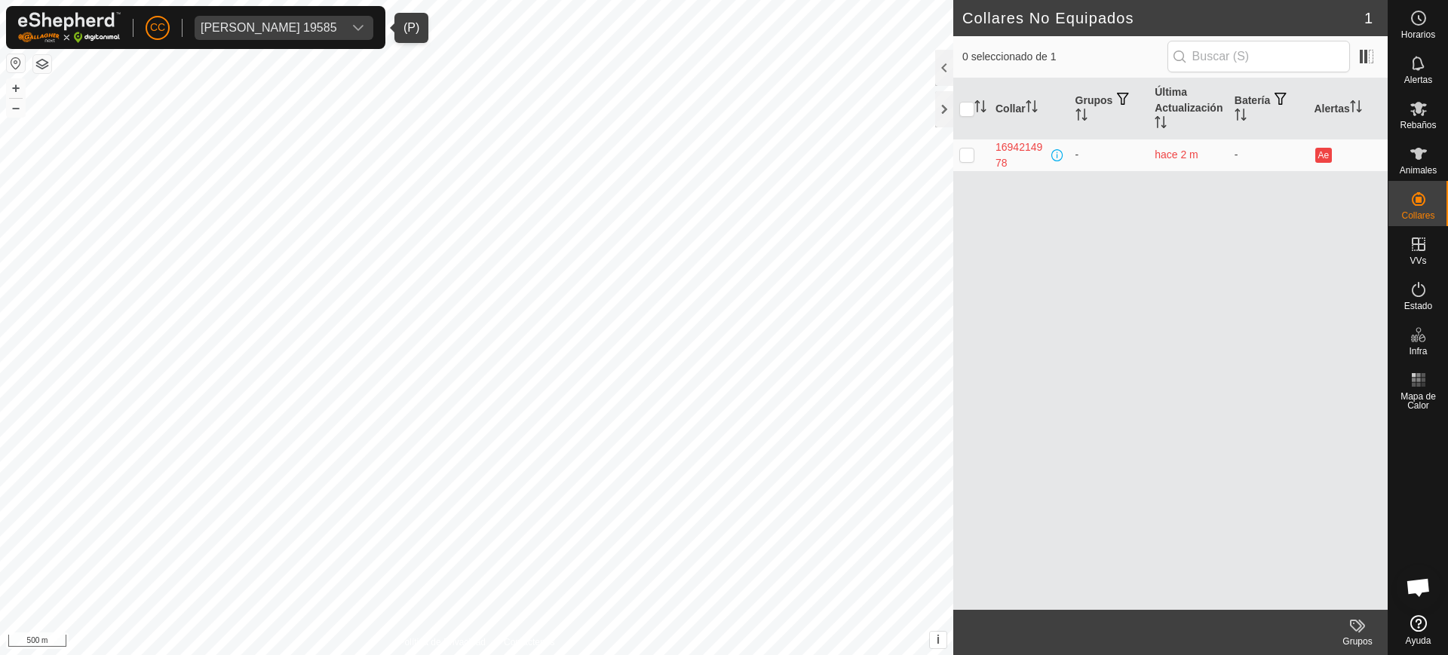
click at [338, 34] on span "Diego Aparicio Merino 19585" at bounding box center [269, 28] width 149 height 24
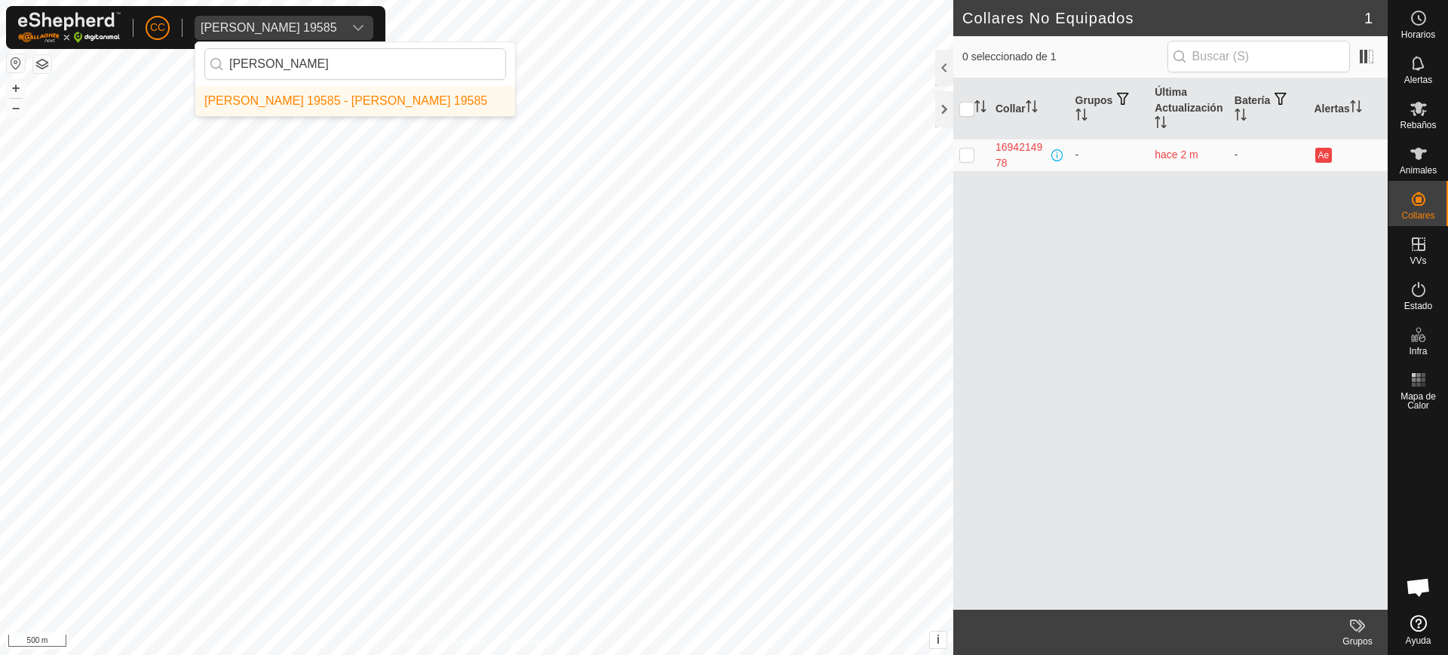
type input "diego a"
click at [73, 72] on div "CC Diego Aparicio Merino 19585 diego a Diego Aparicio Merino 19585 - Diego Apar…" at bounding box center [724, 327] width 1448 height 655
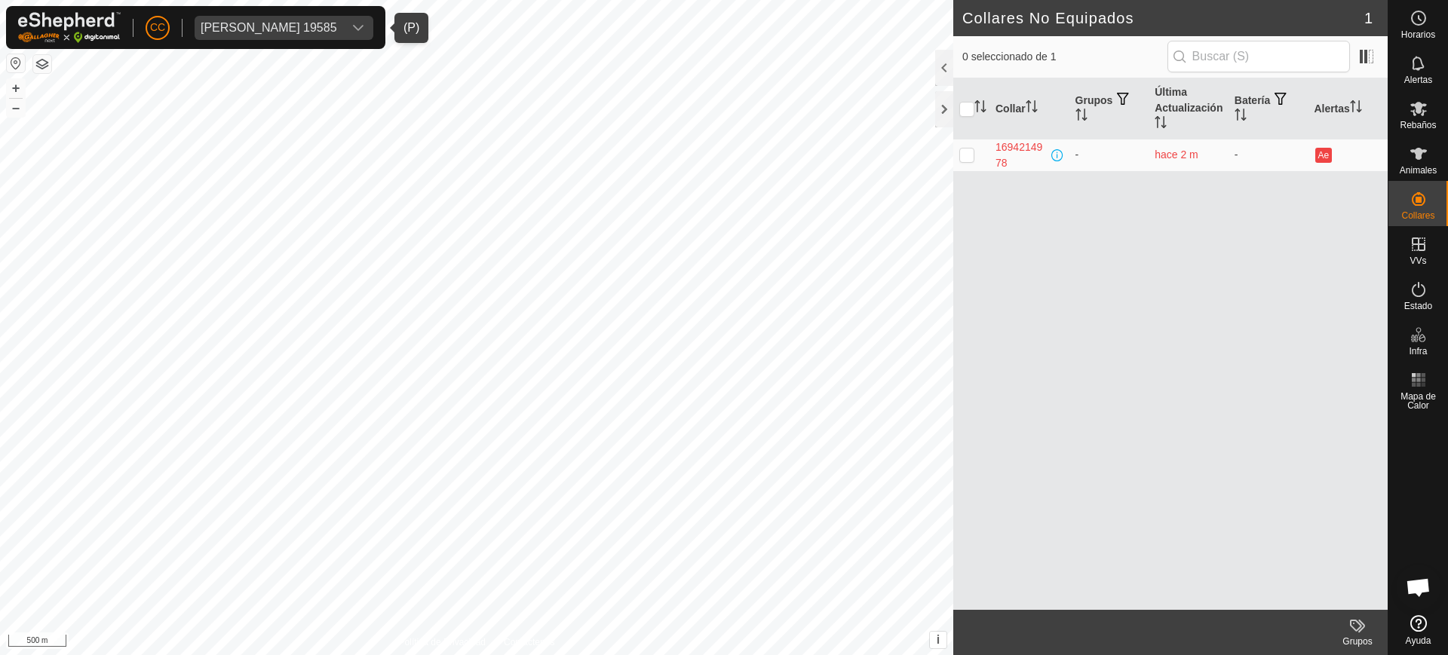
click at [303, 16] on span "Diego Aparicio Merino 19585" at bounding box center [269, 28] width 149 height 24
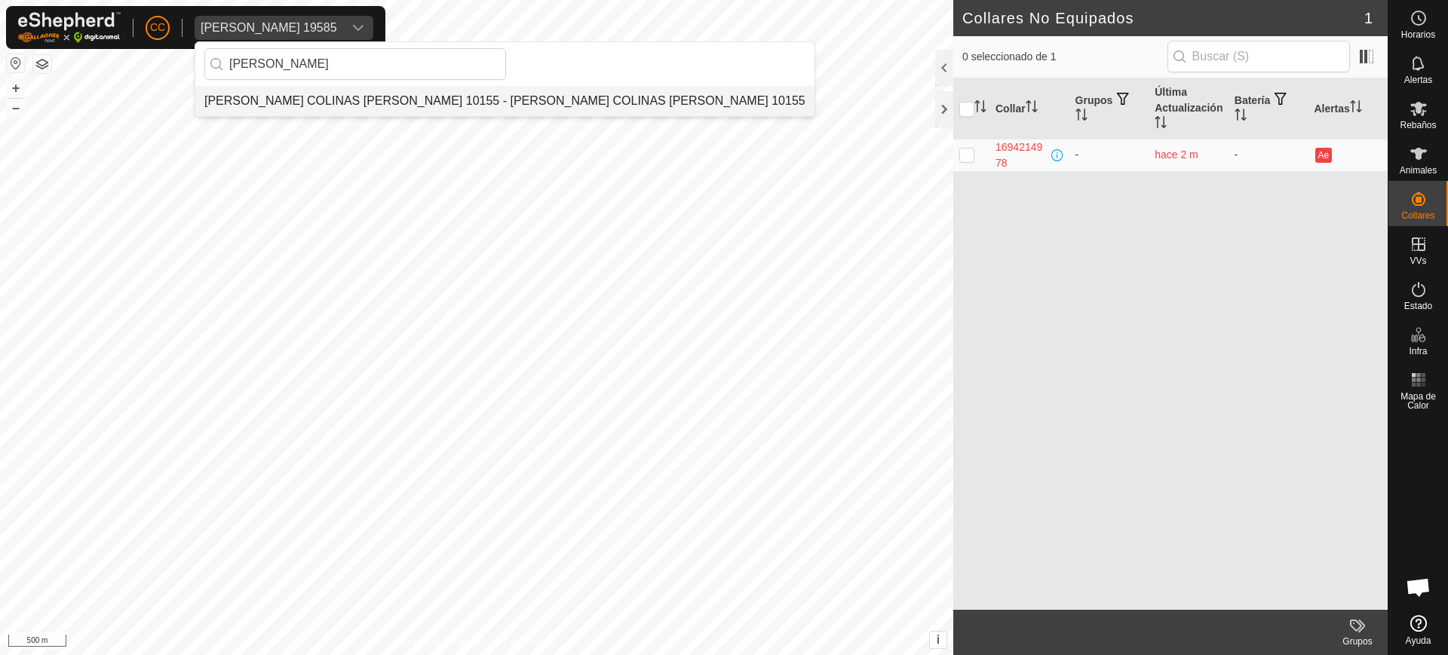
type input "miriam"
click at [347, 107] on li "[PERSON_NAME] COLINAS [PERSON_NAME] 10155 - [PERSON_NAME] COLINAS [PERSON_NAME]…" at bounding box center [504, 101] width 619 height 30
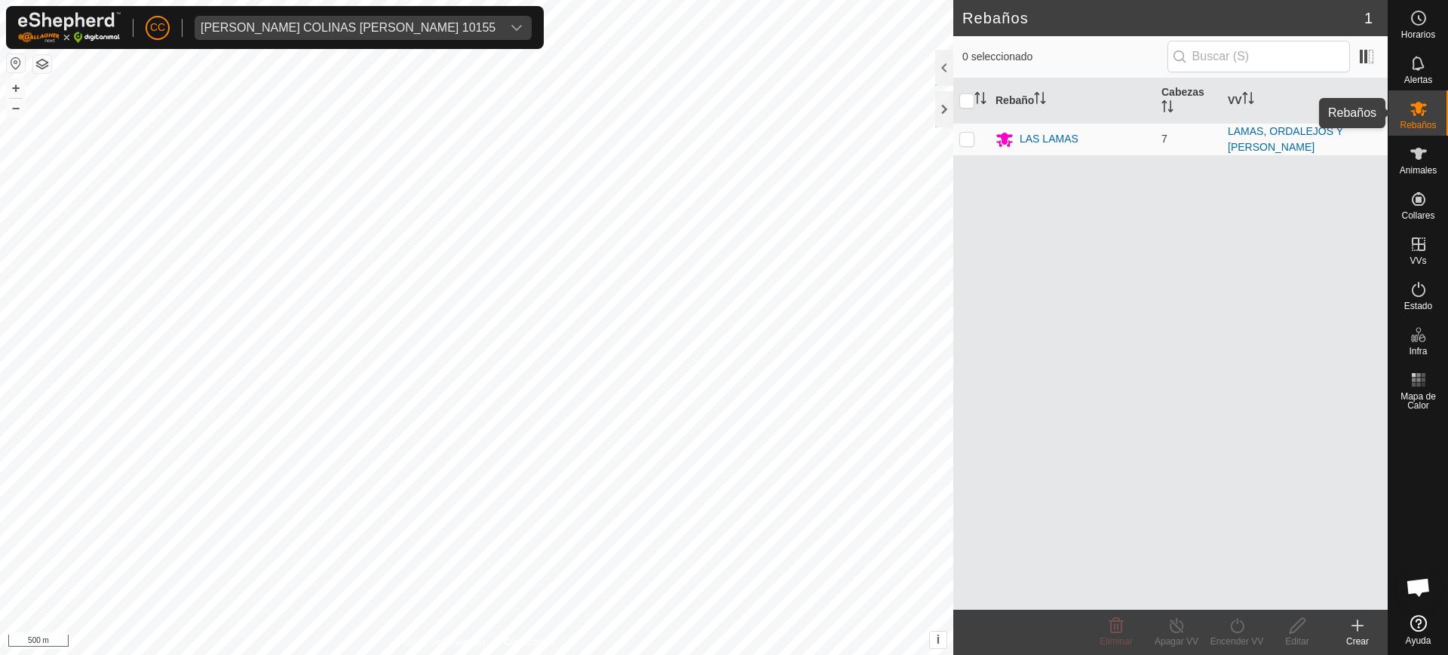
click at [1411, 118] on es-mob-svg-icon at bounding box center [1418, 109] width 27 height 24
click at [1419, 160] on icon at bounding box center [1419, 154] width 18 height 18
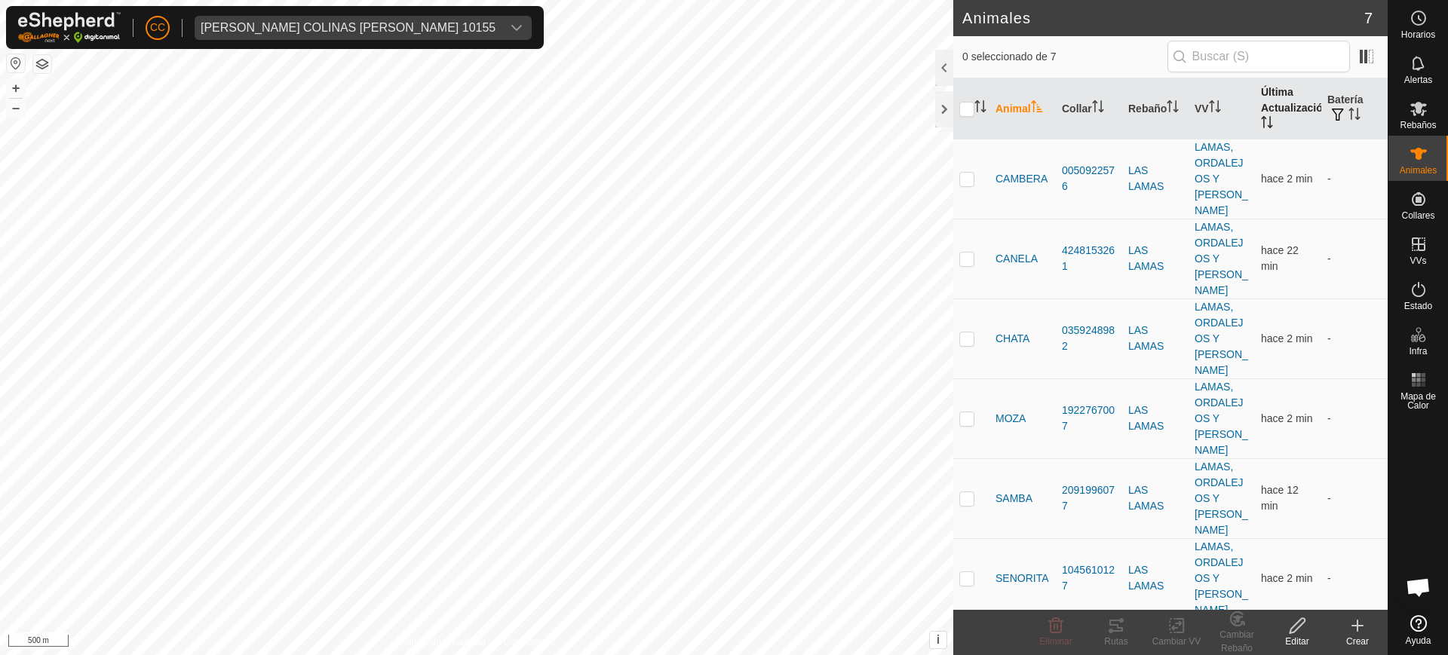
click at [1282, 115] on th "Última Actualización" at bounding box center [1288, 108] width 66 height 61
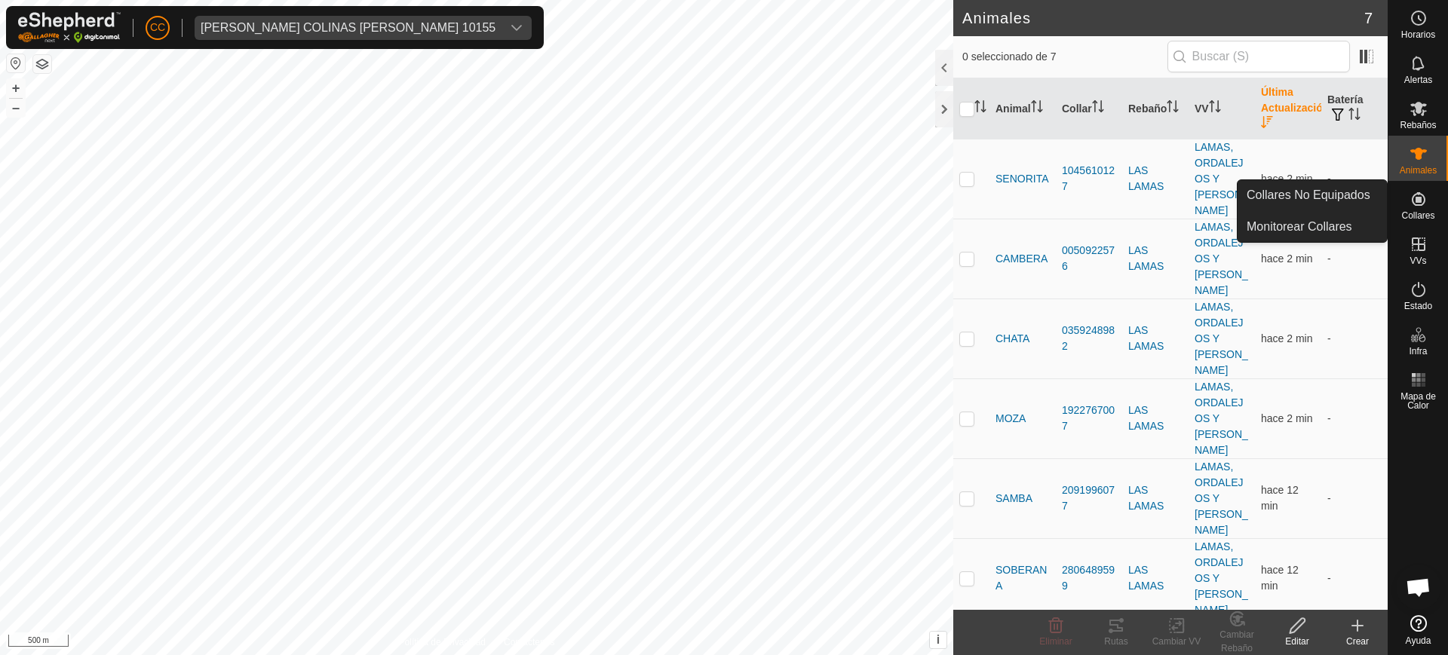
click at [1414, 203] on icon at bounding box center [1419, 199] width 14 height 14
click at [1363, 181] on link "Collares No Equipados" at bounding box center [1312, 195] width 149 height 30
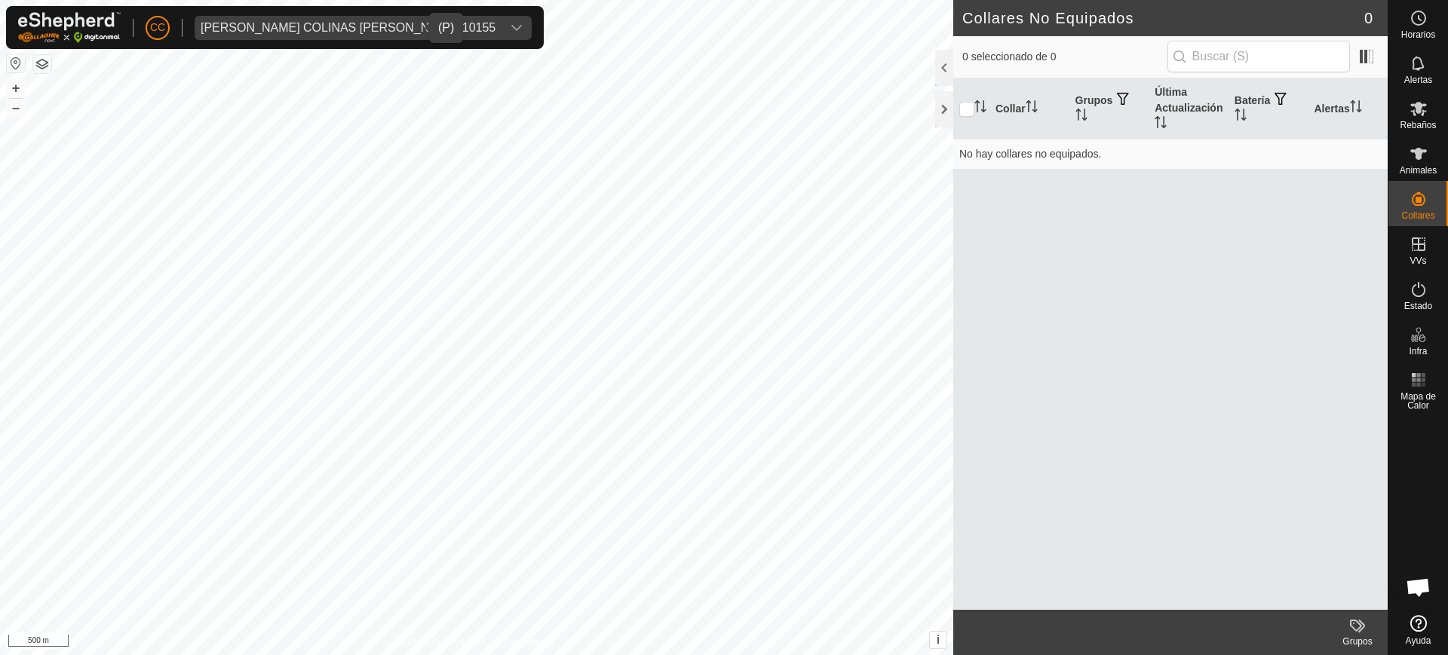
click at [391, 31] on span "MIRIAM COLINAS DUARTE 10155" at bounding box center [348, 28] width 307 height 24
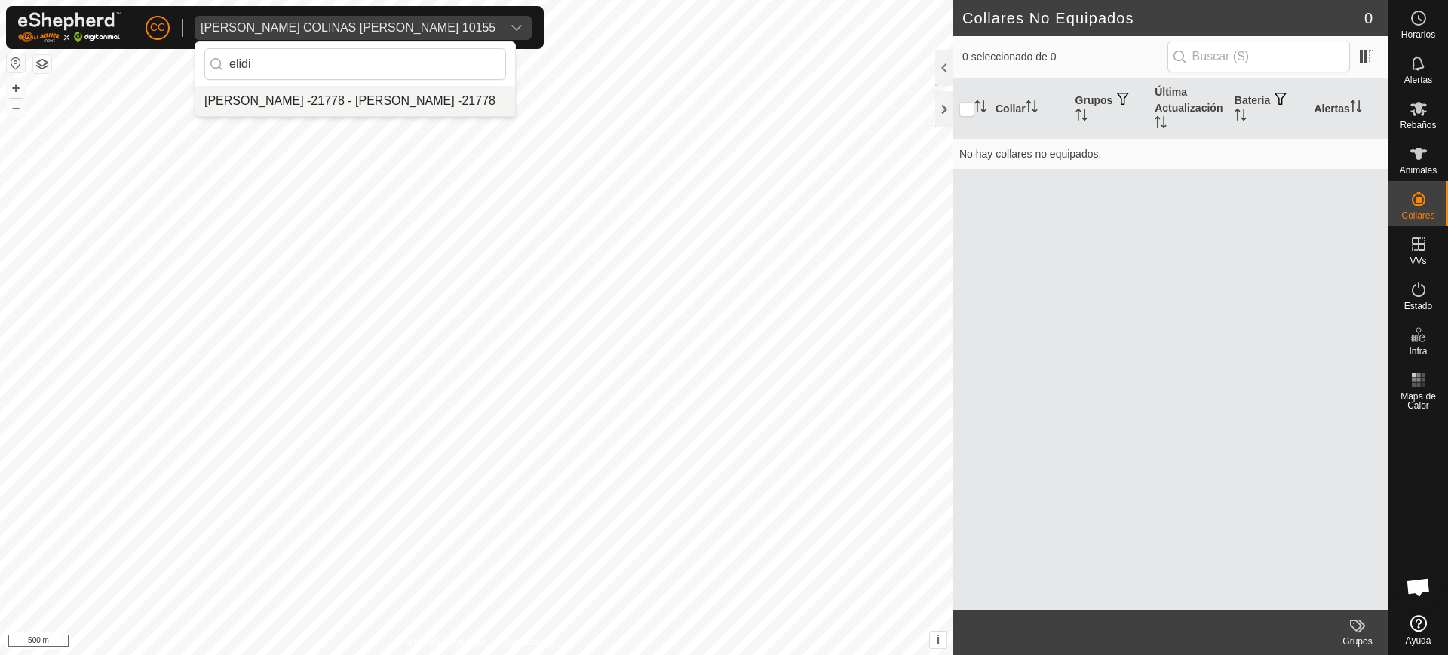
type input "elidi"
click at [436, 109] on li "[PERSON_NAME] -21778 - [PERSON_NAME] -21778" at bounding box center [355, 101] width 320 height 30
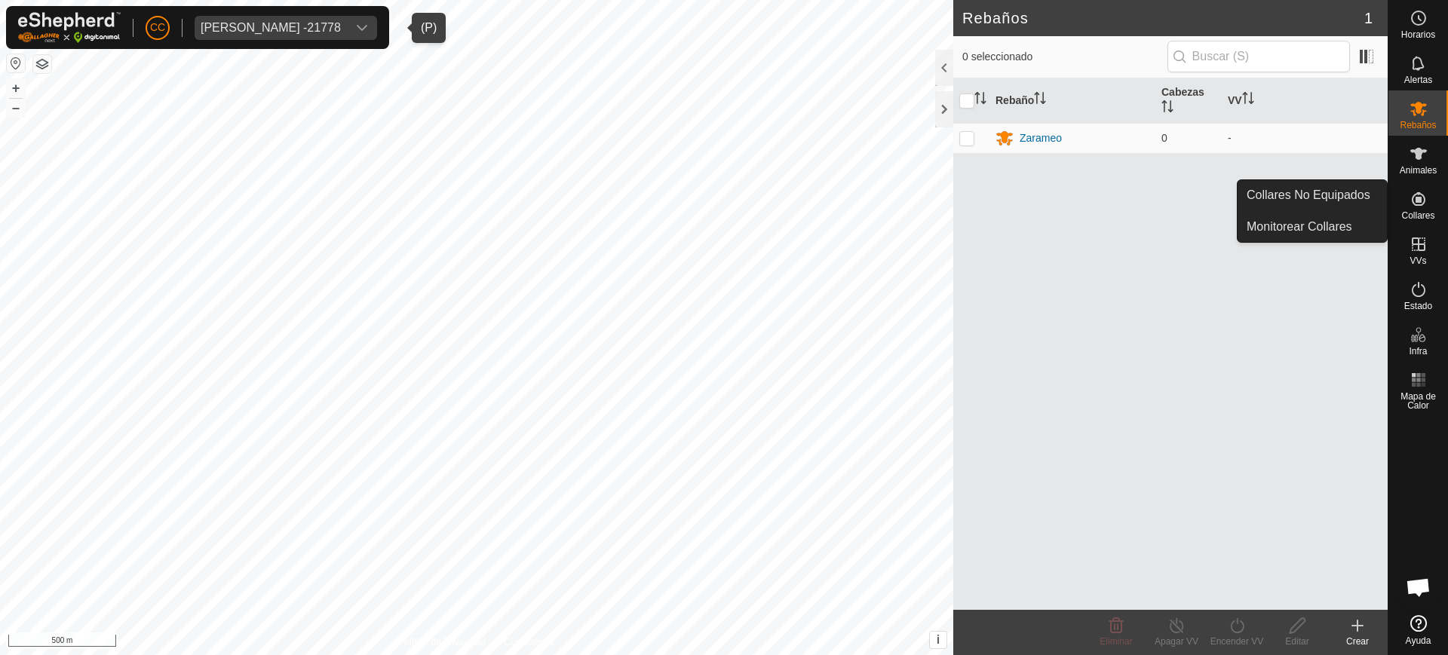
drag, startPoint x: 1431, startPoint y: 184, endPoint x: 1428, endPoint y: 200, distance: 16.1
click at [1428, 200] on es-neckbands-svg-icon at bounding box center [1418, 199] width 27 height 24
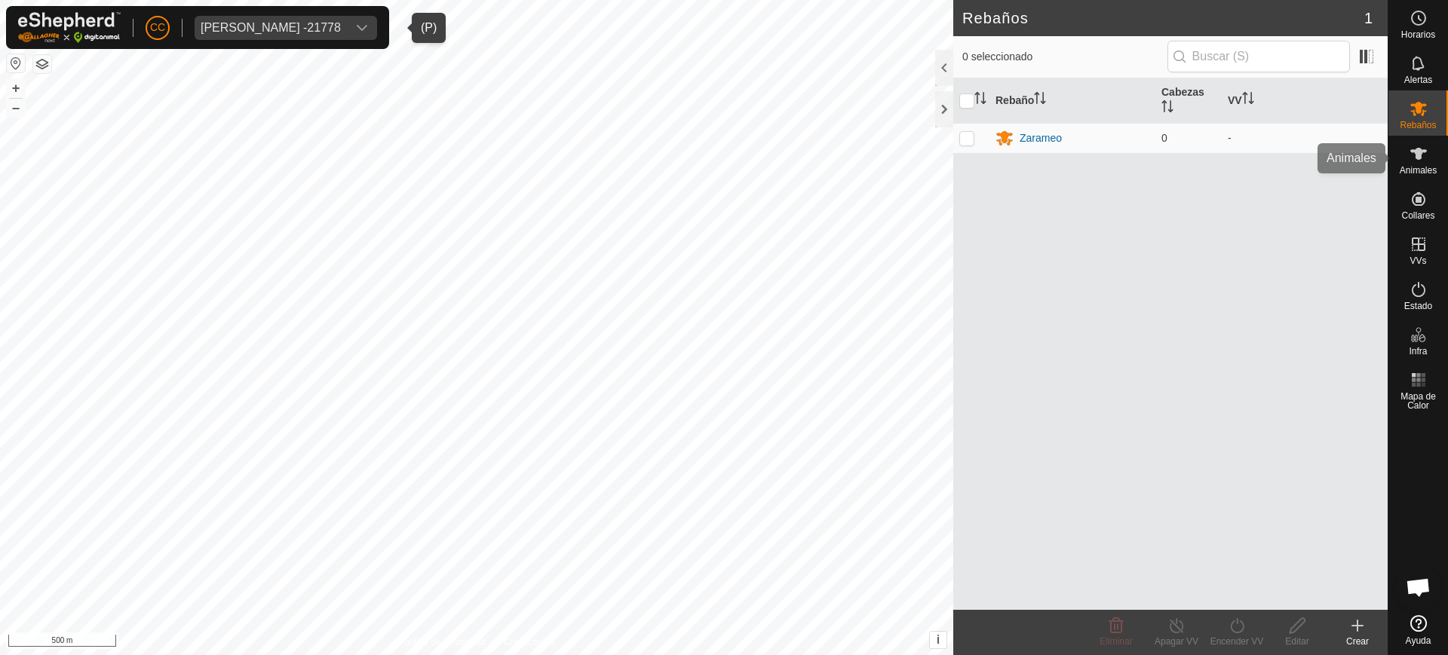
click at [1417, 158] on icon at bounding box center [1418, 154] width 17 height 12
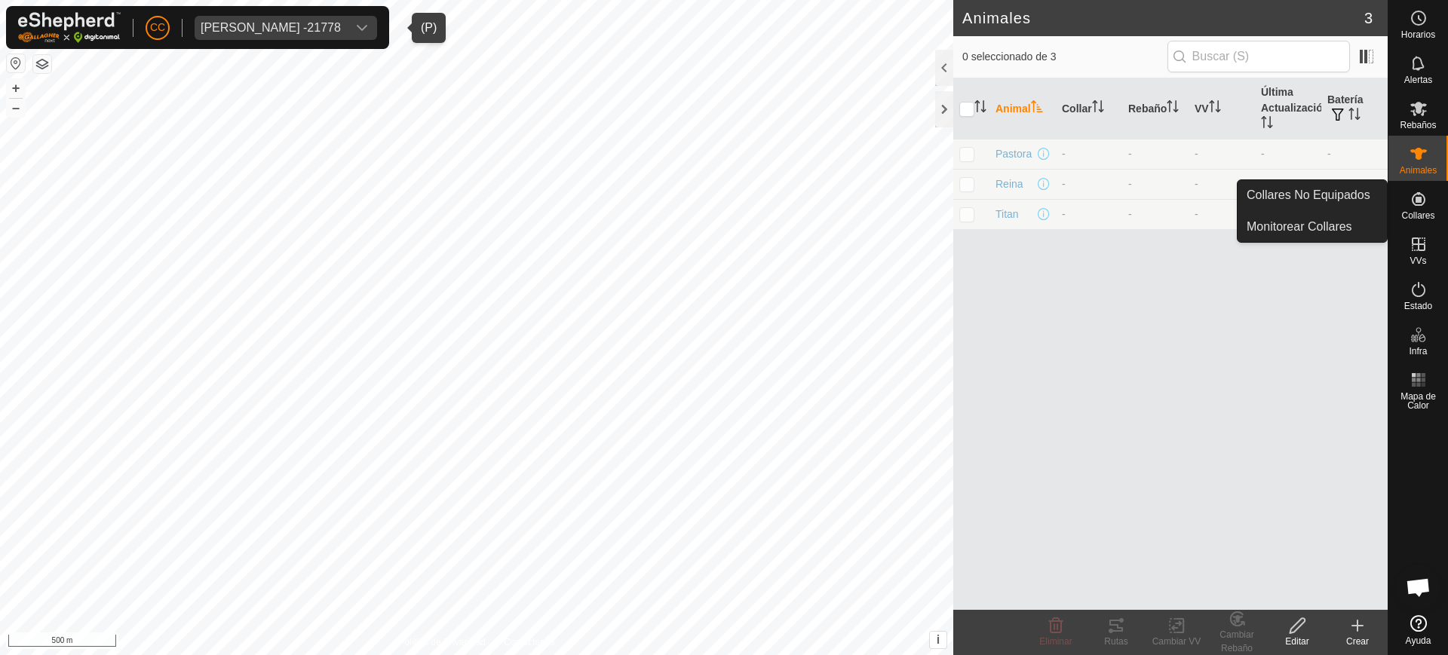
click at [1420, 193] on icon at bounding box center [1419, 199] width 14 height 14
click at [1366, 191] on link "Collares No Equipados" at bounding box center [1312, 195] width 149 height 30
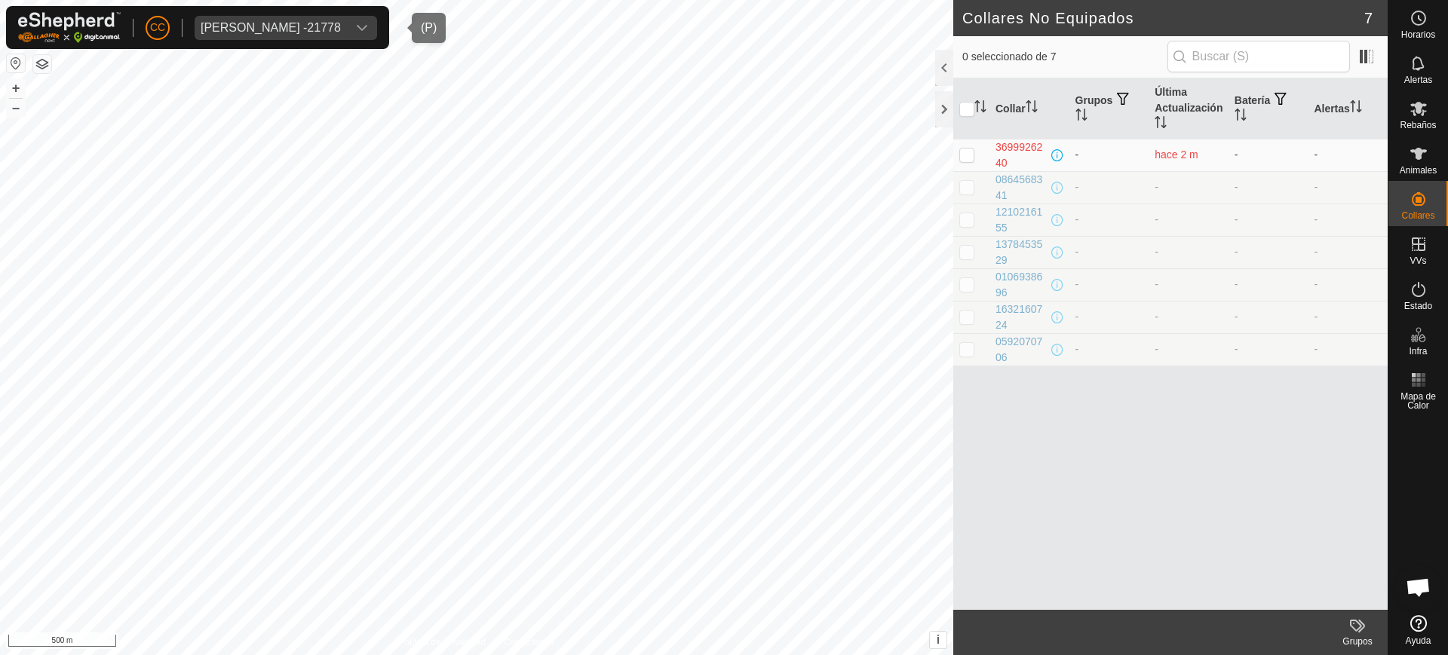
click at [347, 38] on span "Elidia Suarez Menendez -21778" at bounding box center [271, 28] width 152 height 24
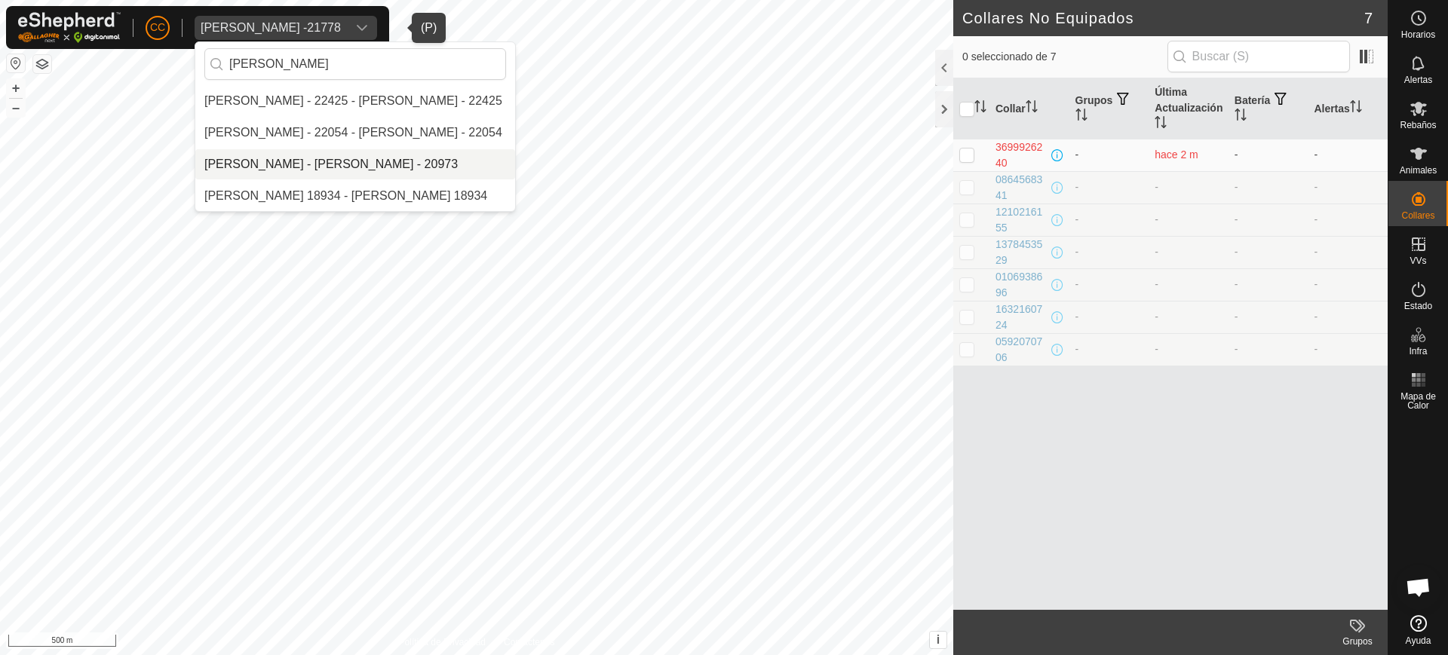
type input "rafae"
click at [426, 155] on li "[PERSON_NAME] - [PERSON_NAME] - 20973" at bounding box center [355, 164] width 320 height 30
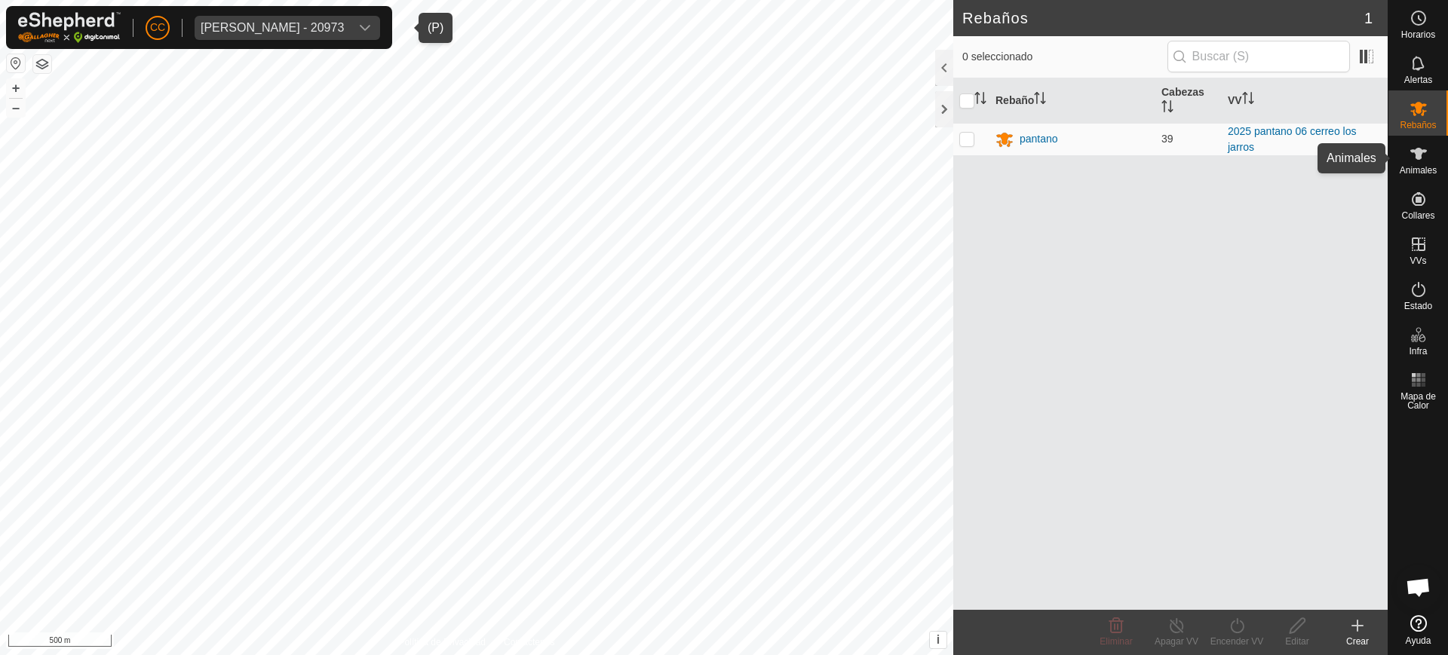
click at [1422, 153] on icon at bounding box center [1419, 154] width 18 height 18
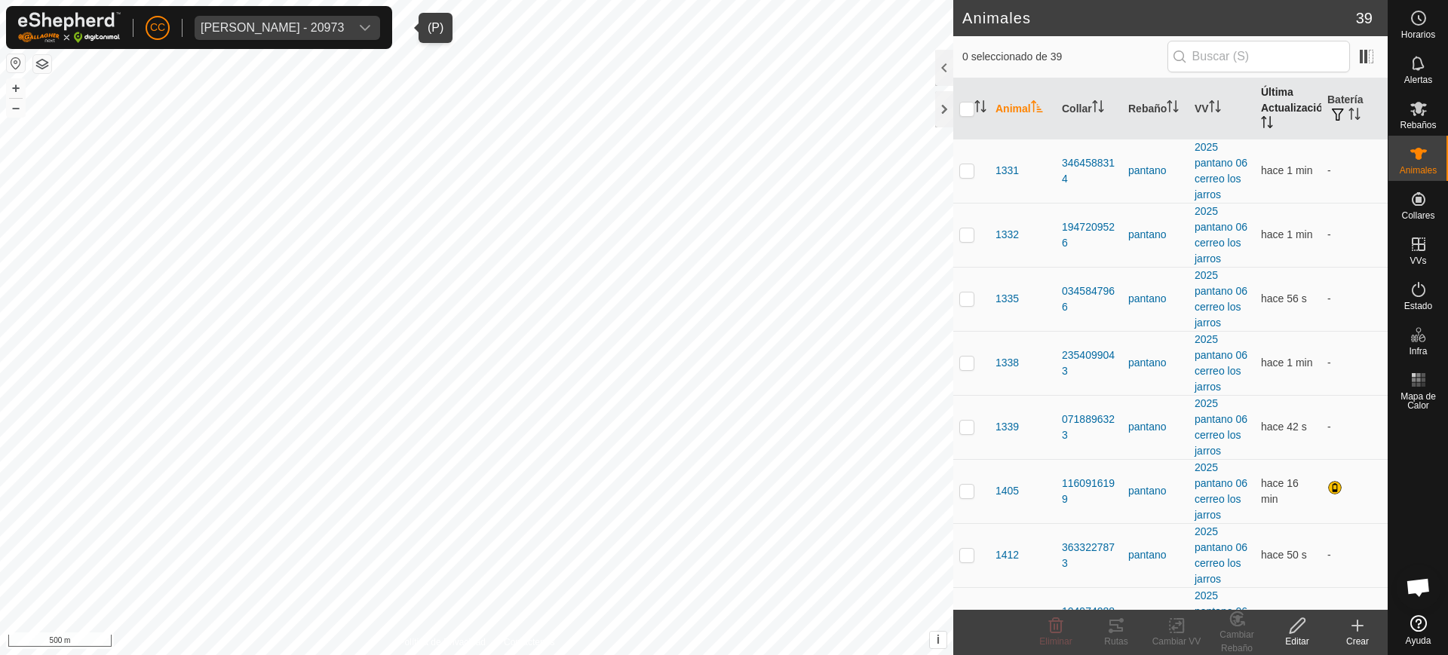
click at [1257, 115] on th "Última Actualización" at bounding box center [1288, 108] width 66 height 61
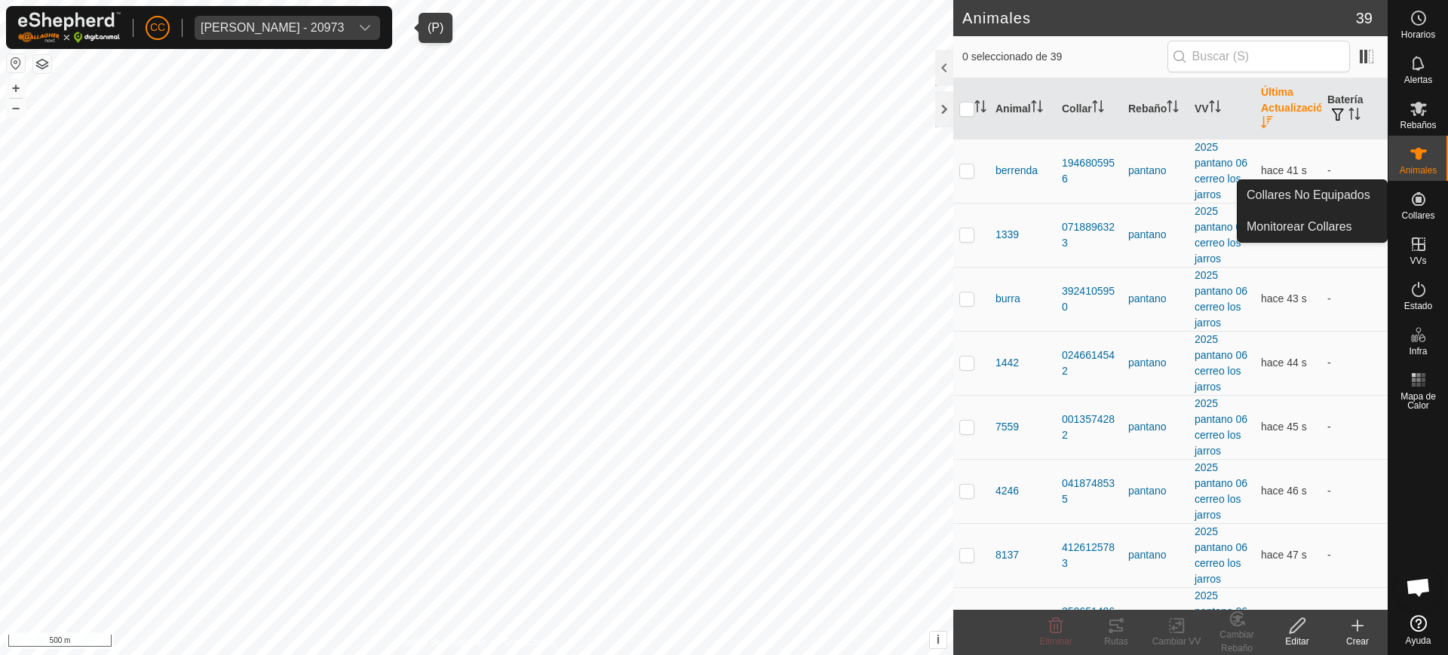
click at [1431, 209] on es-neckbands-svg-icon at bounding box center [1418, 199] width 27 height 24
click at [1356, 200] on link "Collares No Equipados" at bounding box center [1312, 195] width 149 height 30
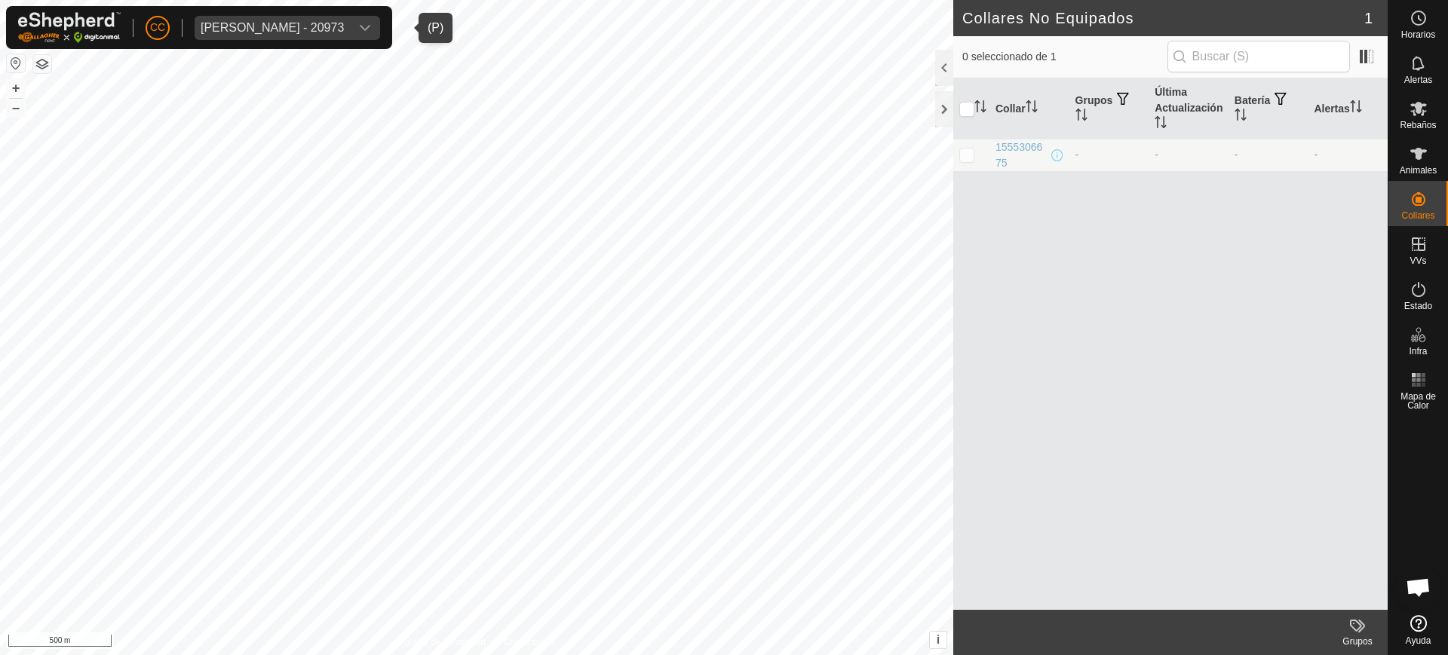
drag, startPoint x: 370, startPoint y: 29, endPoint x: 352, endPoint y: 19, distance: 19.9
click at [344, 30] on div "Rafael Ovispo Rodriguez - 20973" at bounding box center [272, 28] width 143 height 12
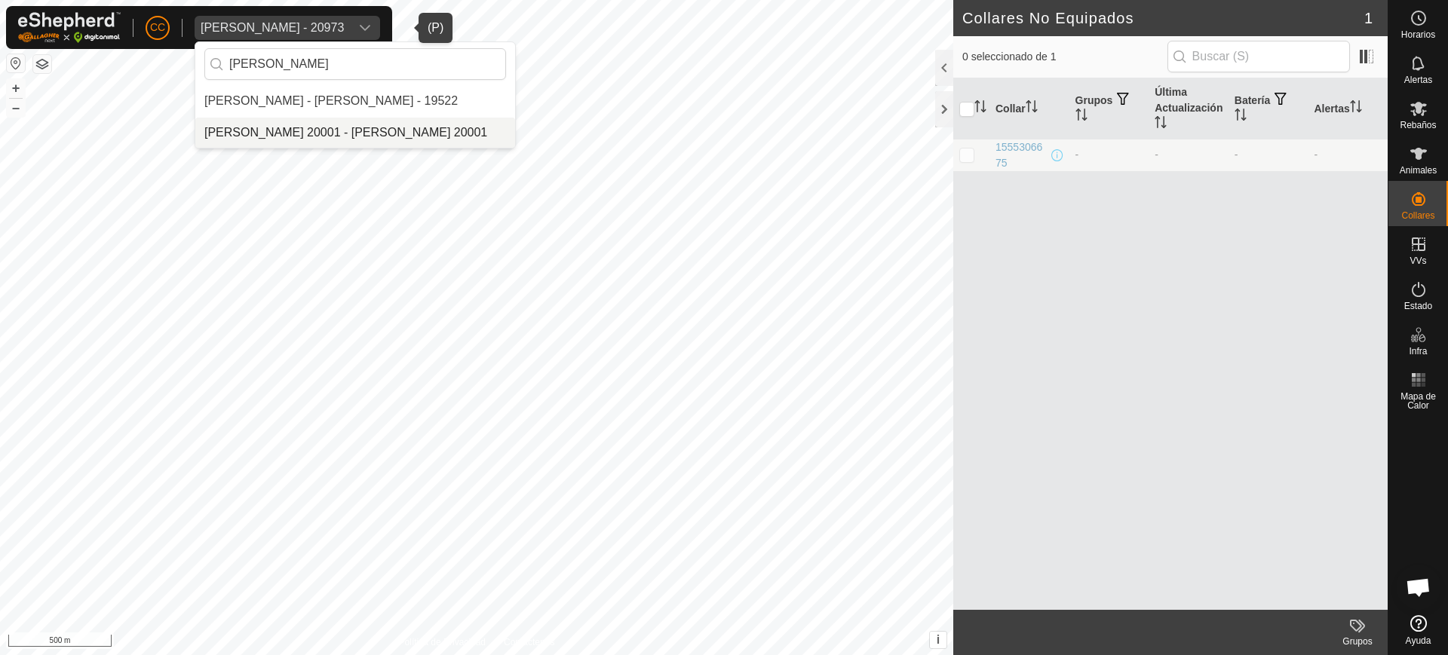
type input "Juan manue"
click at [373, 140] on li "[PERSON_NAME] 20001 - [PERSON_NAME] 20001" at bounding box center [355, 133] width 320 height 30
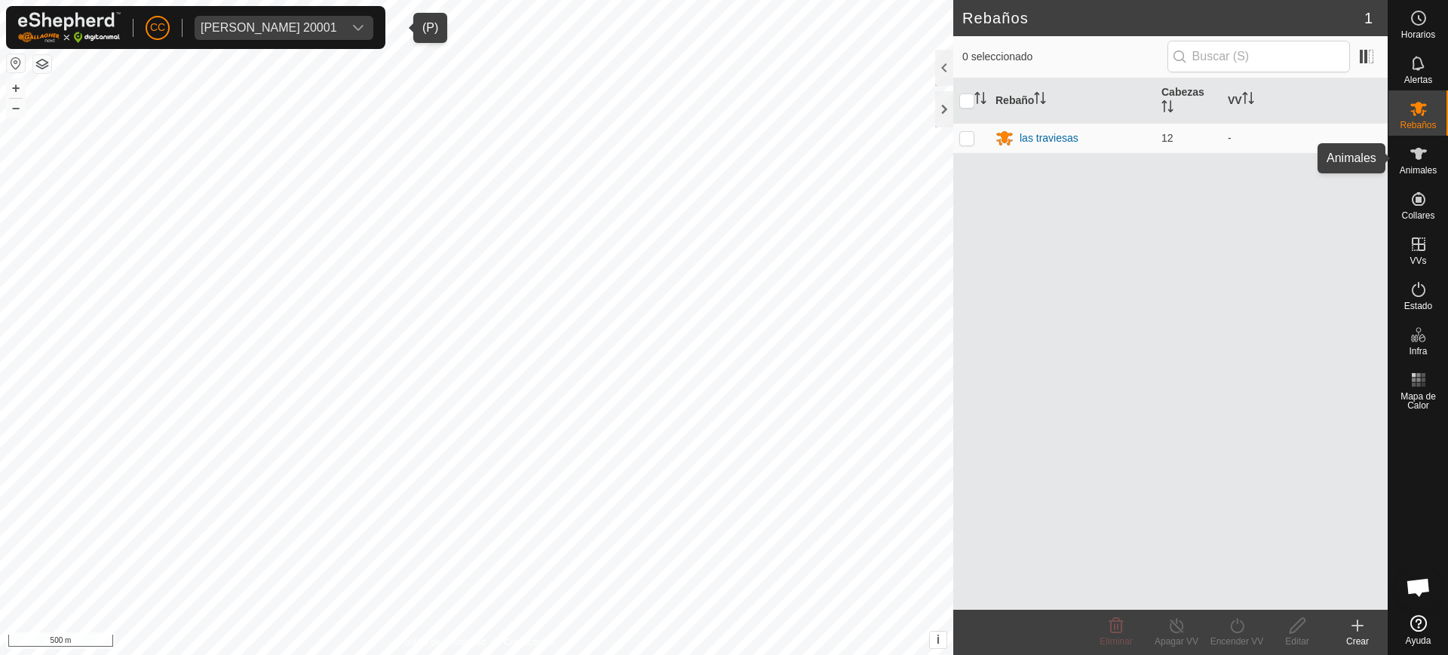
click at [1428, 161] on es-animals-svg-icon at bounding box center [1418, 154] width 27 height 24
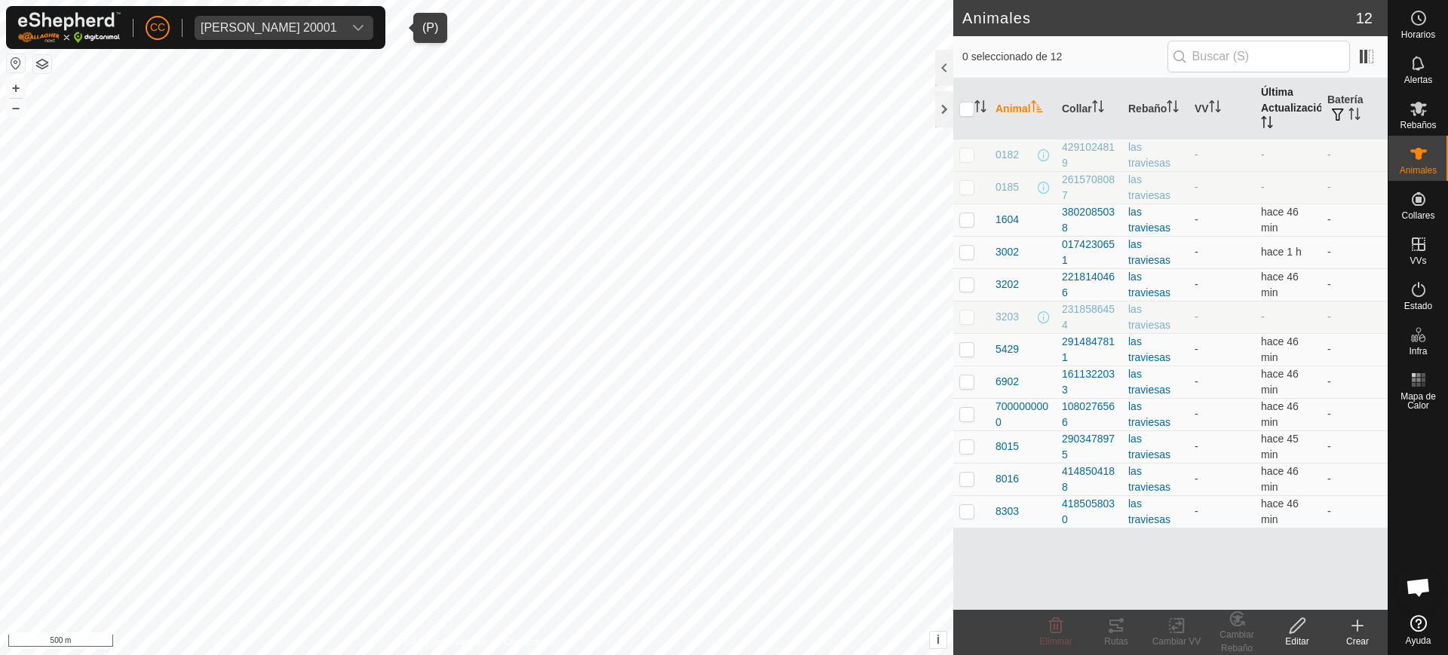
click at [1266, 111] on th "Última Actualización" at bounding box center [1288, 108] width 66 height 61
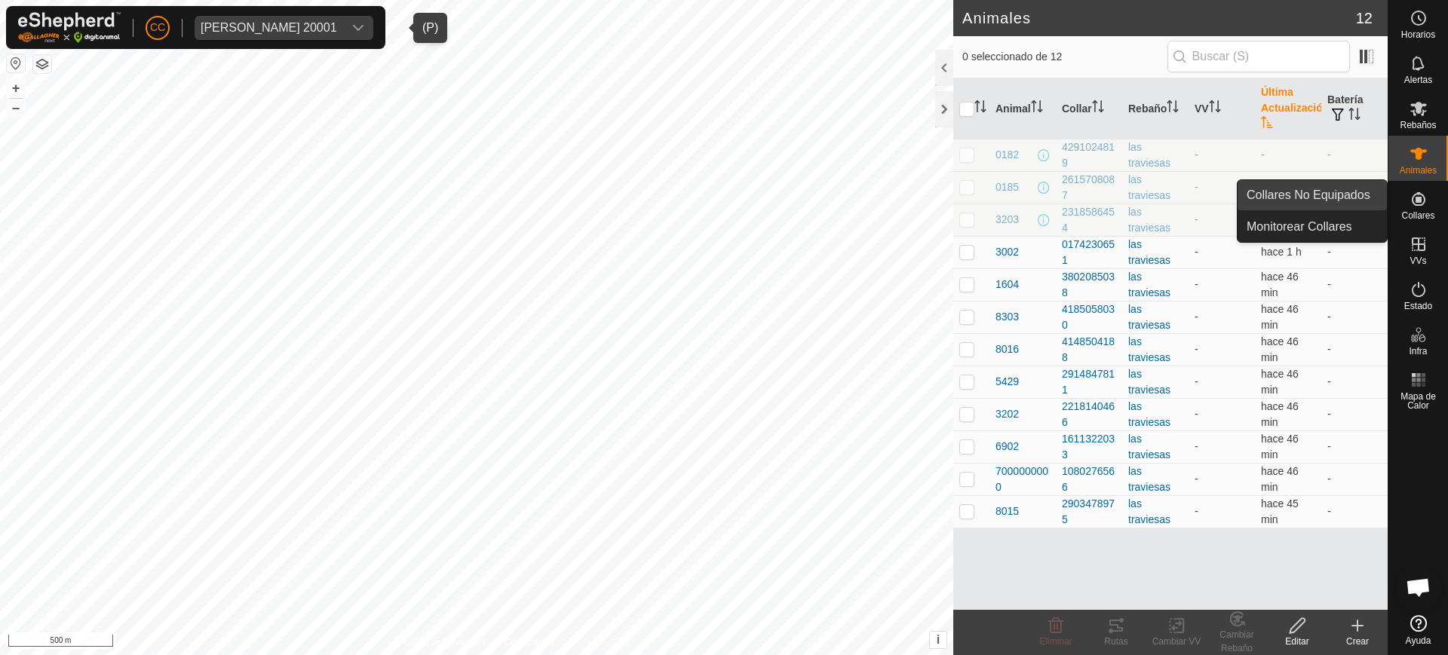
drag, startPoint x: 1415, startPoint y: 209, endPoint x: 1383, endPoint y: 198, distance: 33.4
click at [1415, 207] on es-neckbands-svg-icon at bounding box center [1418, 199] width 27 height 24
click at [1353, 189] on link "Collares No Equipados" at bounding box center [1312, 195] width 149 height 30
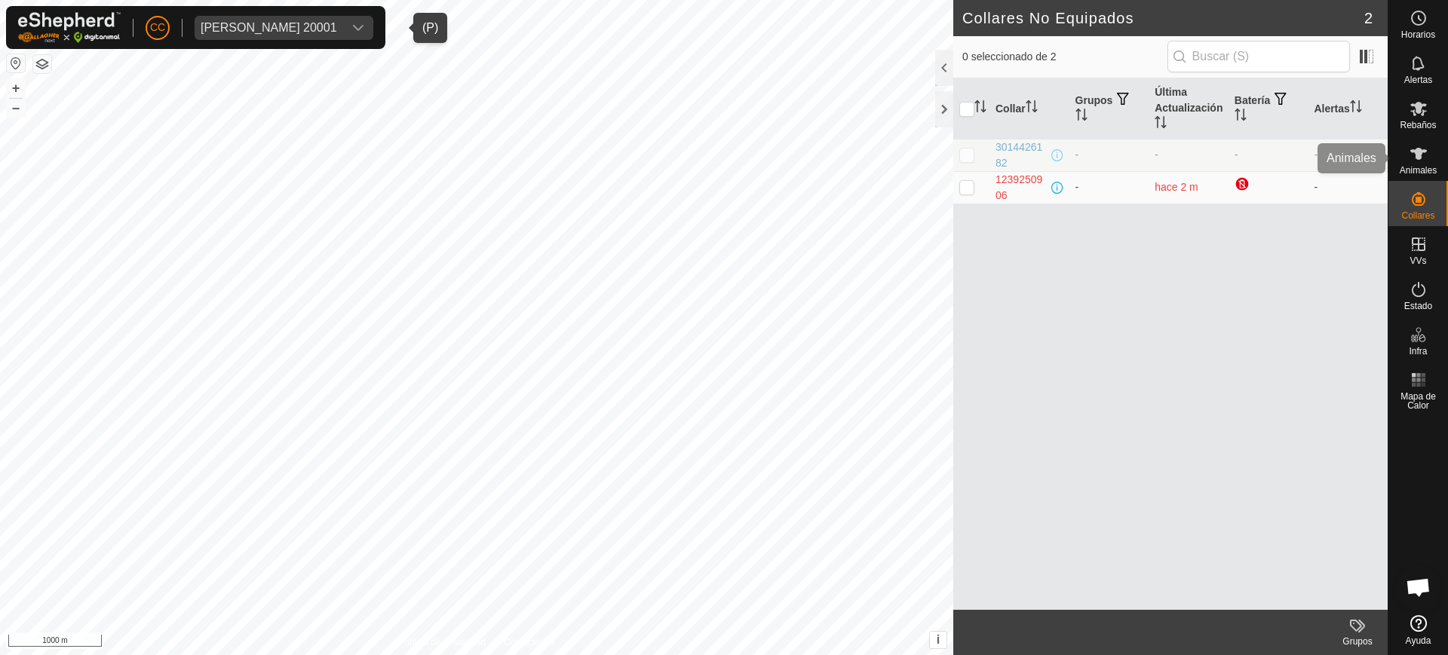
click at [1422, 163] on es-animals-svg-icon at bounding box center [1418, 154] width 27 height 24
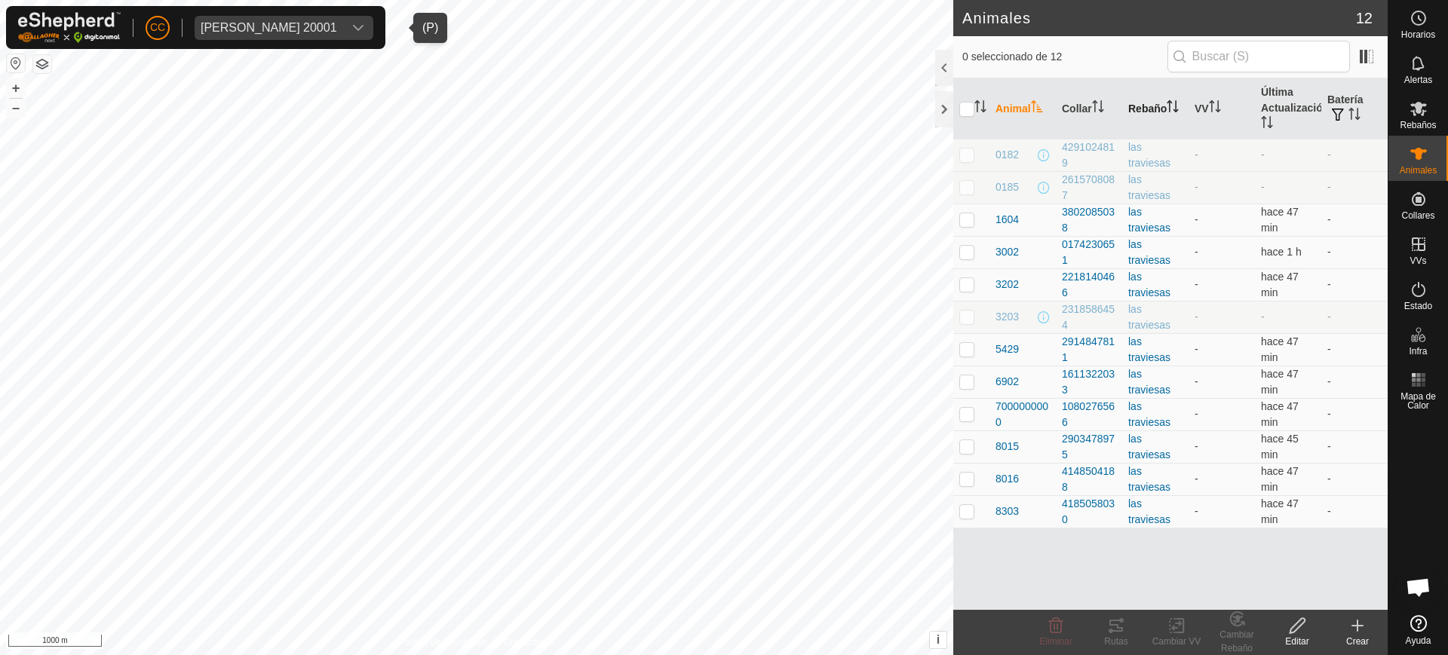
click at [1178, 100] on icon "Activar para ordenar" at bounding box center [1173, 106] width 12 height 12
click at [1277, 109] on th "Última Actualización" at bounding box center [1288, 108] width 66 height 61
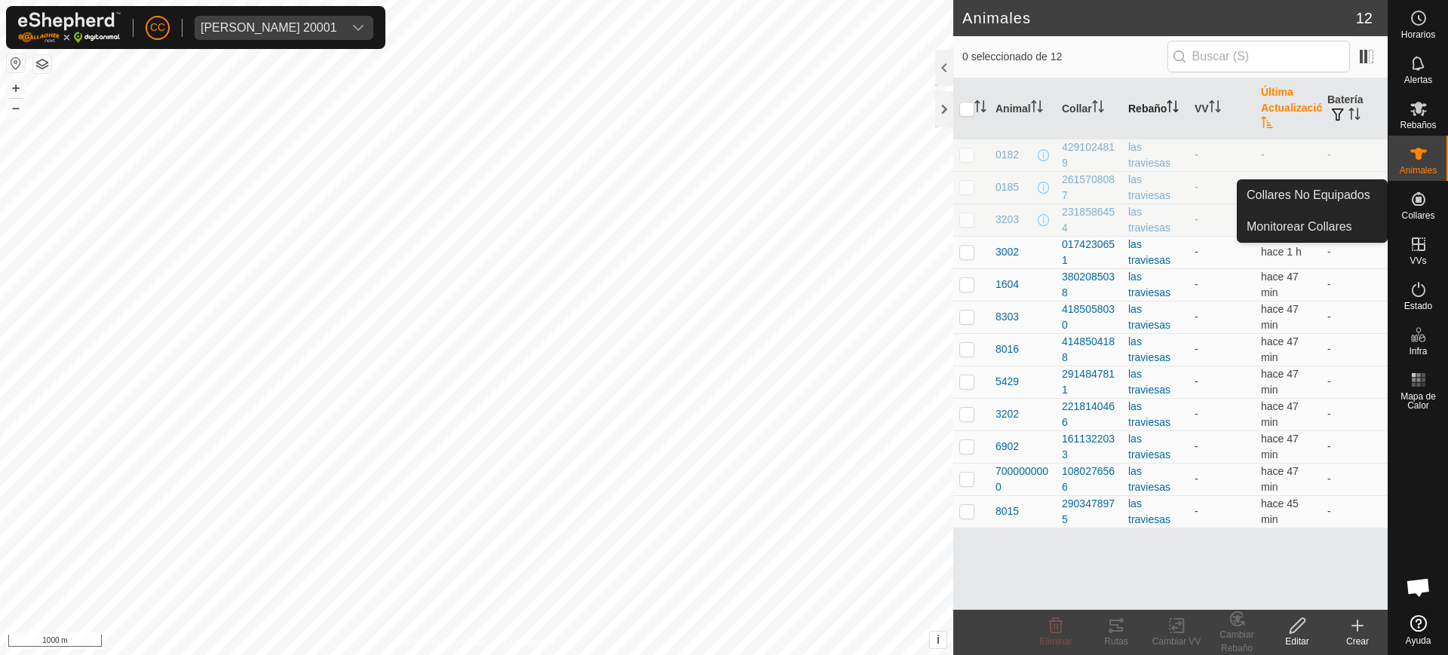
click at [1430, 202] on es-neckbands-svg-icon at bounding box center [1418, 199] width 27 height 24
click at [1408, 213] on span "Collares" at bounding box center [1417, 215] width 33 height 9
click at [1336, 201] on link "Collares No Equipados" at bounding box center [1312, 195] width 149 height 30
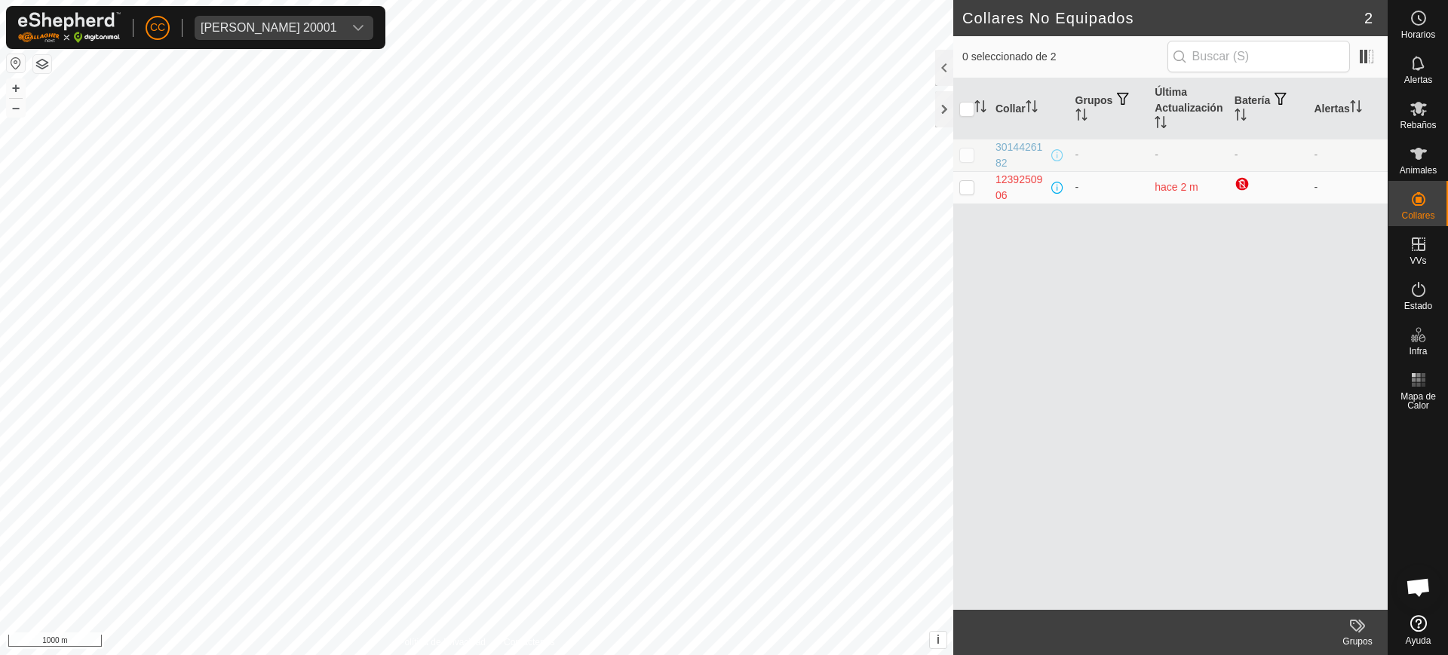
click at [382, 12] on div "CC Juan Manuel Lobo Martin 20001" at bounding box center [195, 27] width 379 height 43
click at [343, 19] on span "Juan Manuel Lobo Martin 20001" at bounding box center [269, 28] width 149 height 24
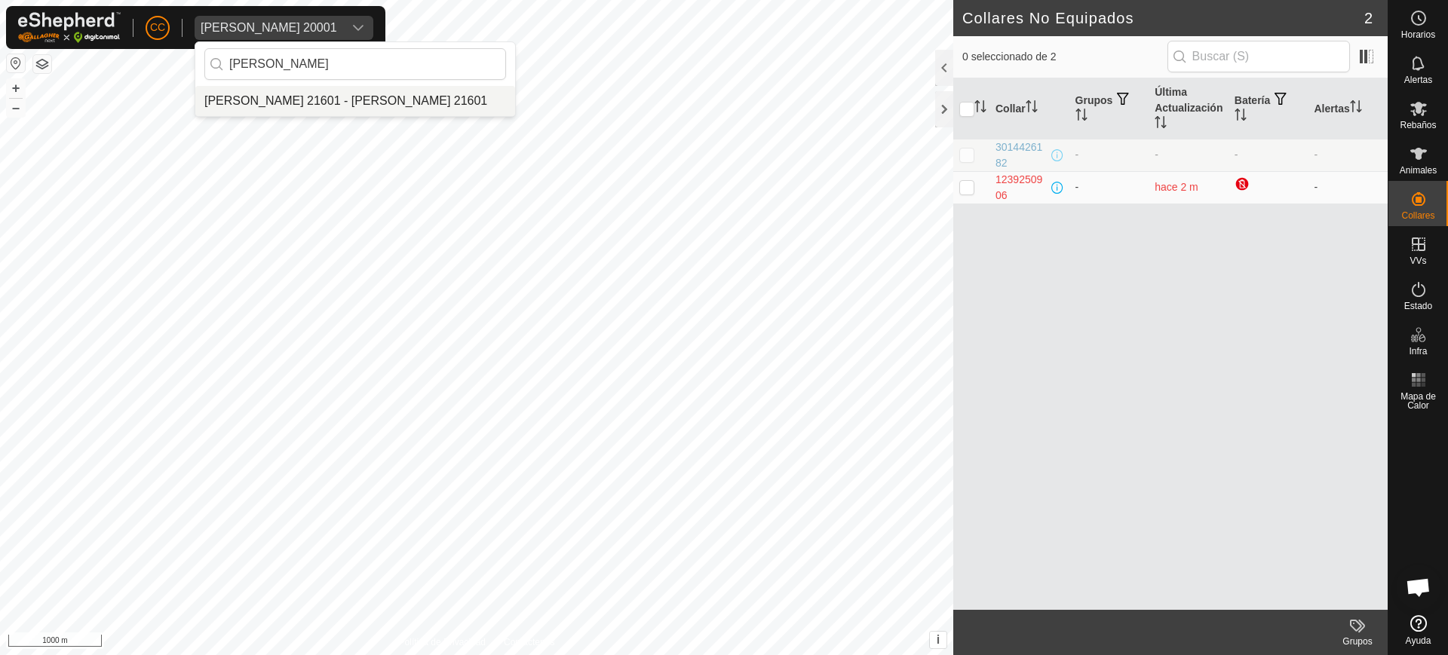
type input "ivan"
click at [350, 92] on li "[PERSON_NAME] 21601 - [PERSON_NAME] 21601" at bounding box center [355, 101] width 320 height 30
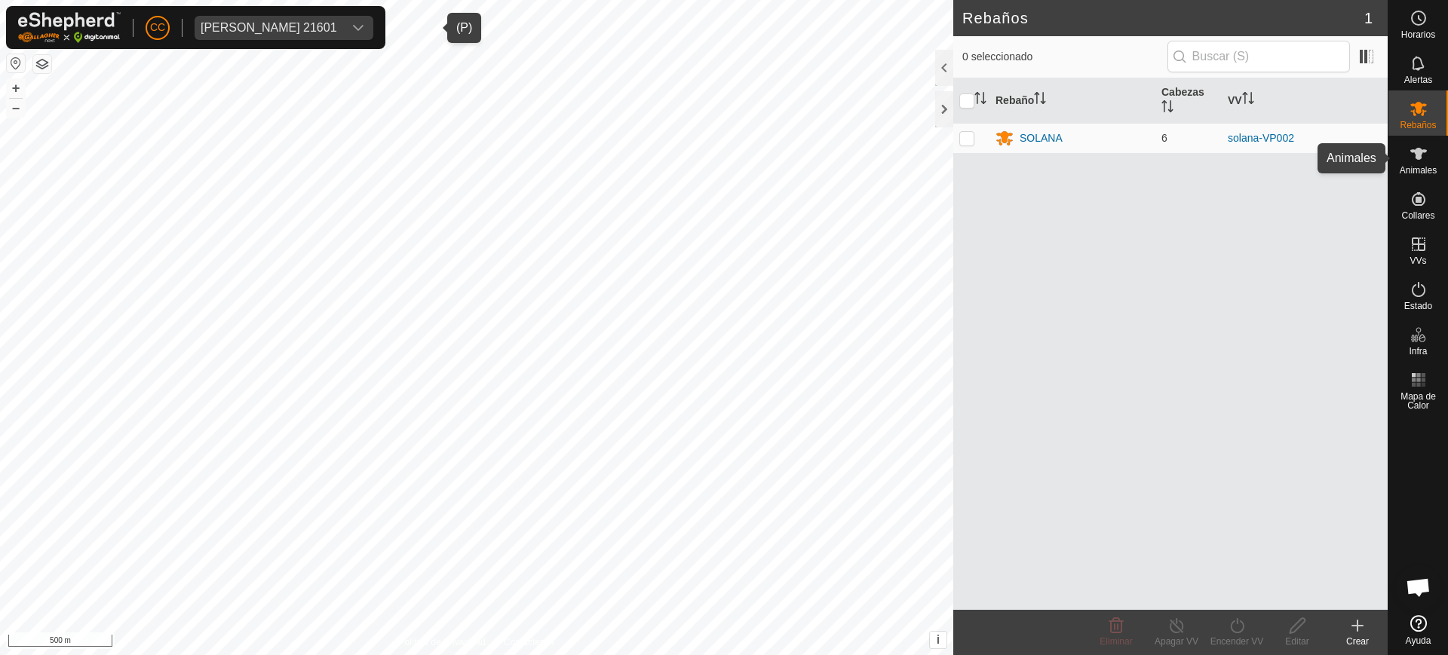
click at [1423, 163] on es-animals-svg-icon at bounding box center [1418, 154] width 27 height 24
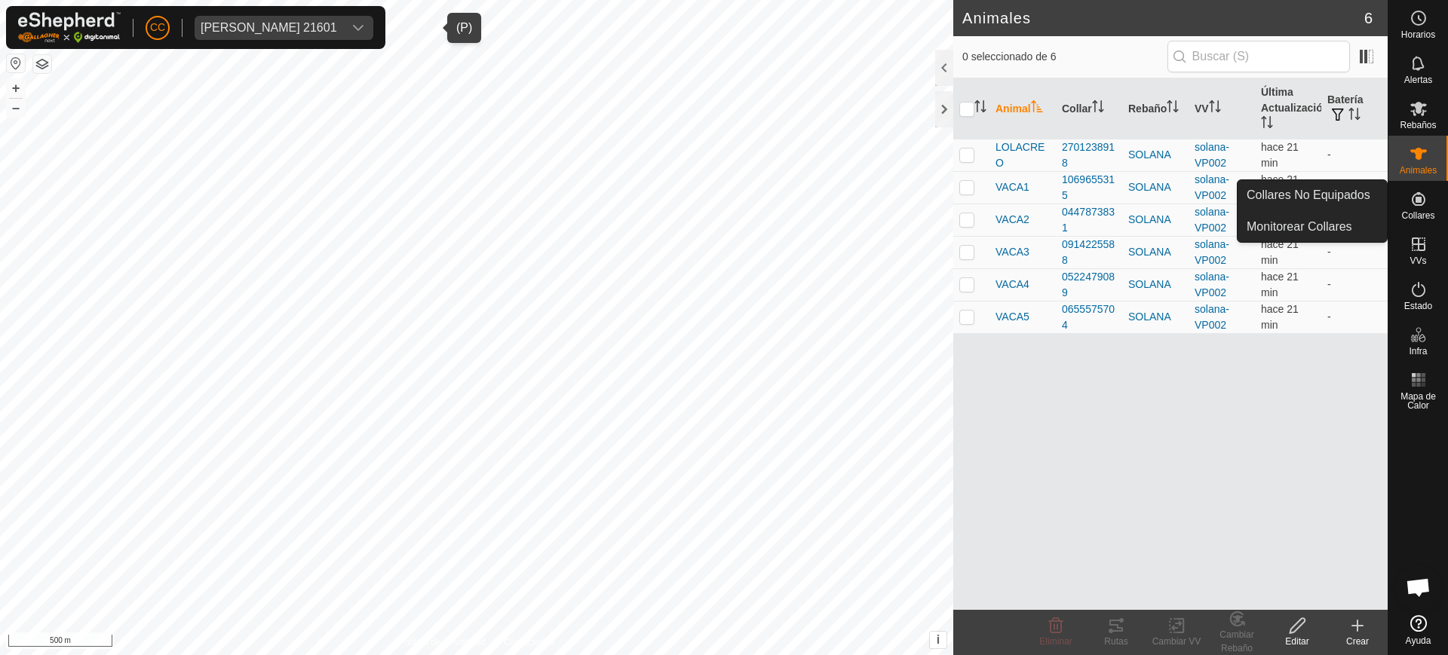
click at [1406, 197] on es-neckbands-svg-icon at bounding box center [1418, 199] width 27 height 24
click at [1370, 192] on link "Collares No Equipados" at bounding box center [1312, 195] width 149 height 30
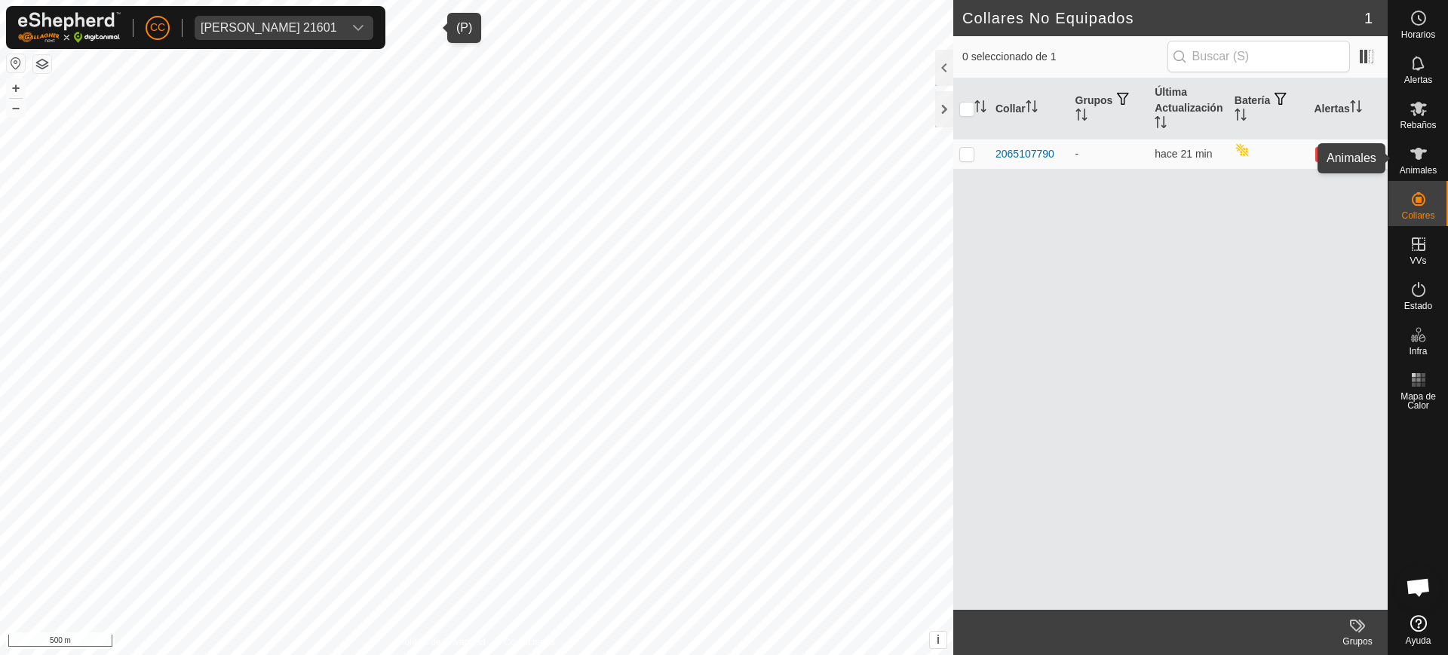
drag, startPoint x: 1423, startPoint y: 156, endPoint x: 1408, endPoint y: 160, distance: 15.5
click at [1422, 156] on icon at bounding box center [1419, 154] width 18 height 18
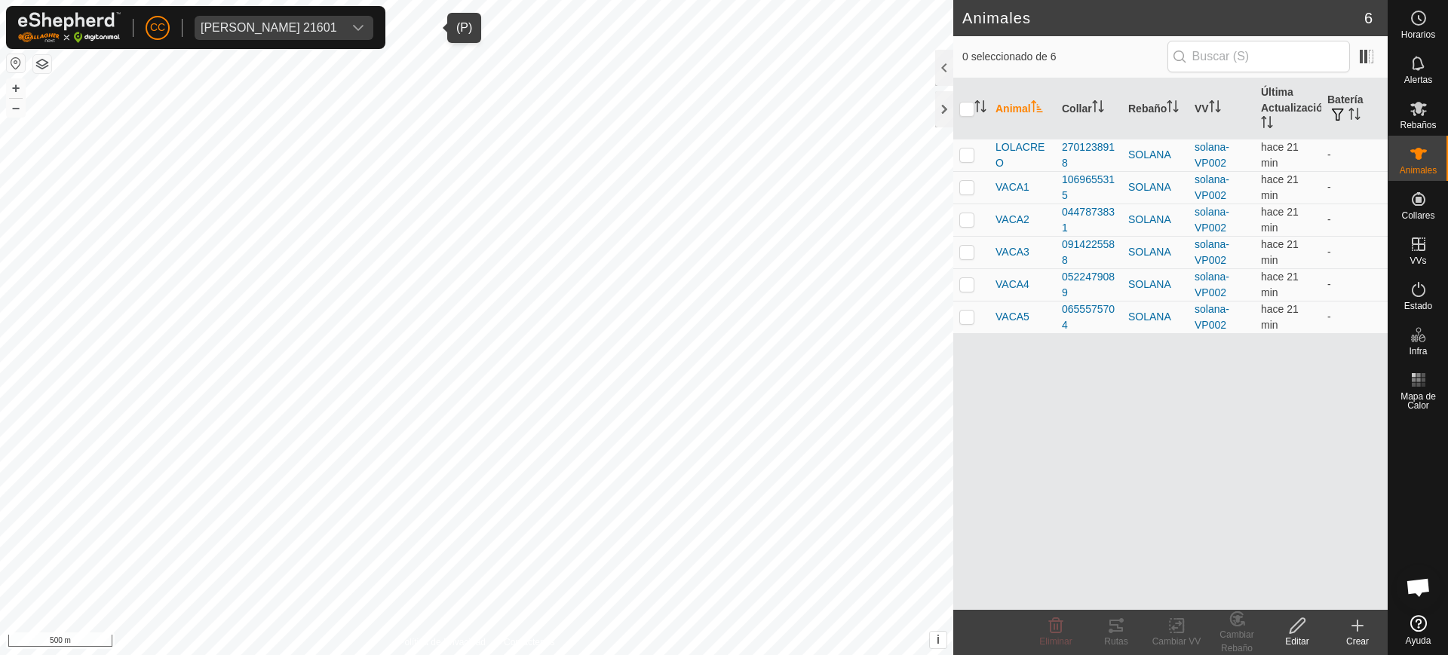
click at [337, 22] on div "Ivan Ernesto Villarroya Martinez 21601" at bounding box center [269, 28] width 137 height 12
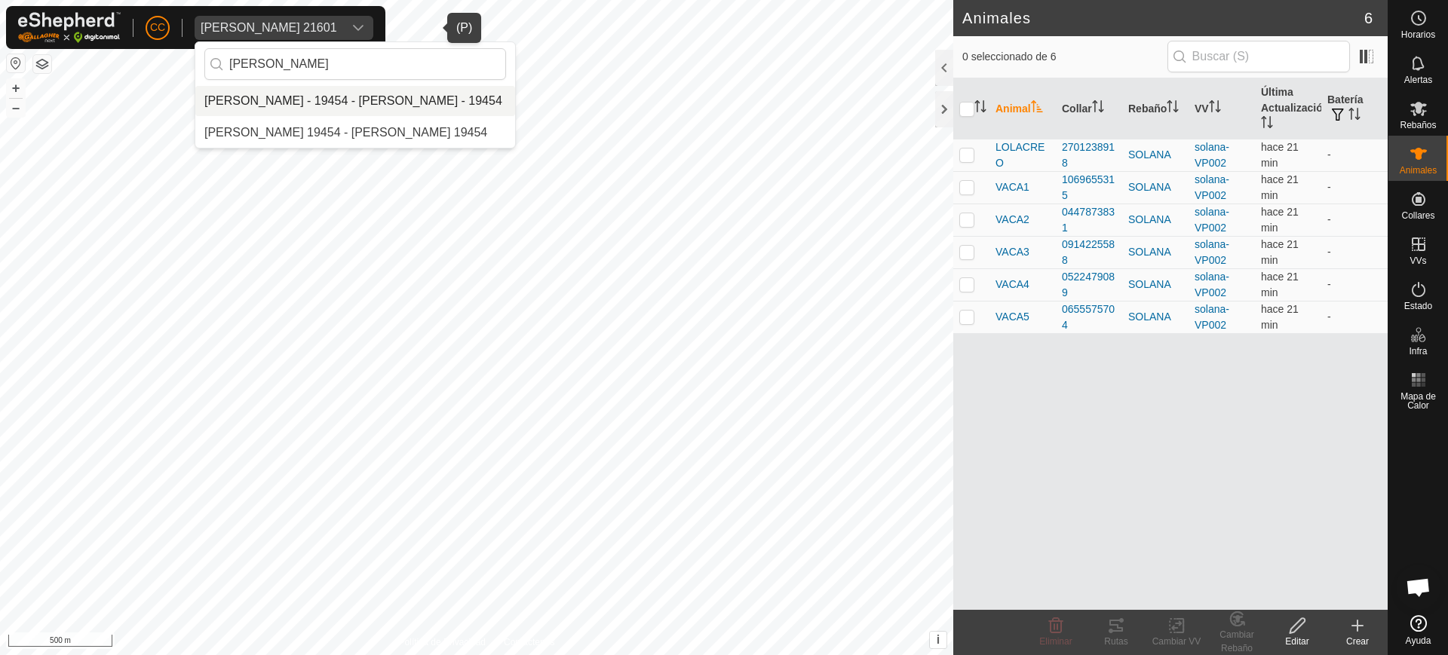
type input "julian"
click at [352, 98] on li "[PERSON_NAME] - 19454 - [PERSON_NAME] - 19454" at bounding box center [355, 101] width 320 height 30
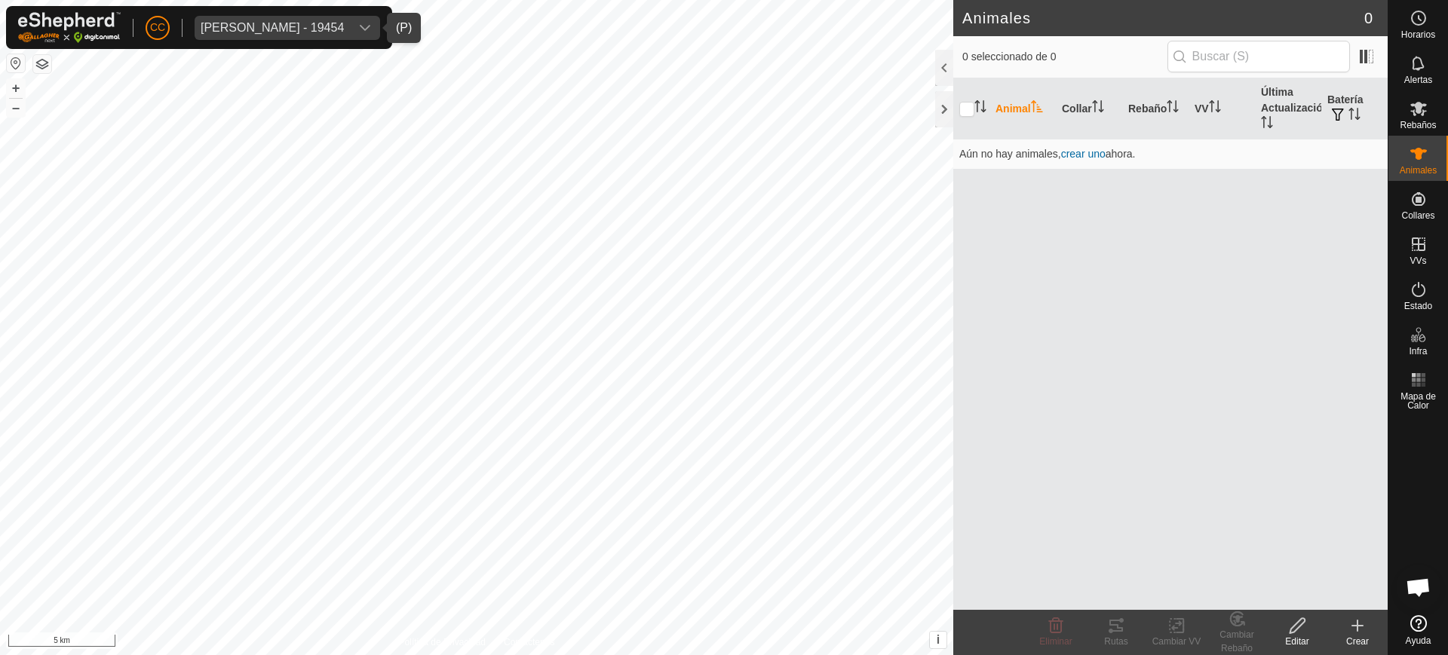
click at [1447, 186] on div "CC Julian Garcia Gayo - 19454 Horarios Alertas Rebaños Animales Collares VVs Es…" at bounding box center [724, 327] width 1448 height 655
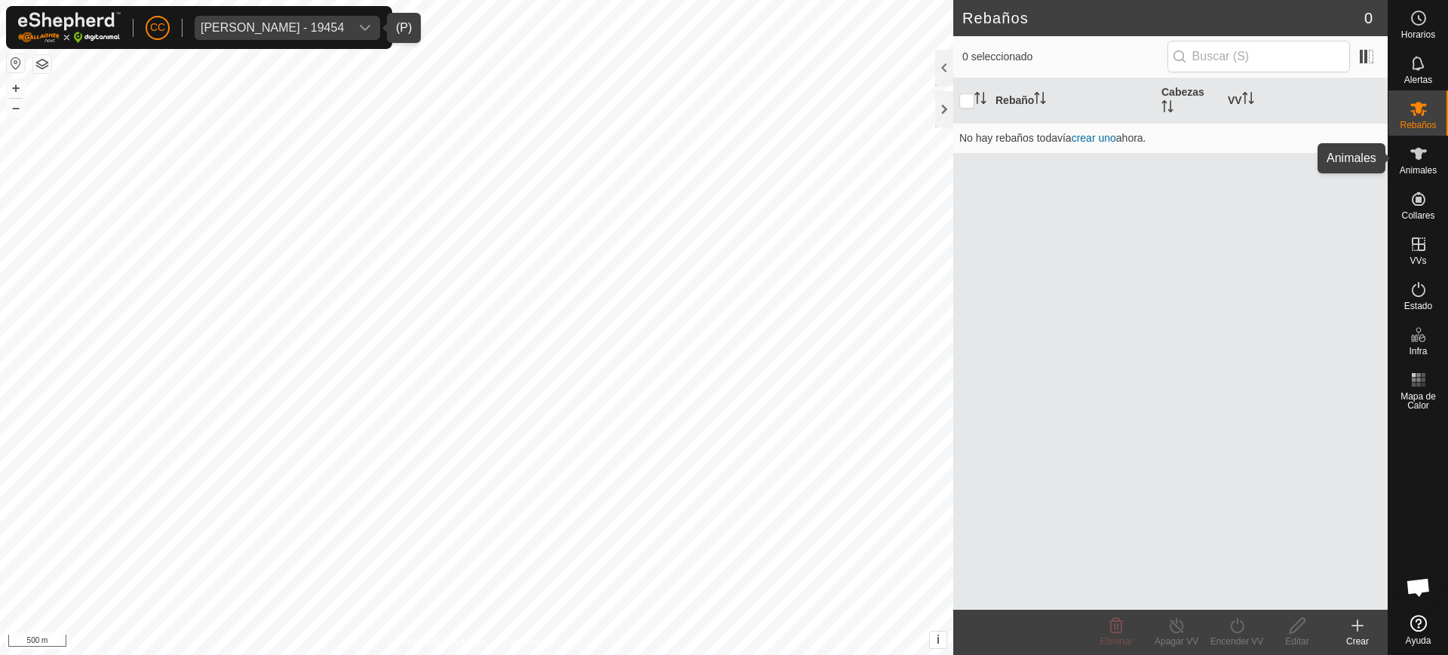
click at [1425, 167] on span "Animales" at bounding box center [1418, 170] width 37 height 9
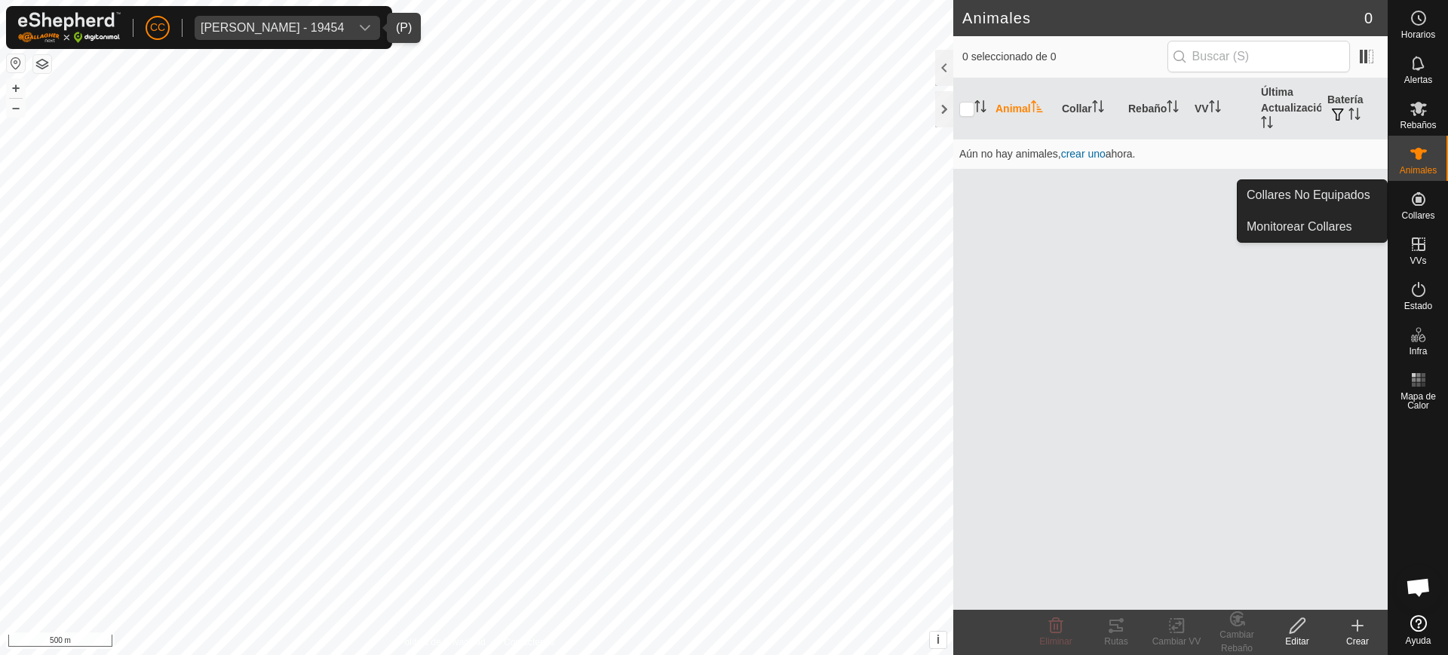
drag, startPoint x: 1426, startPoint y: 201, endPoint x: 1394, endPoint y: 201, distance: 32.4
click at [1425, 201] on icon at bounding box center [1419, 199] width 18 height 18
click at [1352, 204] on link "Collares No Equipados" at bounding box center [1312, 195] width 149 height 30
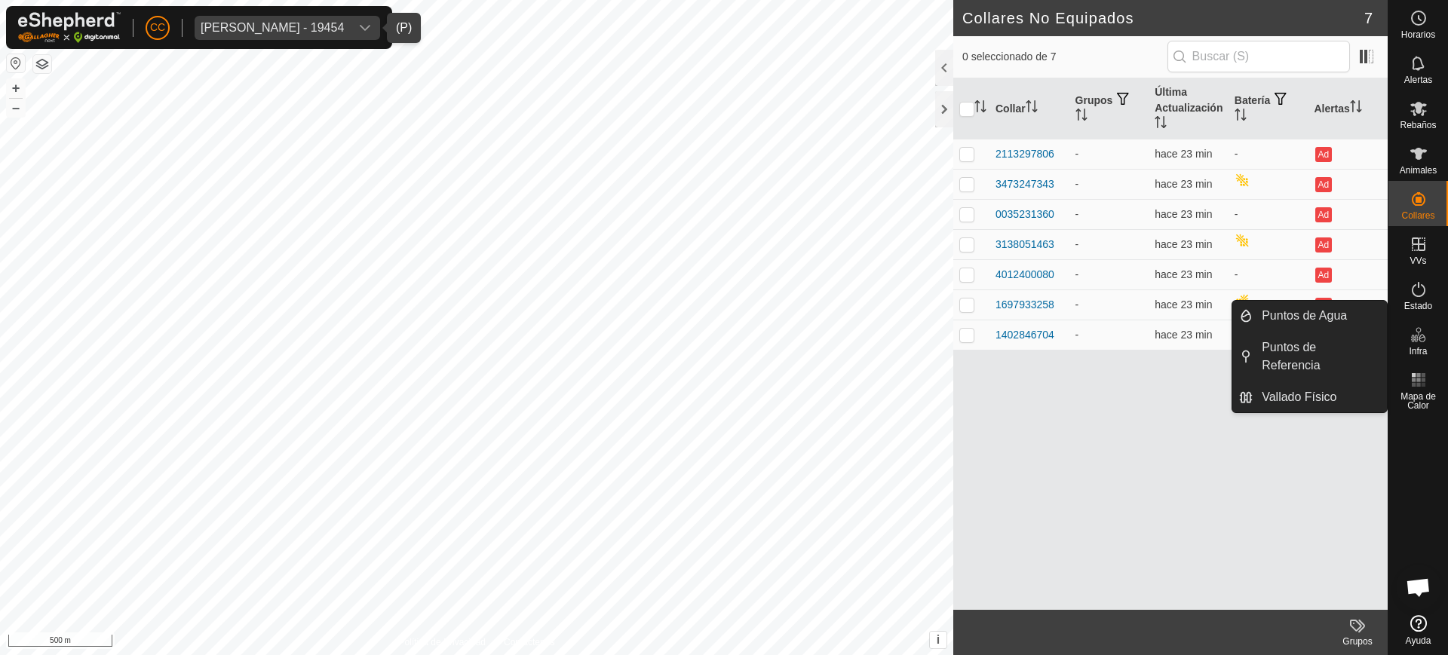
click at [268, 26] on div "Julian Garcia Gayo - 19454" at bounding box center [272, 28] width 143 height 12
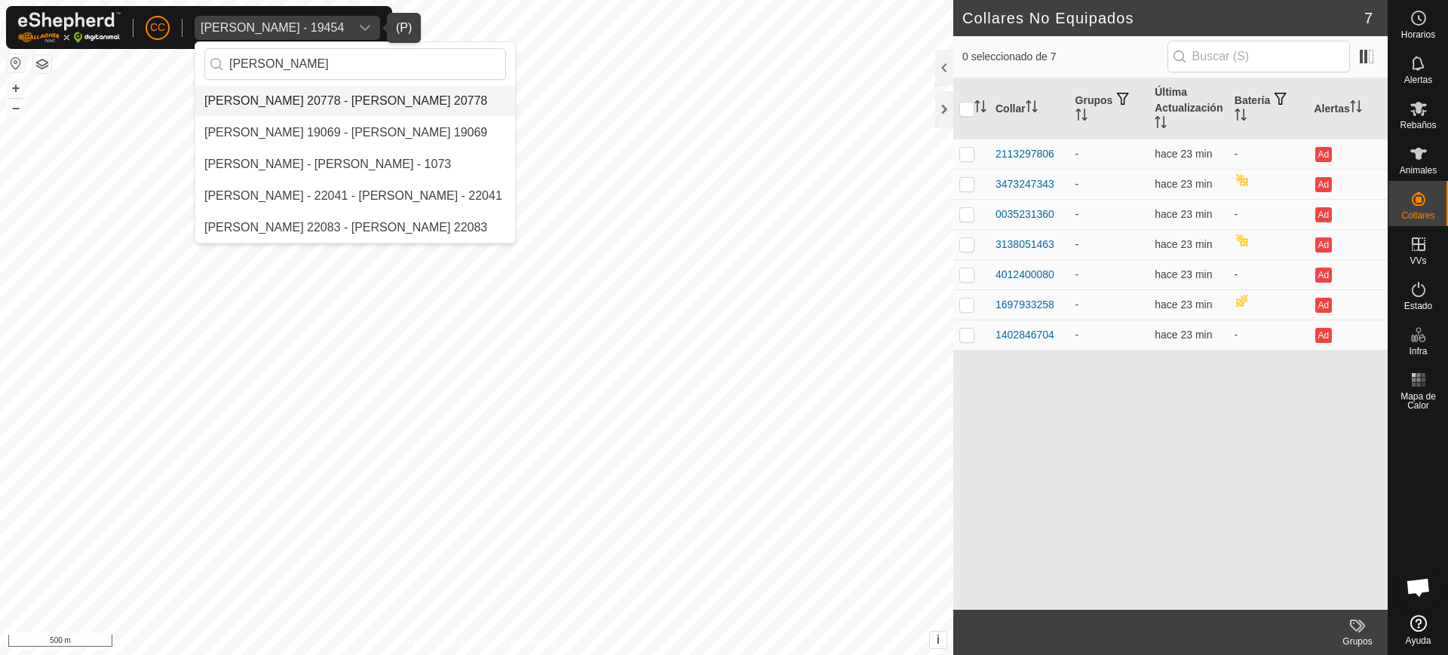
type input "jose antonio"
click at [315, 99] on li "[PERSON_NAME] 20778 - [PERSON_NAME] 20778" at bounding box center [355, 101] width 320 height 30
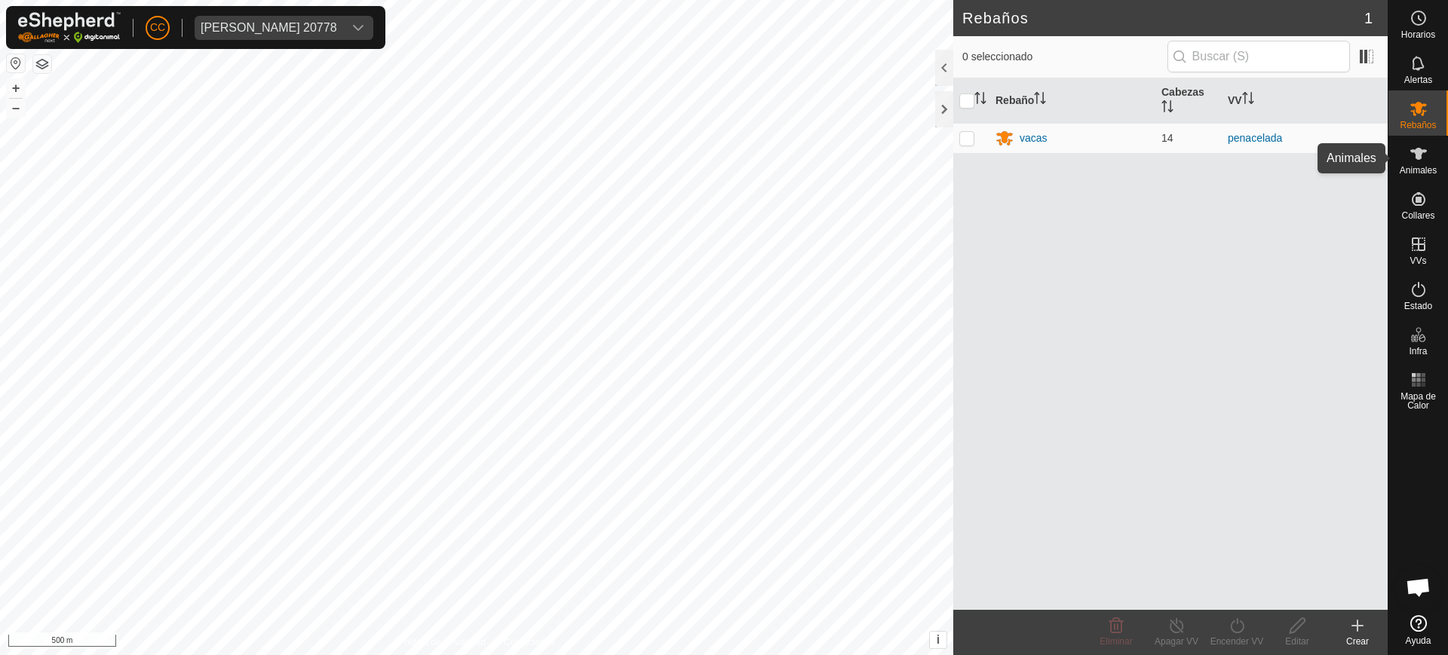
click at [1428, 154] on es-animals-svg-icon at bounding box center [1418, 154] width 27 height 24
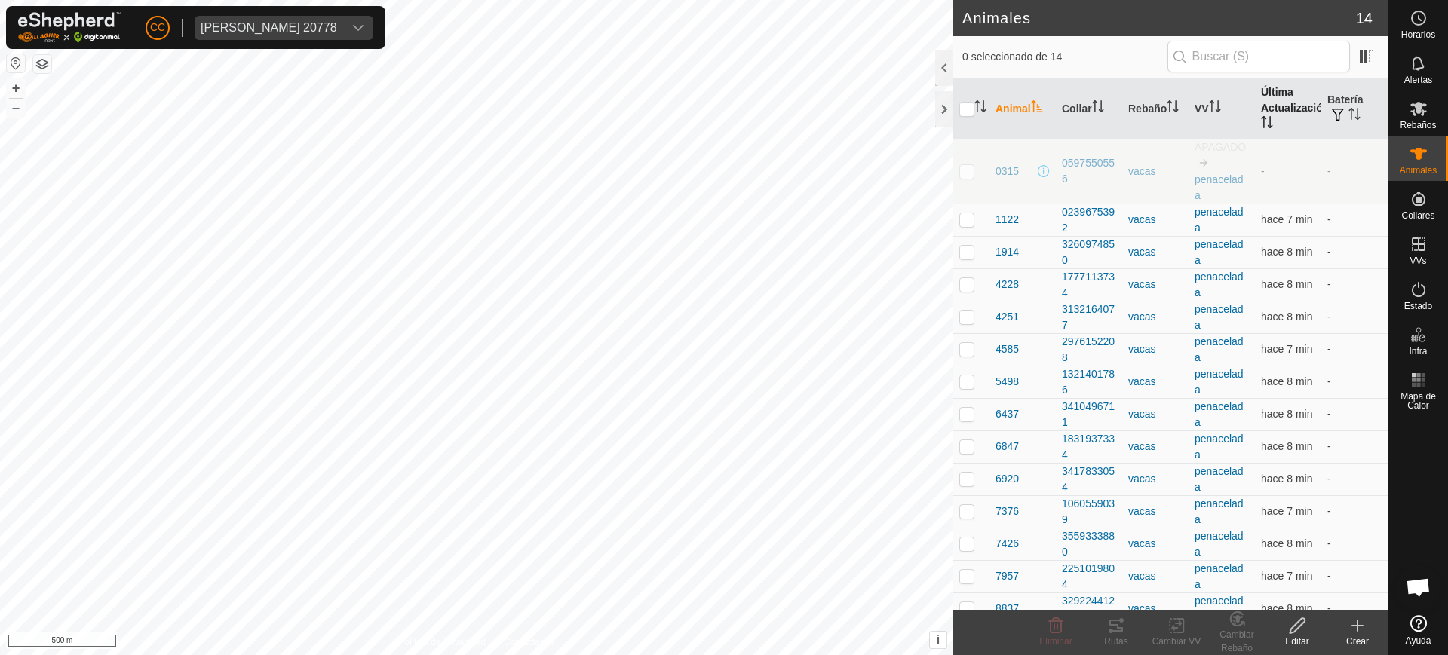
click at [1275, 108] on th "Última Actualización" at bounding box center [1288, 108] width 66 height 61
click at [1272, 111] on th "Última Actualización" at bounding box center [1288, 108] width 66 height 61
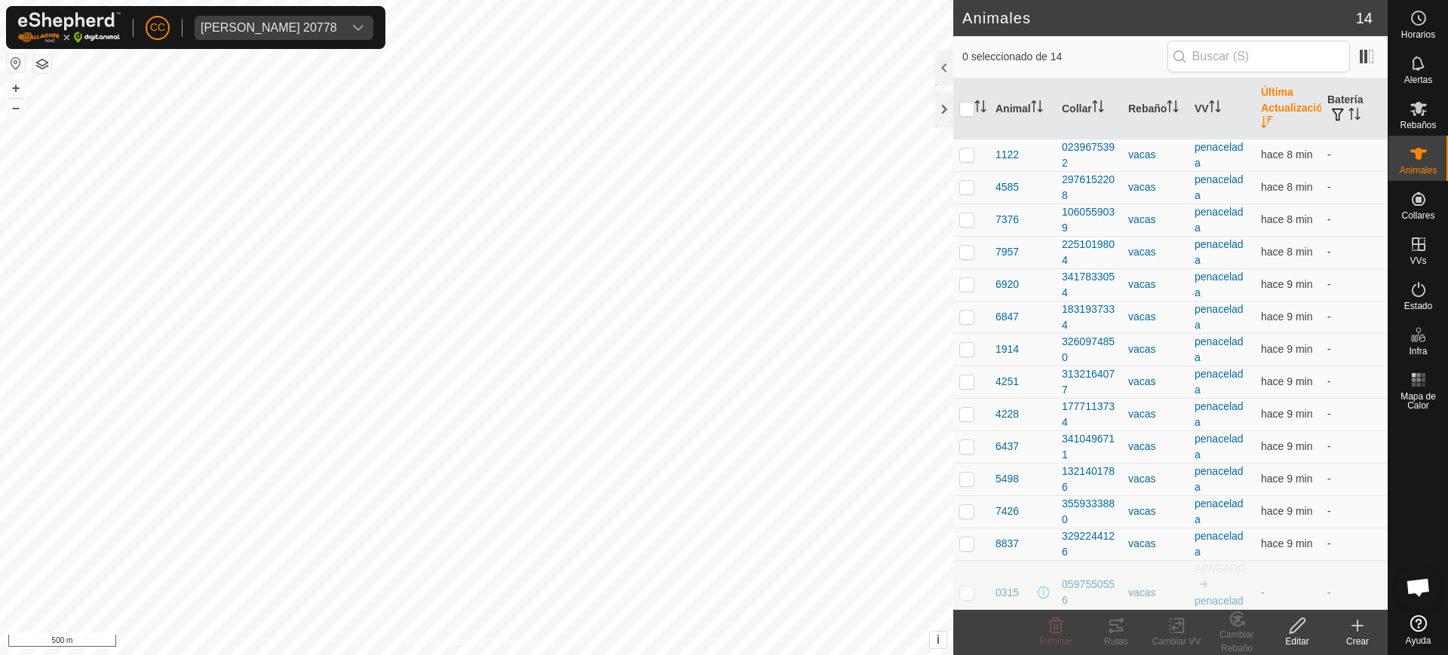
click at [1258, 108] on th "Última Actualización" at bounding box center [1288, 108] width 66 height 61
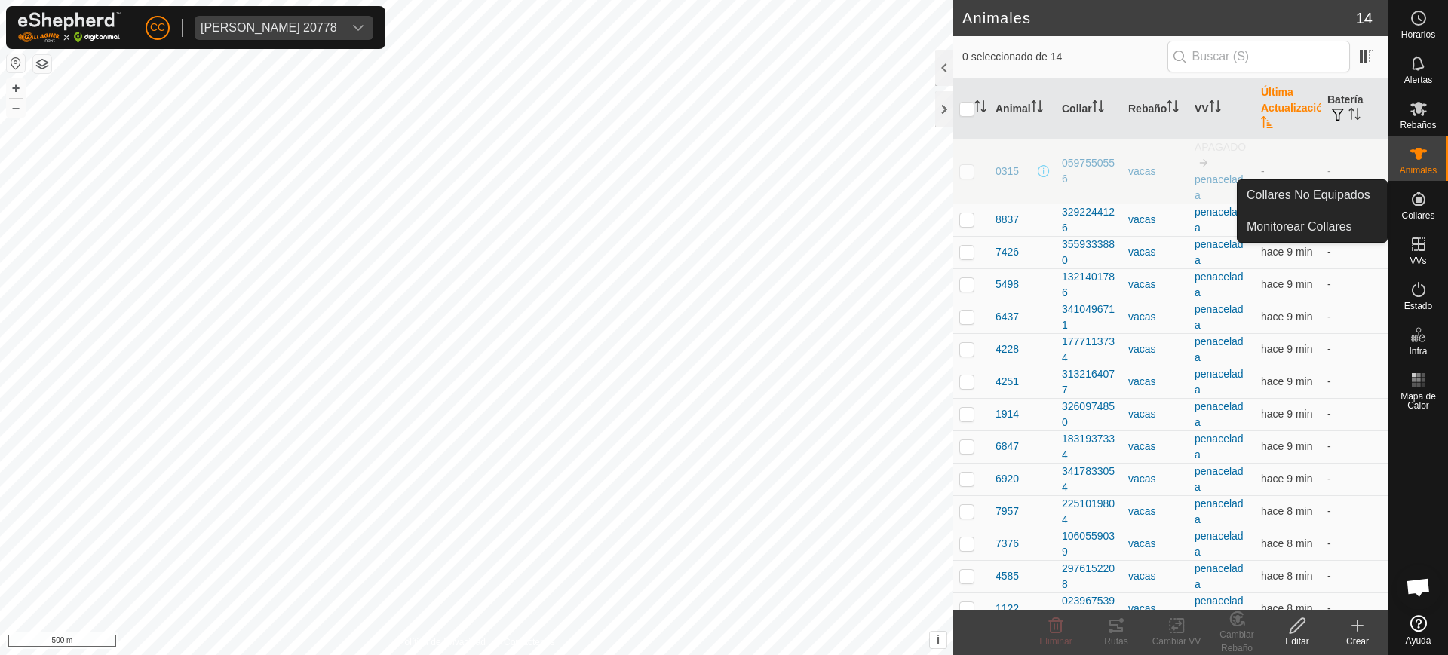
click at [1410, 205] on icon at bounding box center [1419, 199] width 18 height 18
click at [1333, 195] on link "Collares No Equipados" at bounding box center [1312, 195] width 149 height 30
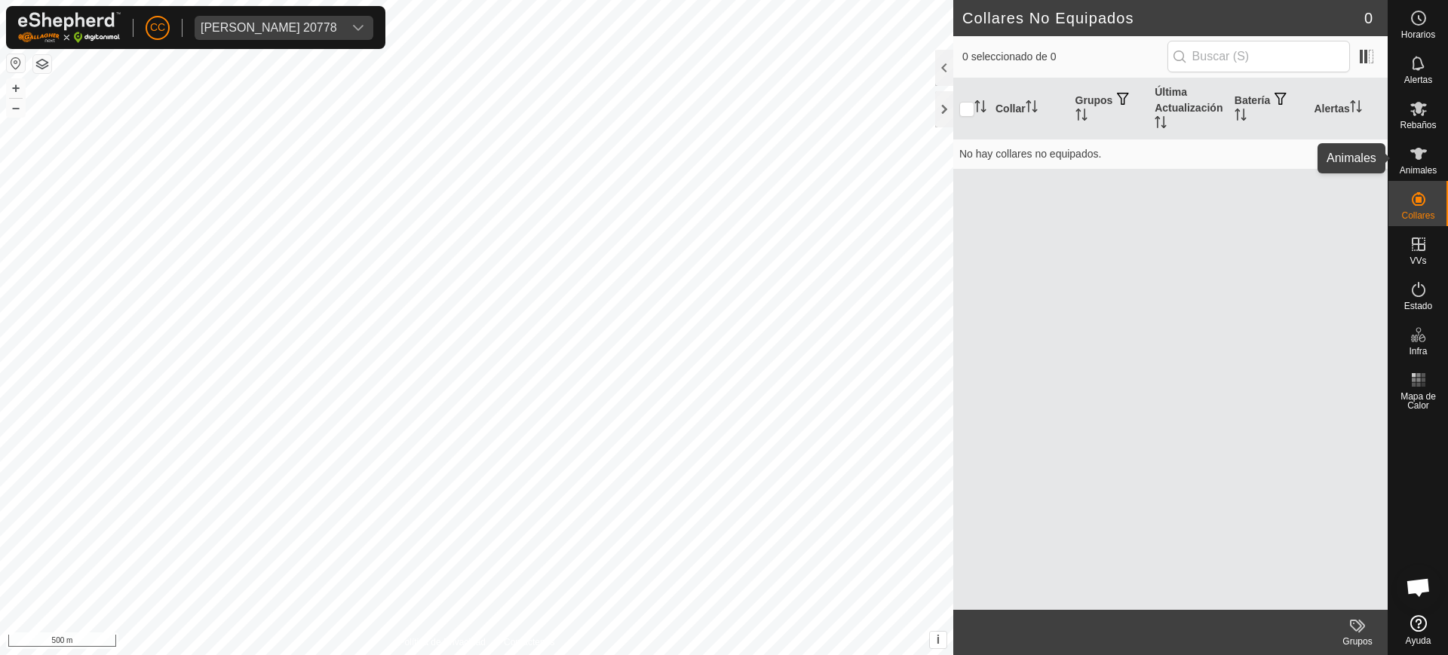
click at [1432, 163] on div "Animales" at bounding box center [1419, 158] width 60 height 45
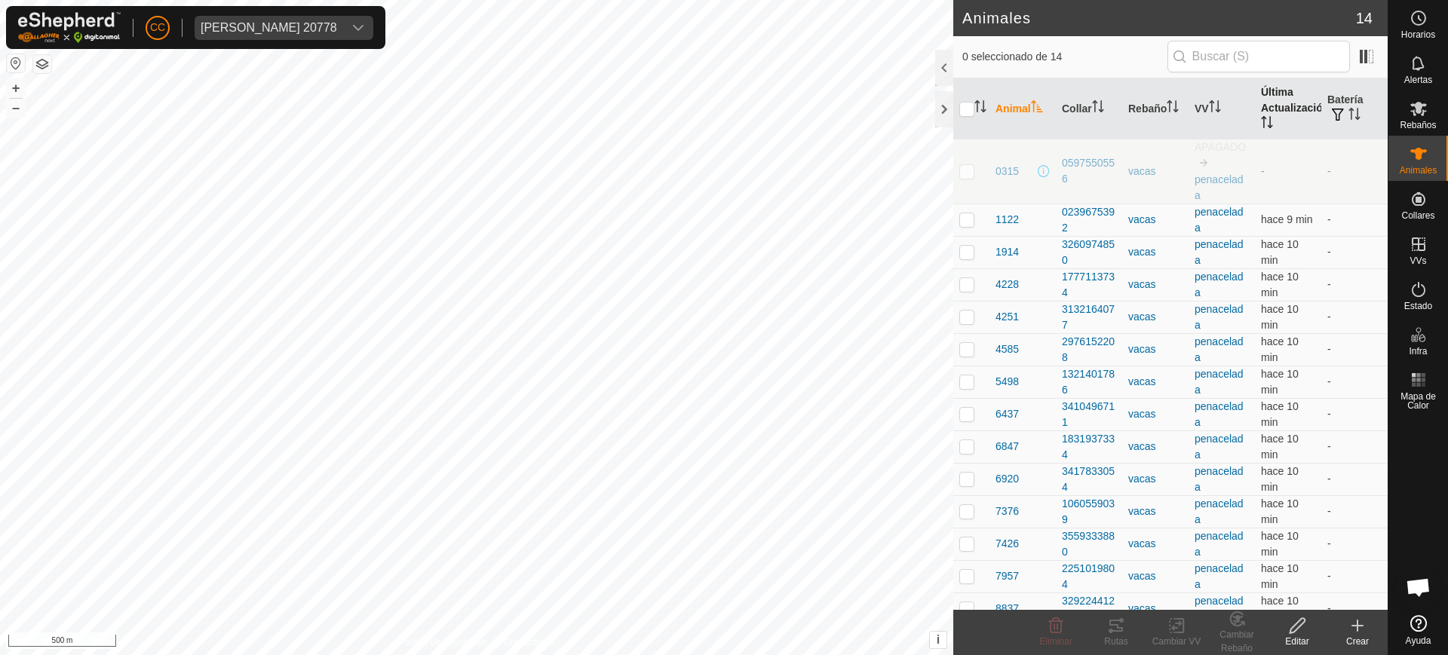
click at [1263, 107] on th "Última Actualización" at bounding box center [1288, 108] width 66 height 61
click at [306, 34] on span "Jose Antonio Fernandez Gutierrez 20778" at bounding box center [269, 28] width 149 height 24
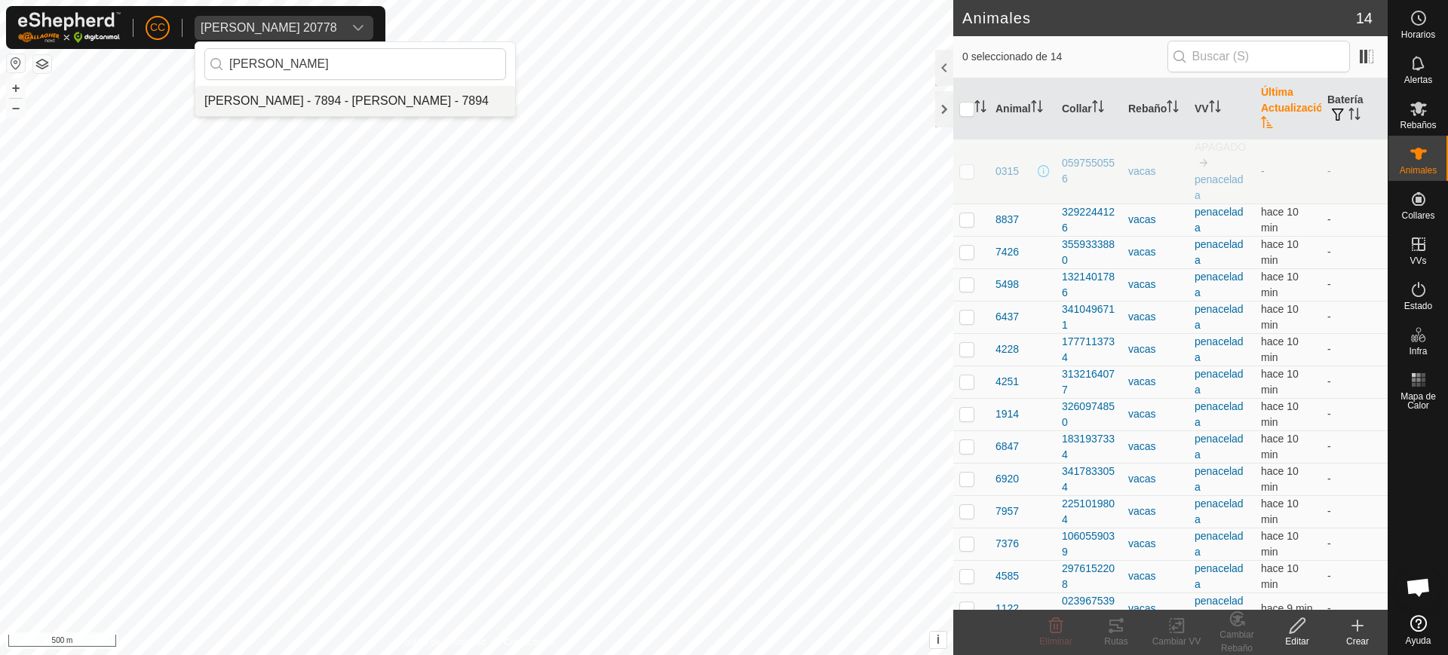
type input "hector"
click at [308, 97] on li "[PERSON_NAME] - 7894 - [PERSON_NAME] - 7894" at bounding box center [355, 101] width 320 height 30
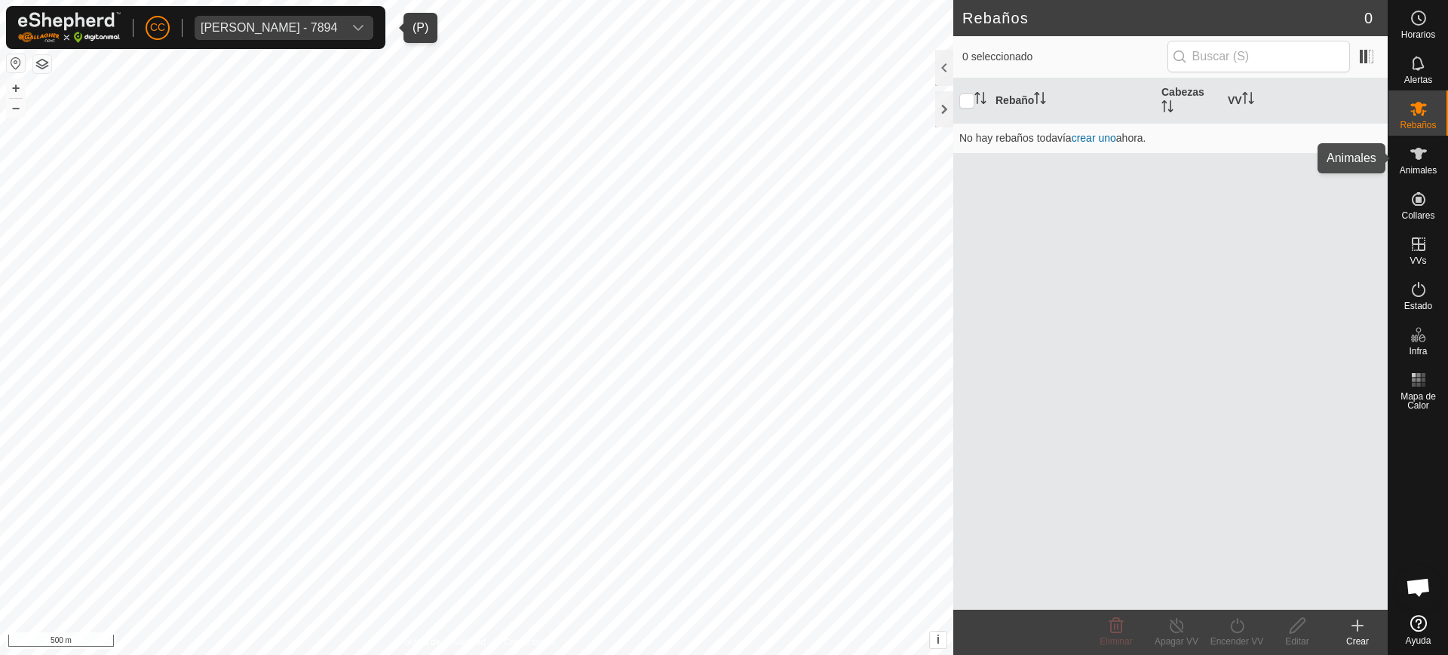
drag, startPoint x: 1435, startPoint y: 164, endPoint x: 1410, endPoint y: 167, distance: 25.1
click at [1435, 164] on div "Animales" at bounding box center [1419, 158] width 60 height 45
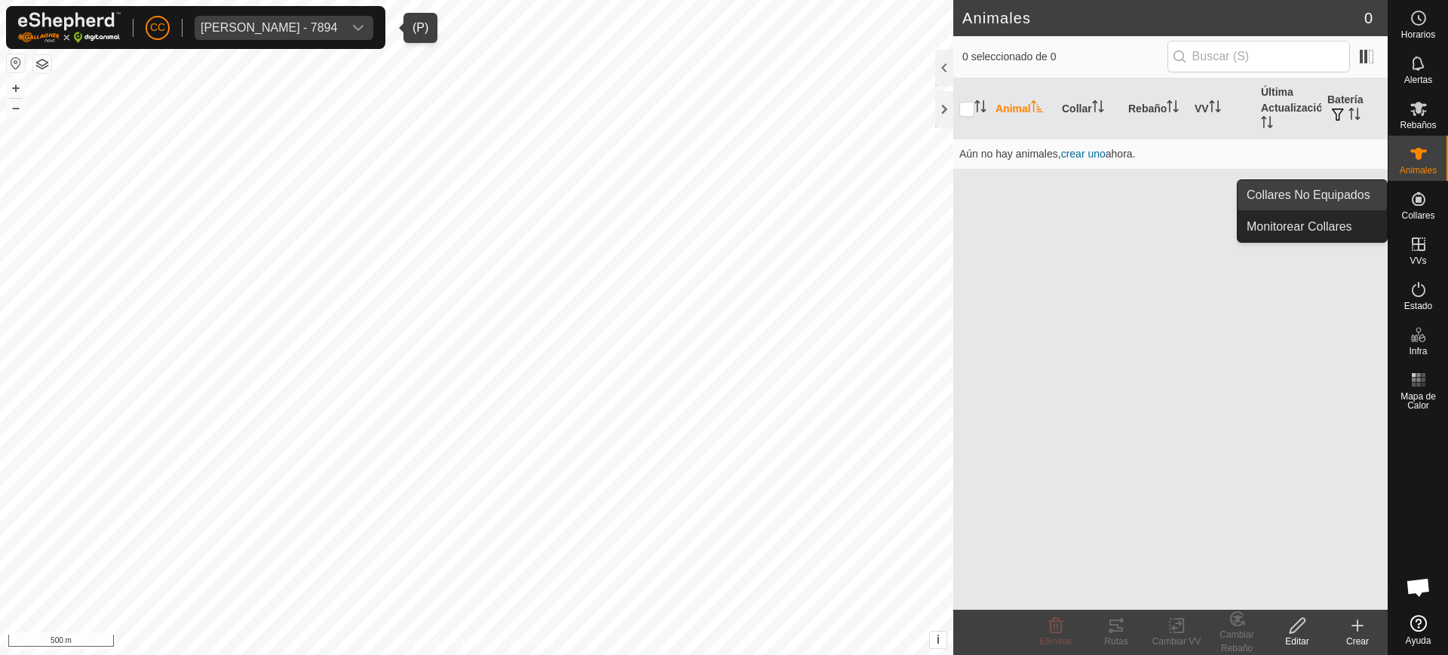
drag, startPoint x: 1430, startPoint y: 210, endPoint x: 1376, endPoint y: 207, distance: 53.7
click at [1423, 211] on span "Collares" at bounding box center [1417, 215] width 33 height 9
click at [1348, 196] on link "Collares No Equipados" at bounding box center [1312, 195] width 149 height 30
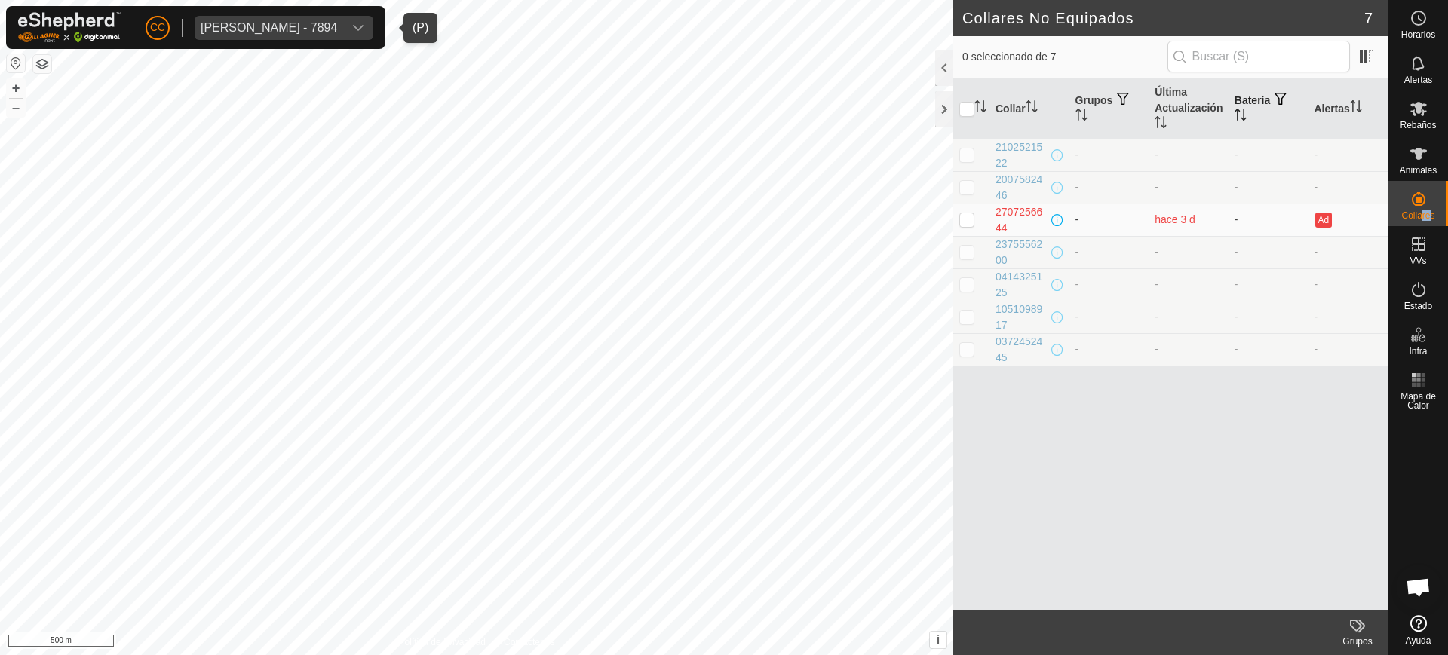
click at [1241, 109] on icon "Activar para ordenar" at bounding box center [1241, 115] width 12 height 12
click at [371, 24] on div "dropdown trigger" at bounding box center [358, 28] width 30 height 24
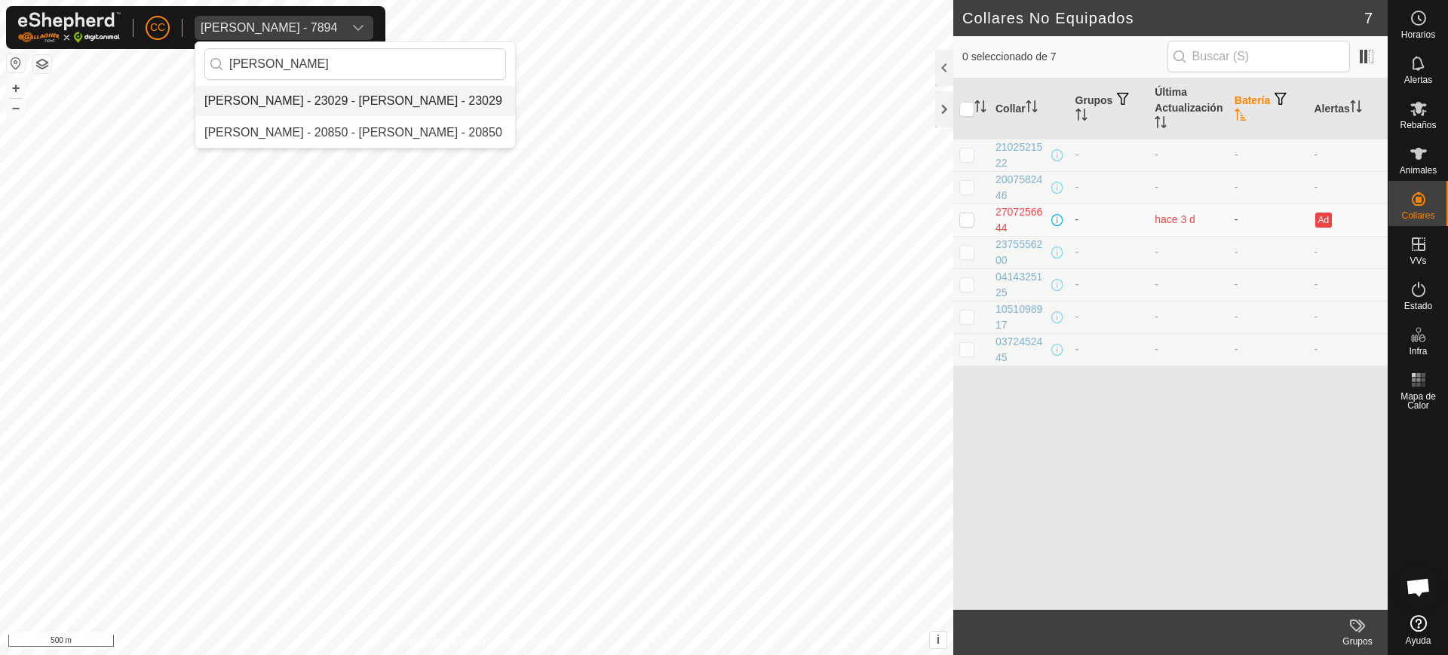
type input "alberto"
click at [379, 103] on li "[PERSON_NAME] - 23029 - [PERSON_NAME] - 23029" at bounding box center [355, 101] width 320 height 30
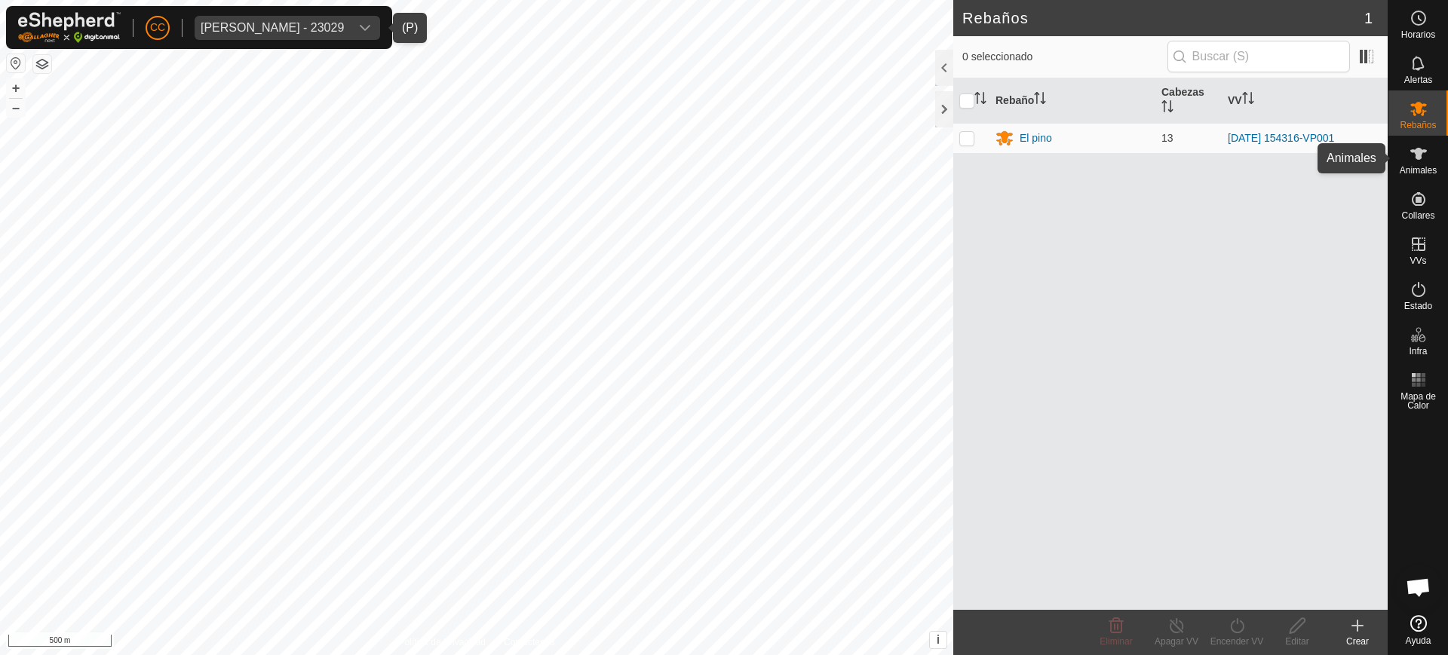
click at [1425, 166] on span "Animales" at bounding box center [1418, 170] width 37 height 9
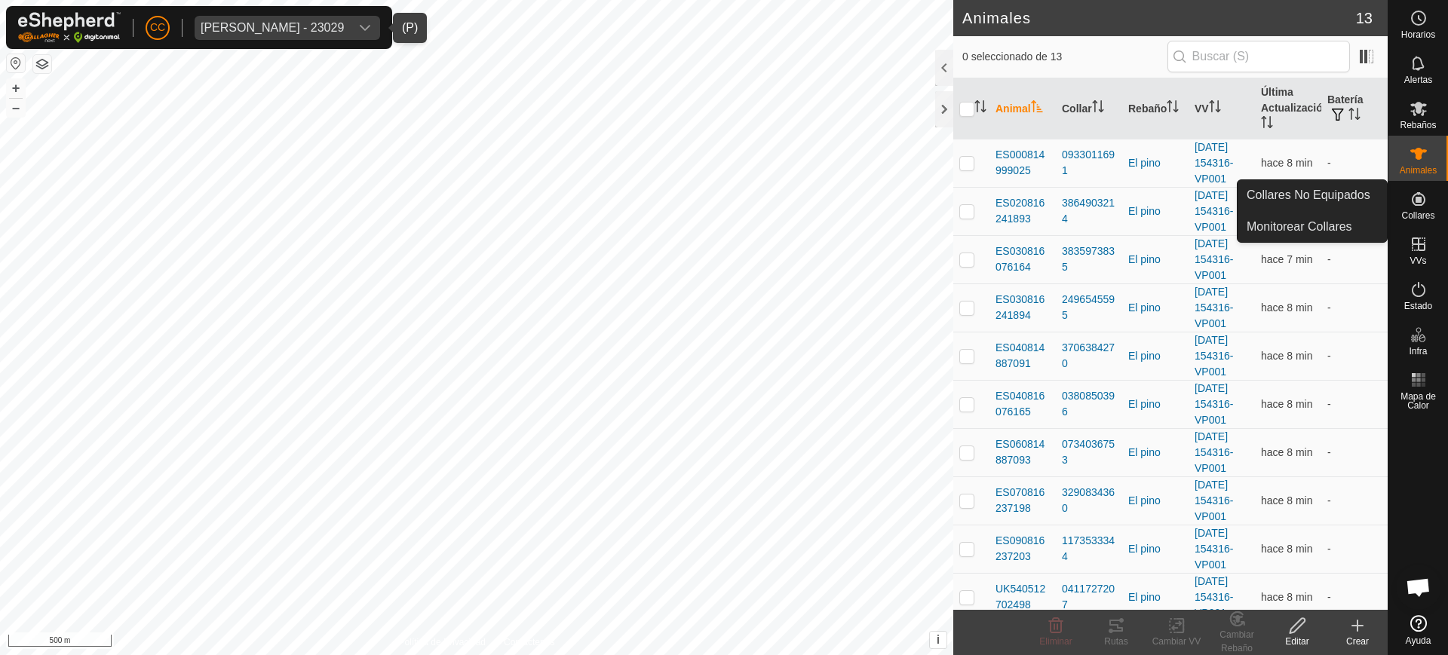
click at [1412, 213] on span "Collares" at bounding box center [1417, 215] width 33 height 9
click at [1338, 197] on link "Collares No Equipados" at bounding box center [1312, 195] width 149 height 30
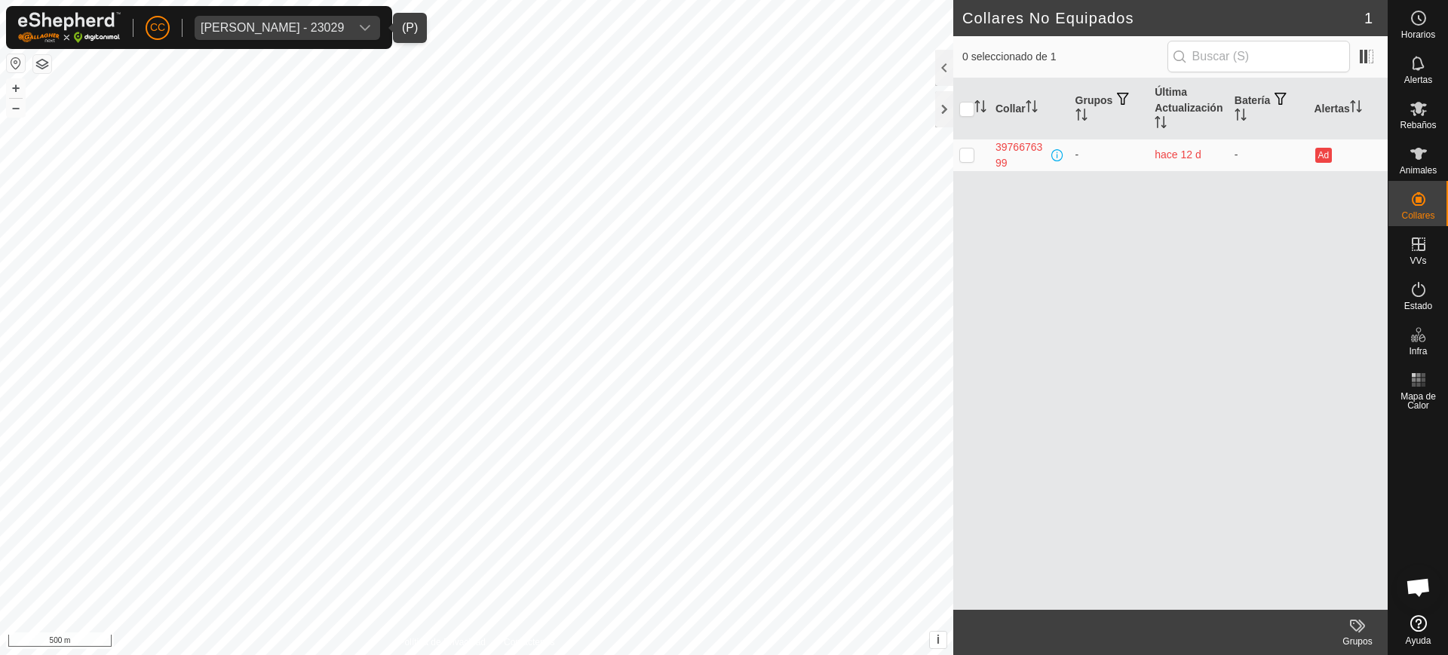
click at [246, 22] on div "Alberto Garcia Guijo - 23029" at bounding box center [272, 28] width 143 height 12
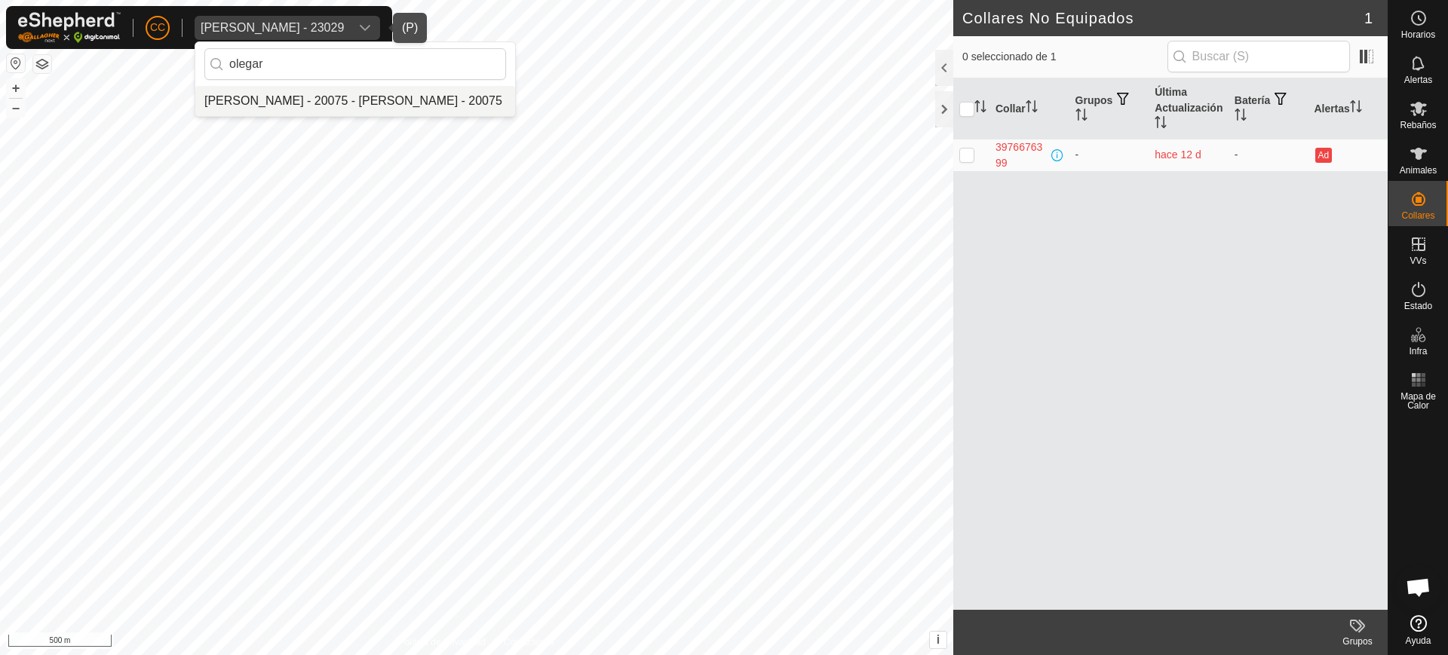
type input "olegar"
click at [315, 97] on li "[PERSON_NAME] - 20075 - [PERSON_NAME] - 20075" at bounding box center [355, 101] width 320 height 30
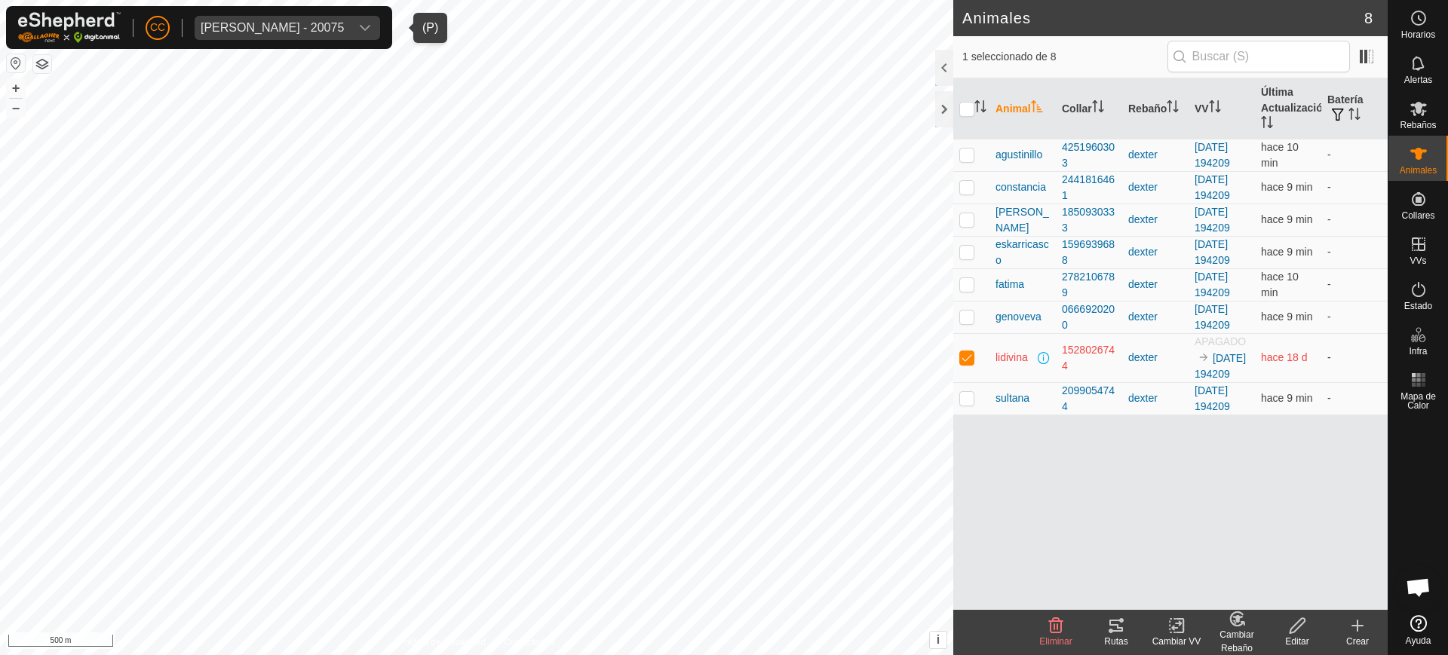
drag, startPoint x: 1083, startPoint y: 375, endPoint x: 1060, endPoint y: 360, distance: 27.2
click at [1060, 360] on td "1528026744" at bounding box center [1089, 357] width 66 height 49
copy div "1528026744"
click at [1057, 635] on div "Eliminar" at bounding box center [1056, 642] width 60 height 14
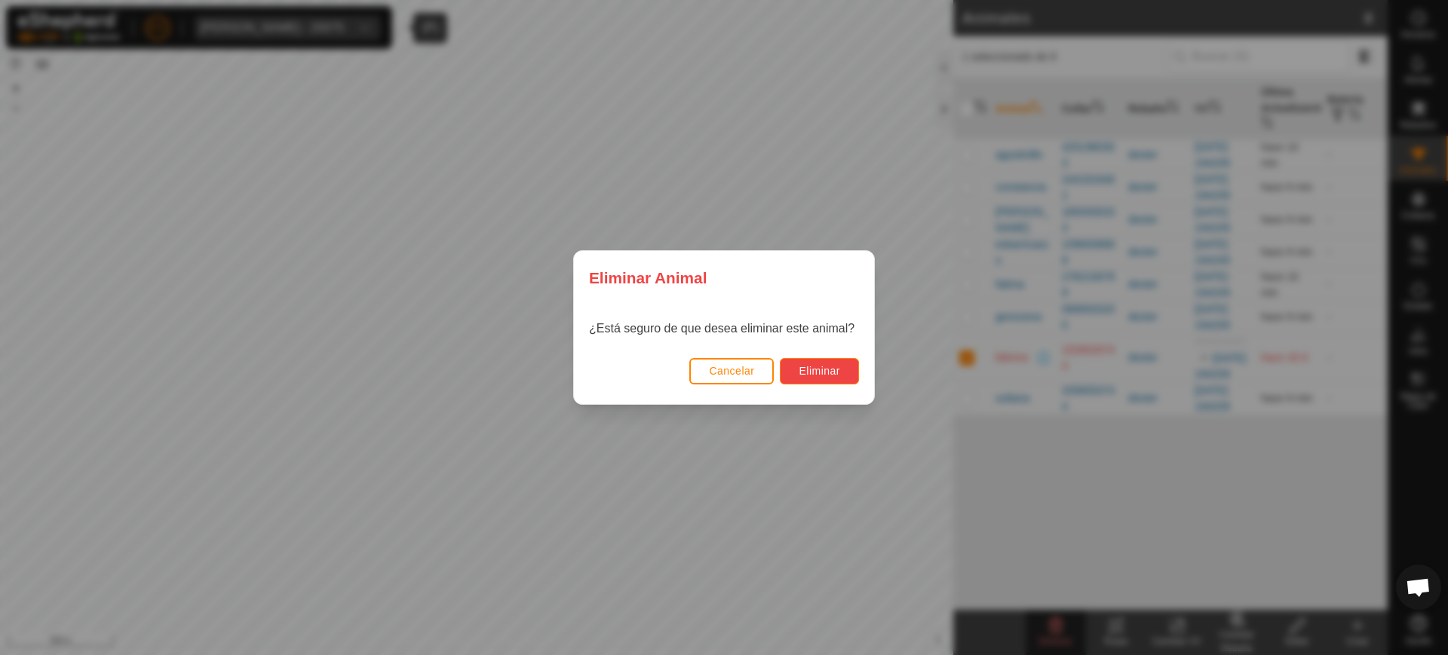
click at [807, 361] on button "Eliminar" at bounding box center [819, 371] width 79 height 26
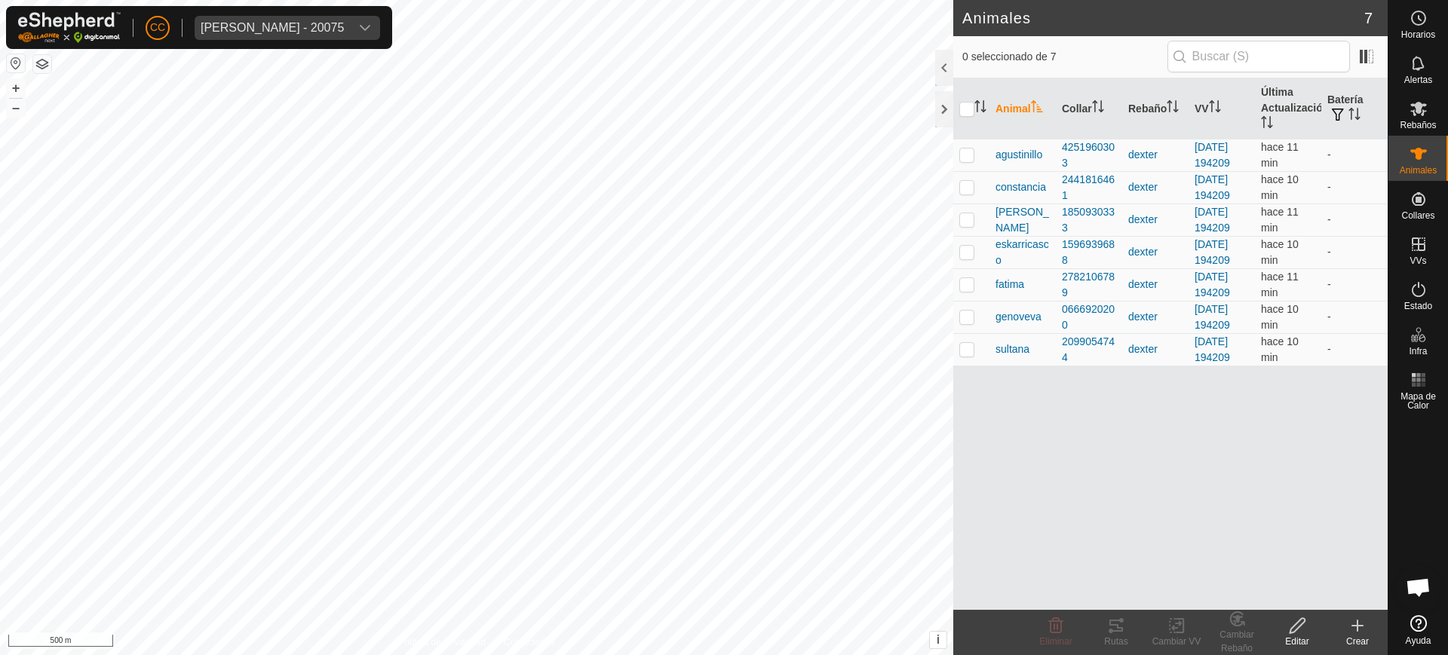
scroll to position [1174, 0]
click at [336, 27] on div "Olegario Arranz Rodrigo - 20075" at bounding box center [272, 28] width 143 height 12
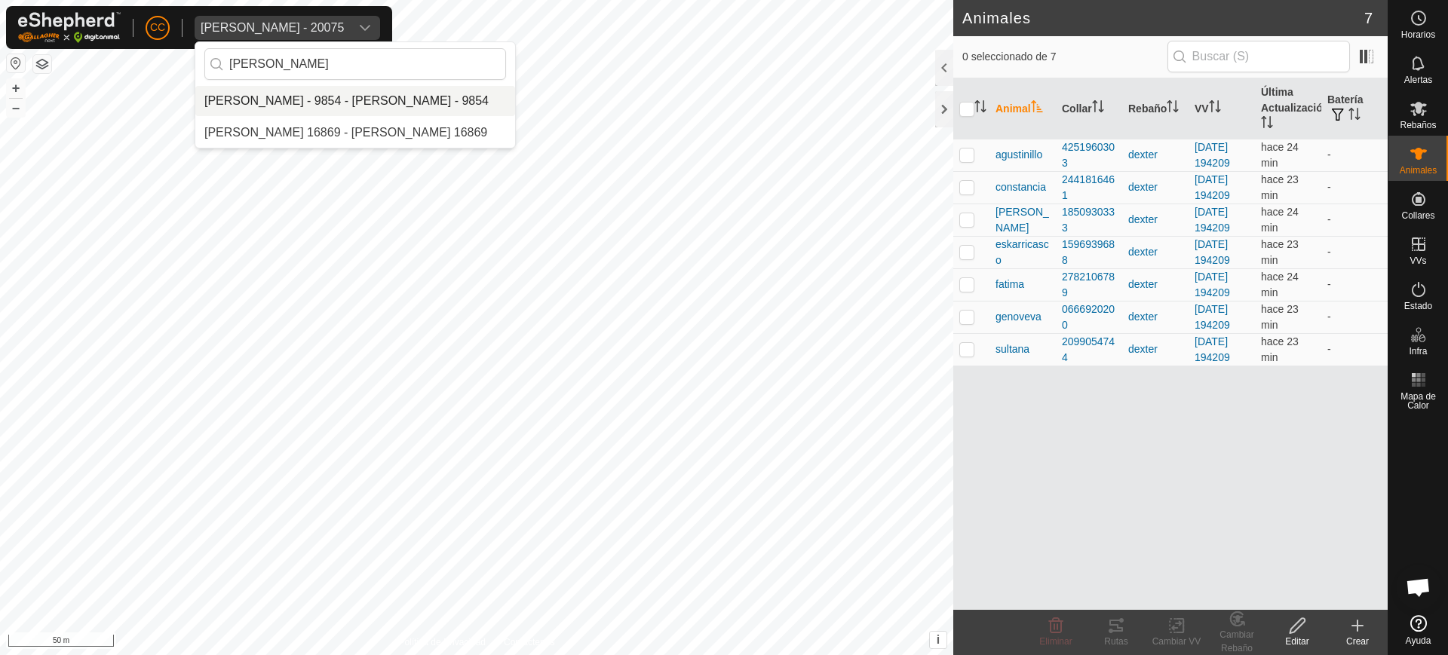
type input "antonio d"
click at [366, 109] on li "[PERSON_NAME] - 9854 - [PERSON_NAME] - 9854" at bounding box center [355, 101] width 320 height 30
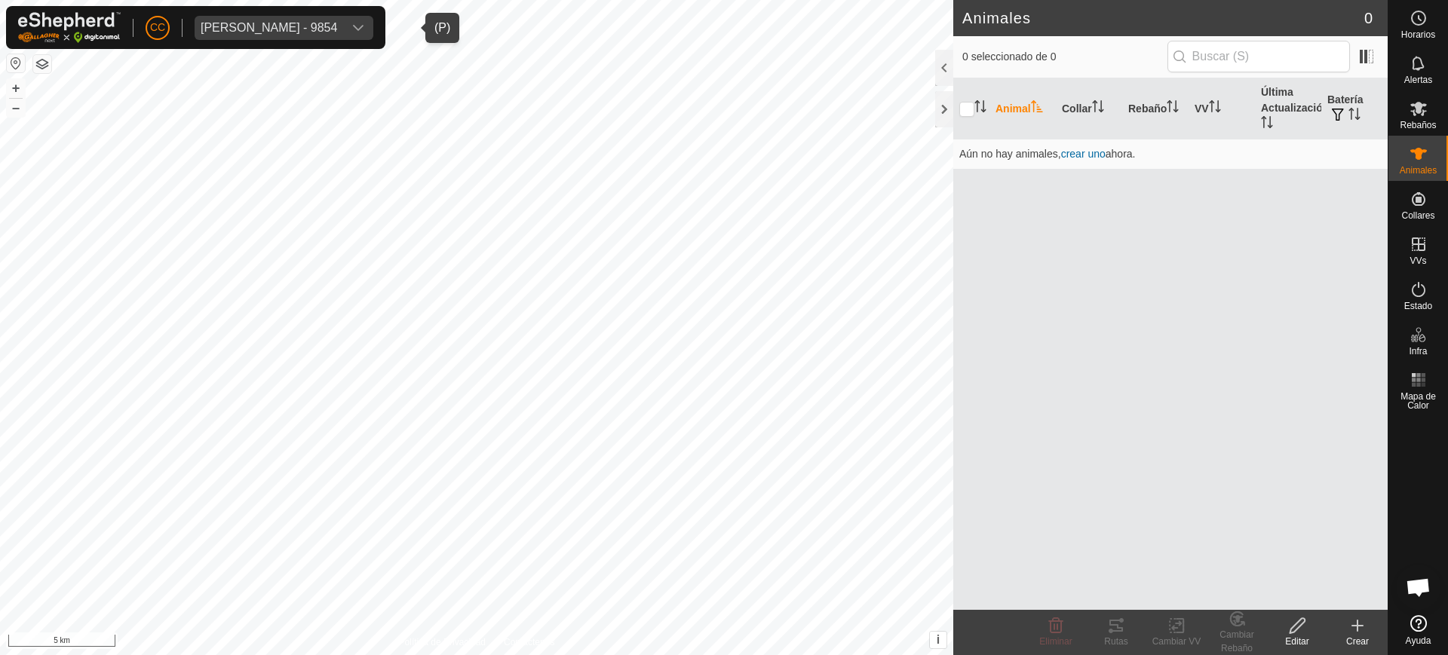
click at [337, 22] on div "Antonio Dapena Fernandez - 9854" at bounding box center [269, 28] width 137 height 12
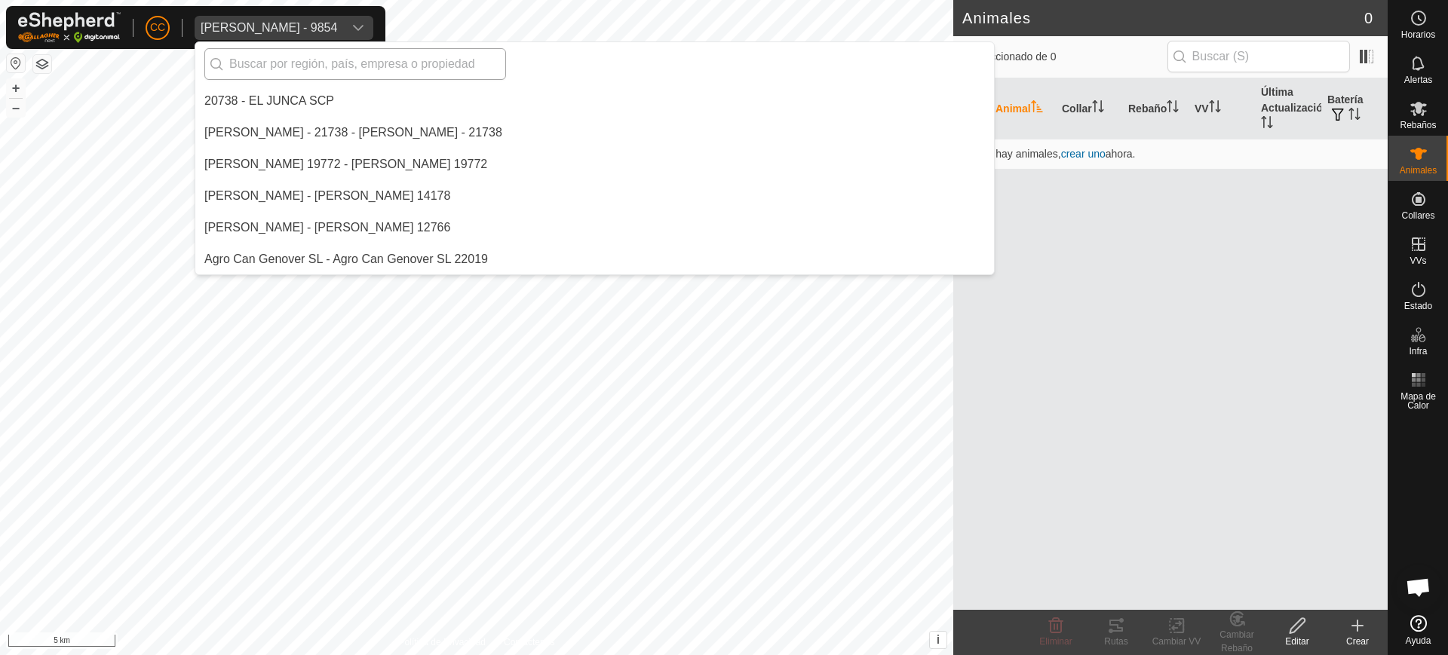
scroll to position [1362, 0]
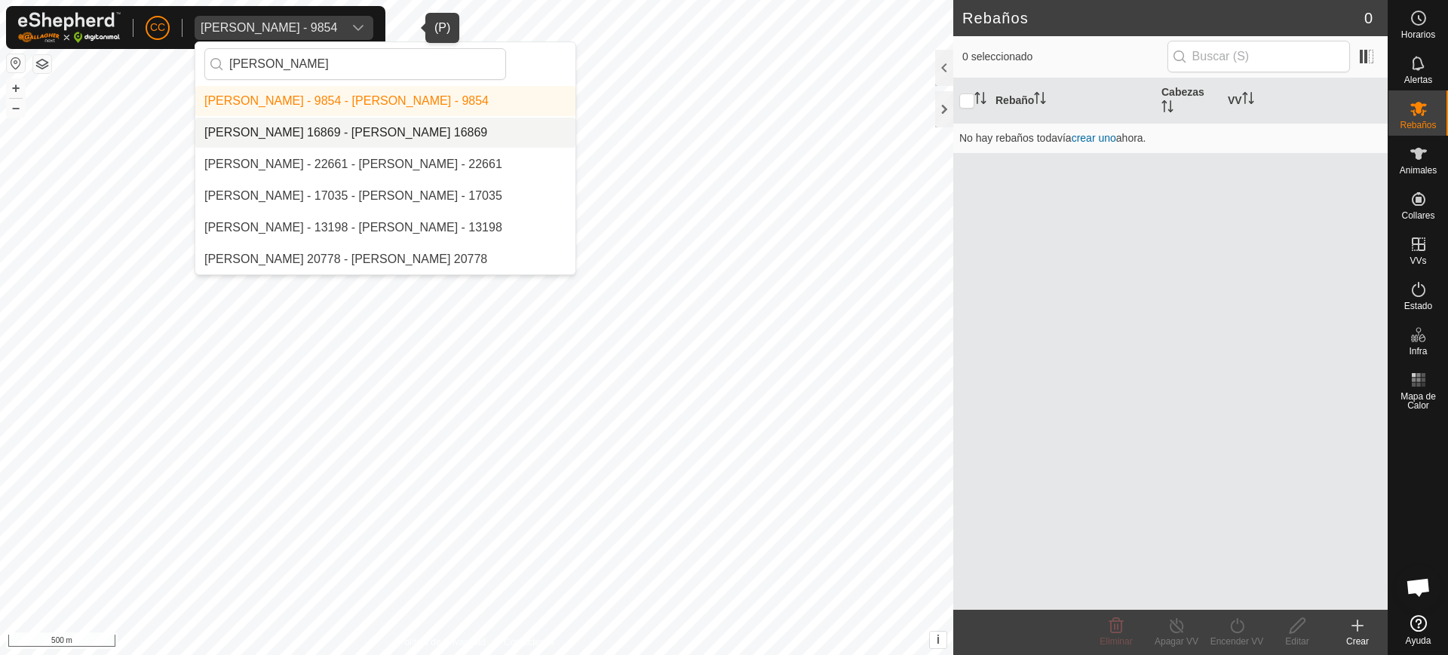
type input "antonio"
click at [322, 130] on li "[PERSON_NAME] Macho 16869 - [PERSON_NAME] 16869" at bounding box center [385, 133] width 380 height 30
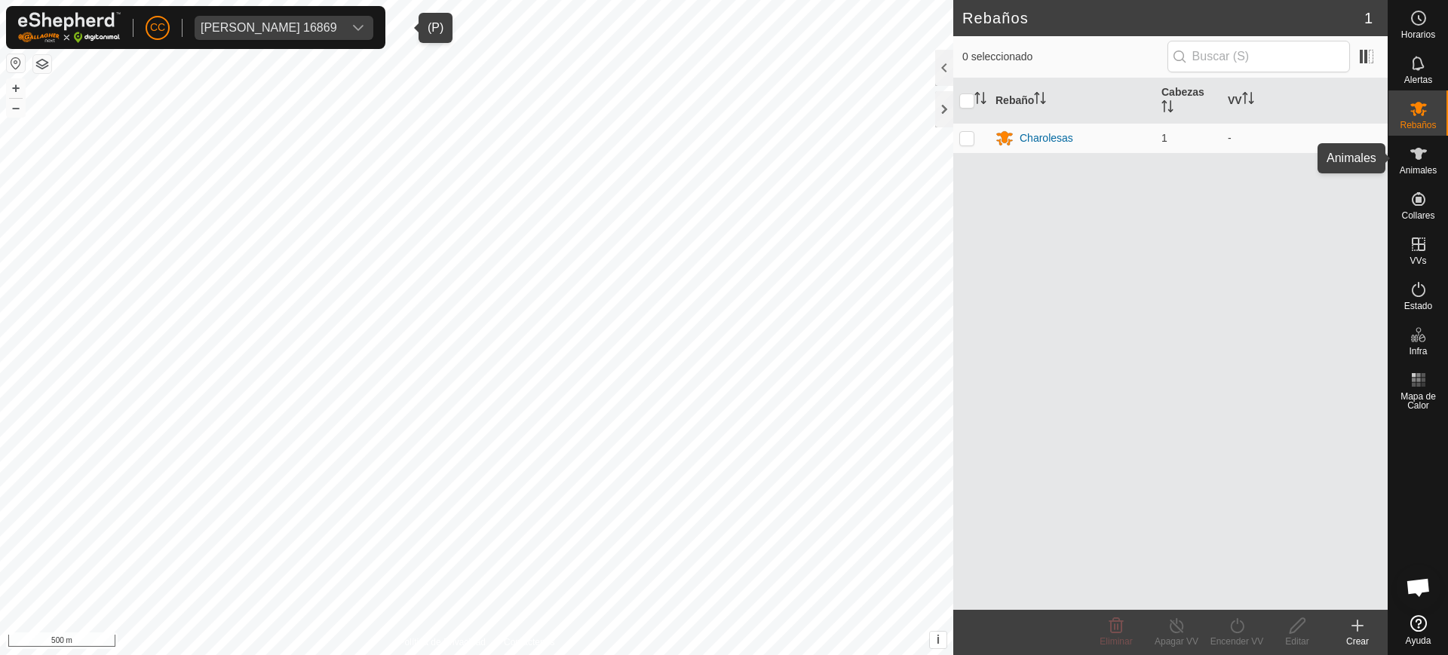
click at [1427, 156] on icon at bounding box center [1419, 154] width 18 height 18
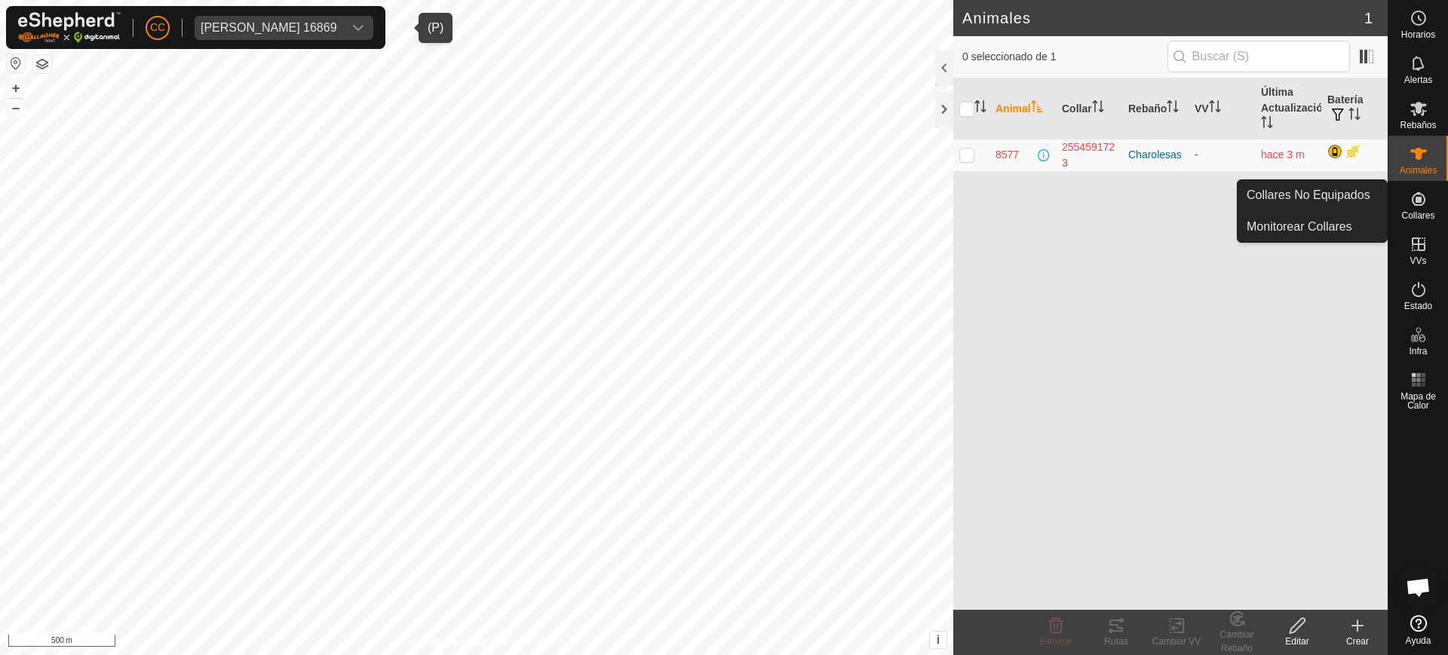
drag, startPoint x: 1414, startPoint y: 201, endPoint x: 1402, endPoint y: 201, distance: 12.1
click at [1413, 201] on icon at bounding box center [1419, 199] width 18 height 18
click at [1355, 196] on link "Collares No Equipados" at bounding box center [1312, 195] width 149 height 30
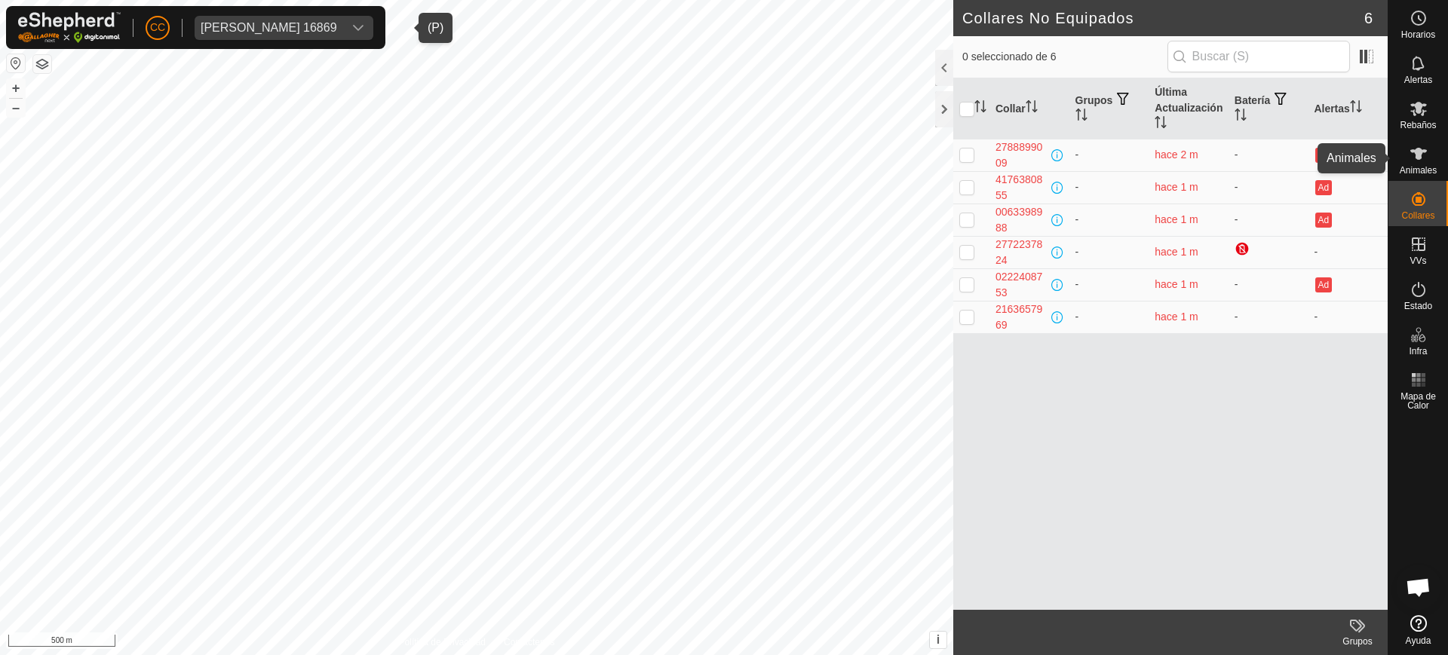
click at [1398, 162] on div "Animales" at bounding box center [1419, 158] width 60 height 45
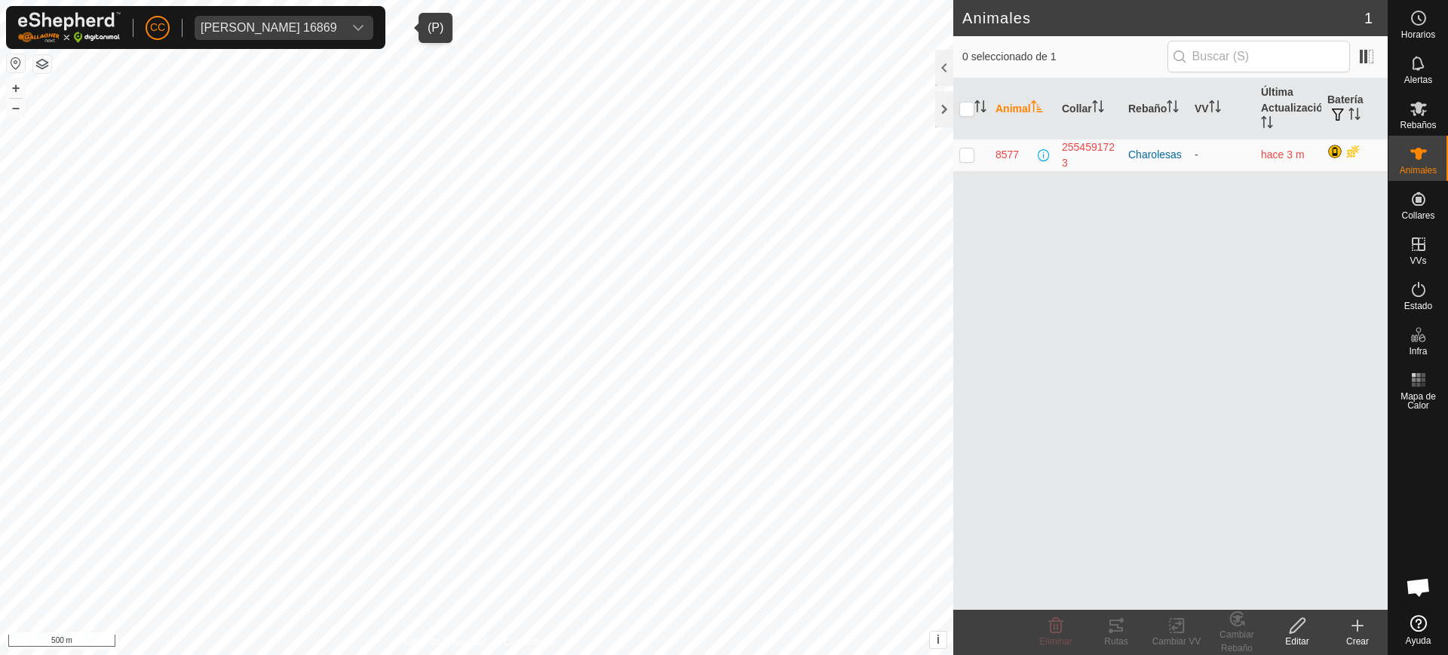
click at [1423, 626] on icon at bounding box center [1418, 623] width 17 height 17
click at [337, 28] on div "Antonio David Diaz Macho 16869" at bounding box center [269, 28] width 137 height 12
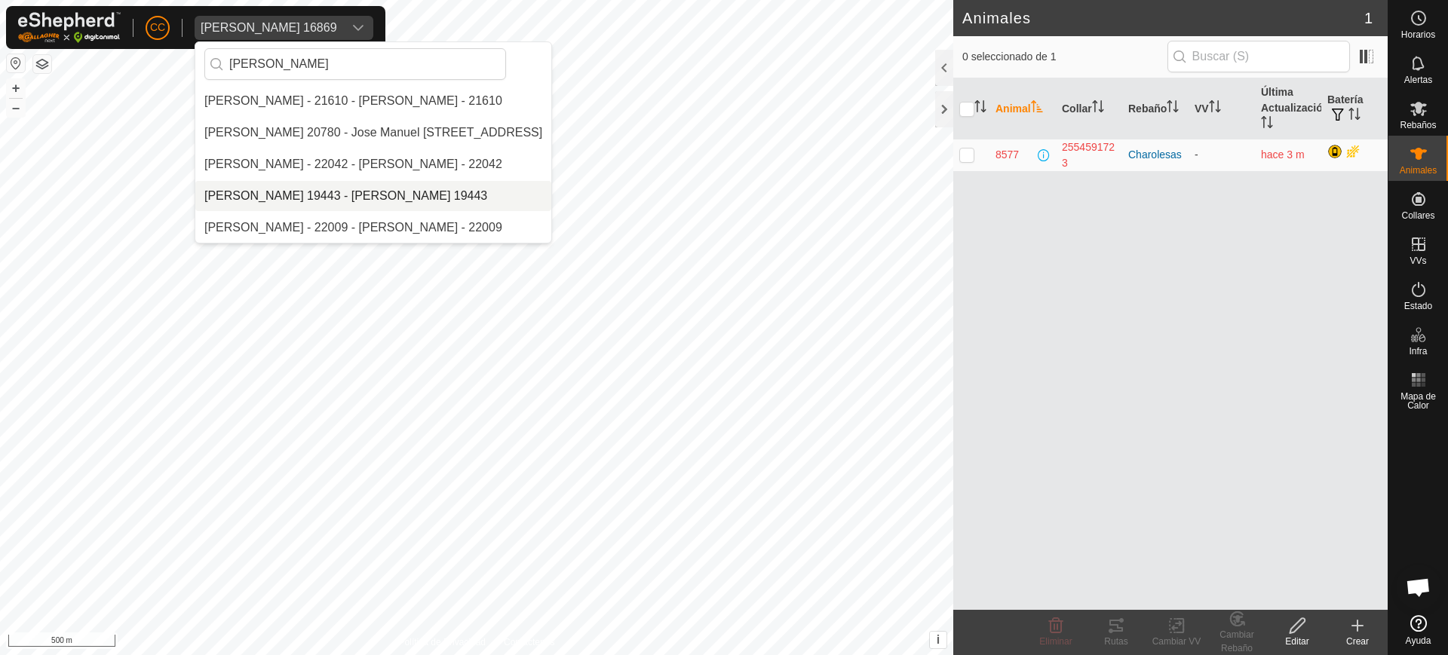
type input "jose man"
click at [373, 184] on li "Jose Manuel Olivera de La Vega 19443 - Jose Manuel Olivera de La Vega 19443" at bounding box center [373, 196] width 356 height 30
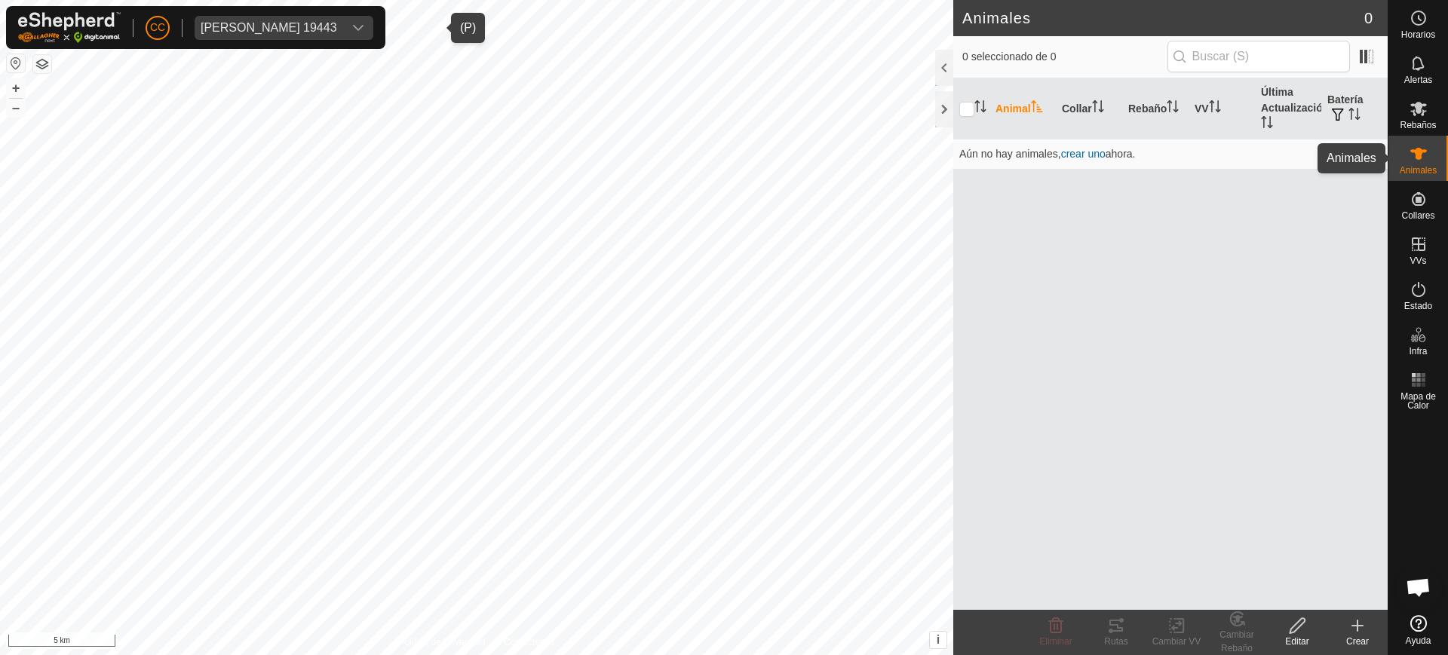
click at [1406, 169] on span "Animales" at bounding box center [1418, 170] width 37 height 9
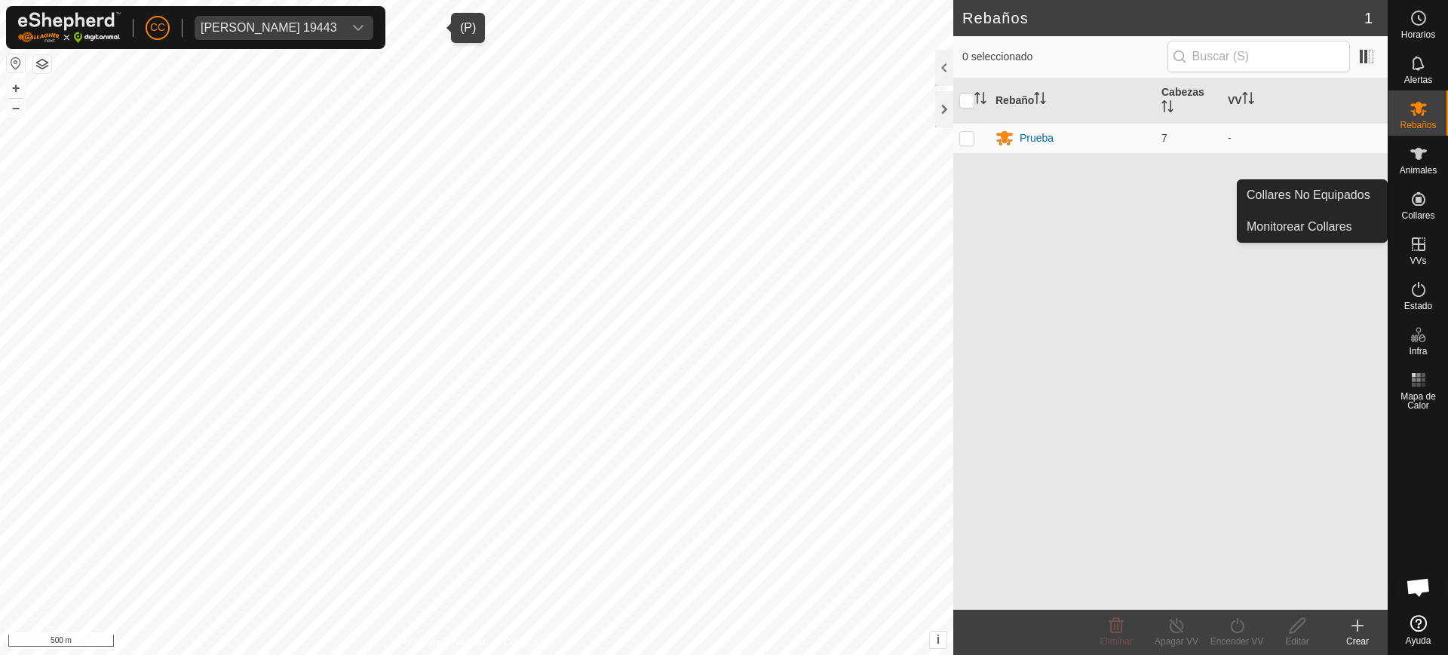
click at [1416, 211] on span "Collares" at bounding box center [1417, 215] width 33 height 9
click at [1352, 190] on link "Collares No Equipados" at bounding box center [1312, 195] width 149 height 30
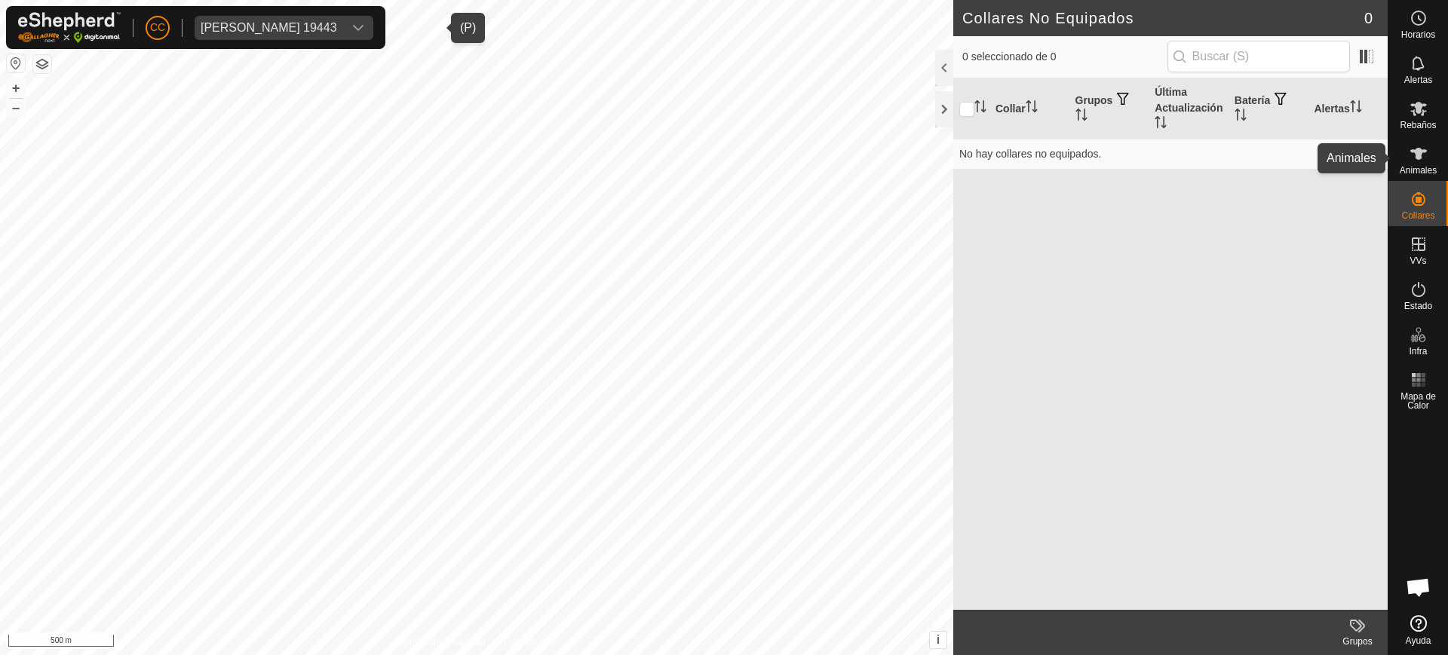
click at [1418, 173] on span "Animales" at bounding box center [1418, 170] width 37 height 9
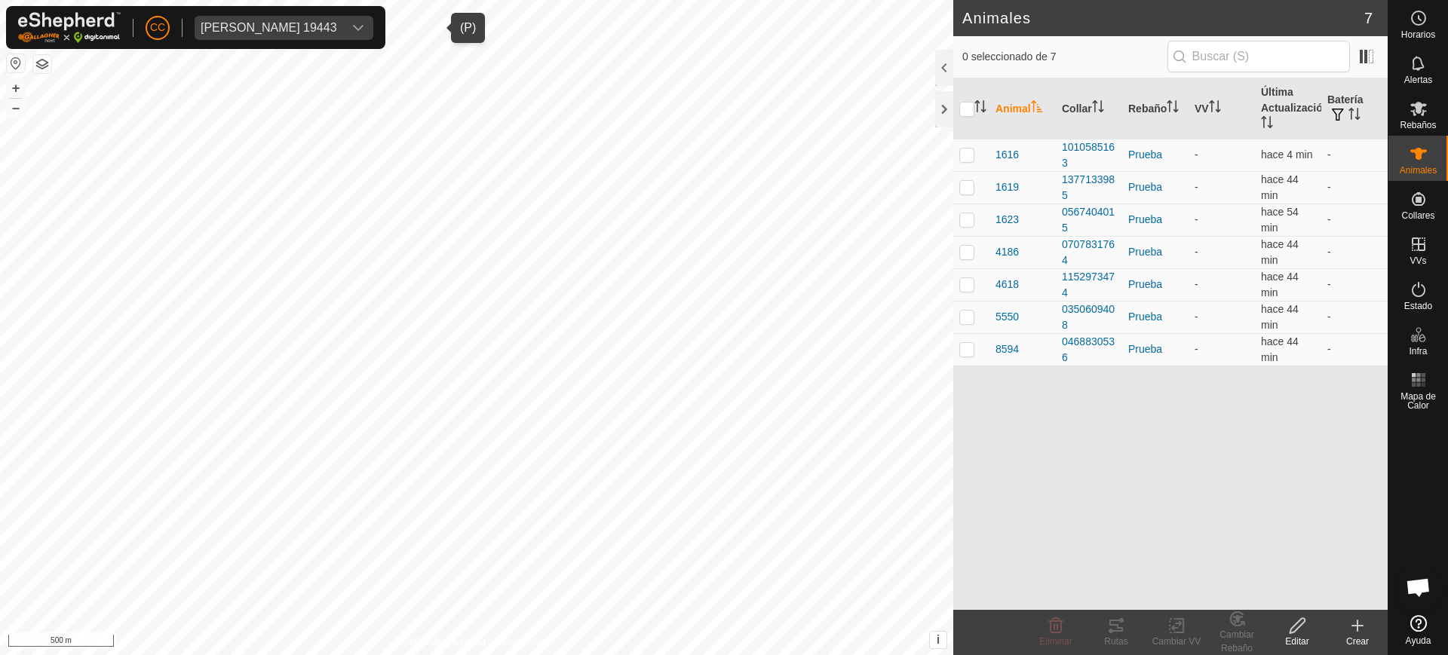
click at [337, 27] on div "Jose Manuel Olivera de La Vega 19443" at bounding box center [269, 28] width 137 height 12
type input "gustavo"
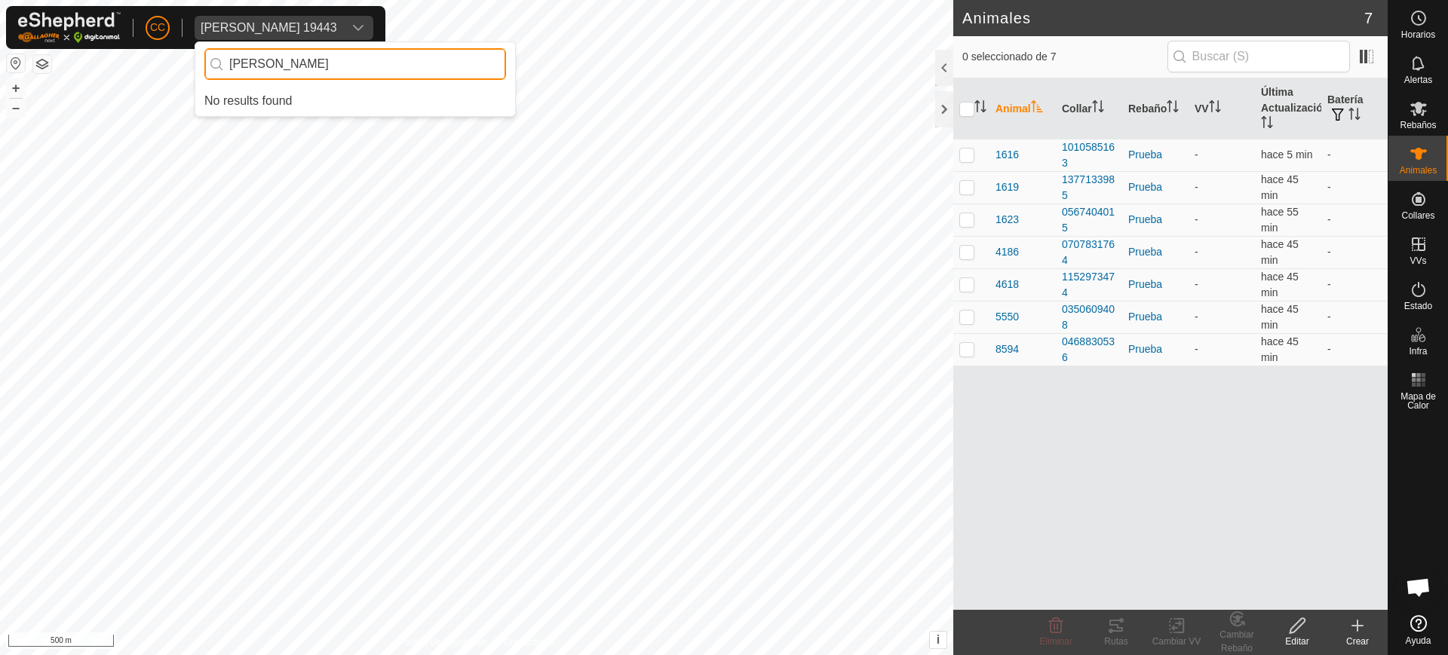
click at [188, 61] on div "CC Jose Manuel Olivera de La Vega 19443 gustavo No results found Horarios Alert…" at bounding box center [724, 327] width 1448 height 655
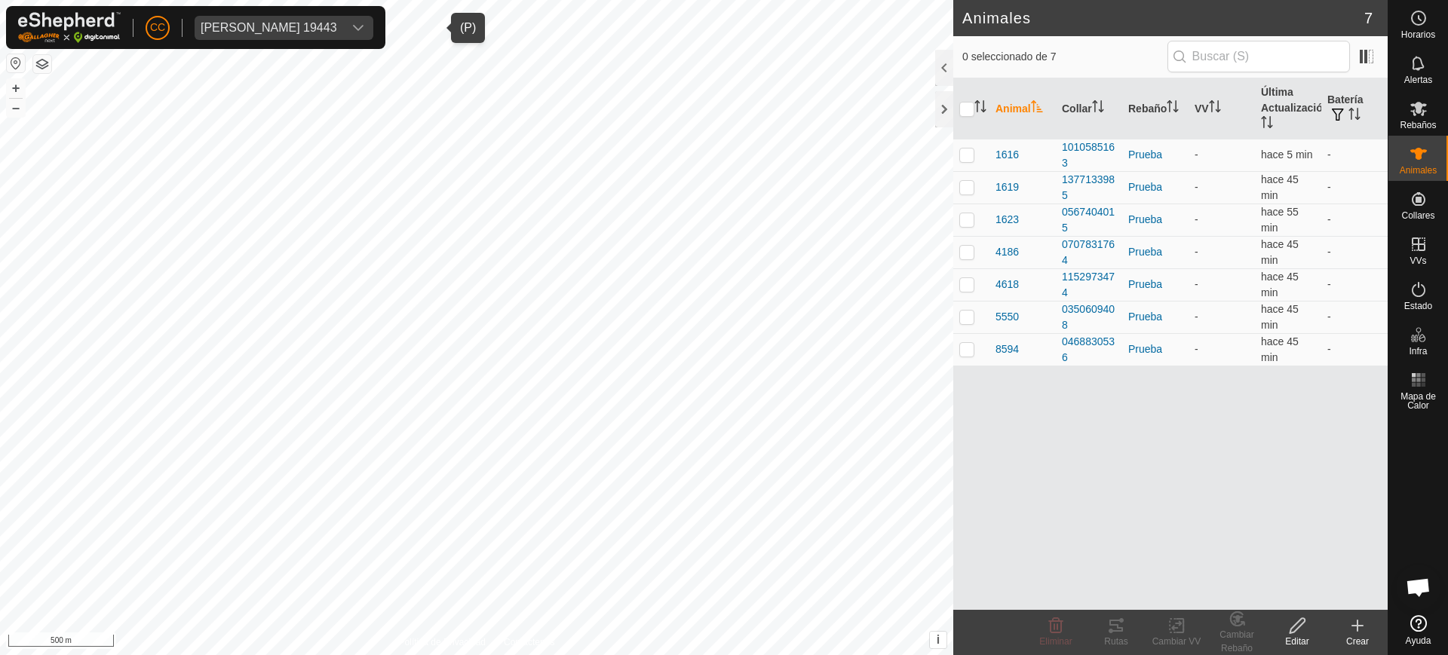
click at [250, 22] on div "Jose Manuel Olivera de La Vega 19443" at bounding box center [269, 28] width 137 height 12
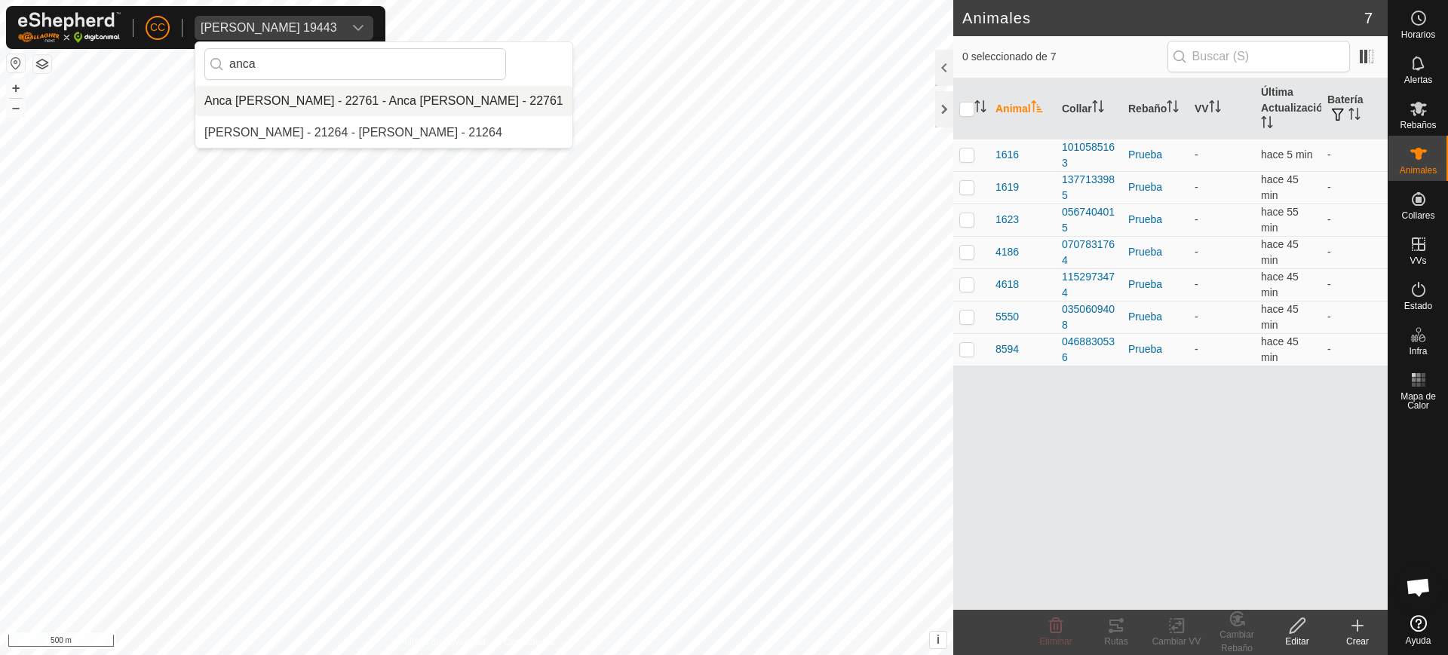
type input "anca"
click at [339, 103] on li "Anca Sanda Bercian - 22761 - Anca Sanda Bercian - 22761" at bounding box center [383, 101] width 377 height 30
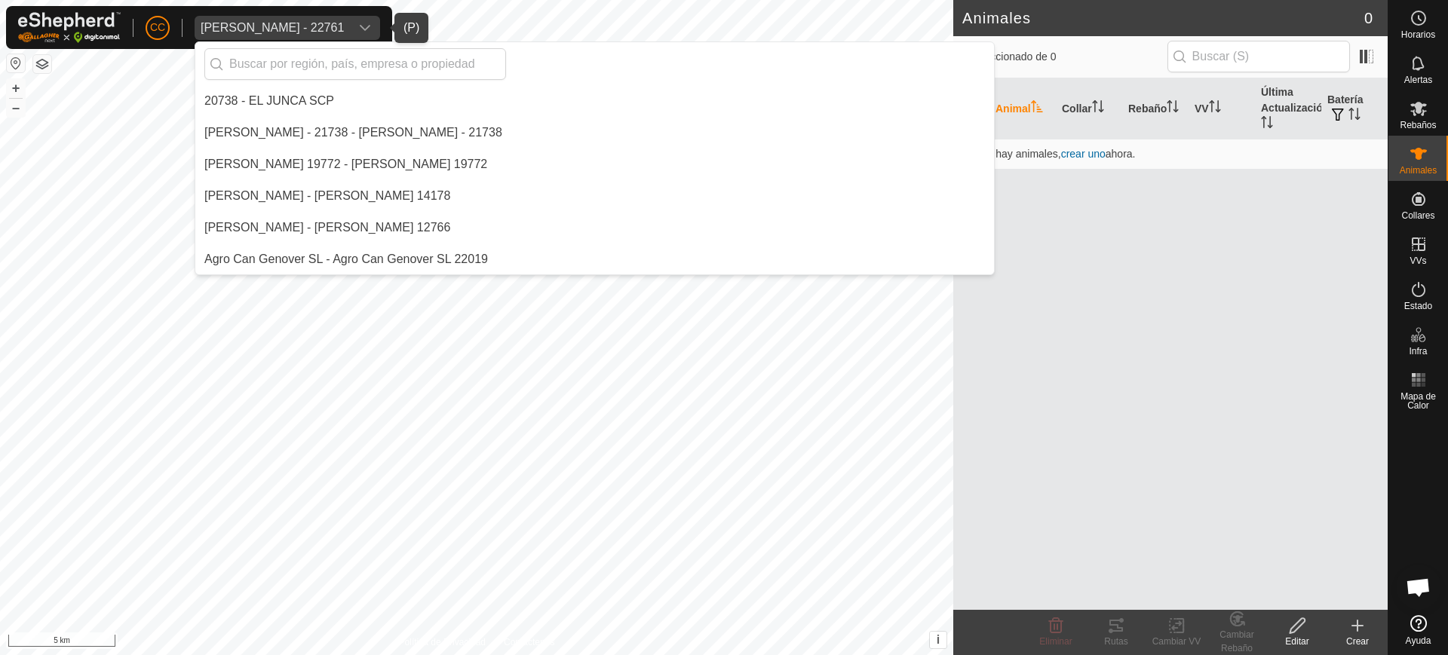
scroll to position [1045, 0]
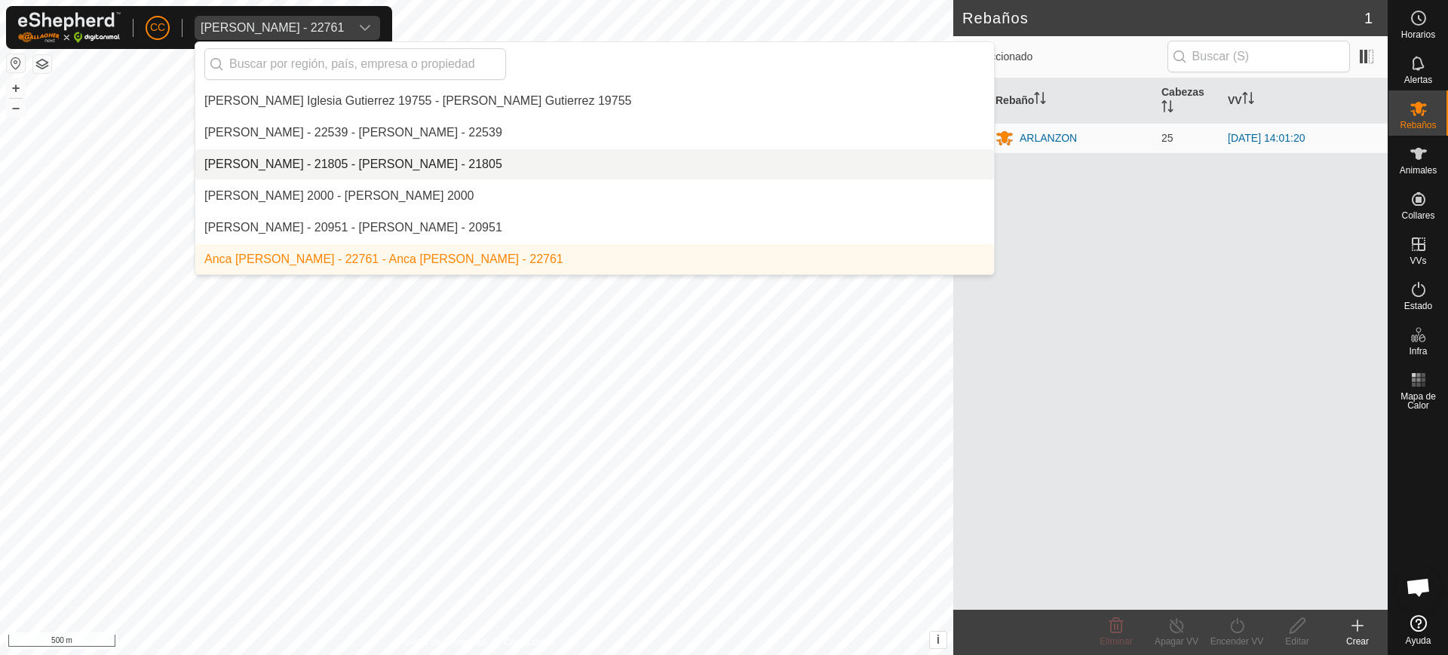
click at [1005, 224] on div "Rebaño Cabezas VV ARLANZON 25 2025-09-24 14:01:20" at bounding box center [1170, 344] width 434 height 532
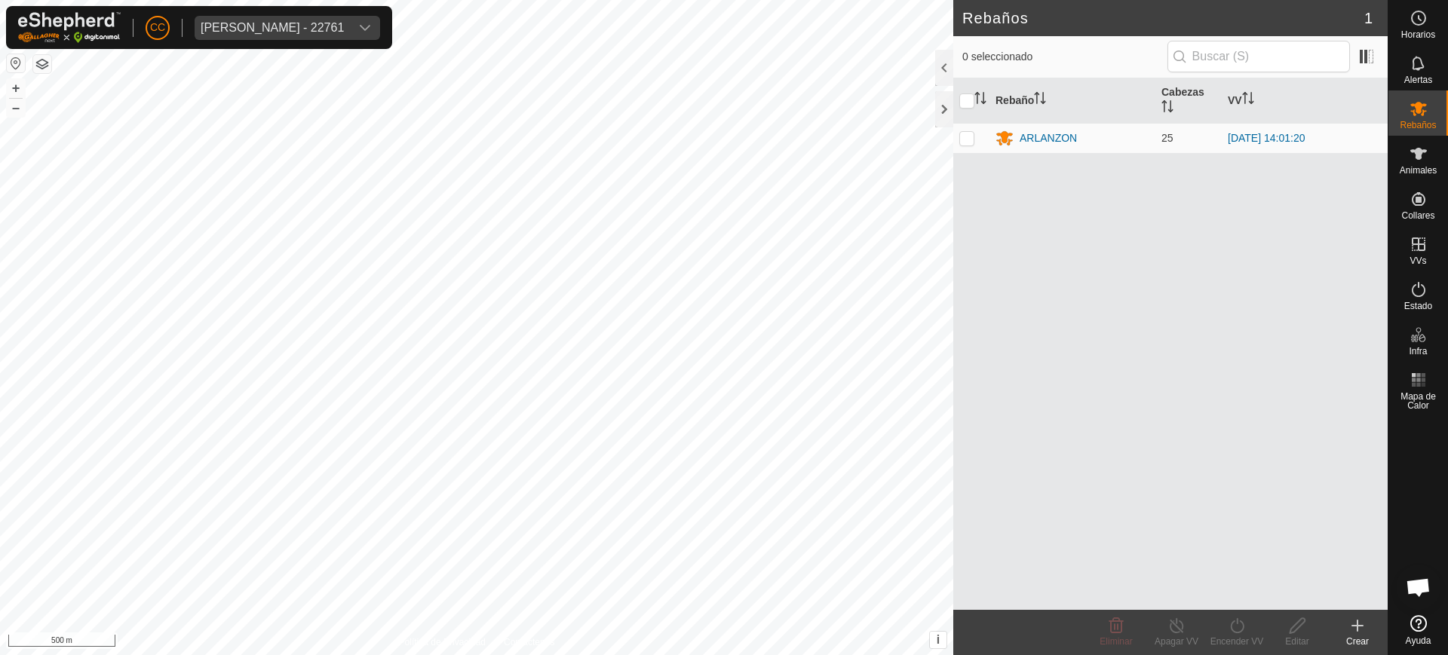
click at [18, 60] on button "button" at bounding box center [16, 63] width 18 height 18
click at [1419, 167] on span "Animales" at bounding box center [1418, 170] width 37 height 9
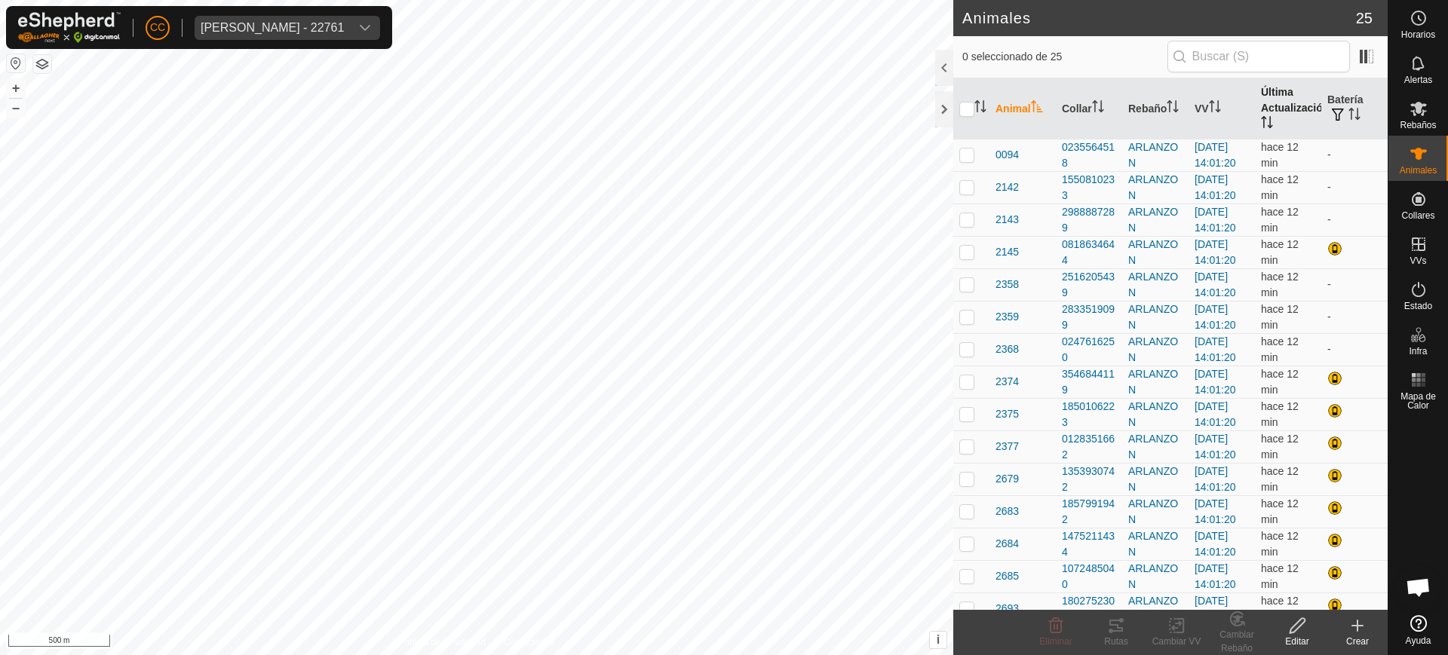
click at [1255, 111] on th "Última Actualización" at bounding box center [1288, 108] width 66 height 61
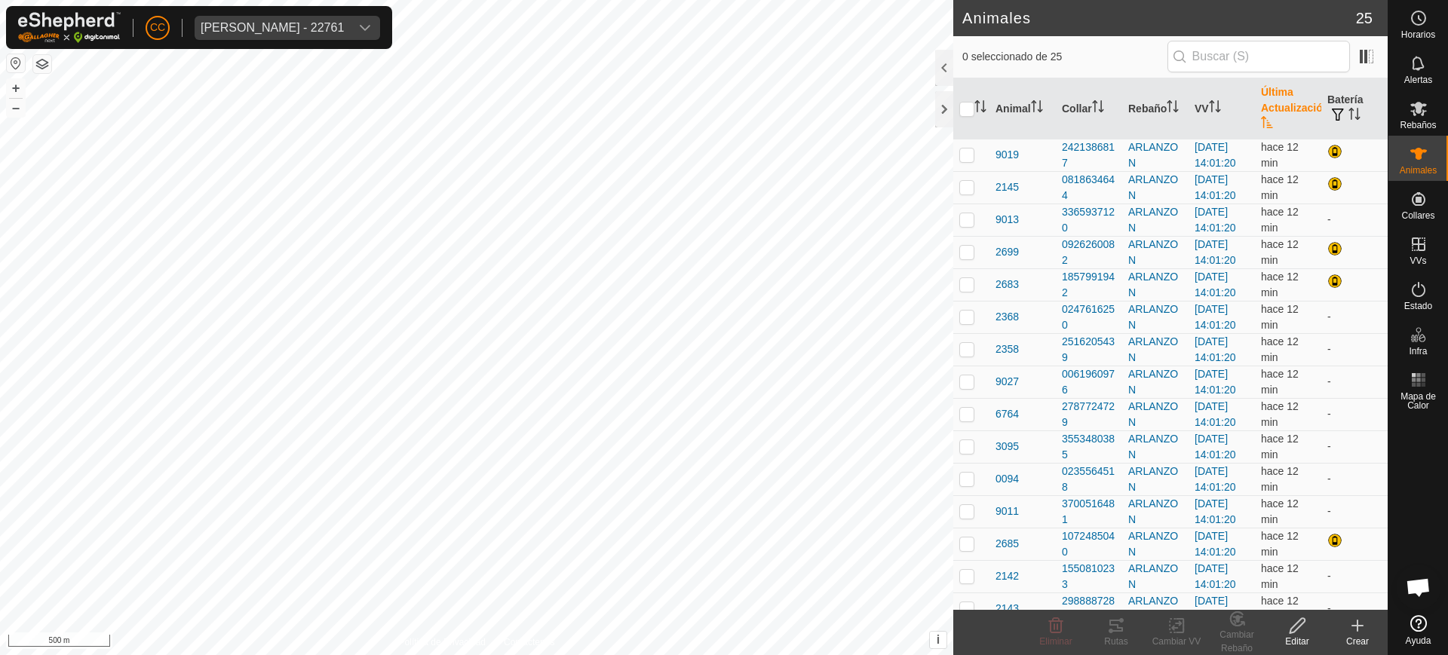
click at [1255, 111] on th "Última Actualización" at bounding box center [1288, 108] width 66 height 61
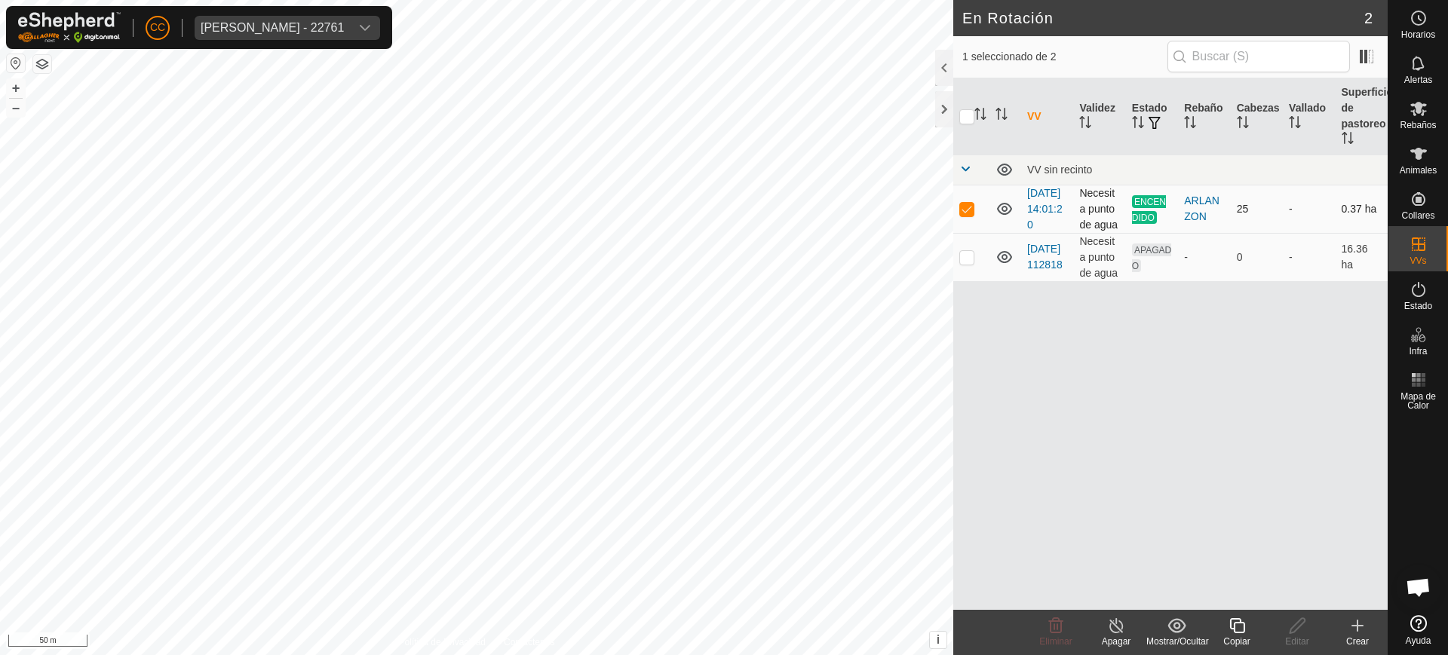
click at [966, 215] on p-checkbox at bounding box center [966, 209] width 15 height 12
checkbox input "false"
checkbox input "true"
click at [1296, 619] on icon at bounding box center [1297, 626] width 19 height 18
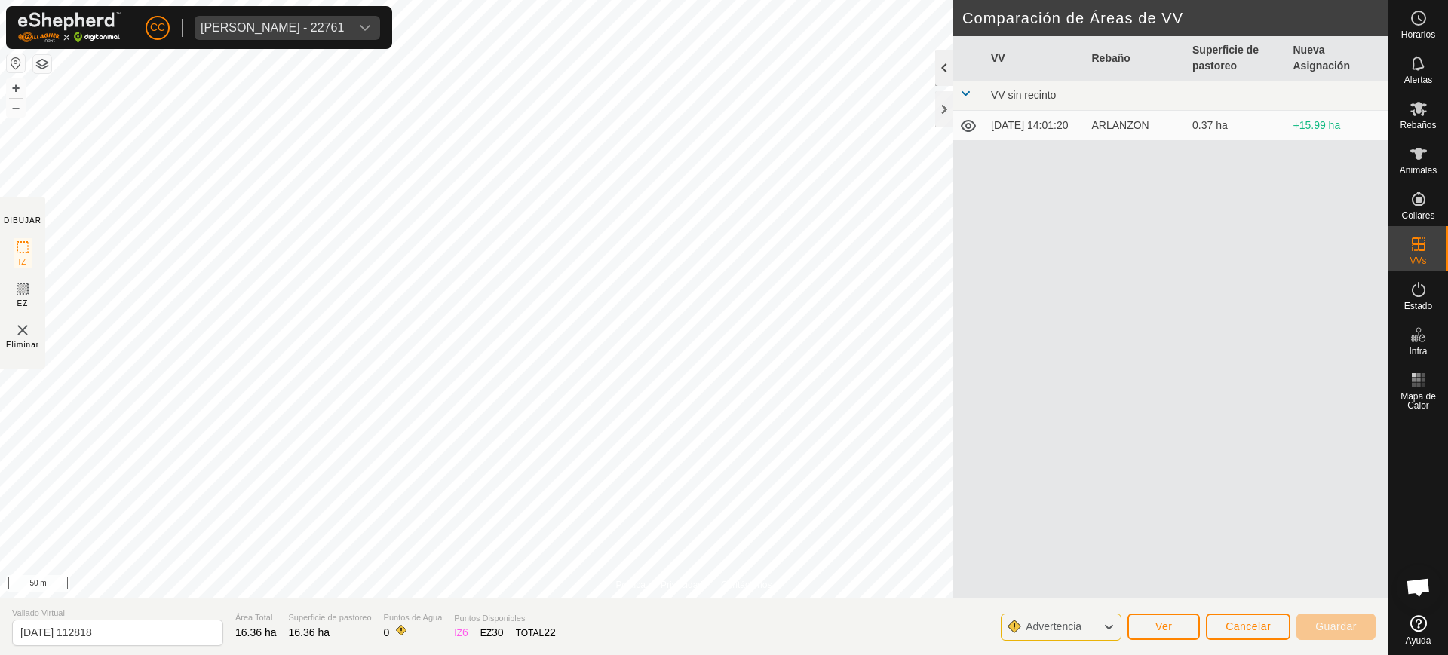
click at [941, 57] on div at bounding box center [944, 68] width 18 height 36
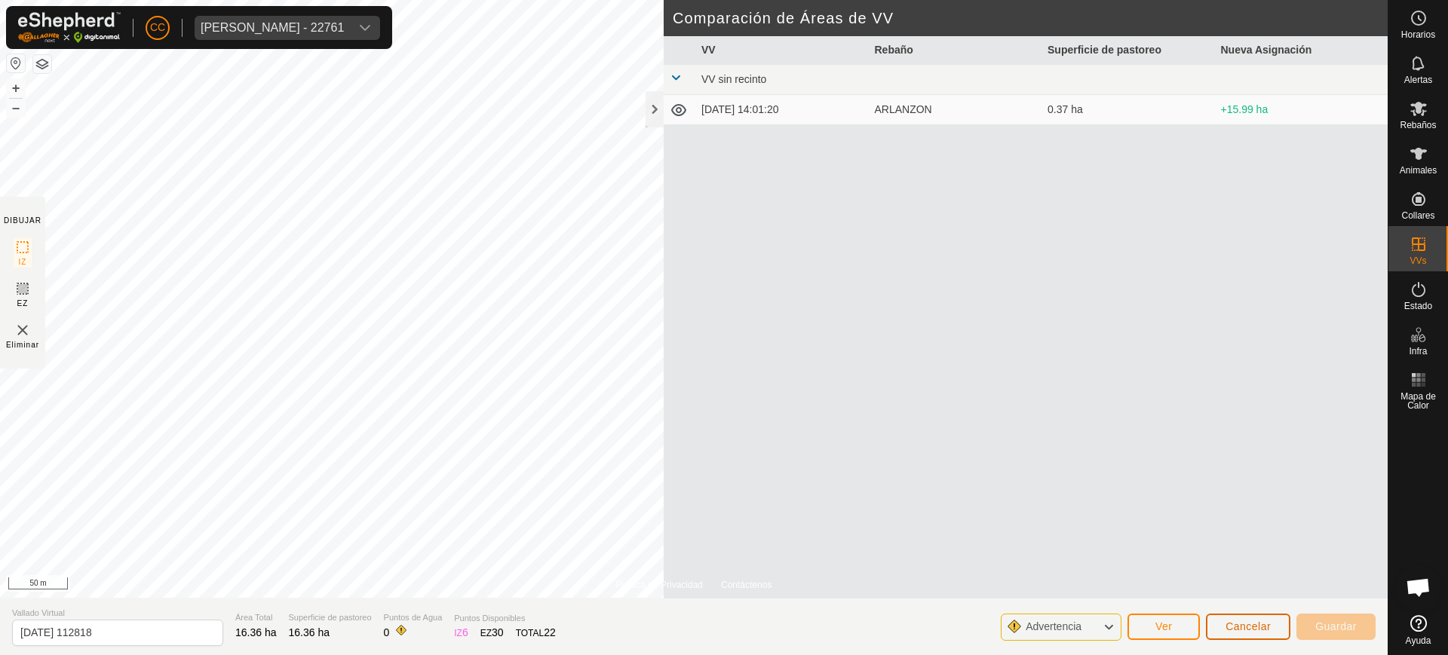
click at [1212, 623] on button "Cancelar" at bounding box center [1248, 627] width 84 height 26
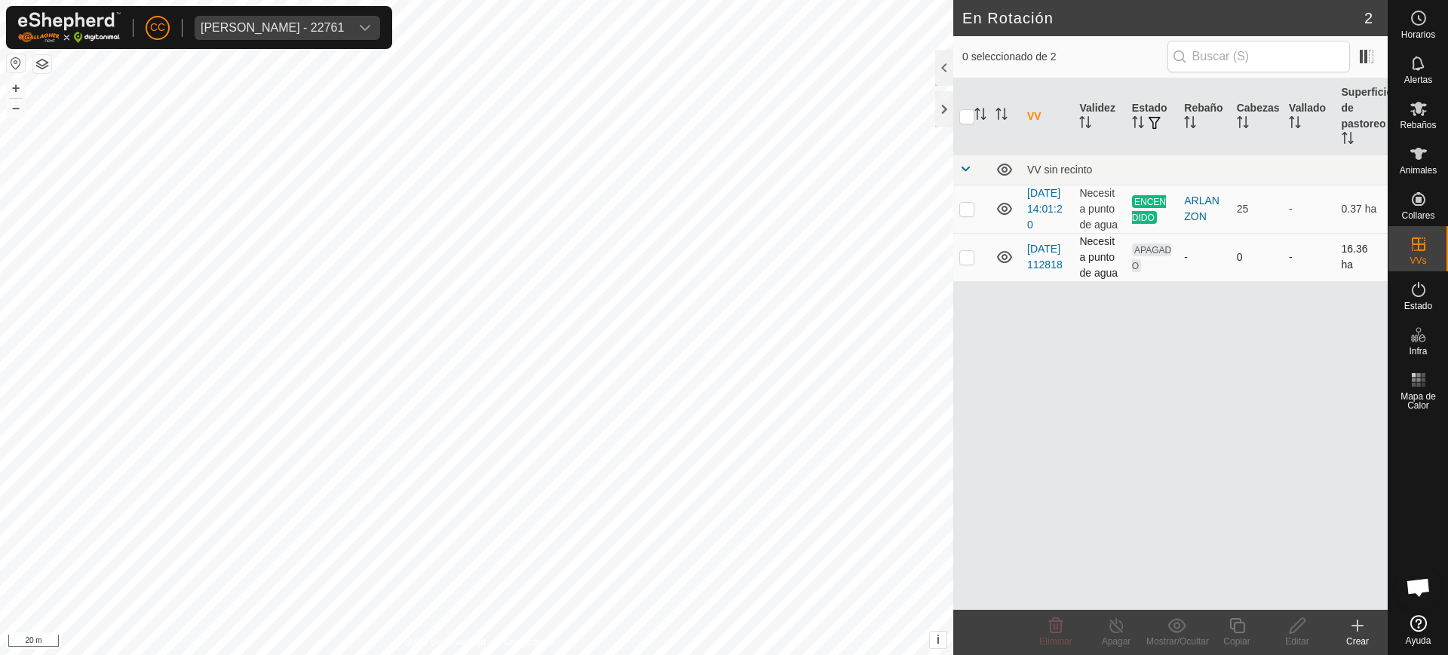
click at [960, 263] on p-checkbox at bounding box center [966, 257] width 15 height 12
checkbox input "true"
click at [1294, 624] on icon at bounding box center [1297, 626] width 19 height 18
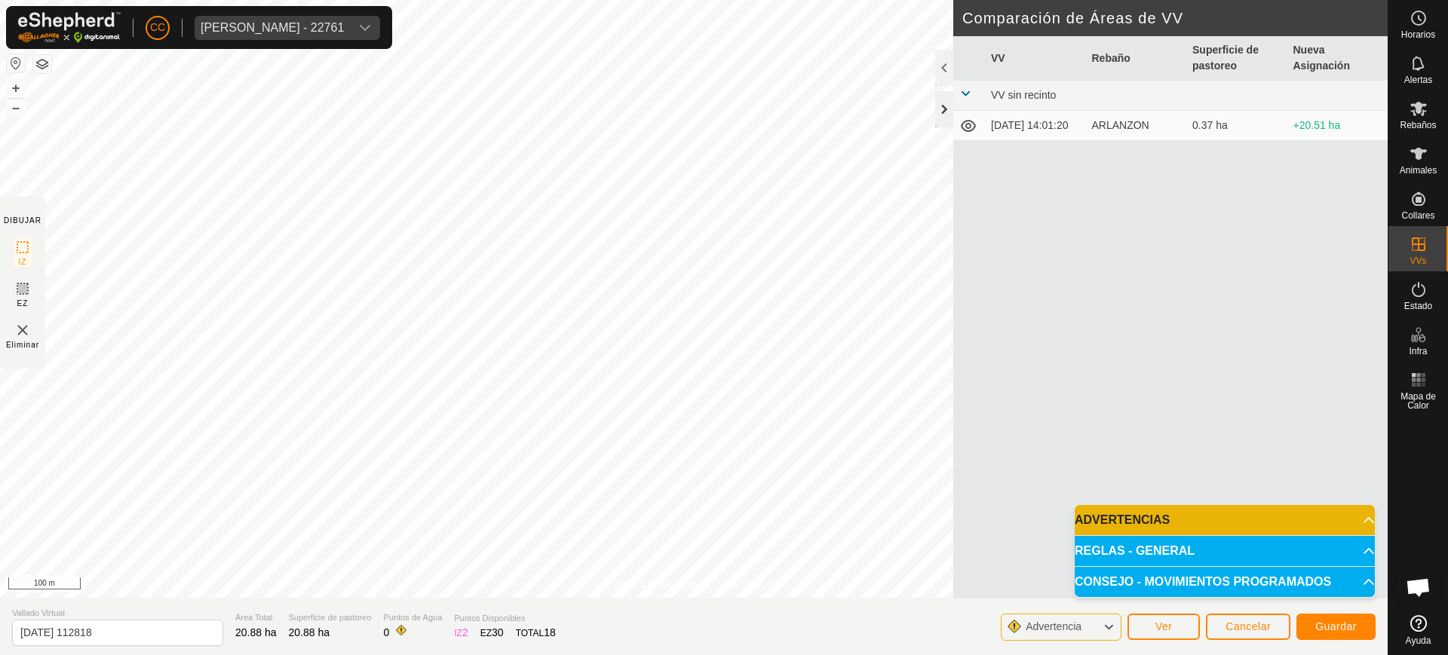
click at [950, 107] on div at bounding box center [944, 109] width 18 height 36
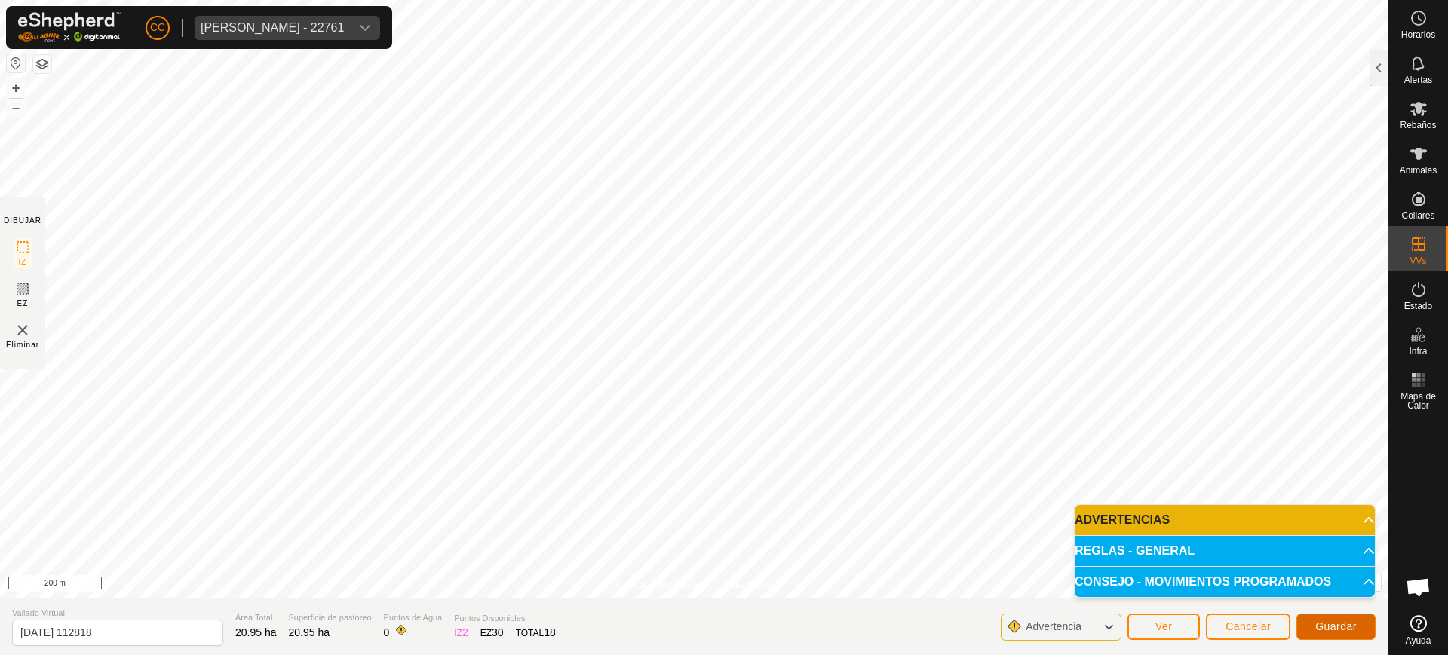
click at [1340, 624] on span "Guardar" at bounding box center [1335, 627] width 41 height 12
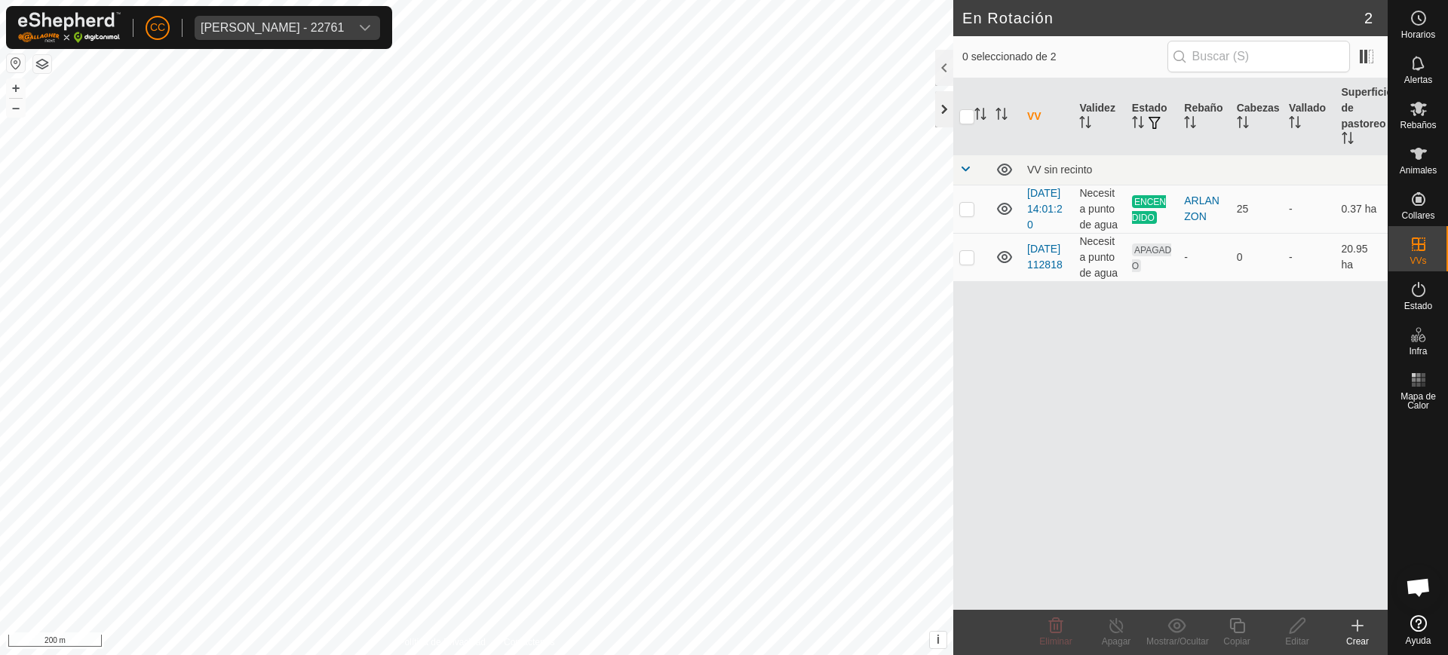
click at [949, 108] on div at bounding box center [944, 109] width 18 height 36
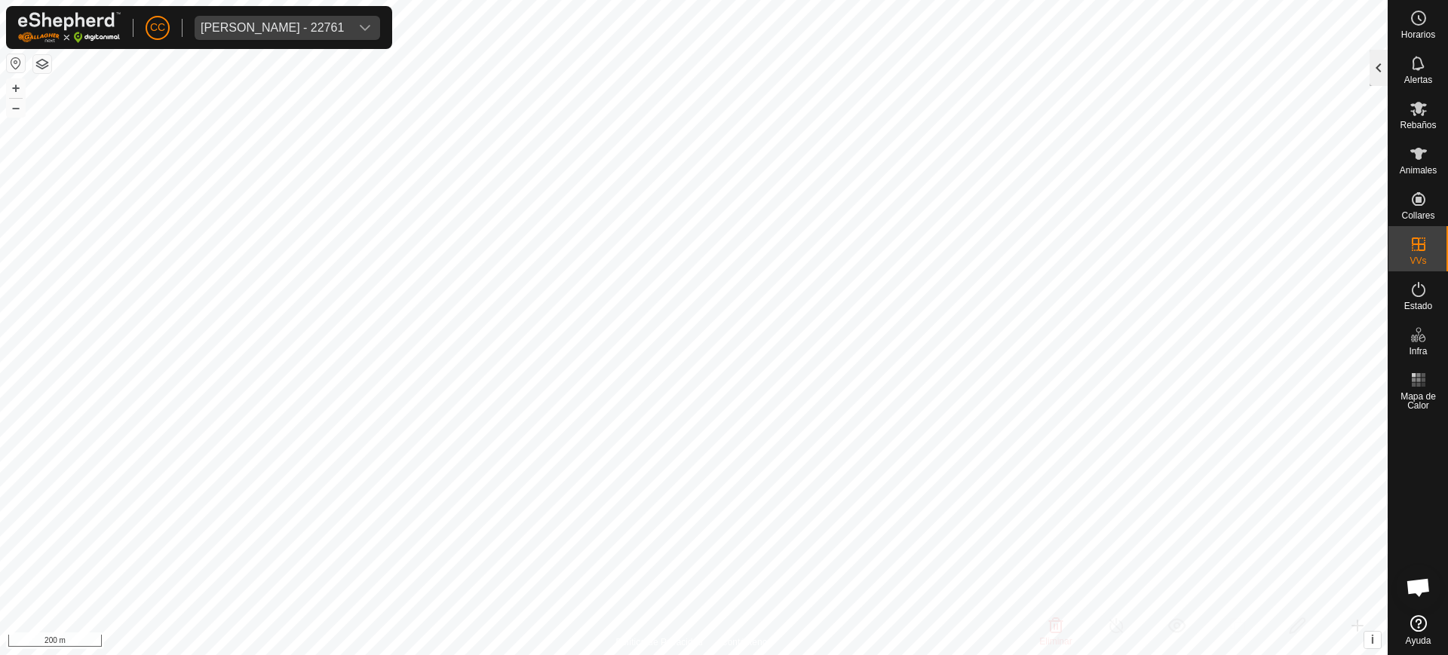
click at [1373, 76] on div at bounding box center [1379, 68] width 18 height 36
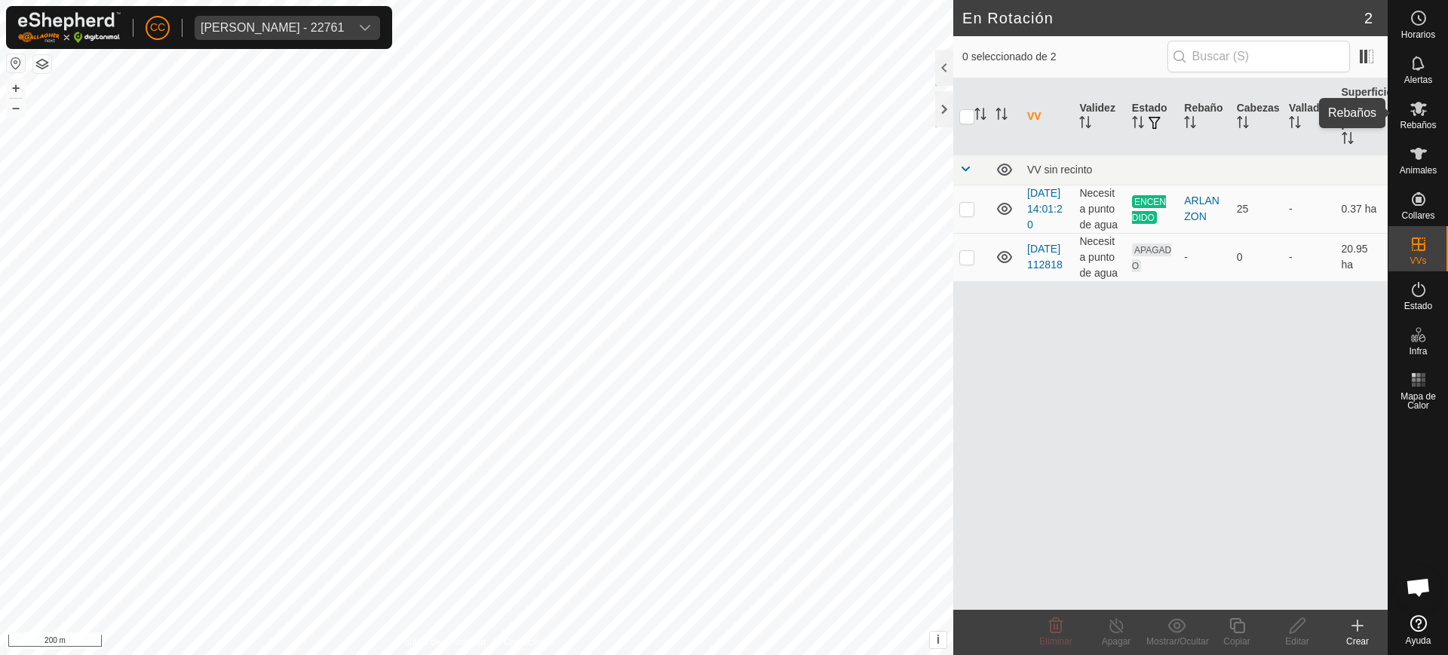
click at [1404, 110] on div "Rebaños" at bounding box center [1419, 113] width 60 height 45
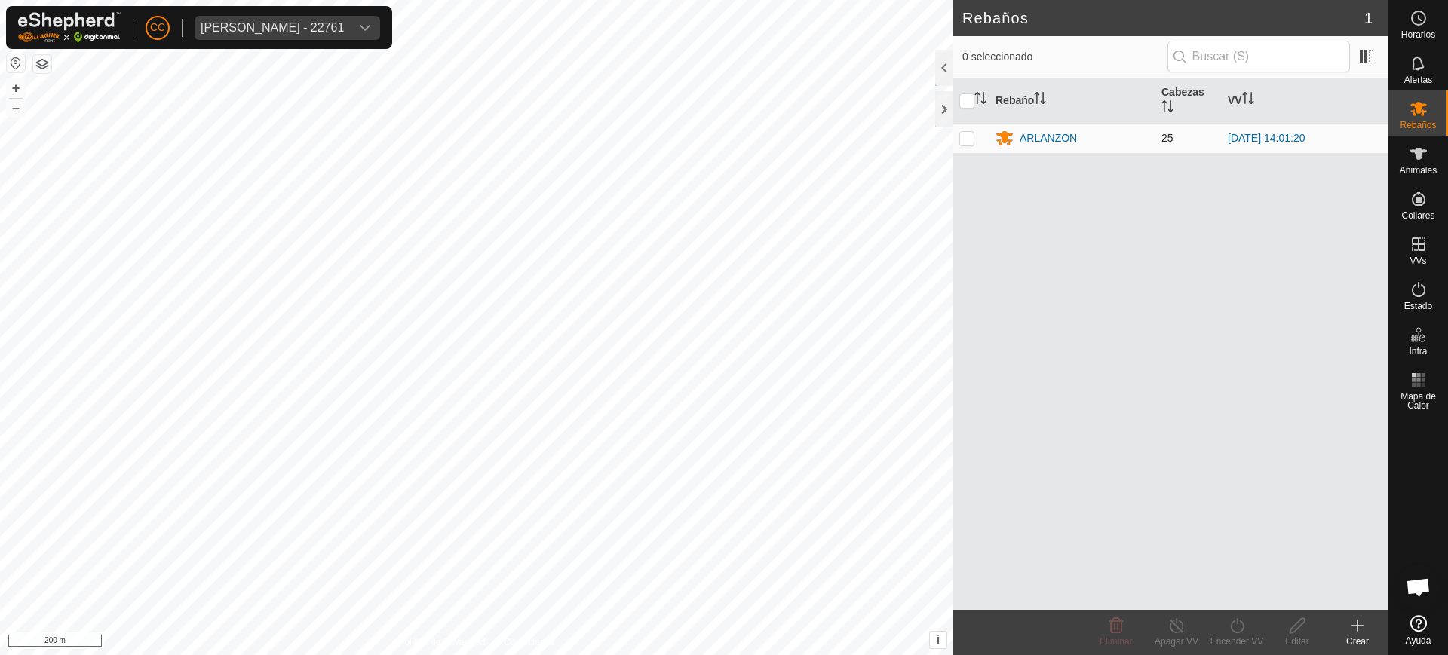
click at [962, 140] on p-checkbox at bounding box center [966, 138] width 15 height 12
checkbox input "true"
click at [1244, 637] on div "Encender VV" at bounding box center [1237, 642] width 60 height 14
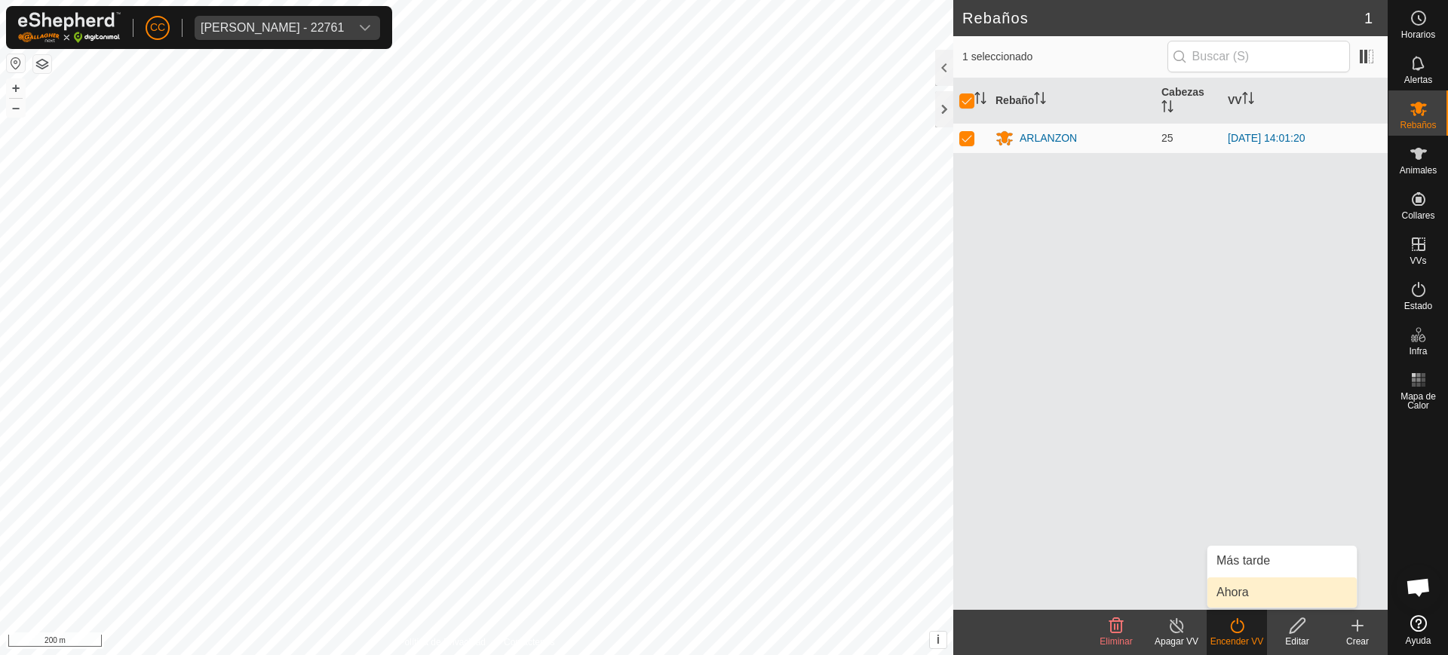
click at [1236, 589] on link "Ahora" at bounding box center [1281, 593] width 149 height 30
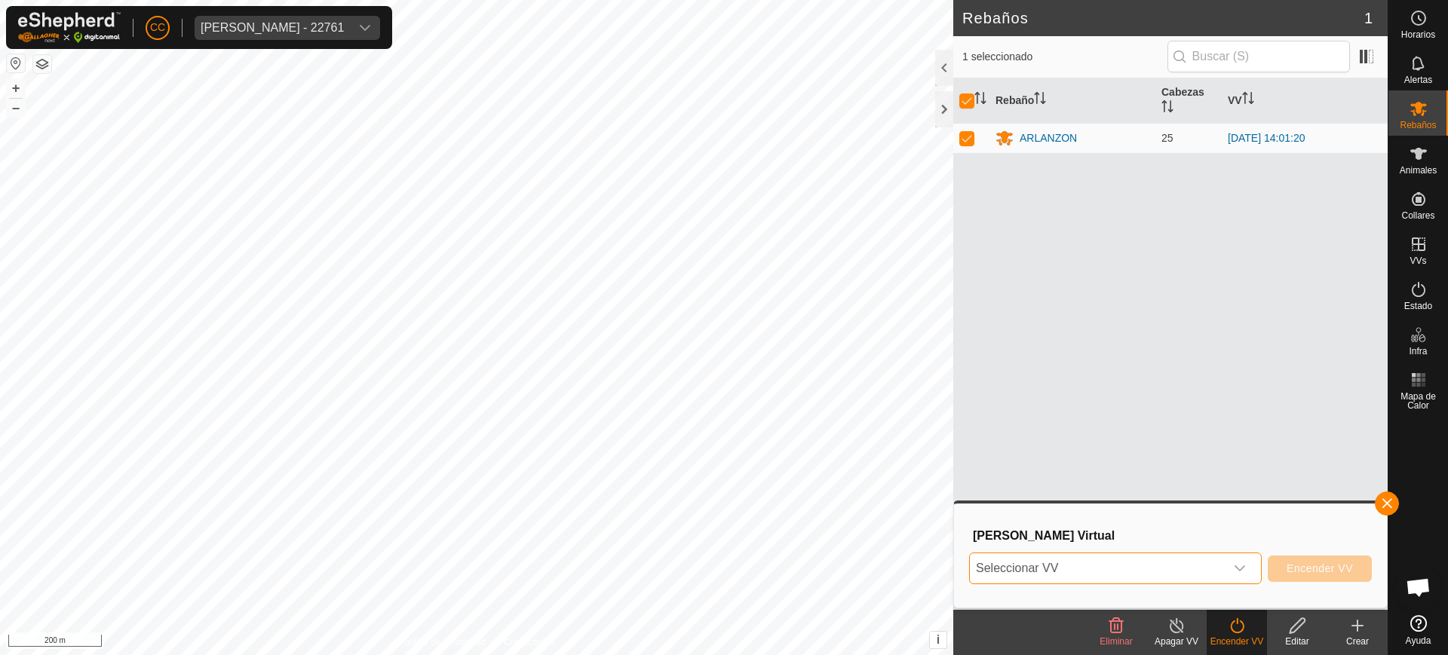
click at [1062, 569] on span "Seleccionar VV" at bounding box center [1097, 569] width 255 height 30
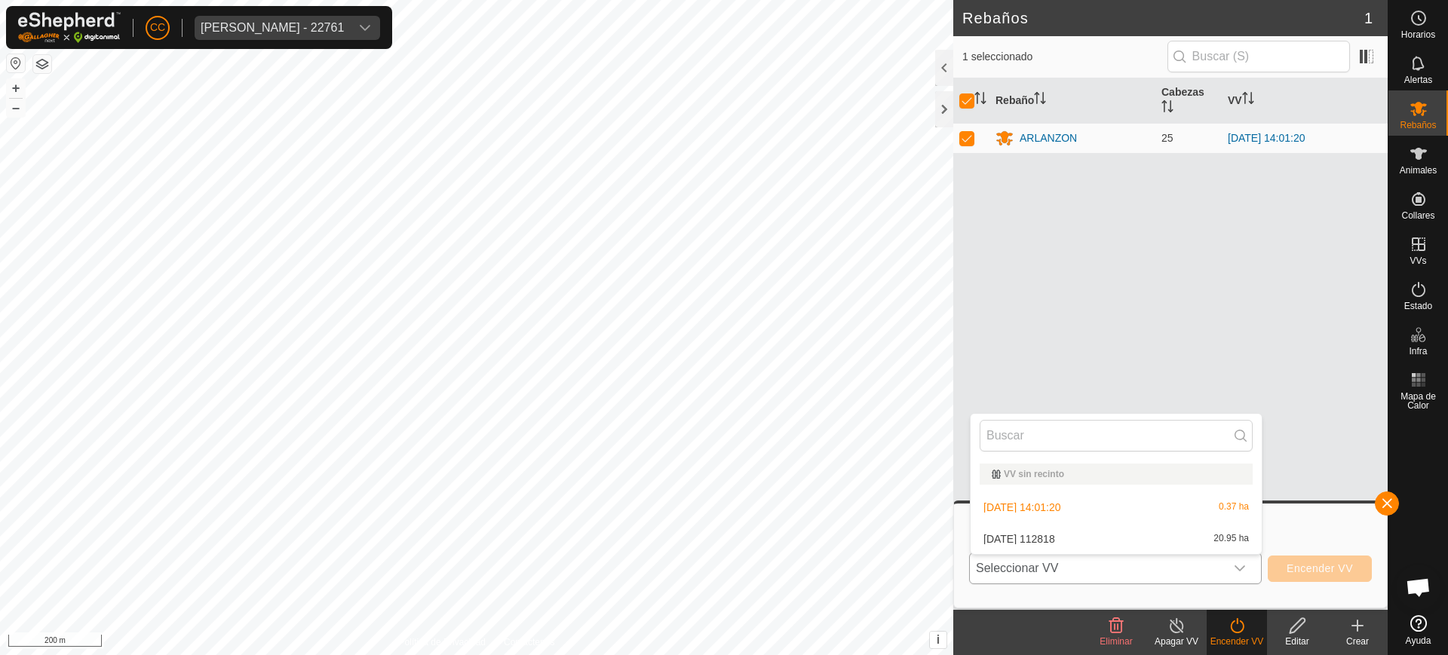
click at [1045, 535] on li "2025-09-25 112818 20.95 ha" at bounding box center [1116, 539] width 291 height 30
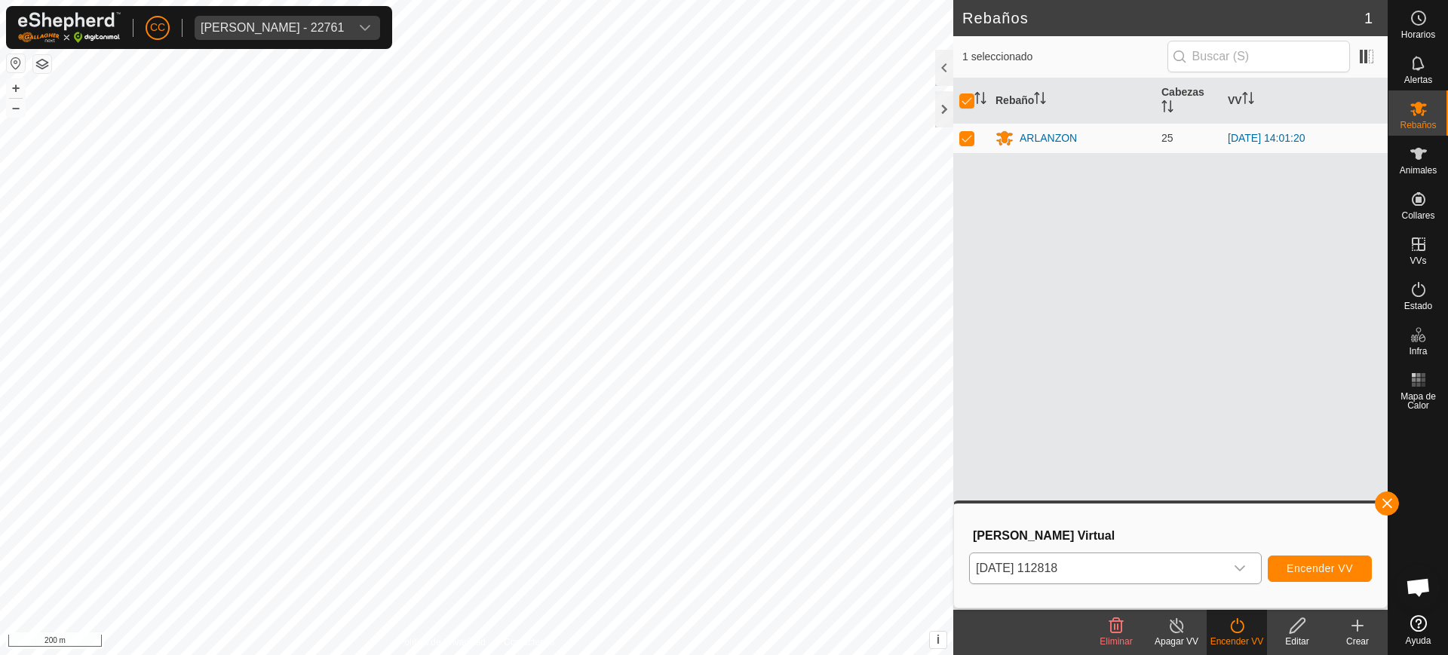
click at [1339, 582] on div "2025-09-25 112818 Encender VV" at bounding box center [1170, 569] width 403 height 36
click at [1328, 568] on span "Encender VV" at bounding box center [1320, 569] width 66 height 12
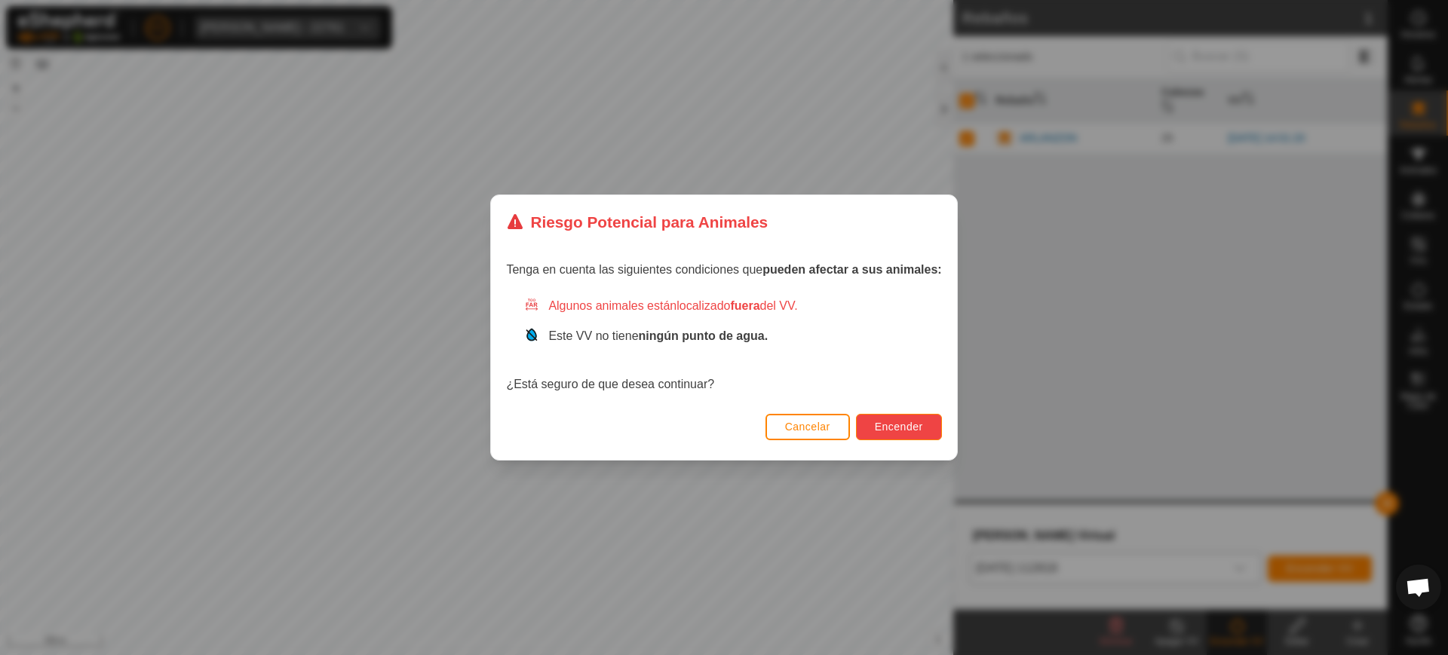
click at [920, 424] on span "Encender" at bounding box center [899, 427] width 48 height 12
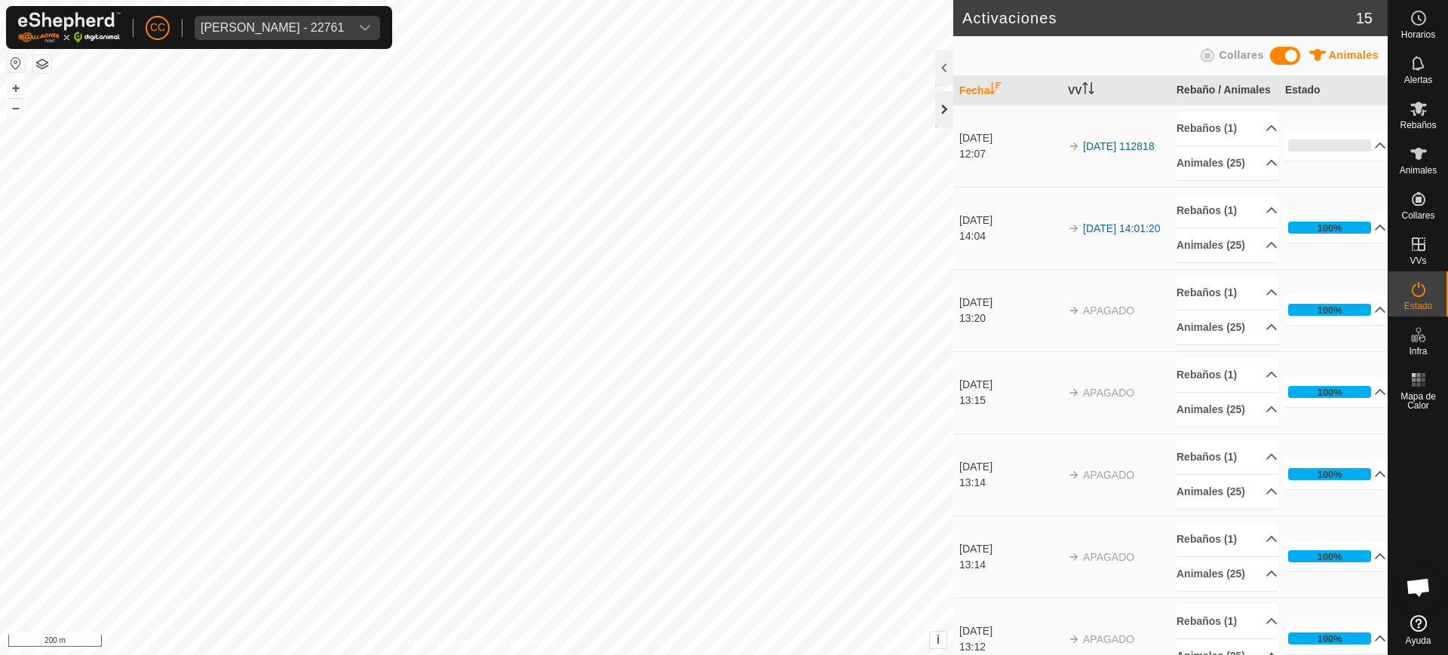
click at [948, 105] on div at bounding box center [944, 109] width 18 height 36
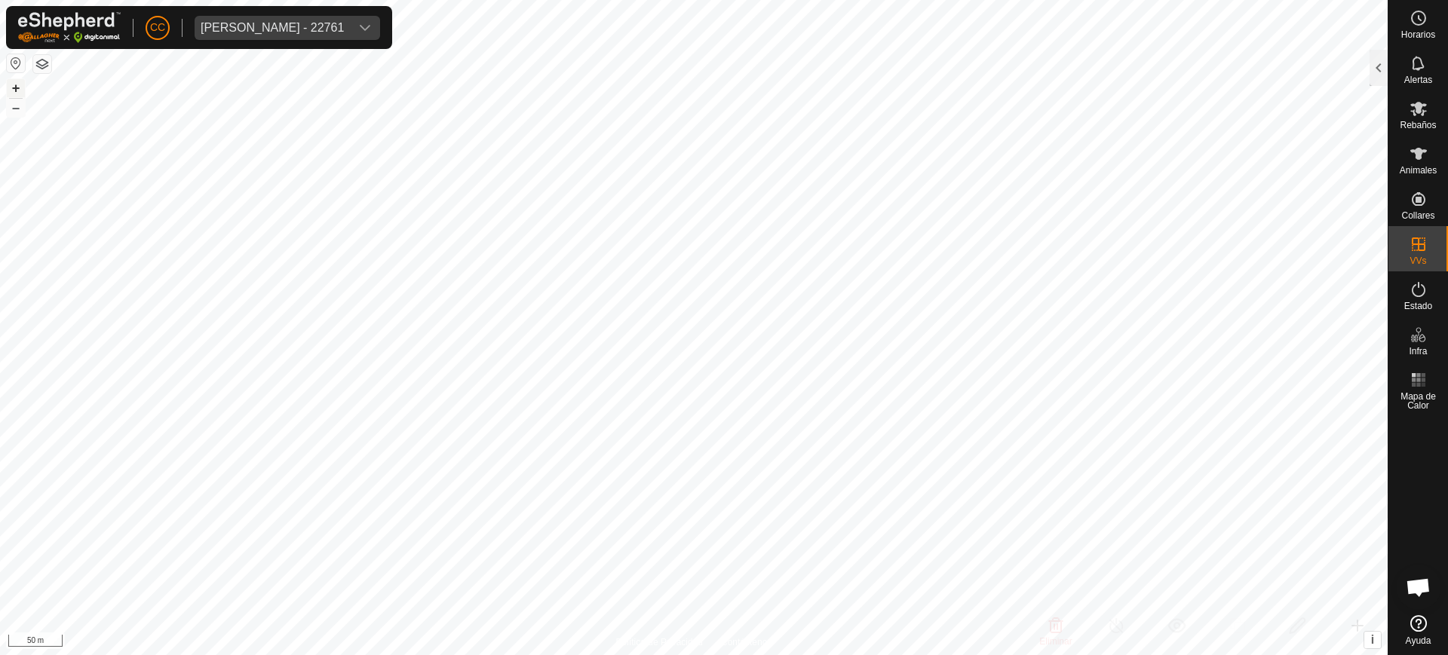
checkbox input "true"
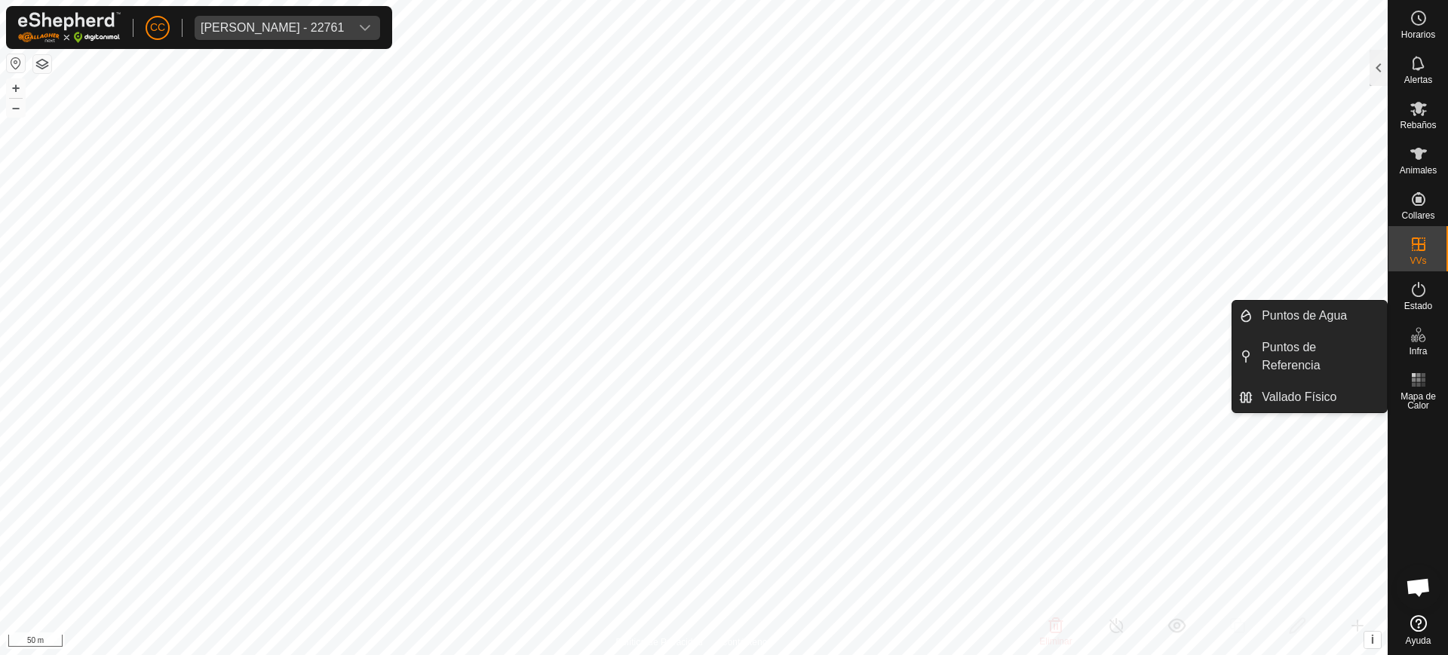
click at [1422, 342] on icon at bounding box center [1419, 335] width 18 height 18
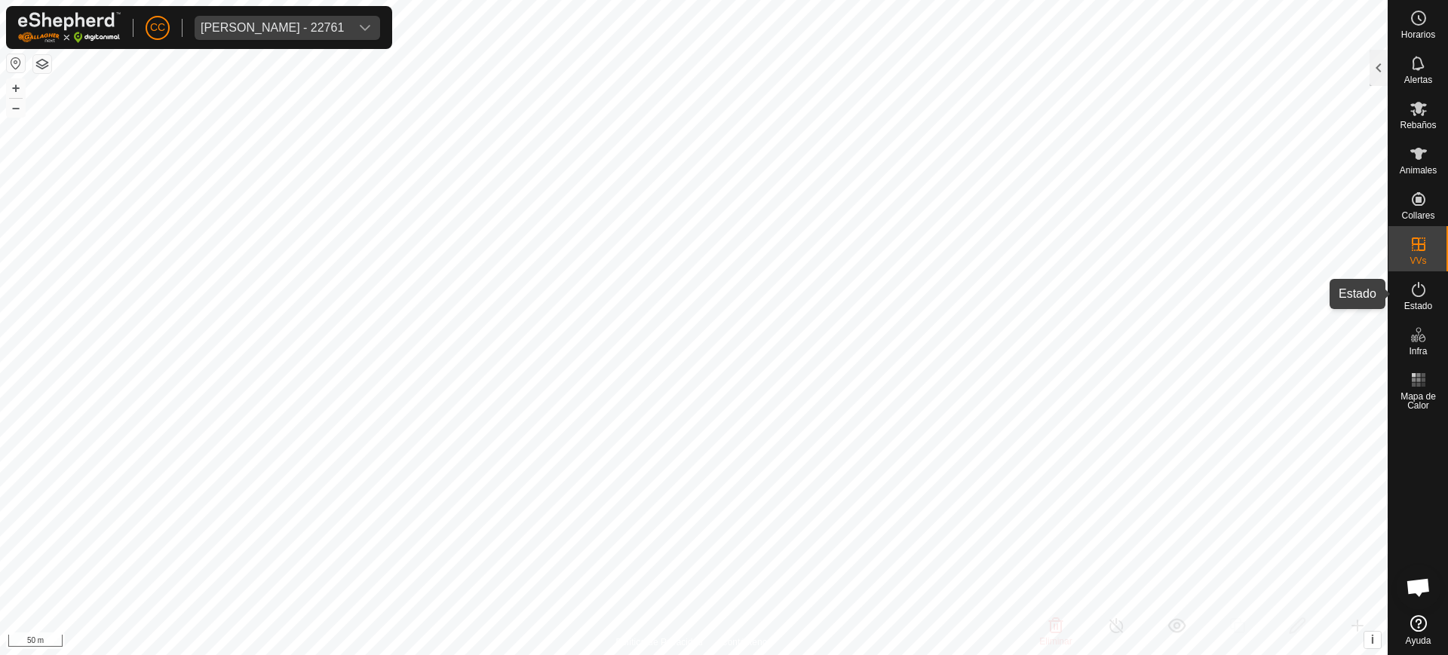
click at [1434, 293] on div "Estado" at bounding box center [1419, 294] width 60 height 45
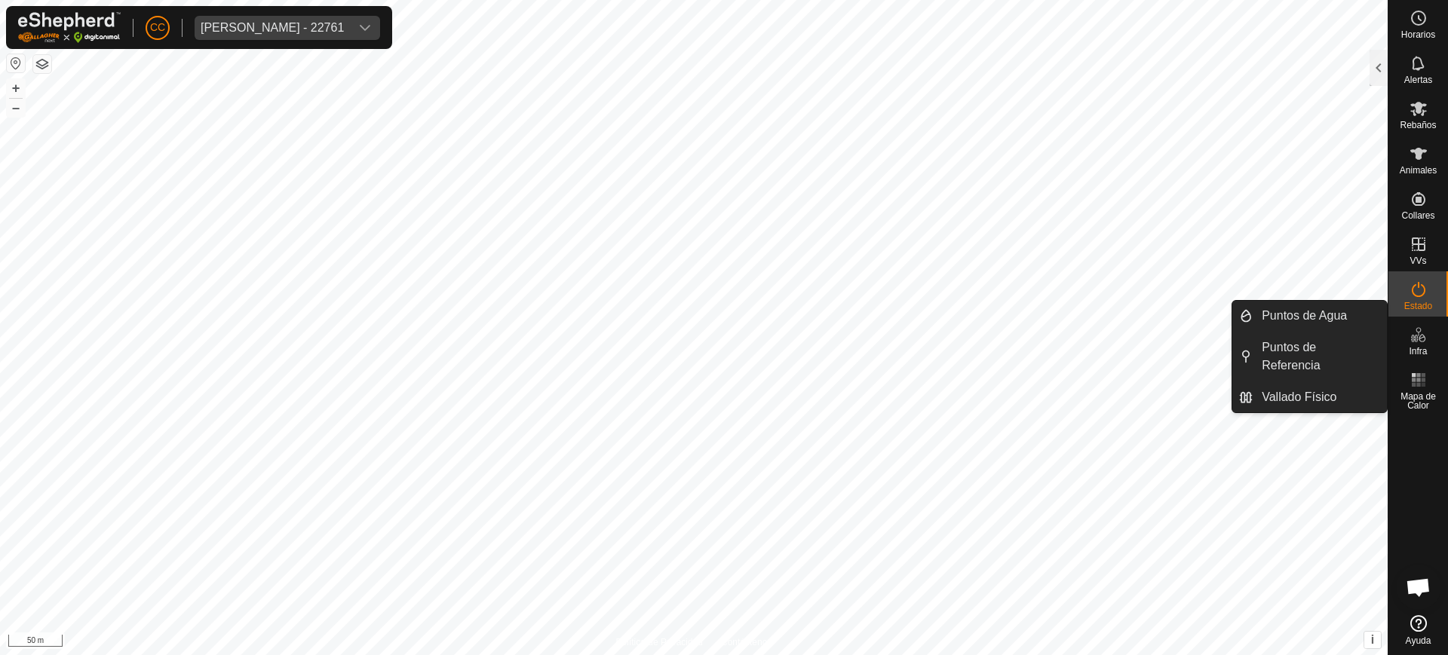
click at [1422, 339] on icon at bounding box center [1419, 335] width 18 height 18
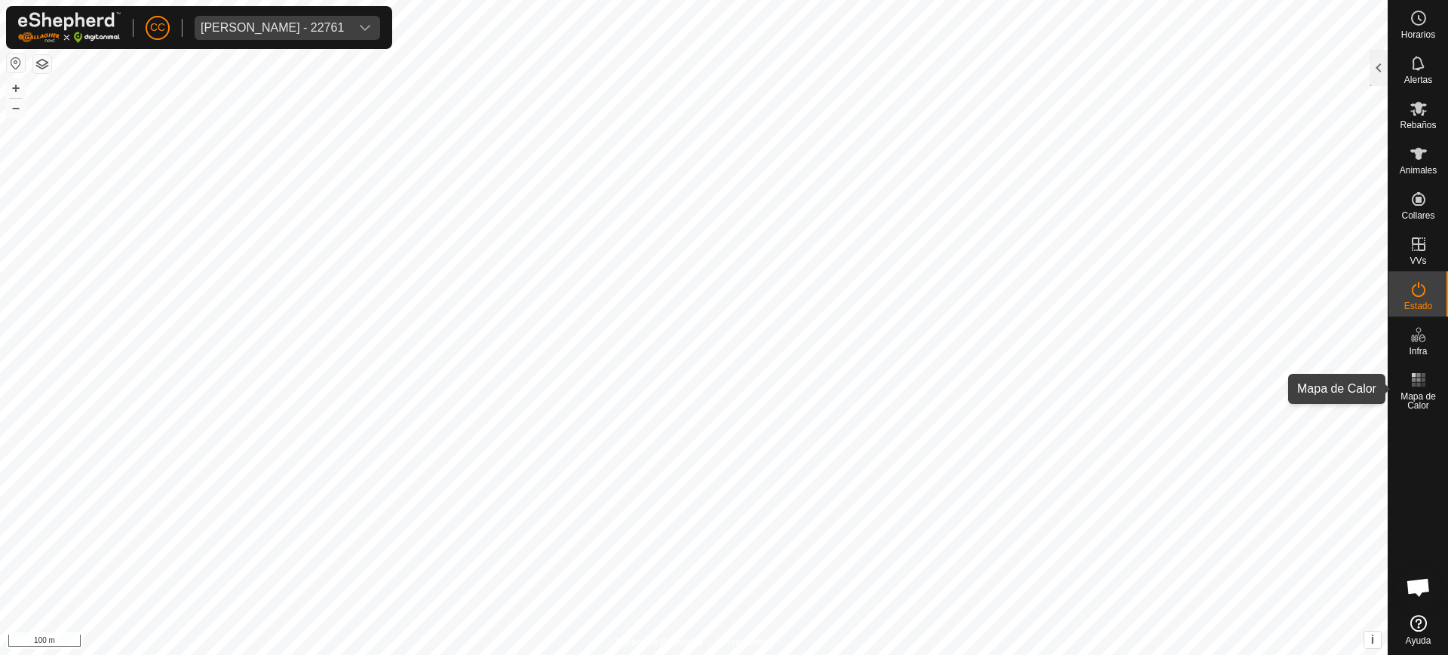
click at [1401, 375] on div "Mapa de Calor" at bounding box center [1419, 389] width 60 height 54
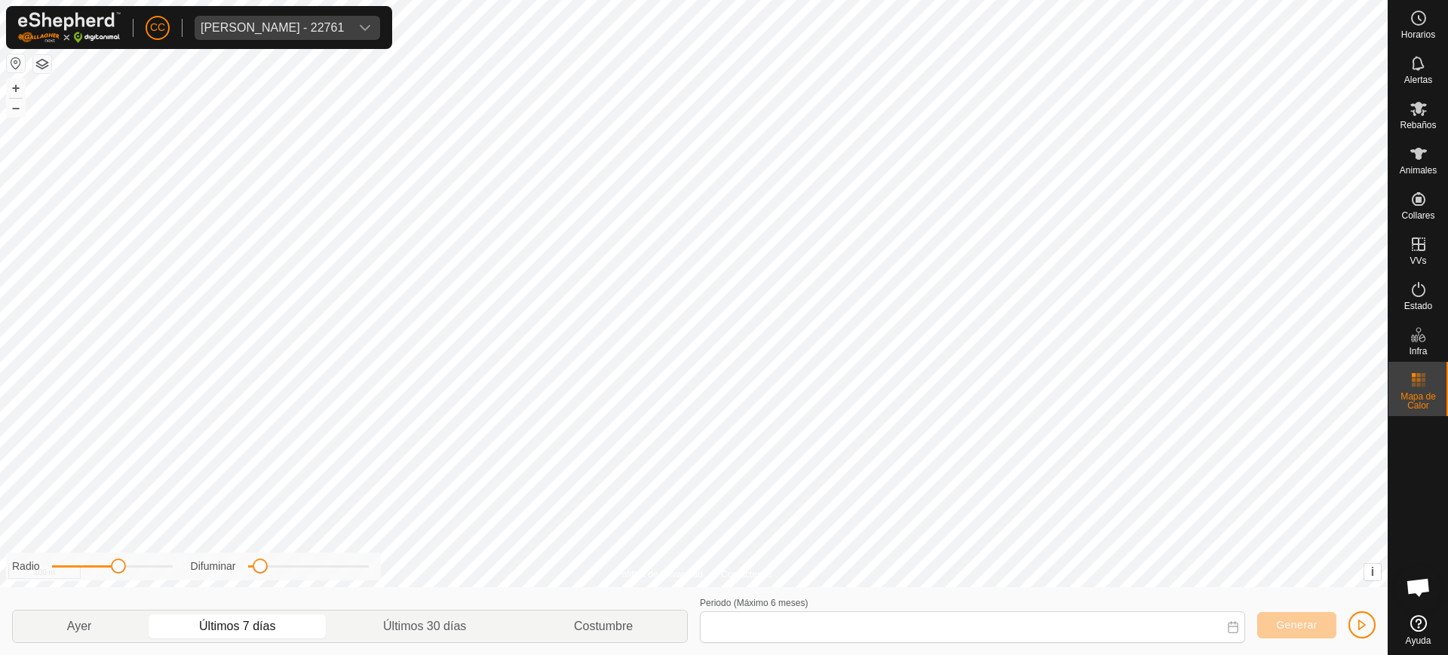
type input "18 Sep, 2025 - 24 Sep, 2025"
click at [1366, 624] on span "button" at bounding box center [1362, 625] width 12 height 12
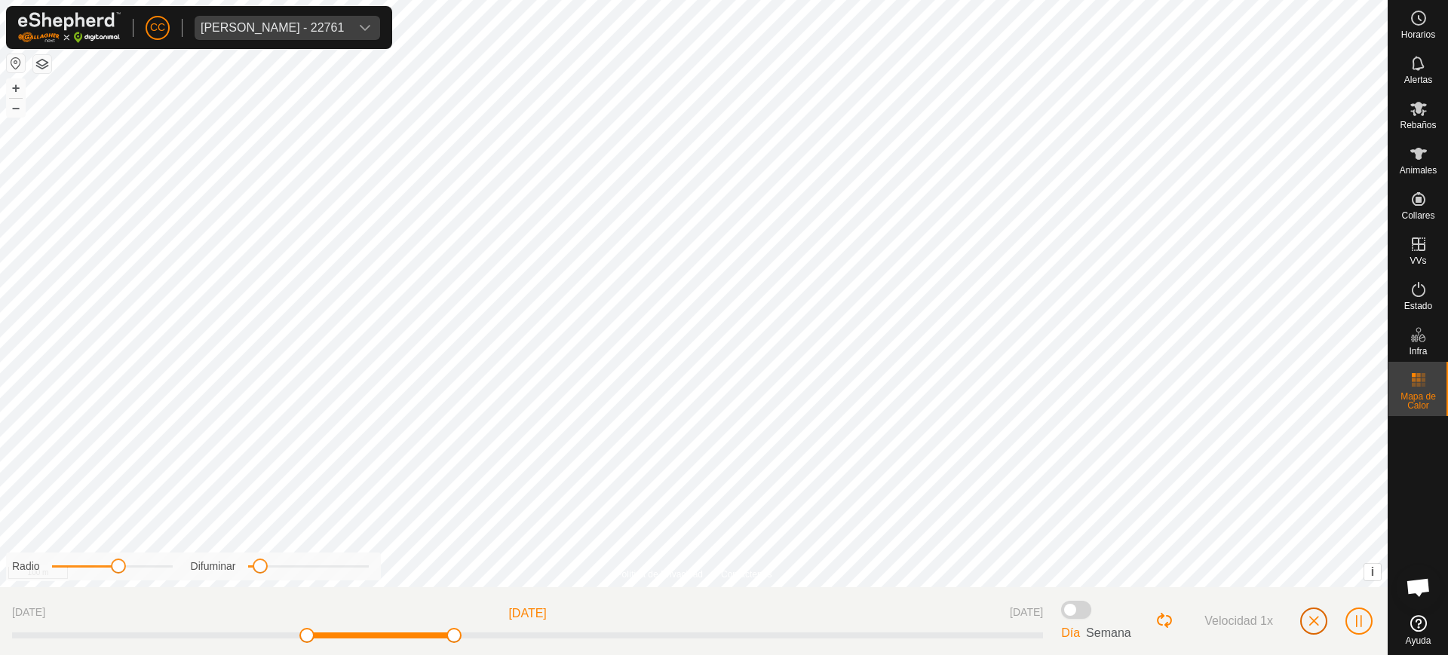
click at [1314, 618] on span "button" at bounding box center [1314, 621] width 12 height 12
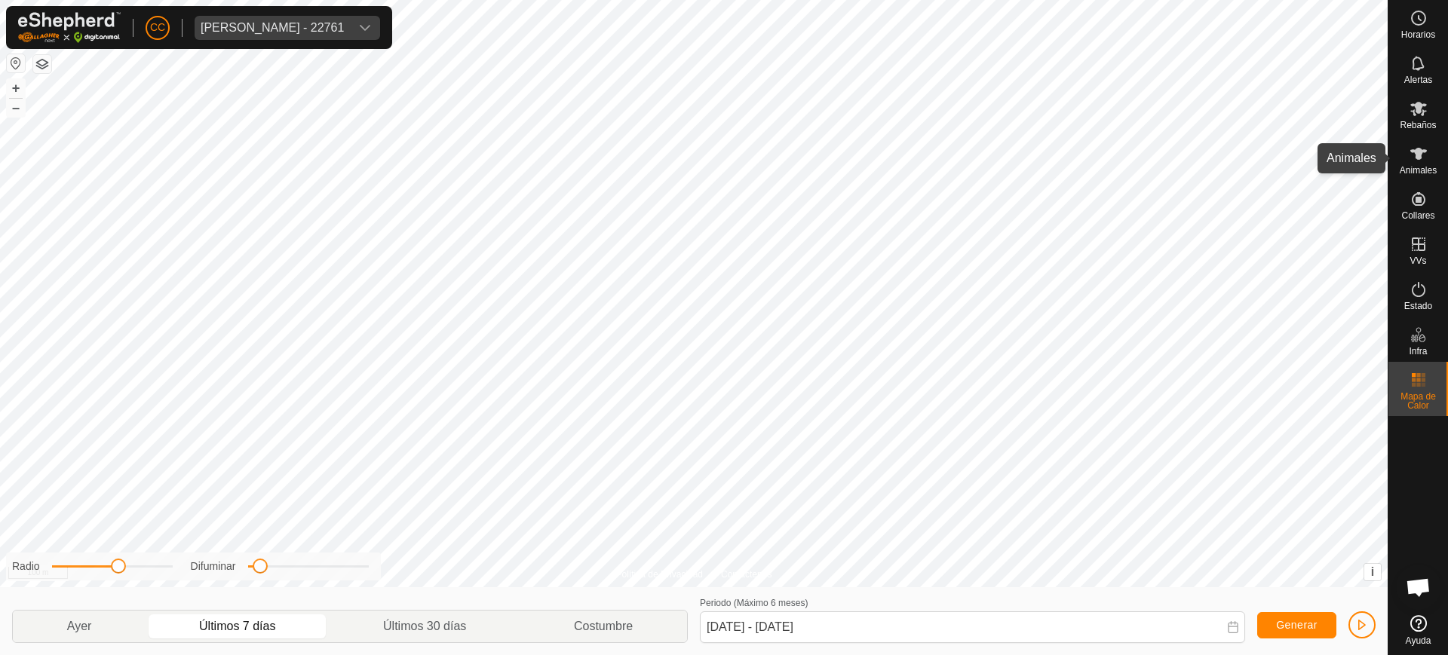
click at [1436, 145] on div "Animales" at bounding box center [1419, 158] width 60 height 45
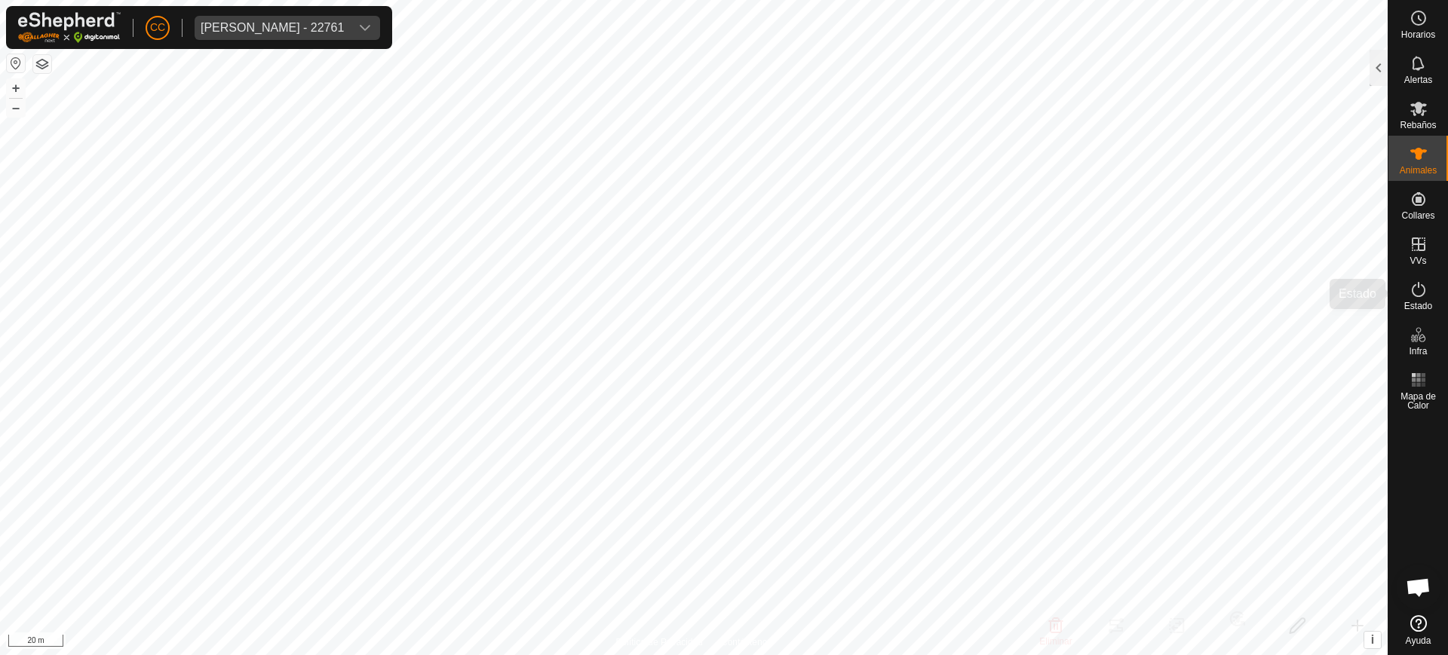
drag, startPoint x: 1419, startPoint y: 147, endPoint x: 1407, endPoint y: 315, distance: 167.9
click at [1407, 315] on div "Estado" at bounding box center [1419, 294] width 60 height 45
click at [1400, 293] on div "Estado" at bounding box center [1419, 294] width 60 height 45
click at [1382, 63] on div at bounding box center [1379, 68] width 18 height 36
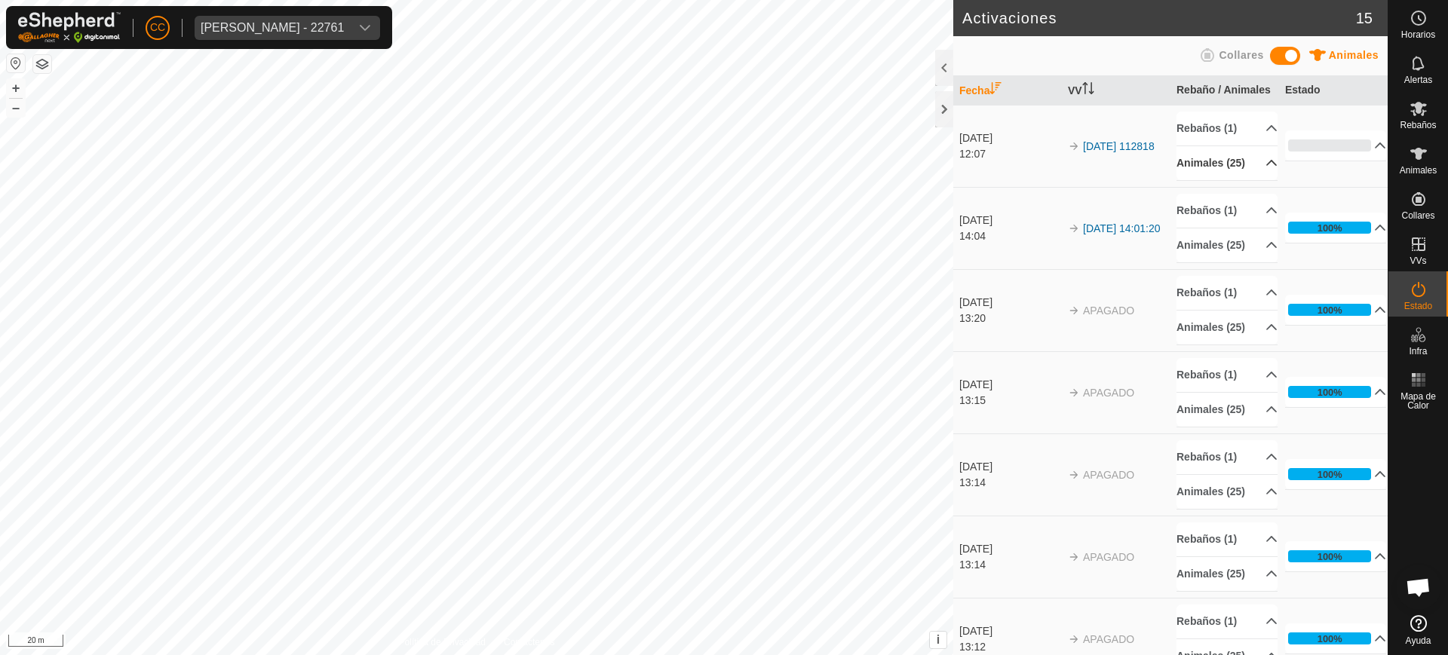
click at [1235, 180] on p-accordion-header "Animales (25)" at bounding box center [1227, 163] width 101 height 34
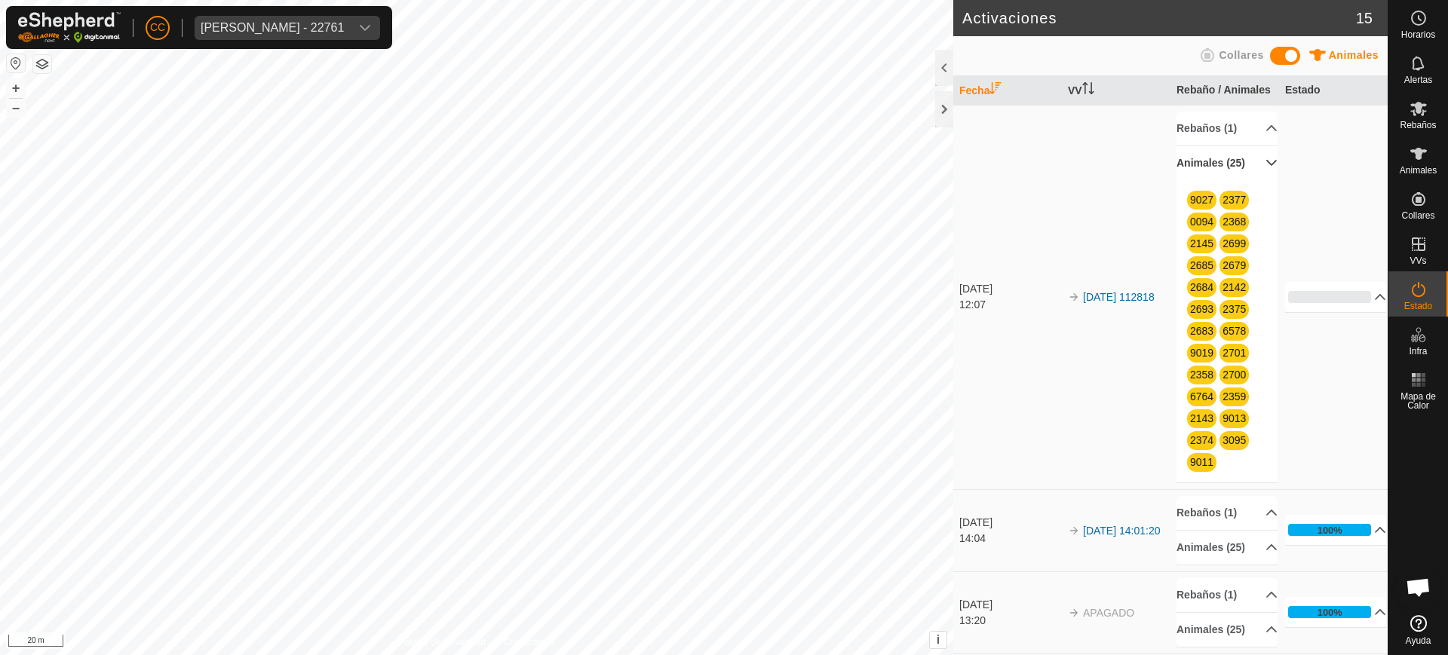
click at [1235, 180] on p-accordion-header "Animales (25)" at bounding box center [1227, 163] width 101 height 34
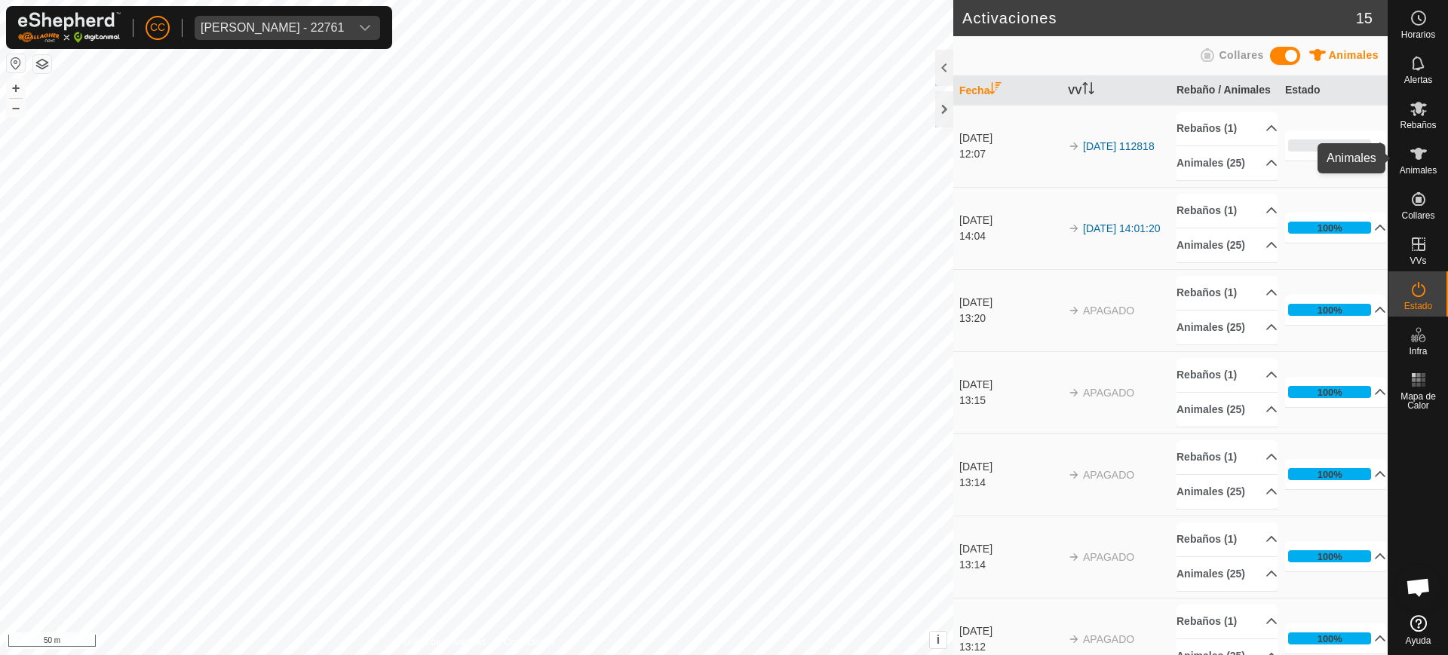
click at [1430, 171] on span "Animales" at bounding box center [1418, 170] width 37 height 9
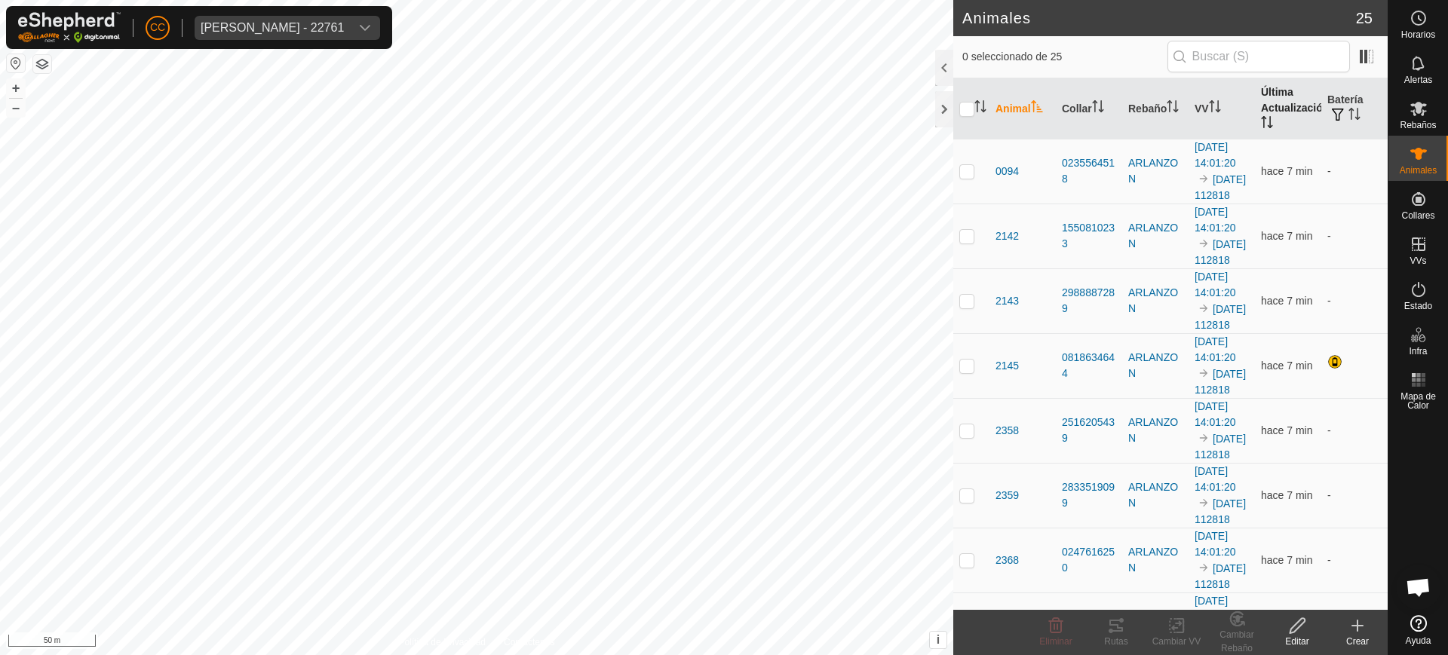
click at [1278, 109] on th "Última Actualización" at bounding box center [1288, 108] width 66 height 61
click at [1410, 278] on es-activation-svg-icon at bounding box center [1418, 290] width 27 height 24
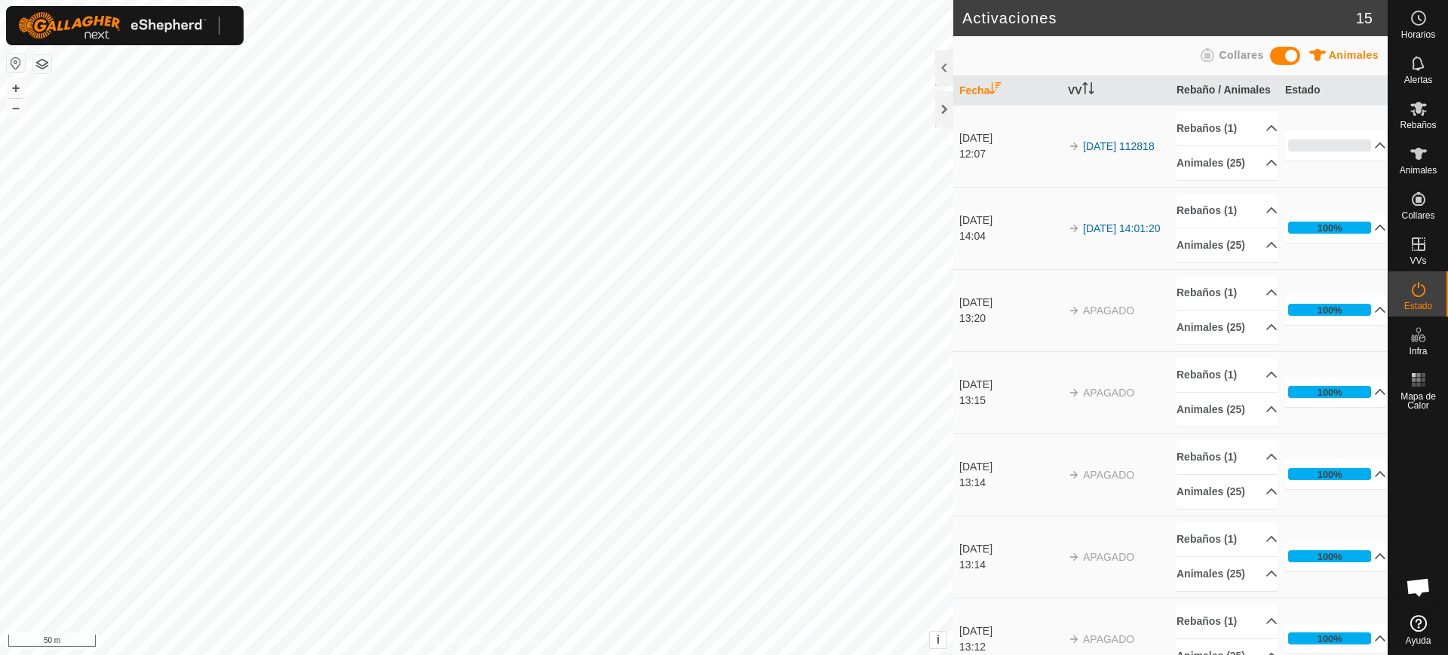
scroll to position [1174, 0]
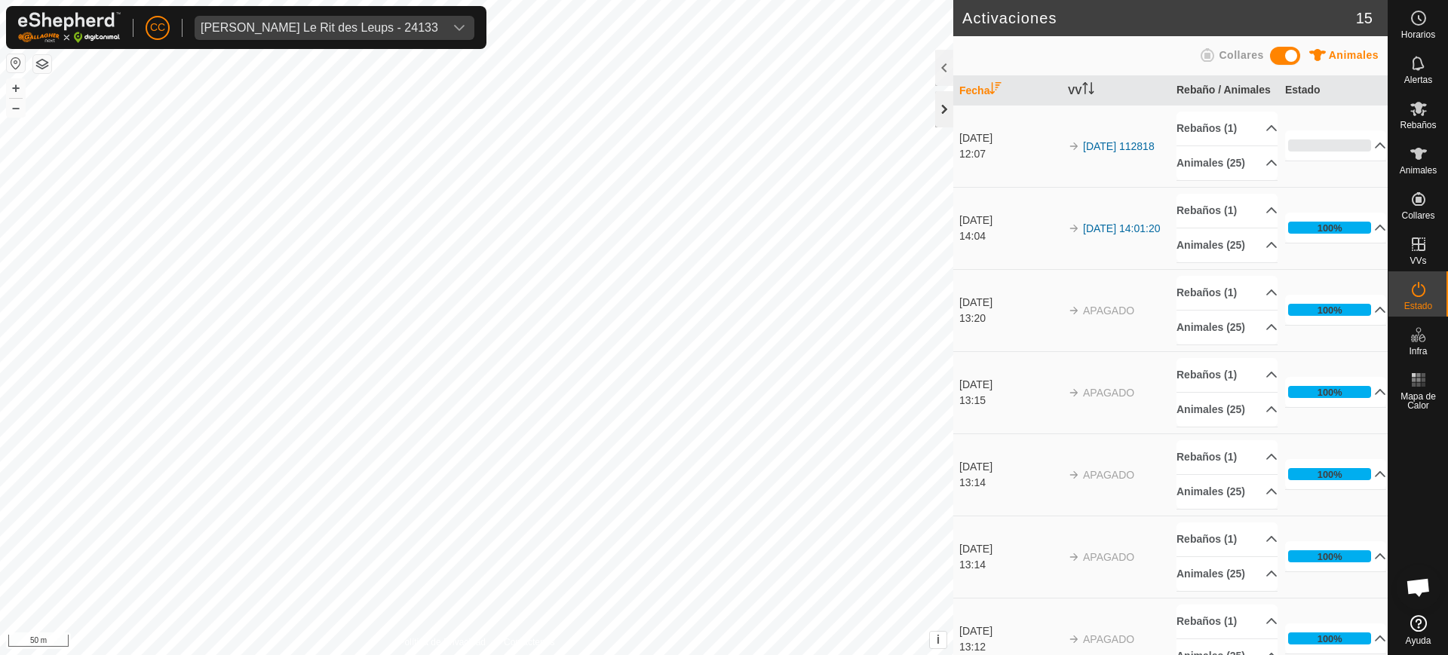
click at [941, 108] on div at bounding box center [944, 109] width 18 height 36
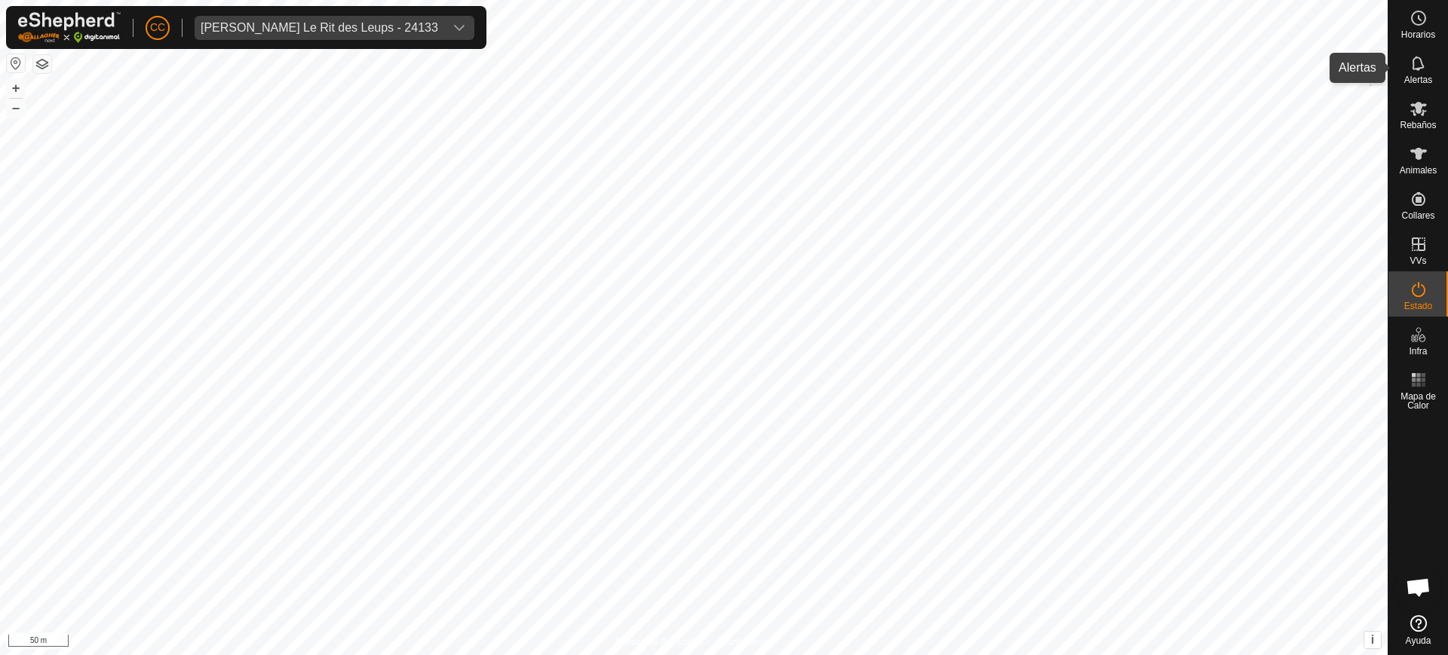
click at [1421, 62] on icon at bounding box center [1418, 63] width 12 height 14
click at [1385, 66] on div at bounding box center [1379, 68] width 18 height 36
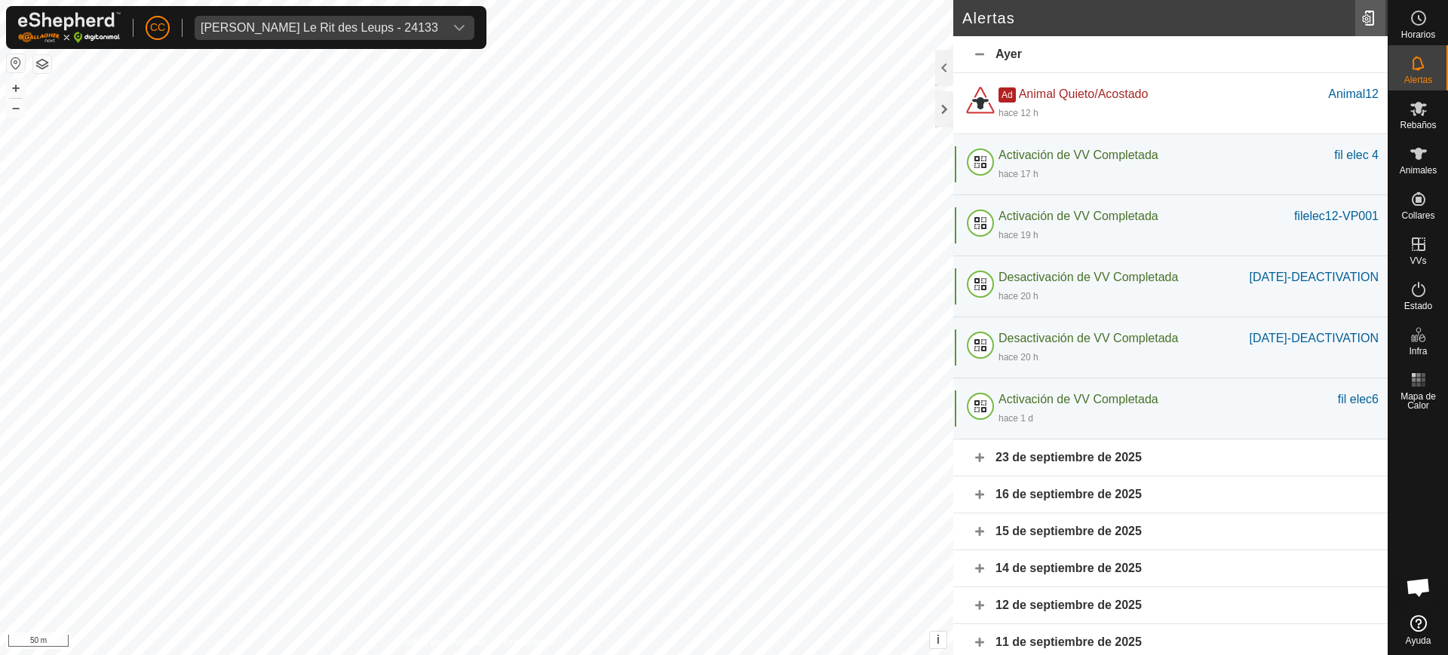
click at [1372, 18] on div at bounding box center [1370, 18] width 30 height 42
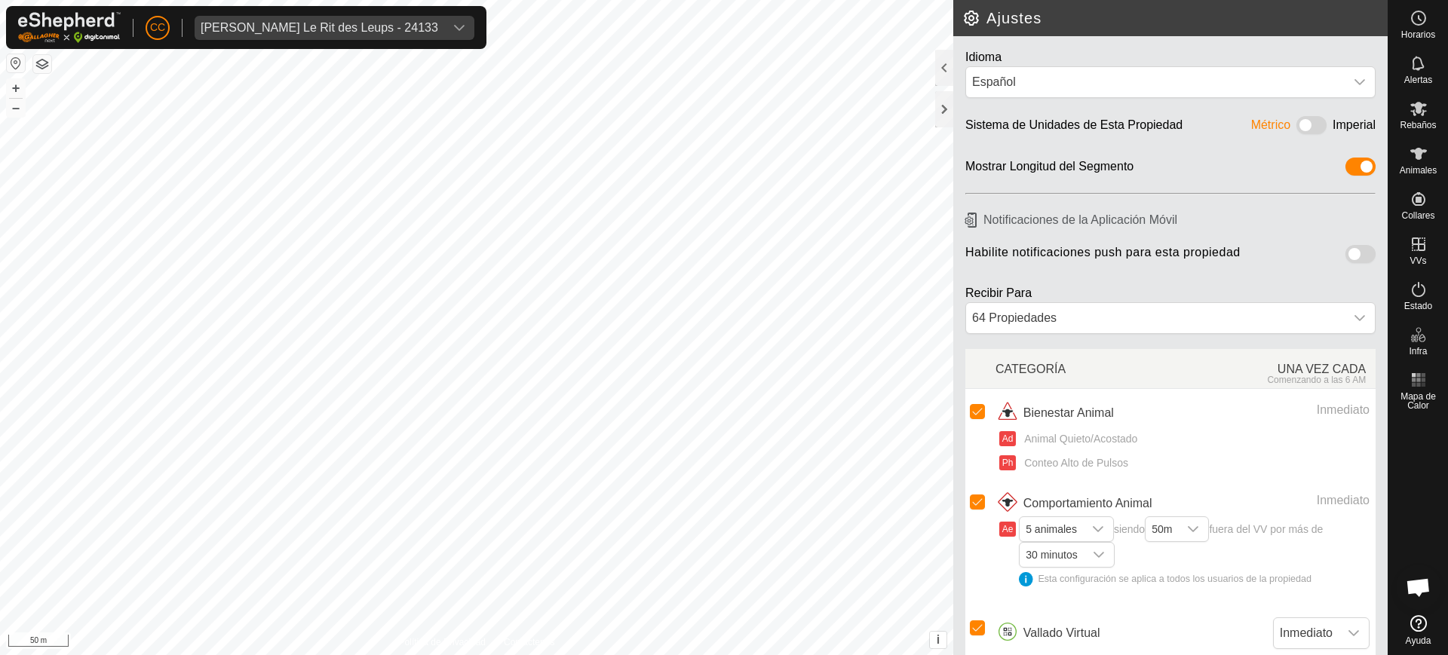
click at [1349, 256] on span at bounding box center [1361, 254] width 30 height 18
click at [336, 14] on div "CC [PERSON_NAME] Le Rit des Leups - 24133" at bounding box center [246, 27] width 480 height 43
click at [343, 26] on div "[PERSON_NAME] Le Rit des Leups - 24133" at bounding box center [320, 28] width 238 height 12
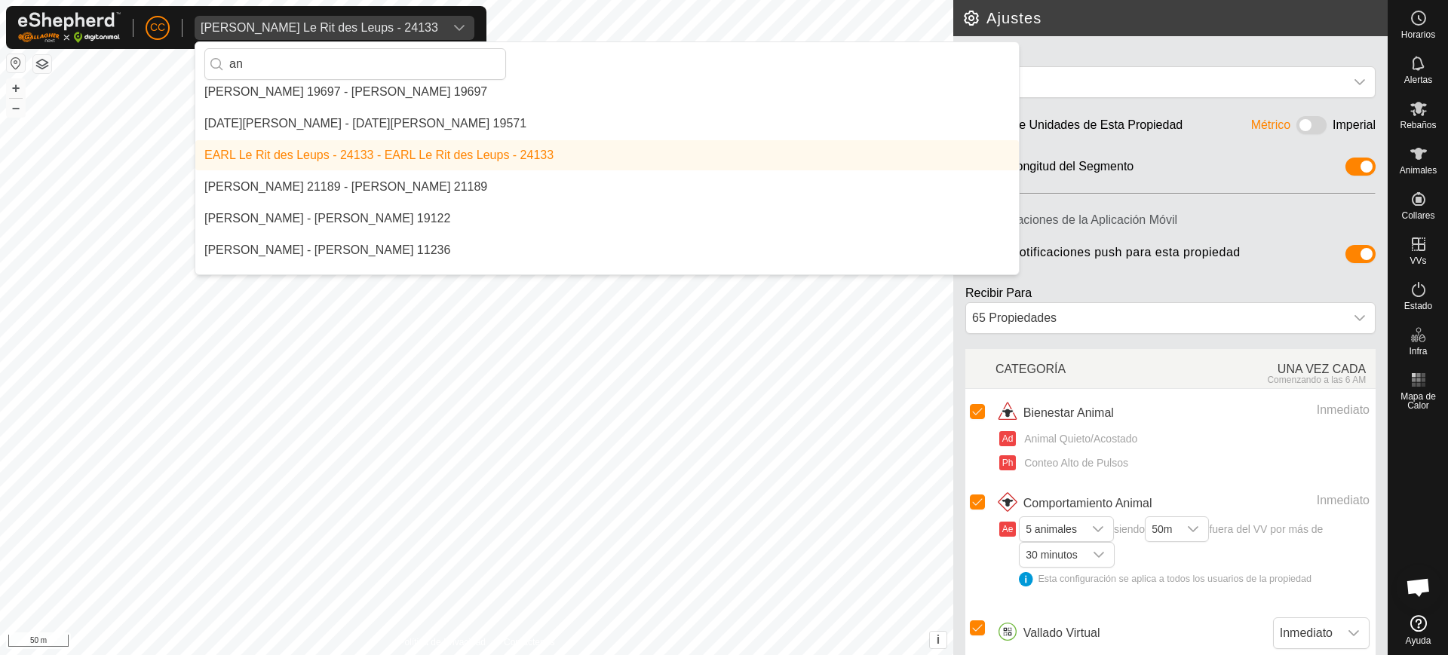
scroll to position [1751, 0]
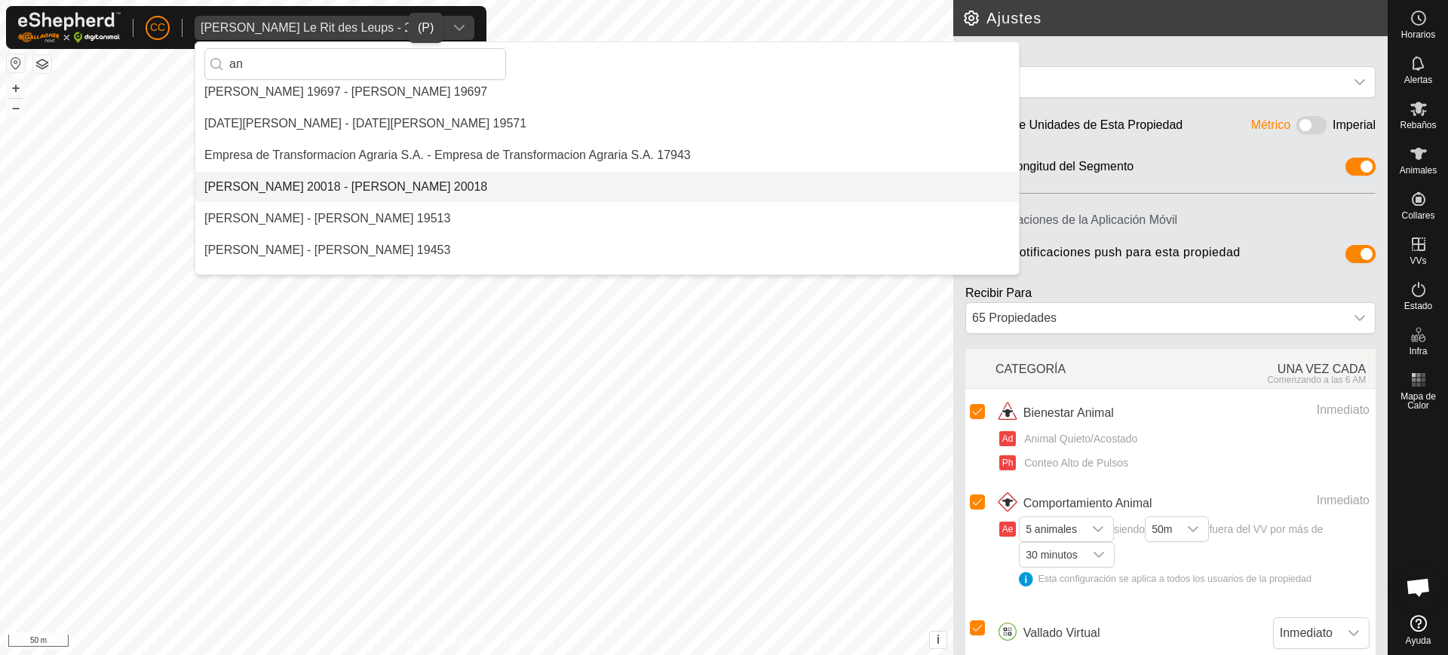
type input "anc"
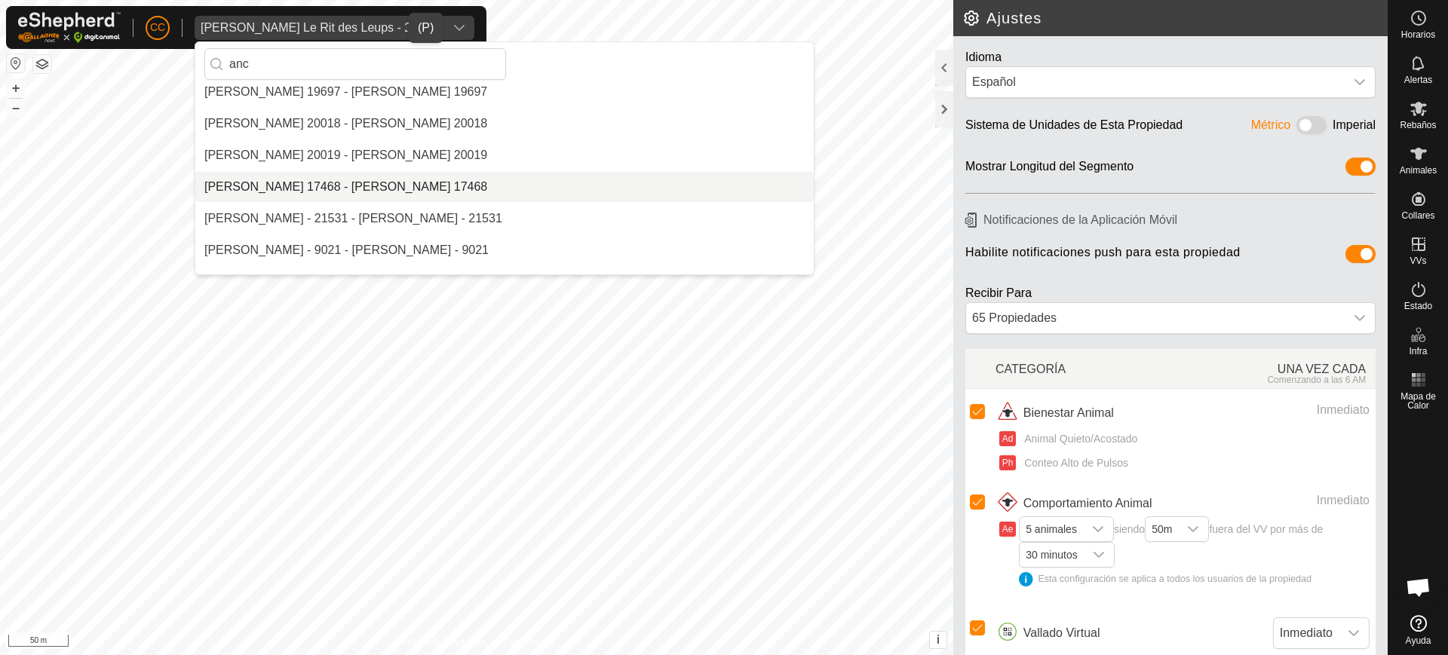
scroll to position [0, 0]
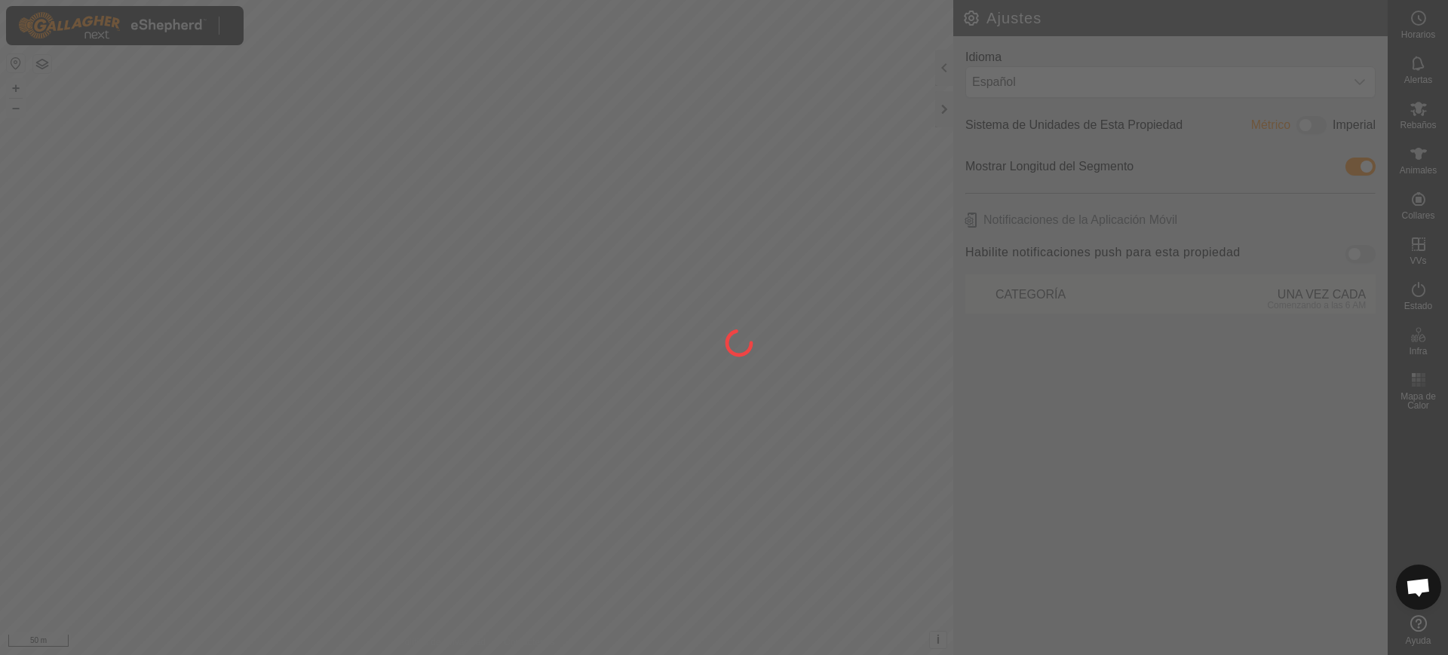
scroll to position [1174, 0]
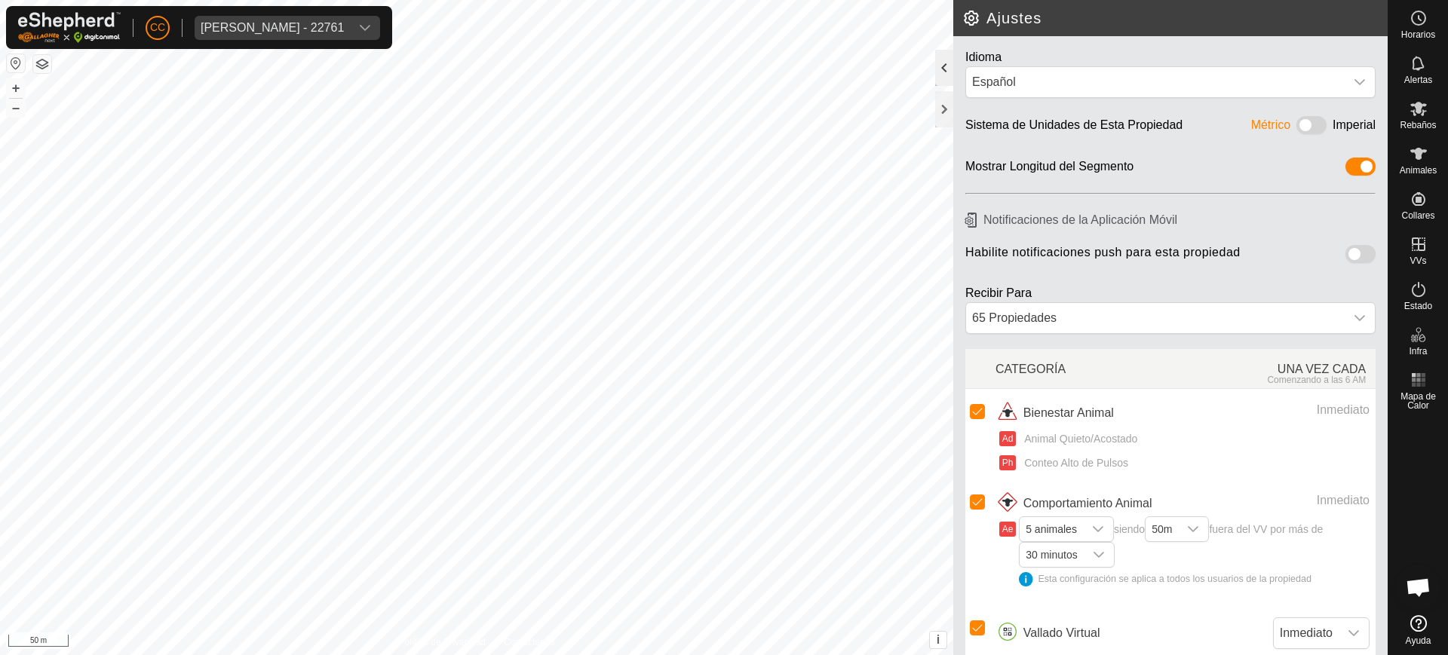
click at [947, 73] on div at bounding box center [944, 68] width 18 height 36
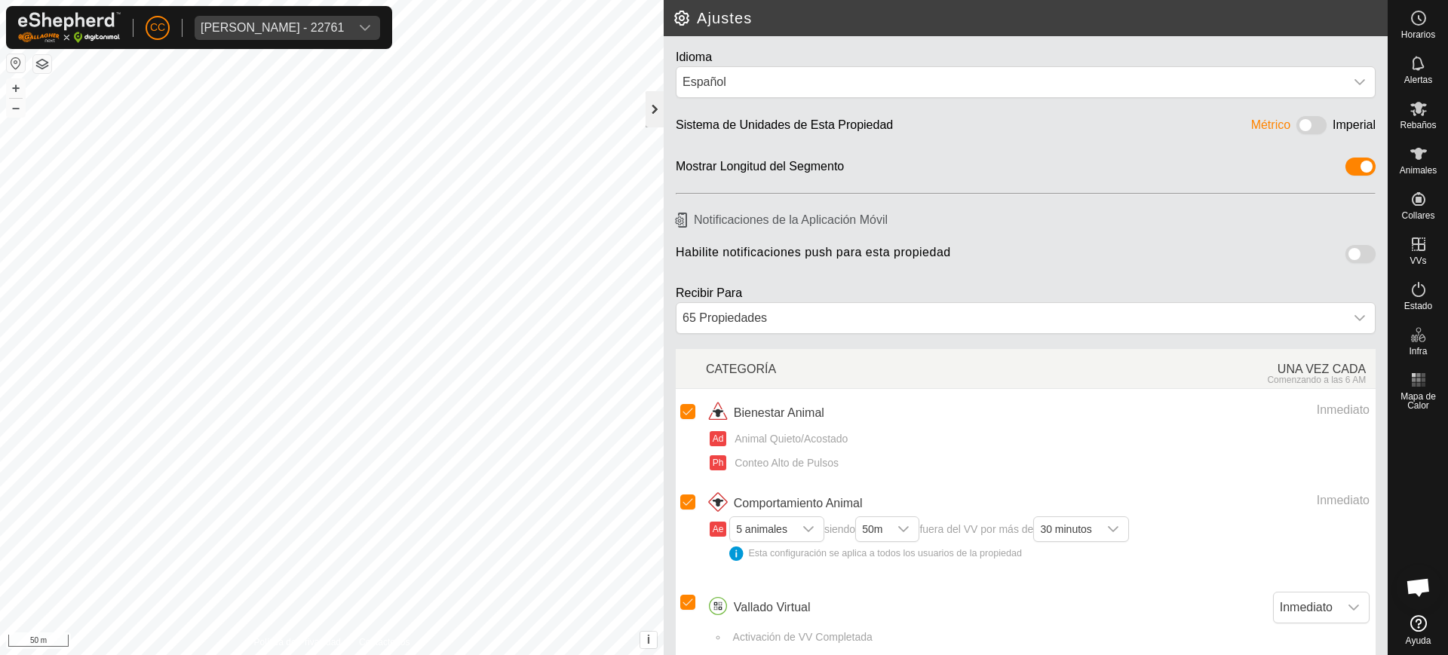
click at [655, 112] on div at bounding box center [655, 109] width 18 height 36
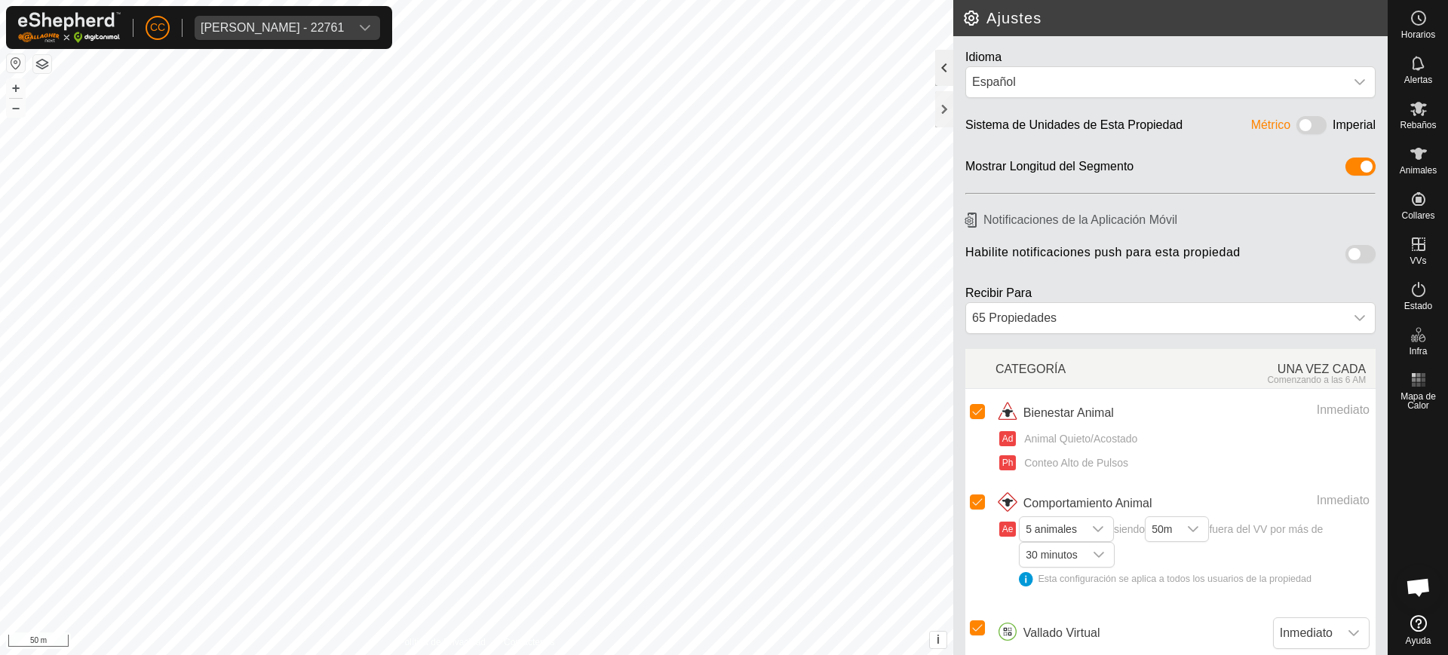
click at [945, 67] on div at bounding box center [944, 68] width 18 height 36
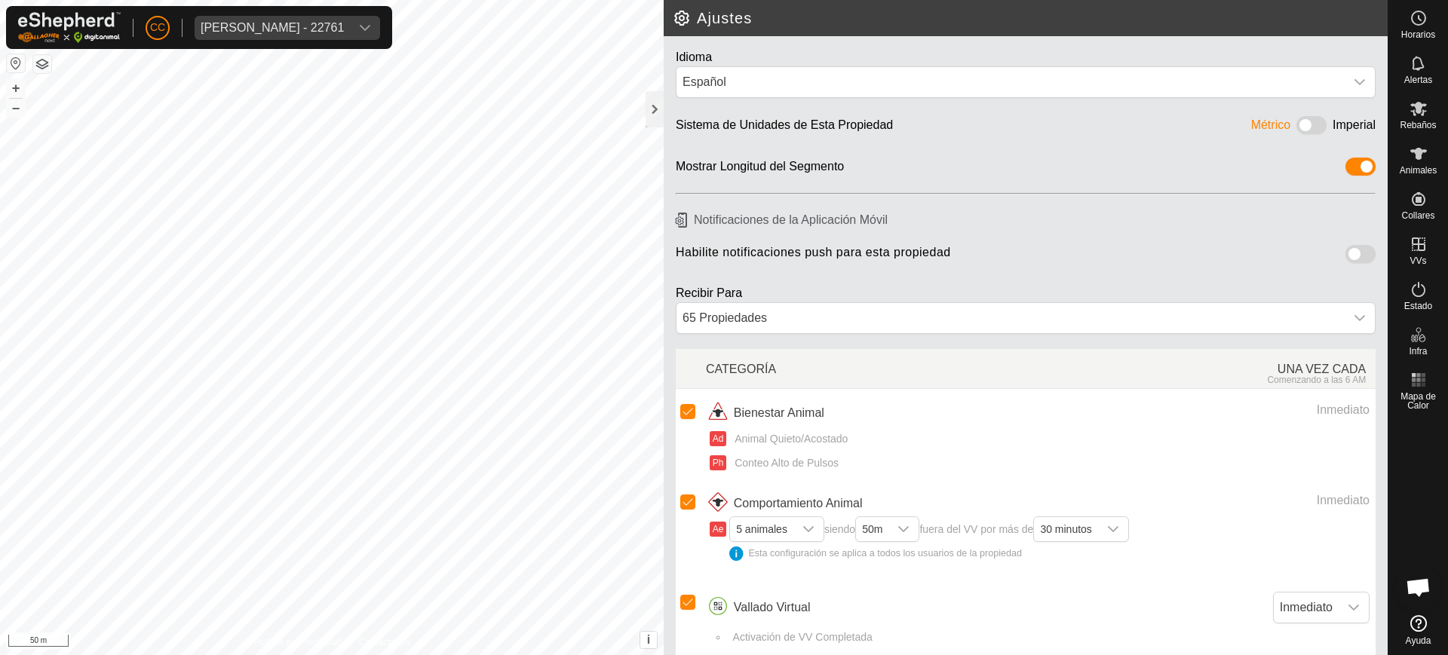
click at [1346, 252] on span at bounding box center [1361, 254] width 30 height 18
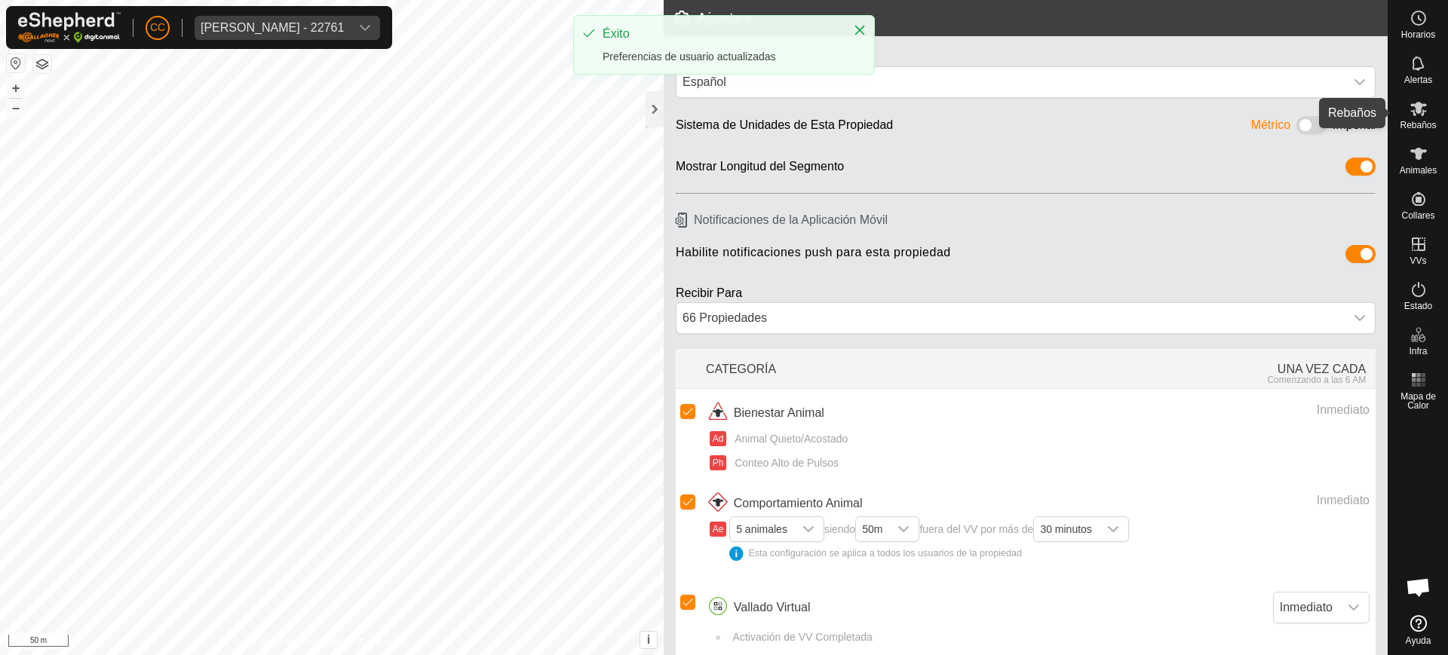
click at [1419, 97] on es-mob-svg-icon at bounding box center [1418, 109] width 27 height 24
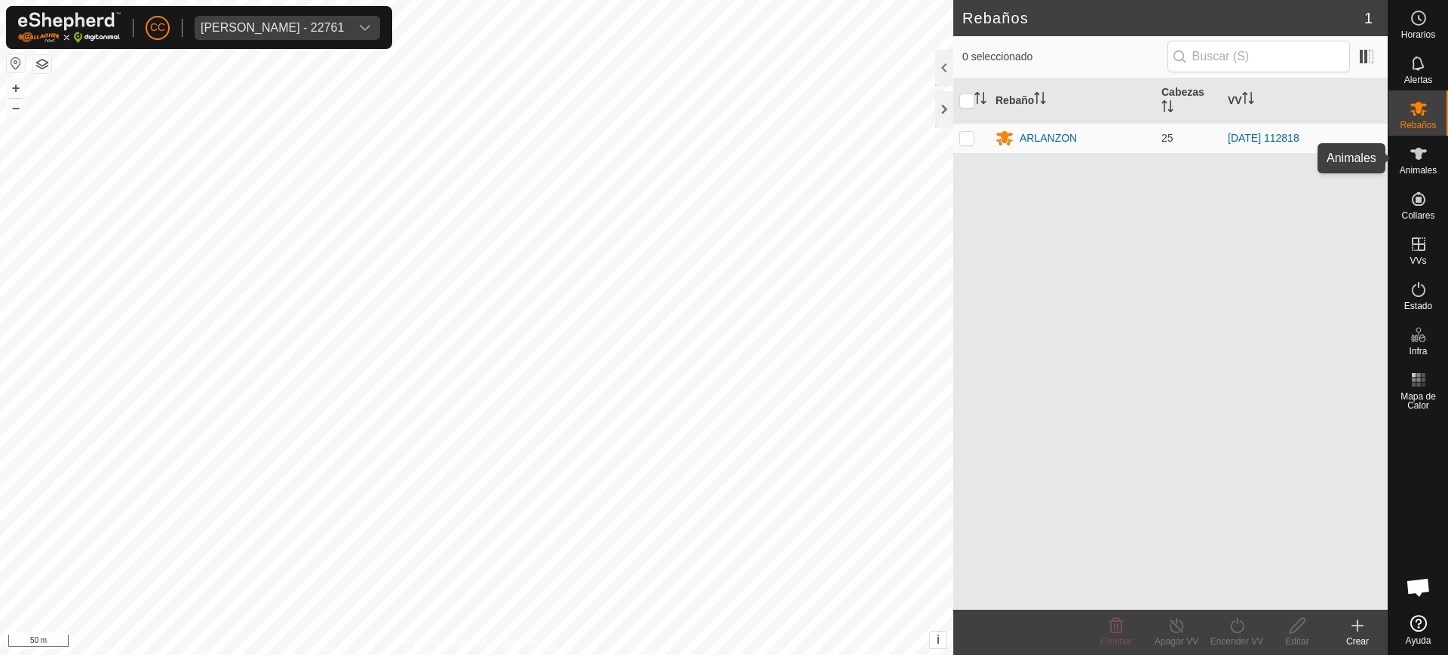
click at [1410, 149] on icon at bounding box center [1419, 154] width 18 height 18
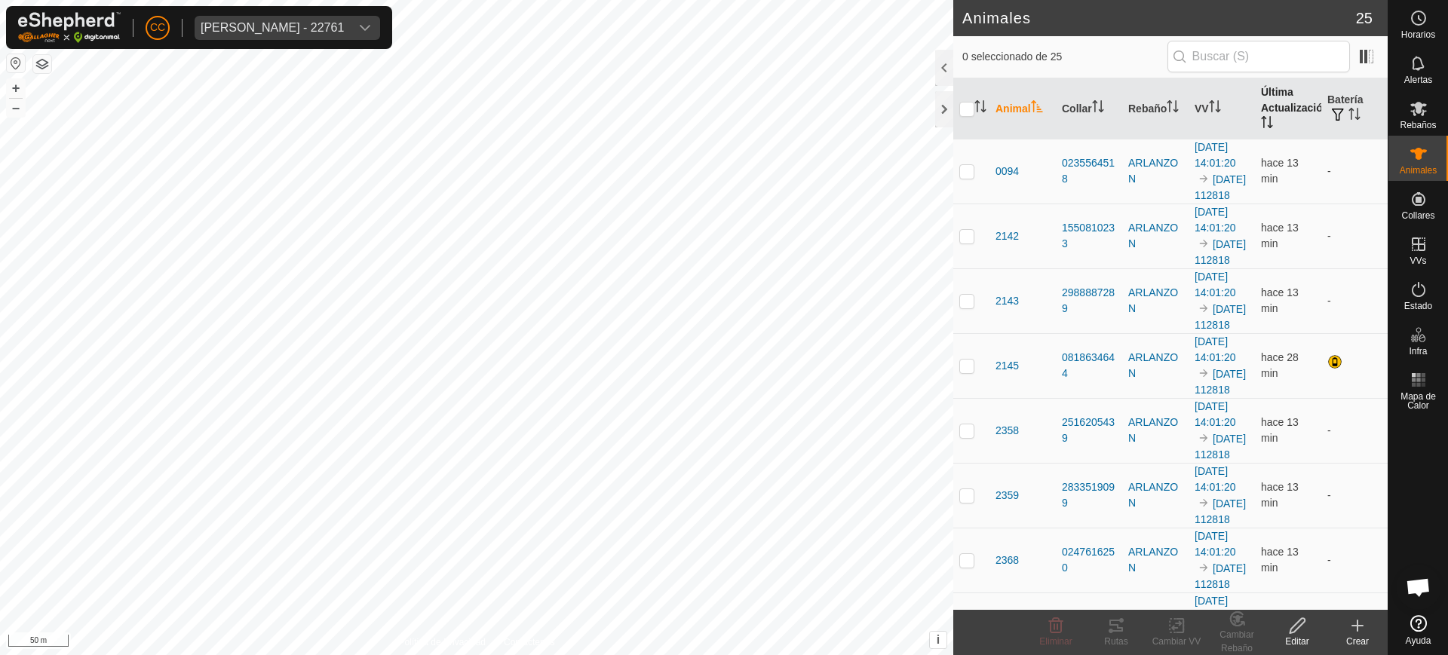
click at [1266, 103] on th "Última Actualización" at bounding box center [1288, 108] width 66 height 61
click at [946, 78] on div at bounding box center [944, 68] width 18 height 36
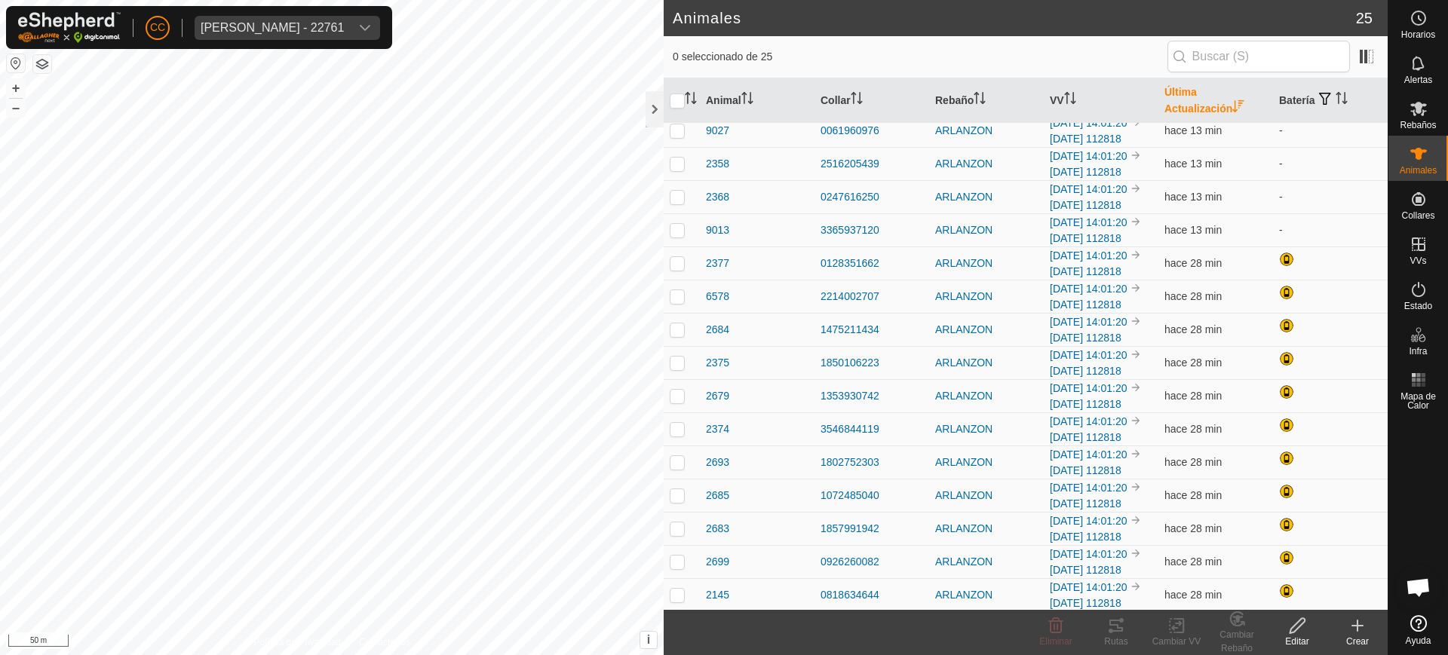
scroll to position [739, 0]
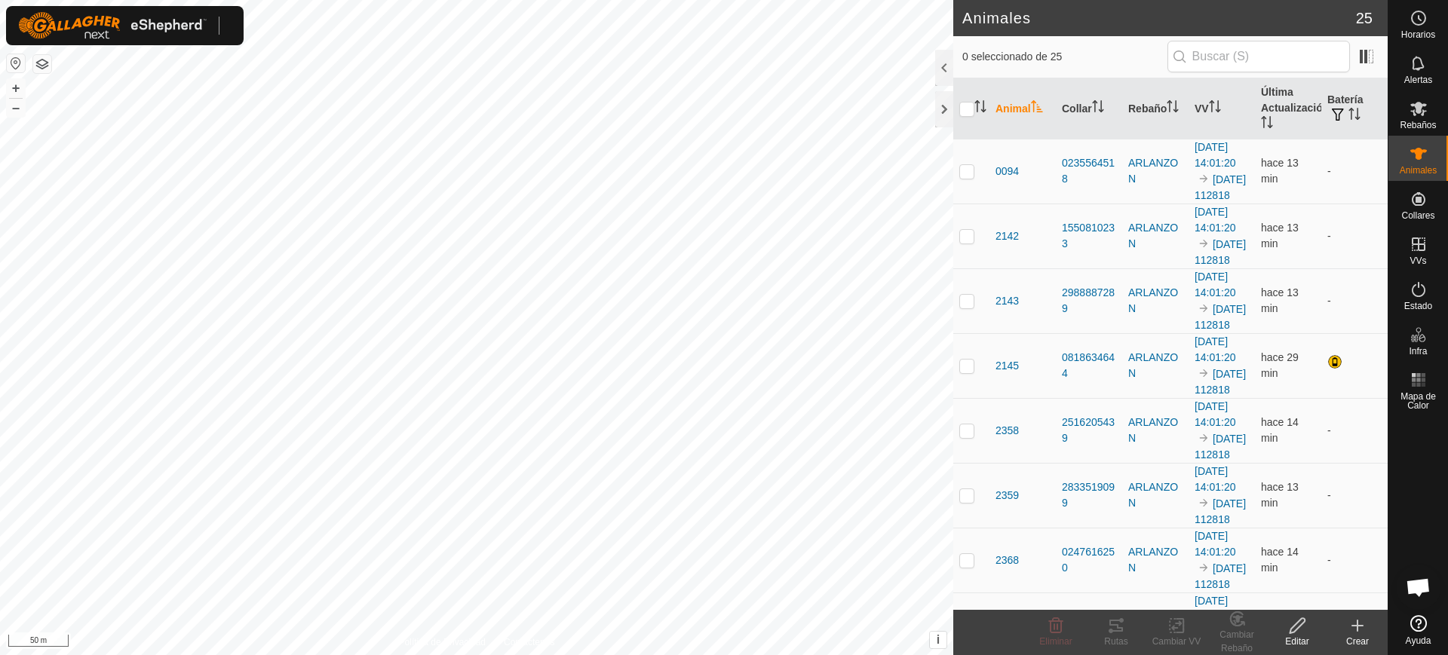
scroll to position [1174, 0]
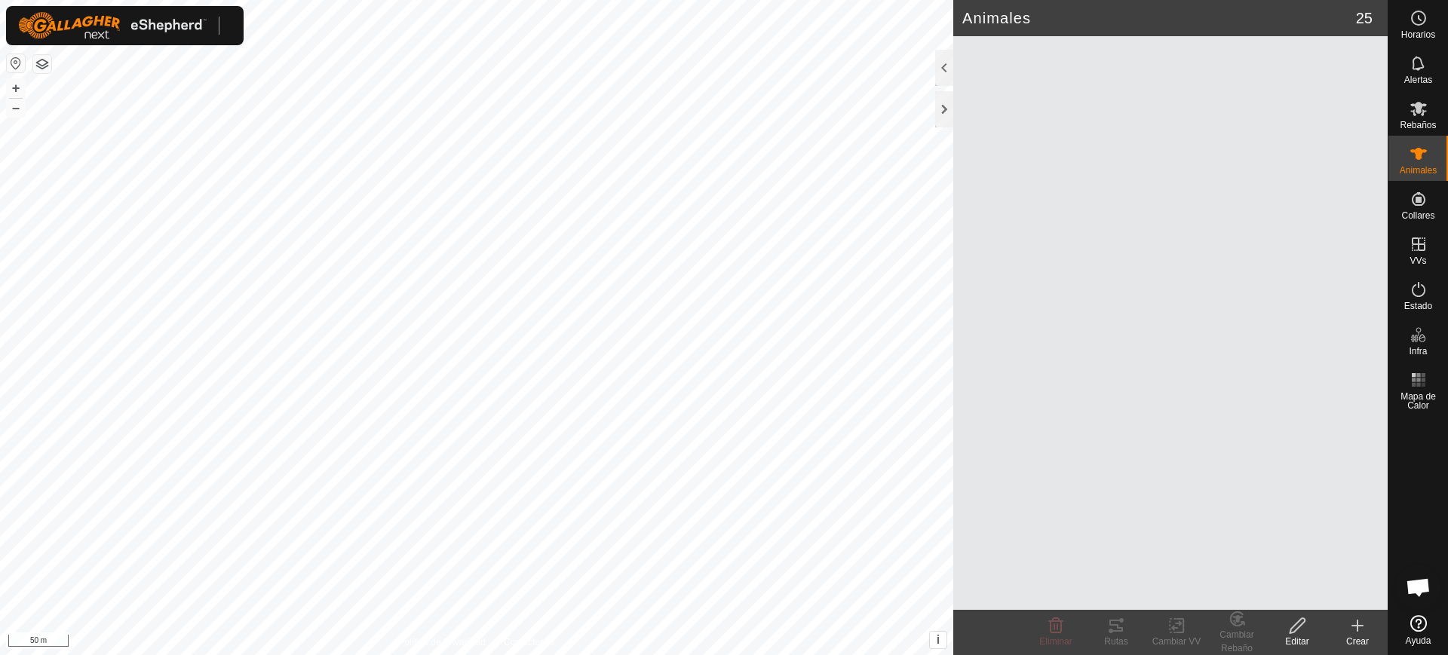
scroll to position [1174, 0]
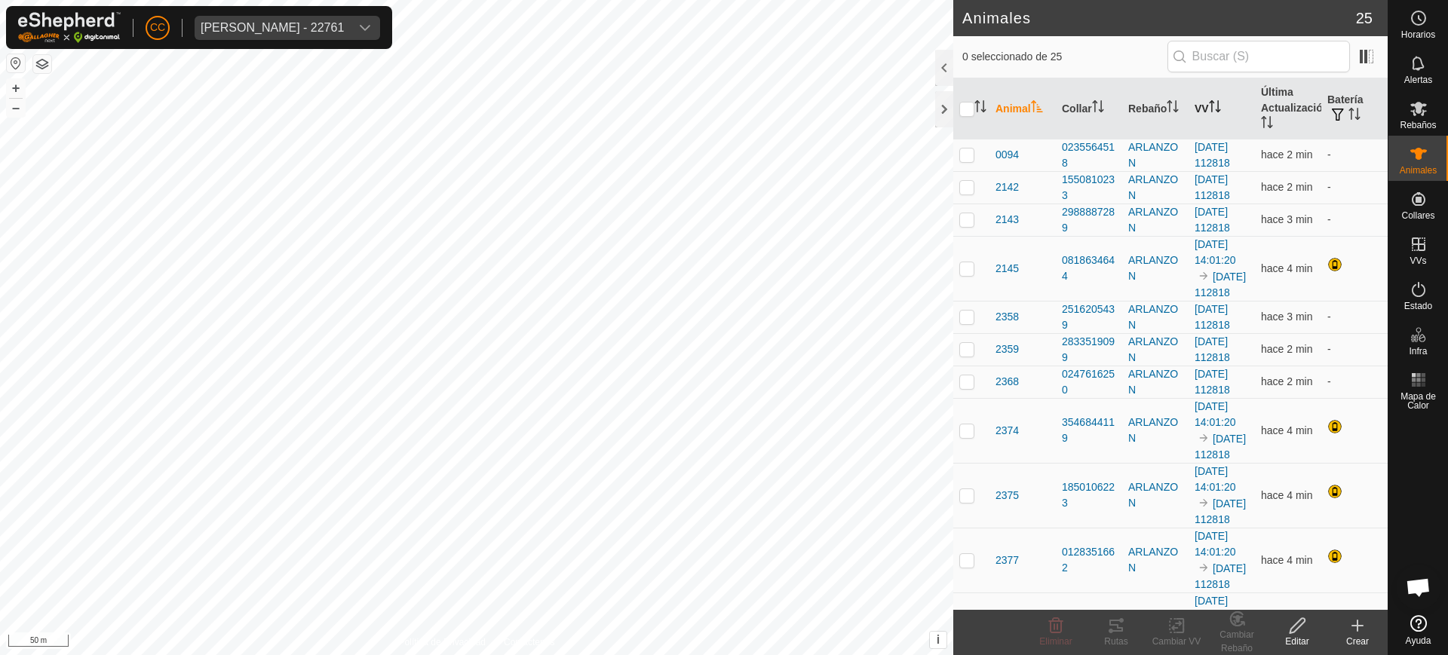
click at [1201, 112] on th "VV" at bounding box center [1222, 108] width 66 height 61
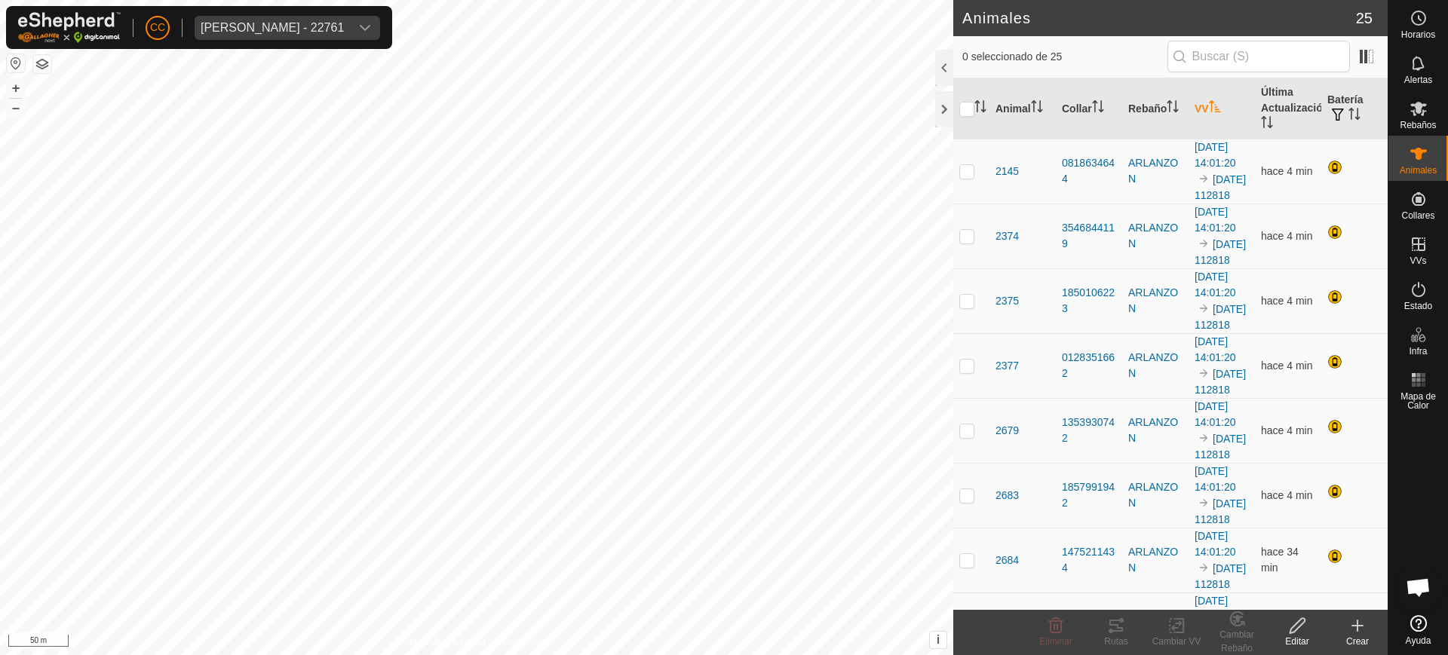
click at [1201, 112] on th "VV" at bounding box center [1222, 108] width 66 height 61
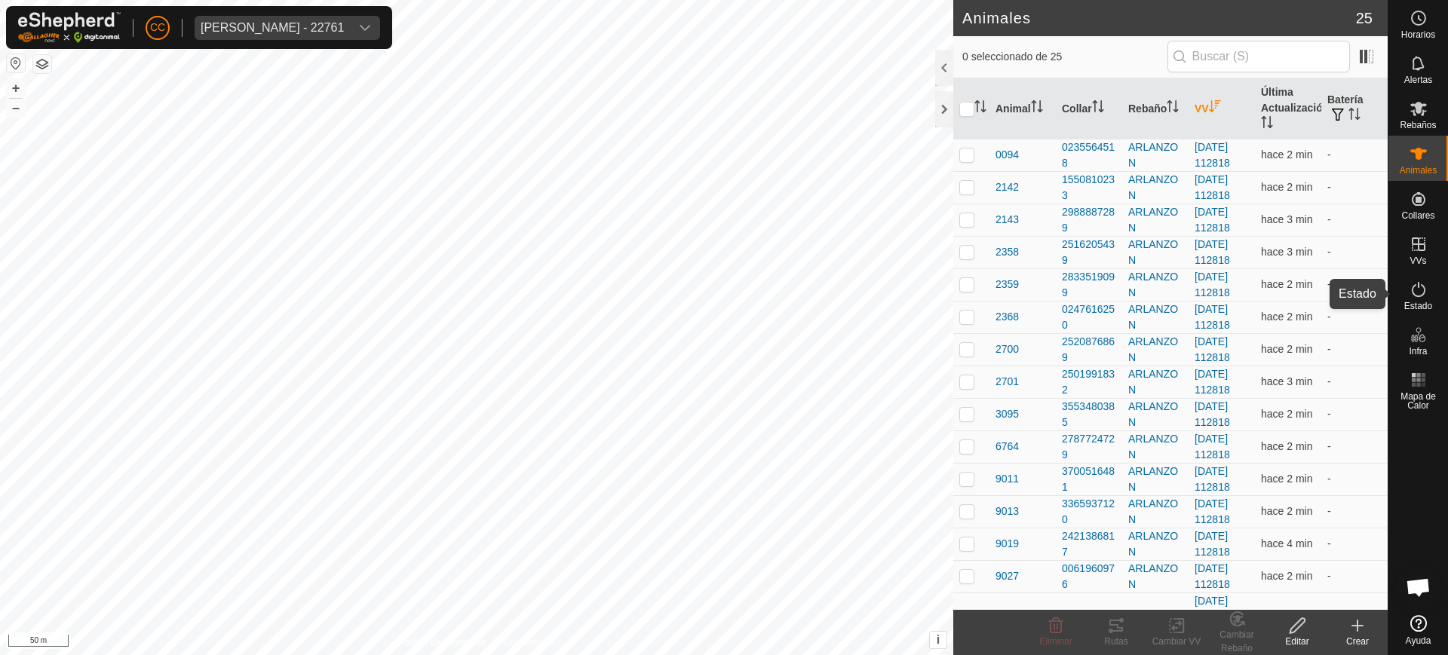
click at [1407, 290] on es-activation-svg-icon at bounding box center [1418, 290] width 27 height 24
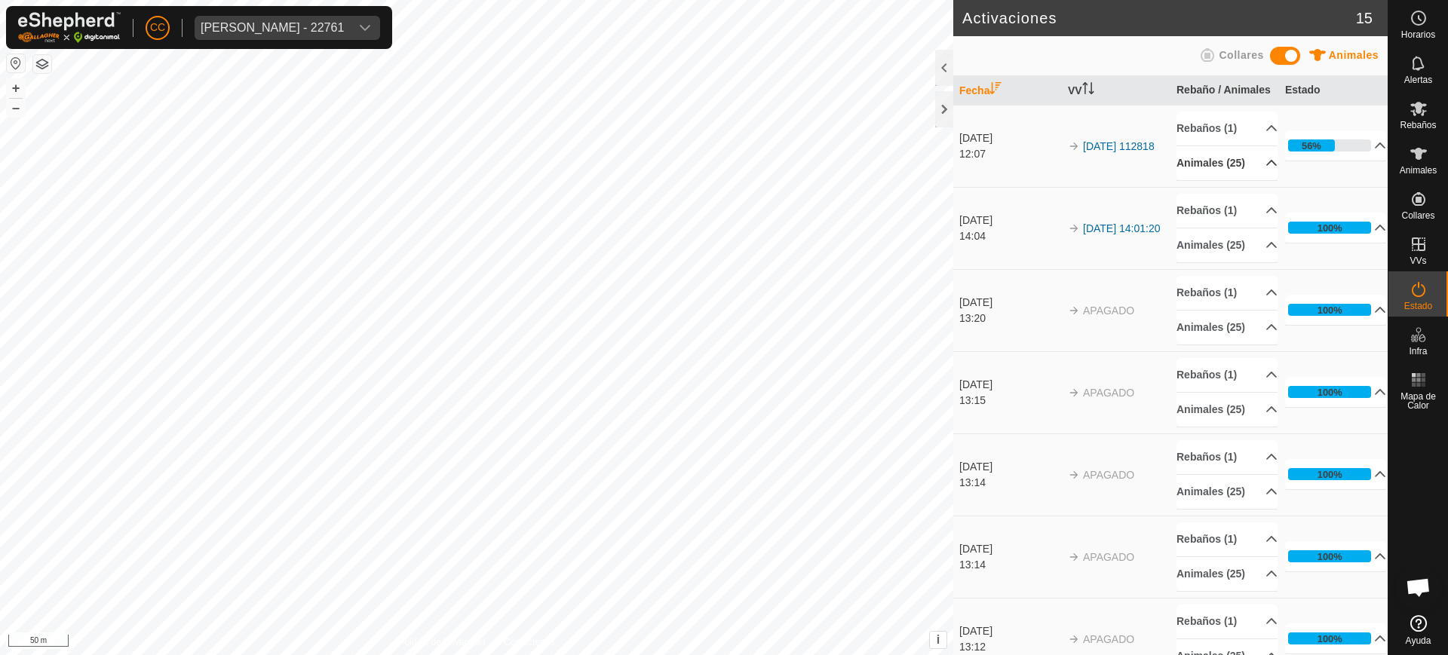
click at [1244, 180] on p-accordion-header "Animales (25)" at bounding box center [1227, 163] width 101 height 34
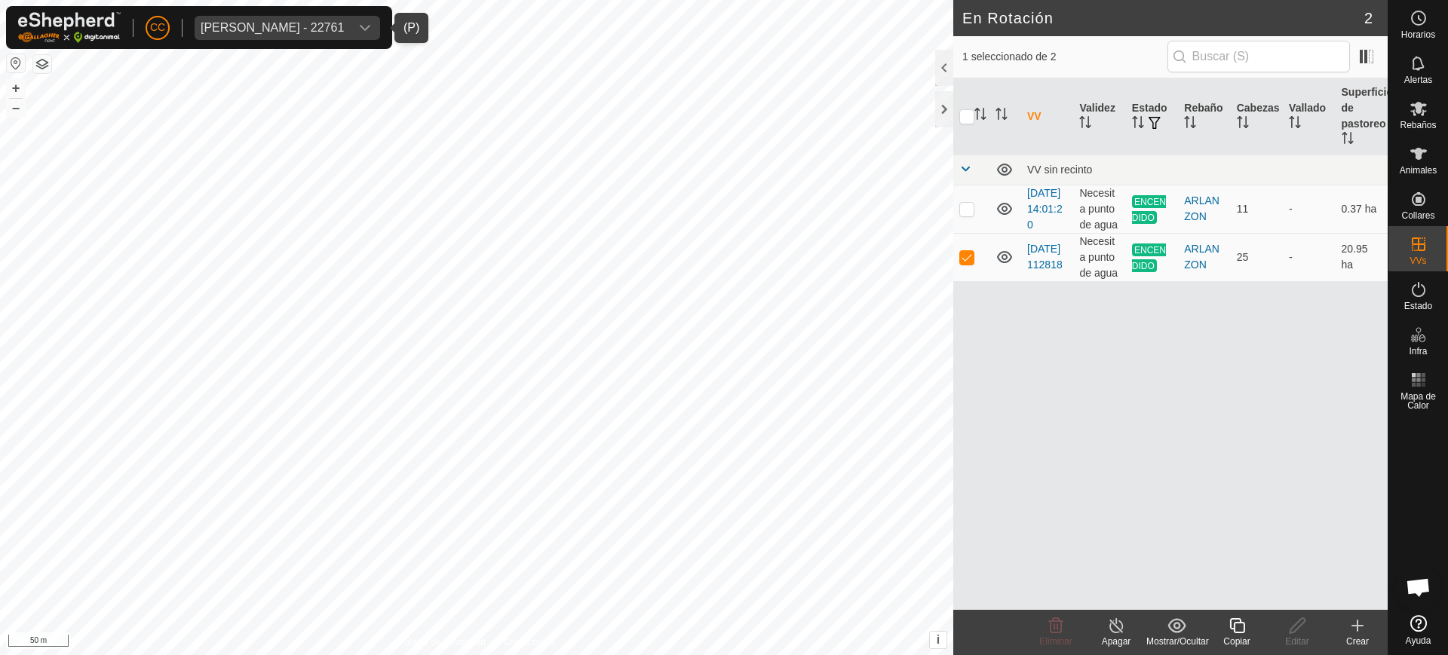
click at [229, 26] on div "[PERSON_NAME] - 22761" at bounding box center [272, 28] width 143 height 12
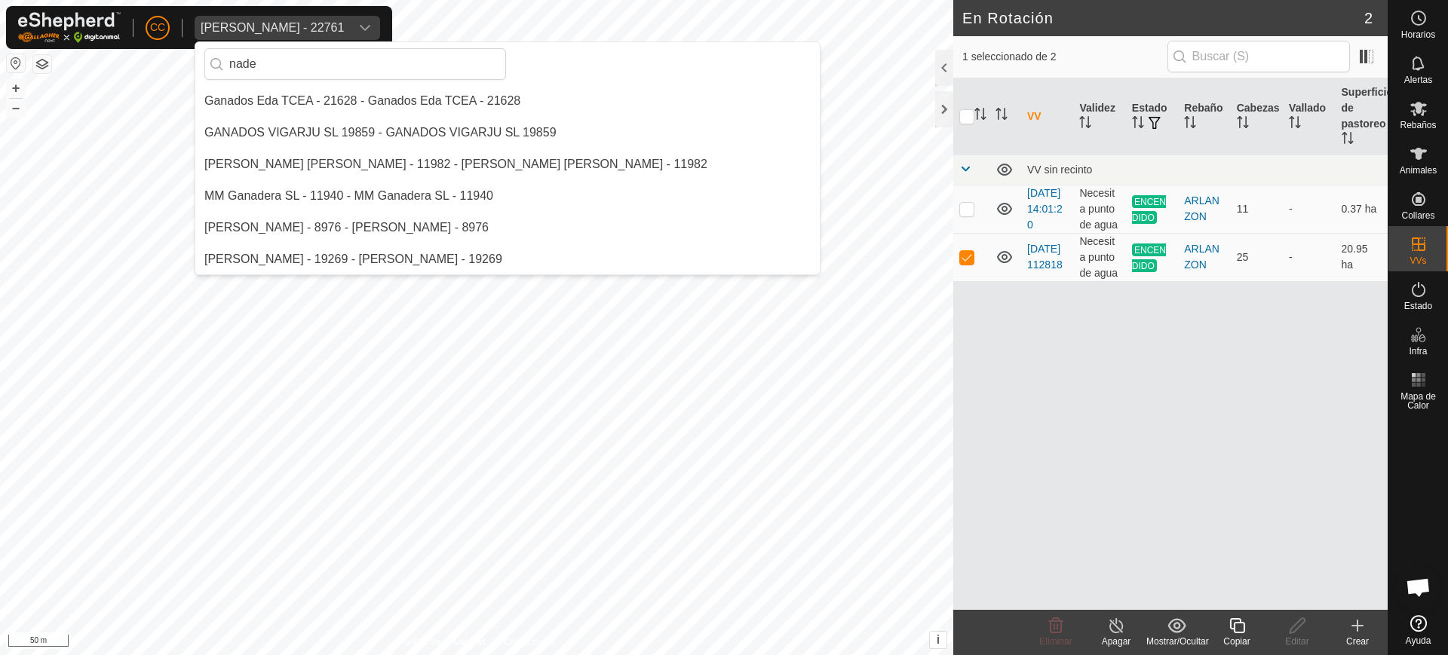
scroll to position [32, 0]
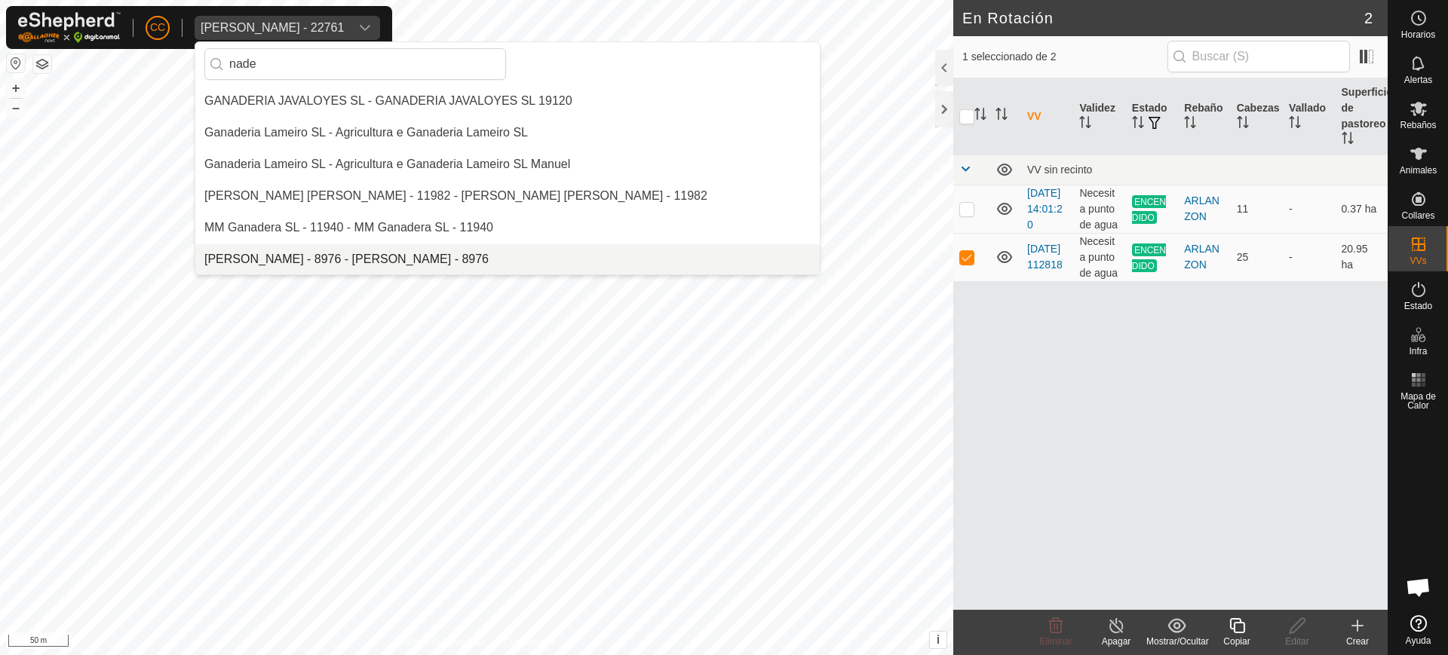
type input "nade"
click at [361, 247] on li "[PERSON_NAME] - 8976 - [PERSON_NAME] - 8976" at bounding box center [507, 259] width 624 height 30
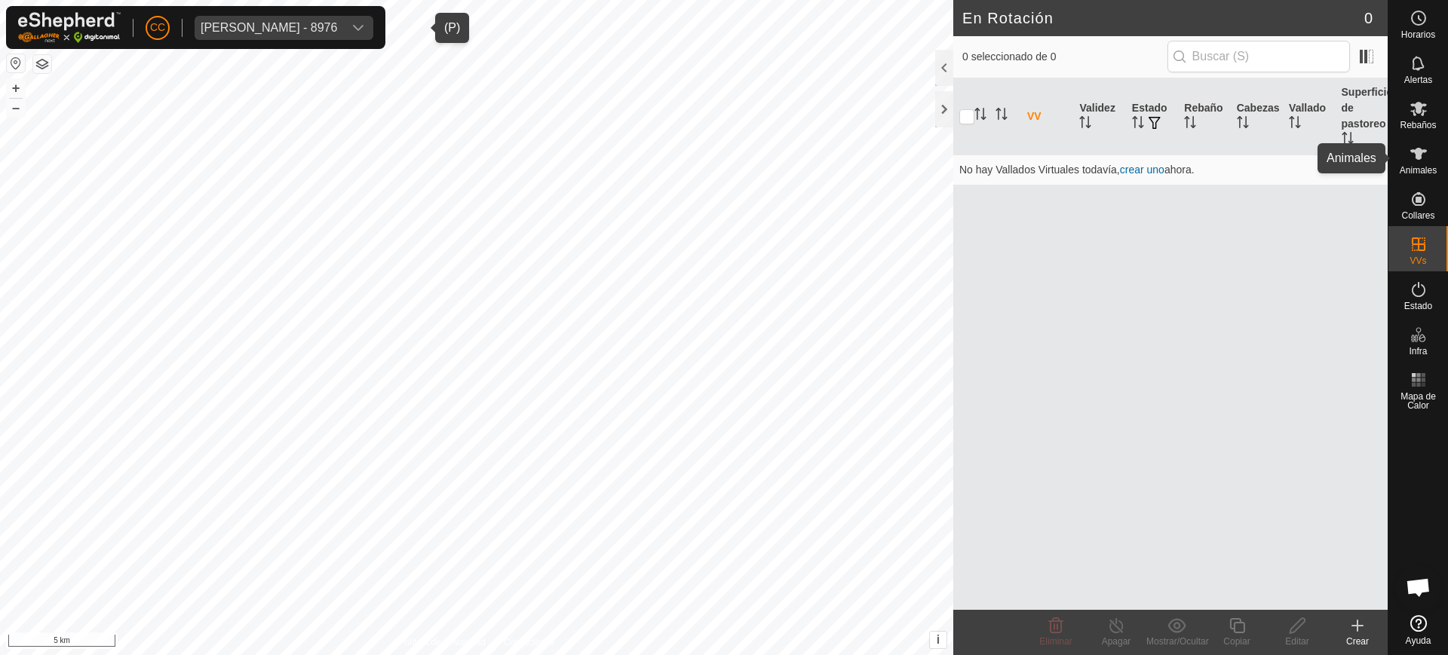
click at [1441, 161] on div "Animales" at bounding box center [1419, 158] width 60 height 45
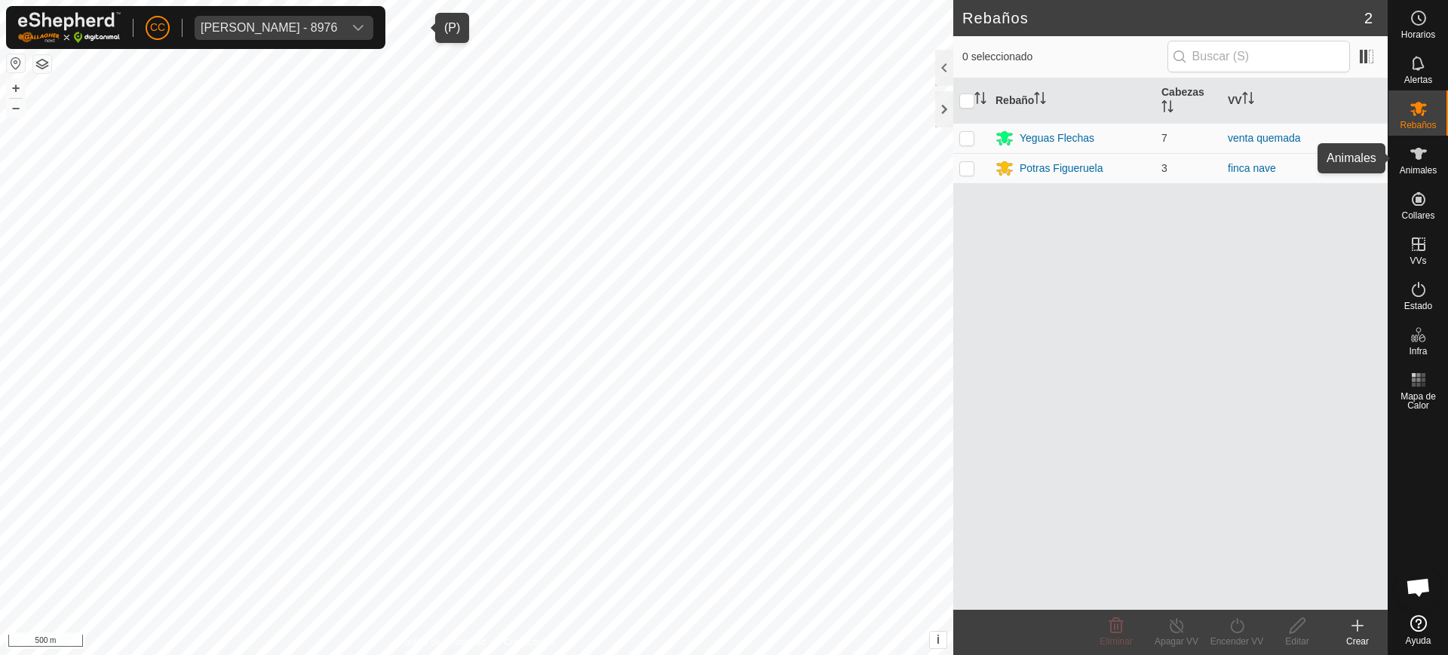
click at [1413, 158] on icon at bounding box center [1419, 154] width 18 height 18
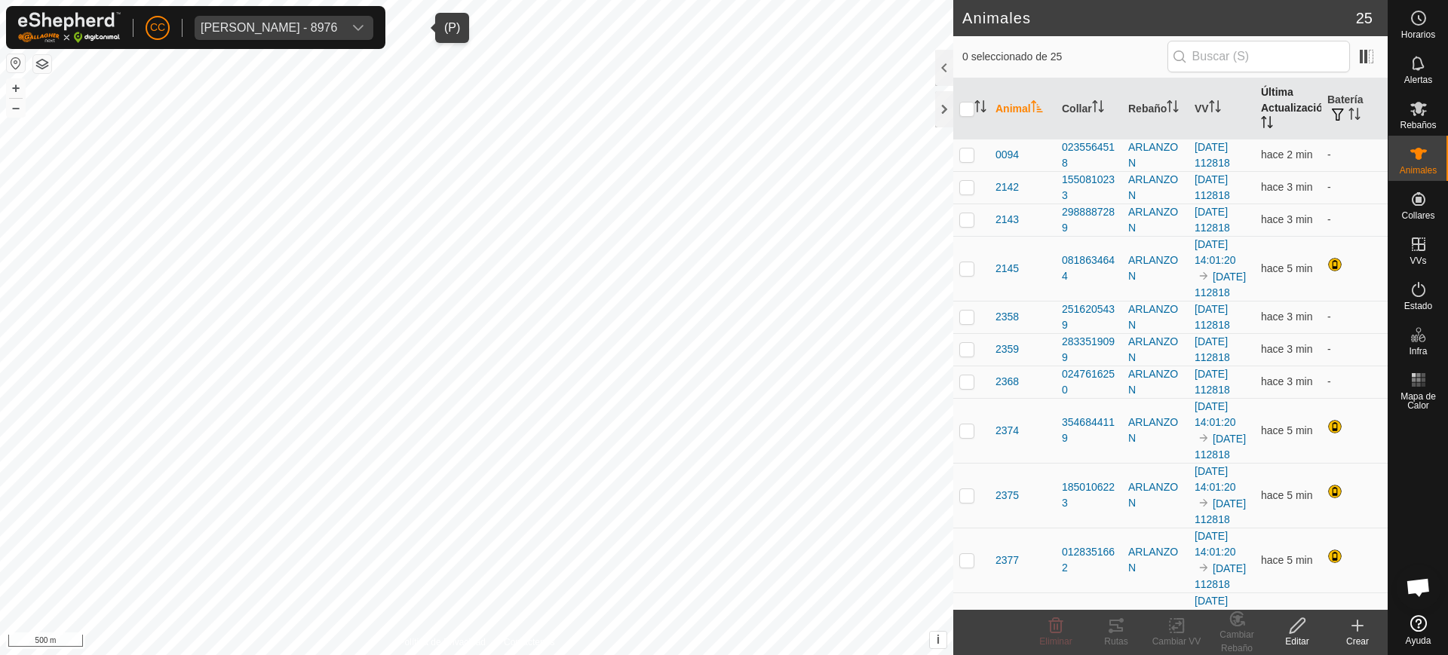
click at [1269, 97] on th "Última Actualización" at bounding box center [1288, 108] width 66 height 61
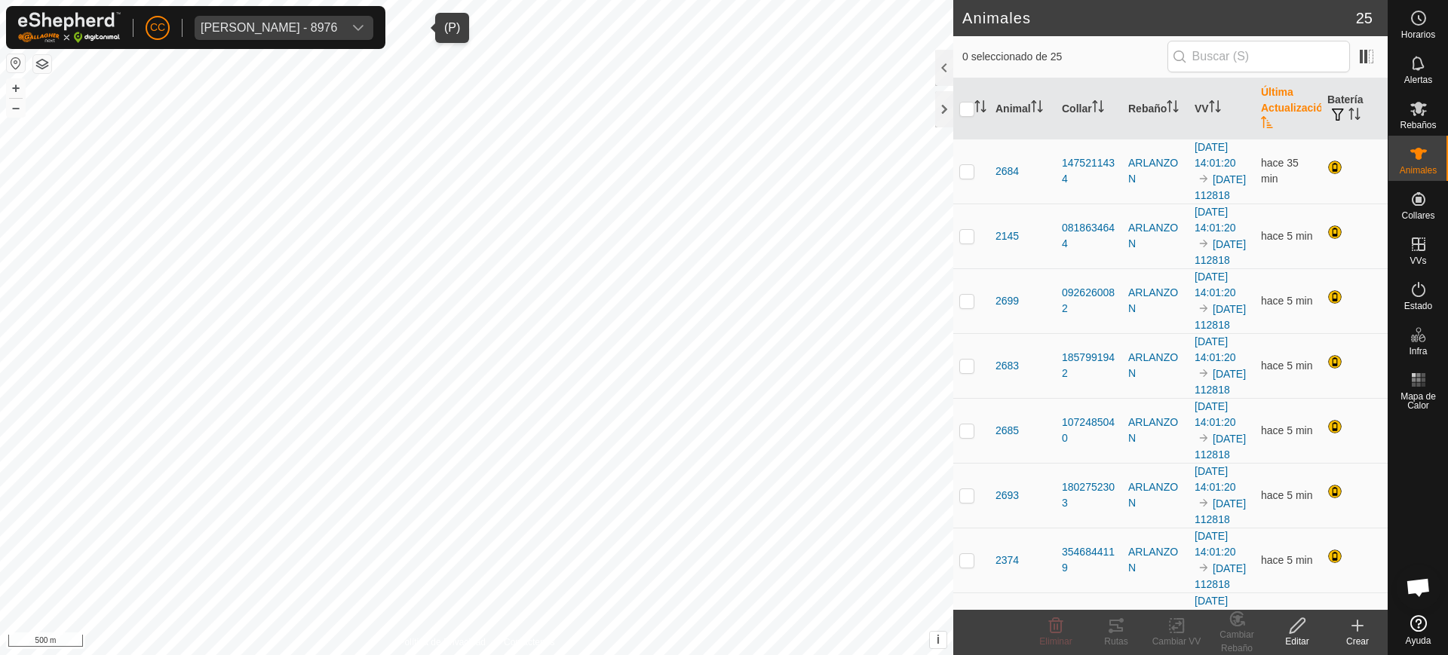
click at [1269, 97] on th "Última Actualización" at bounding box center [1288, 108] width 66 height 61
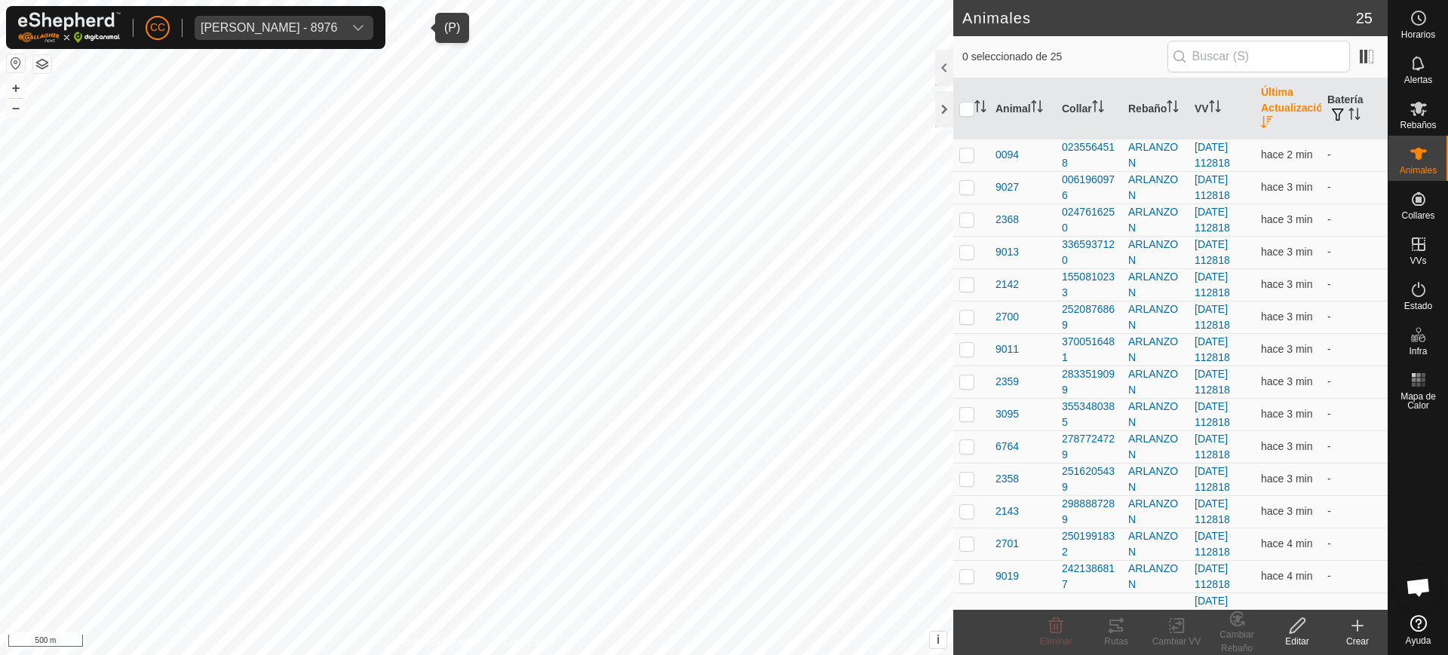
click at [1269, 97] on th "Última Actualización" at bounding box center [1288, 108] width 66 height 61
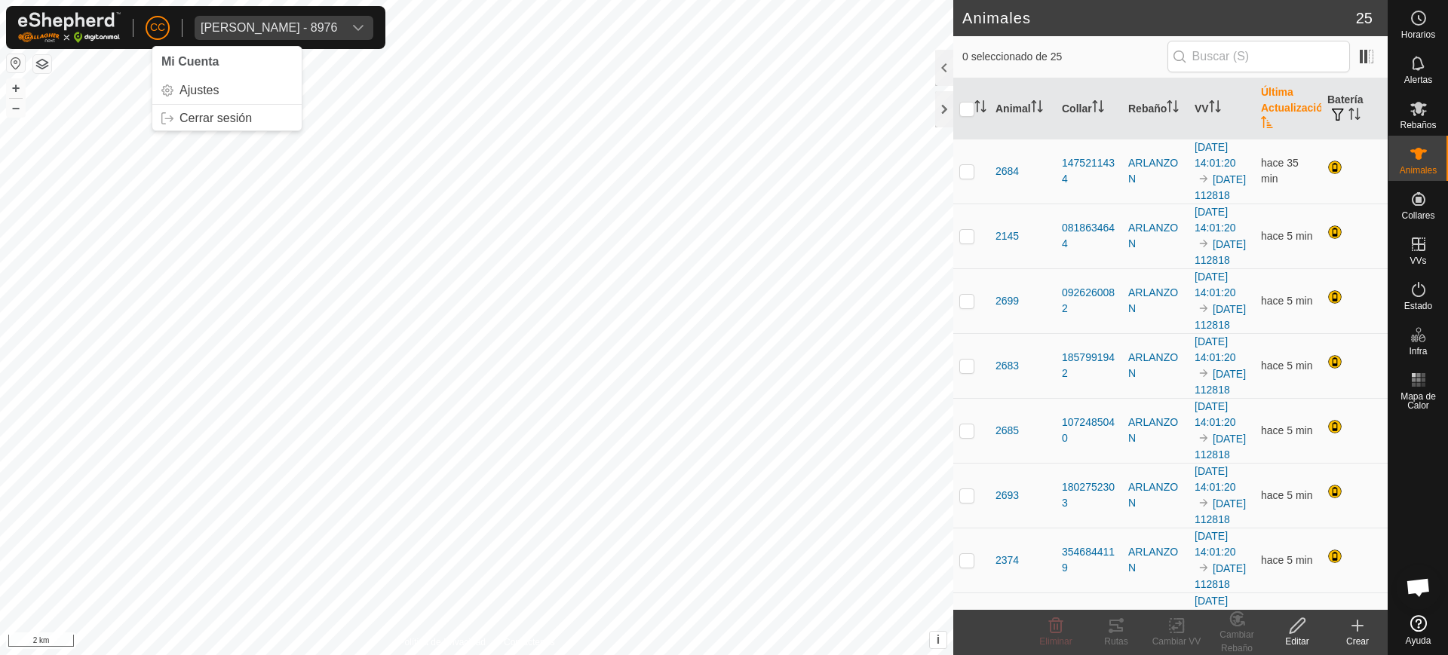
click at [145, 27] on div "CC Mi Cuenta Ajustes Cerrar sesión [PERSON_NAME] - 8976" at bounding box center [195, 27] width 379 height 43
click at [213, 124] on link "Cerrar sesión" at bounding box center [226, 118] width 149 height 24
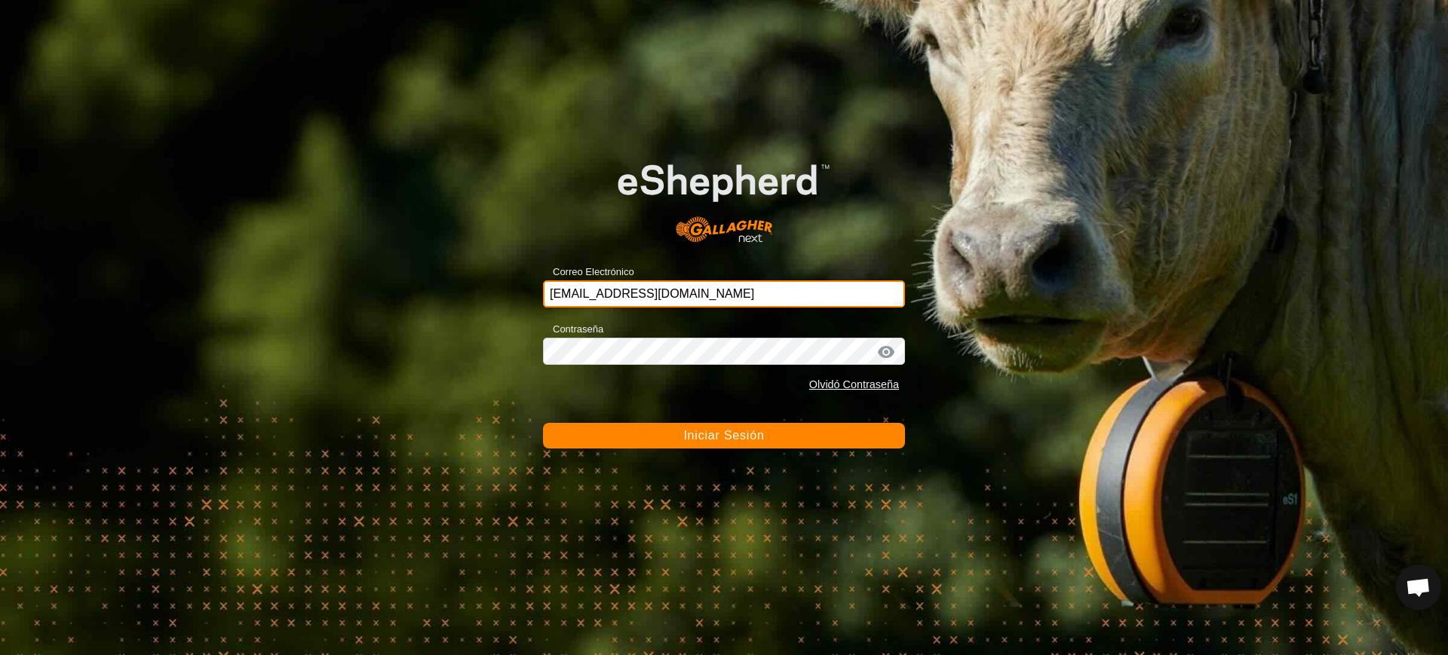
drag, startPoint x: 747, startPoint y: 298, endPoint x: 397, endPoint y: 305, distance: 350.0
click at [397, 305] on div "Correo Electrónico [EMAIL_ADDRESS][DOMAIN_NAME] Contraseña Olvidó Contraseña In…" at bounding box center [724, 327] width 1448 height 655
drag, startPoint x: 591, startPoint y: 305, endPoint x: 439, endPoint y: 288, distance: 152.5
click at [439, 288] on div "Correo Electrónico na Contraseña Olvidó Contraseña Iniciar Sesión" at bounding box center [724, 327] width 1448 height 655
paste input "[PERSON_NAME][EMAIL_ADDRESS][DOMAIN_NAME]"
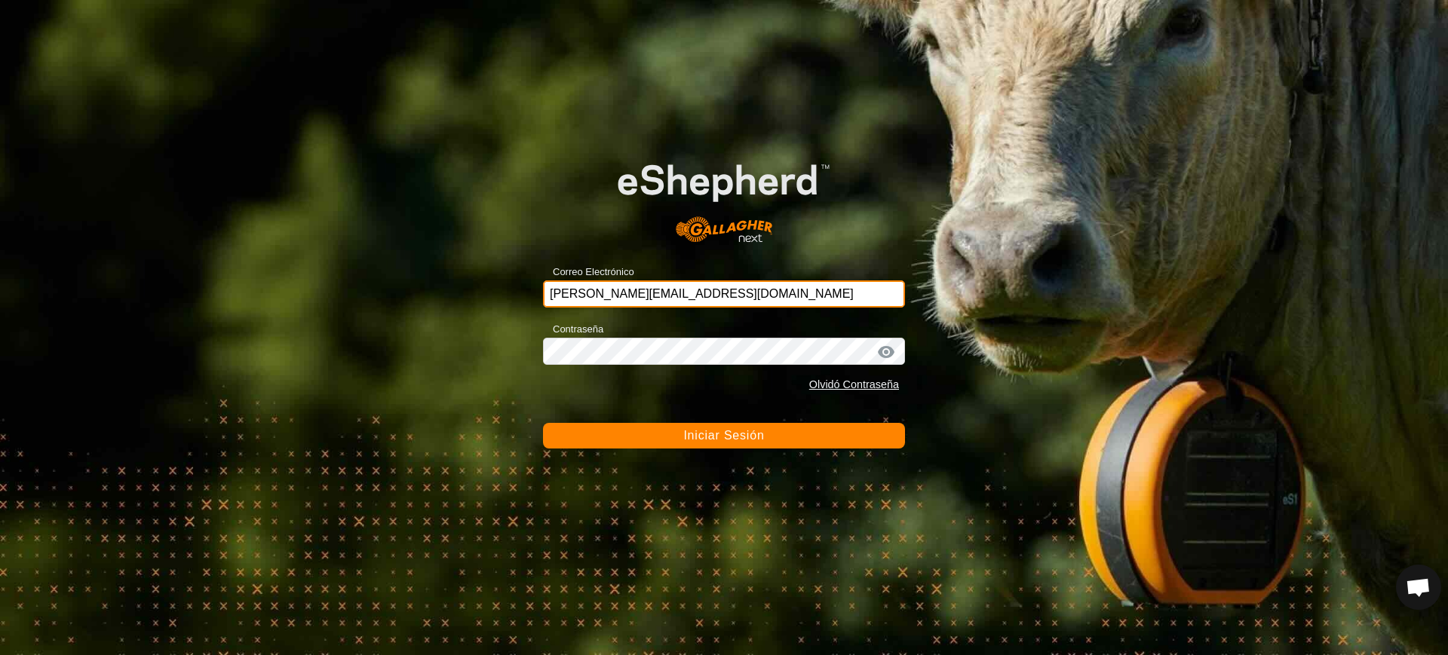
type input "[PERSON_NAME][EMAIL_ADDRESS][DOMAIN_NAME]"
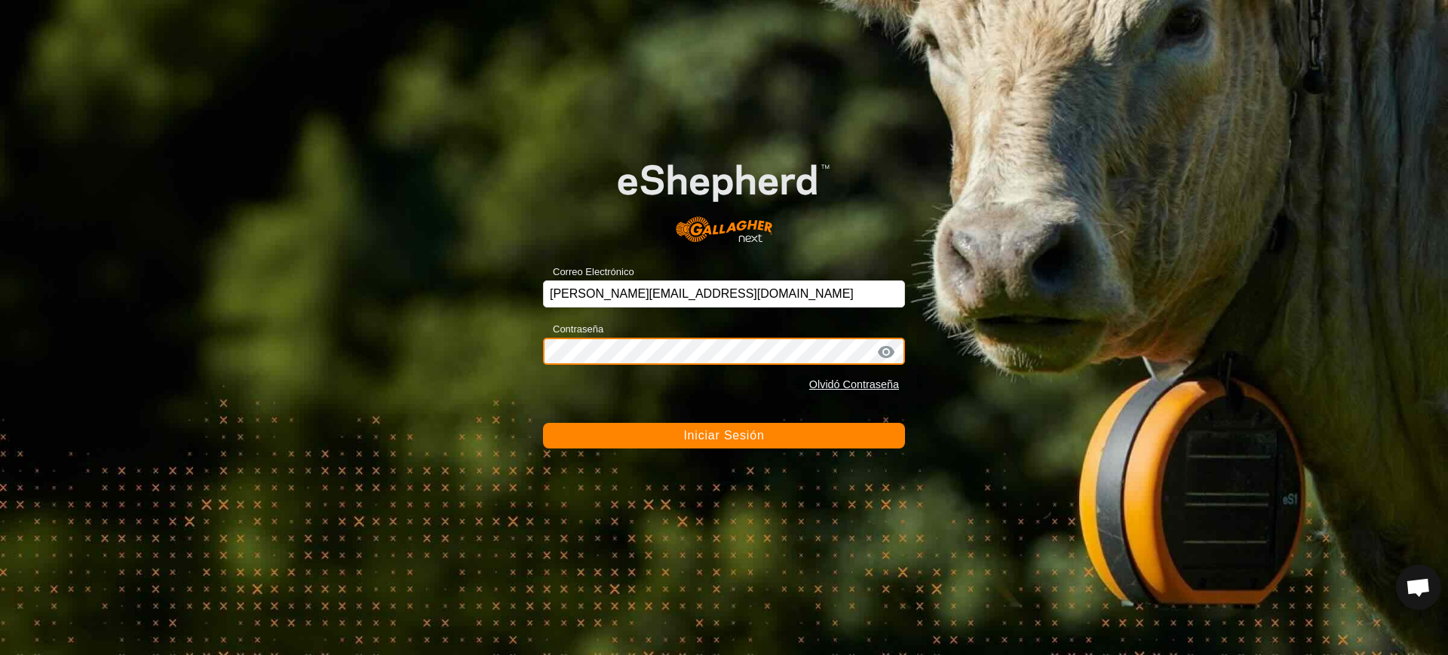
click at [446, 335] on div "Correo Electrónico [PERSON_NAME][EMAIL_ADDRESS][DOMAIN_NAME] Contraseña Olvidó …" at bounding box center [724, 327] width 1448 height 655
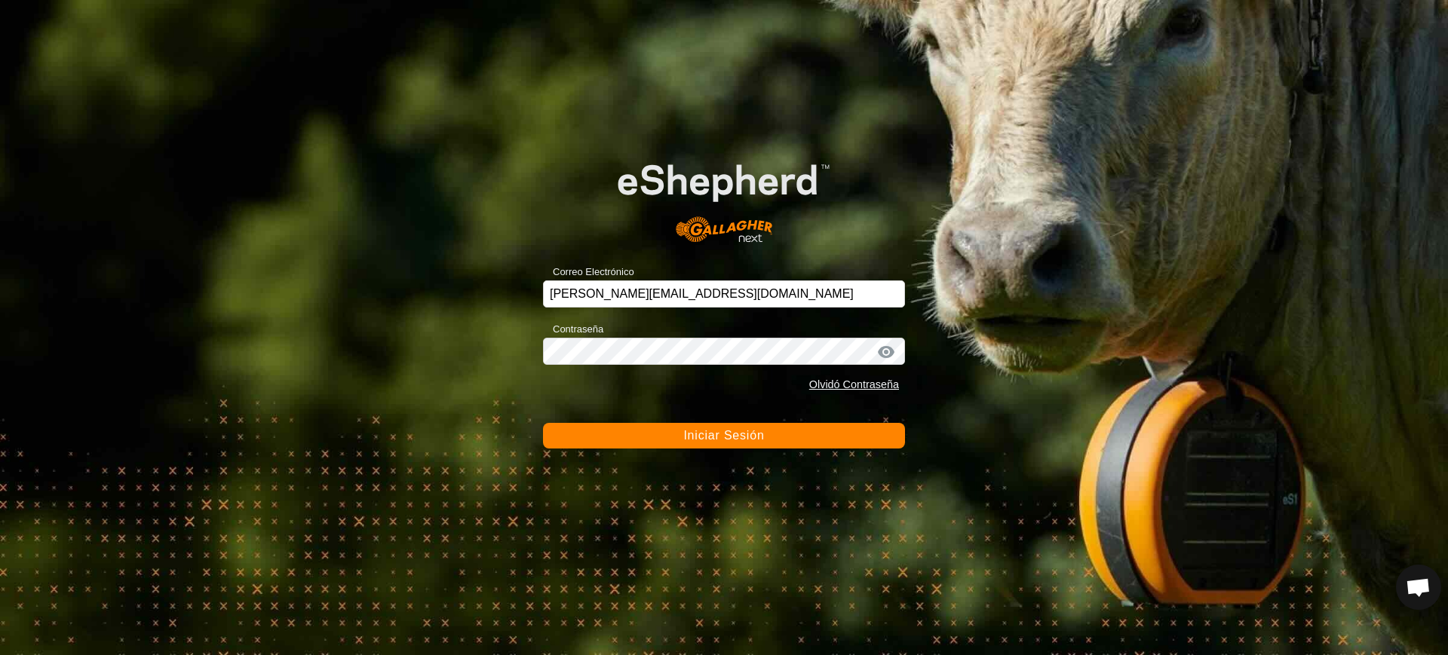
click at [726, 439] on span "Iniciar Sesión" at bounding box center [723, 435] width 81 height 13
